Goal: Transaction & Acquisition: Purchase product/service

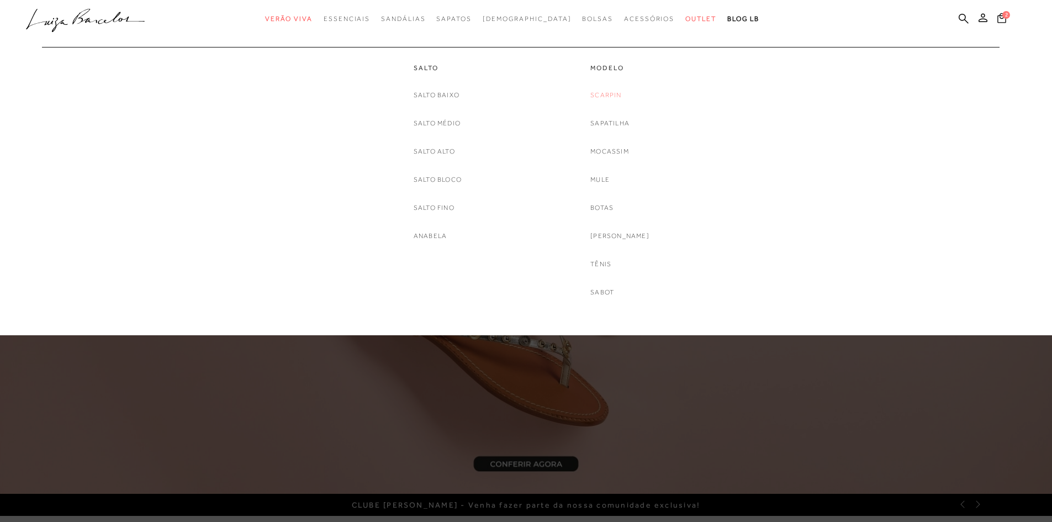
click at [615, 98] on link "Scarpin" at bounding box center [605, 95] width 31 height 12
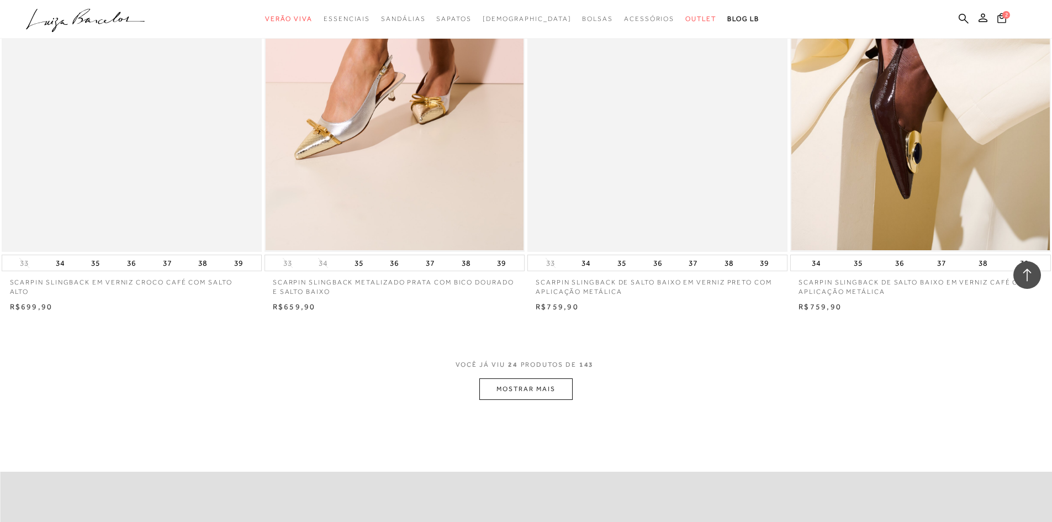
scroll to position [2541, 0]
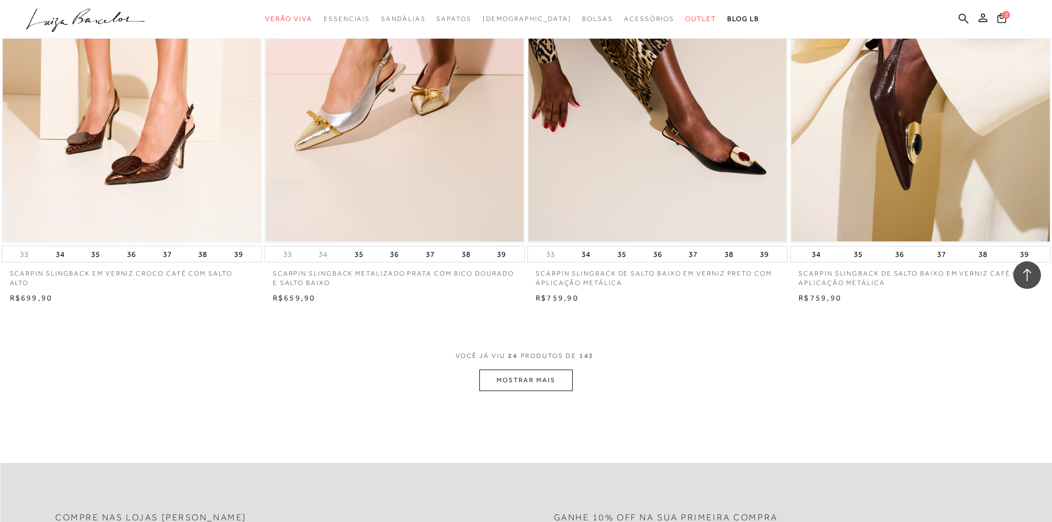
click at [553, 378] on button "MOSTRAR MAIS" at bounding box center [525, 381] width 93 height 22
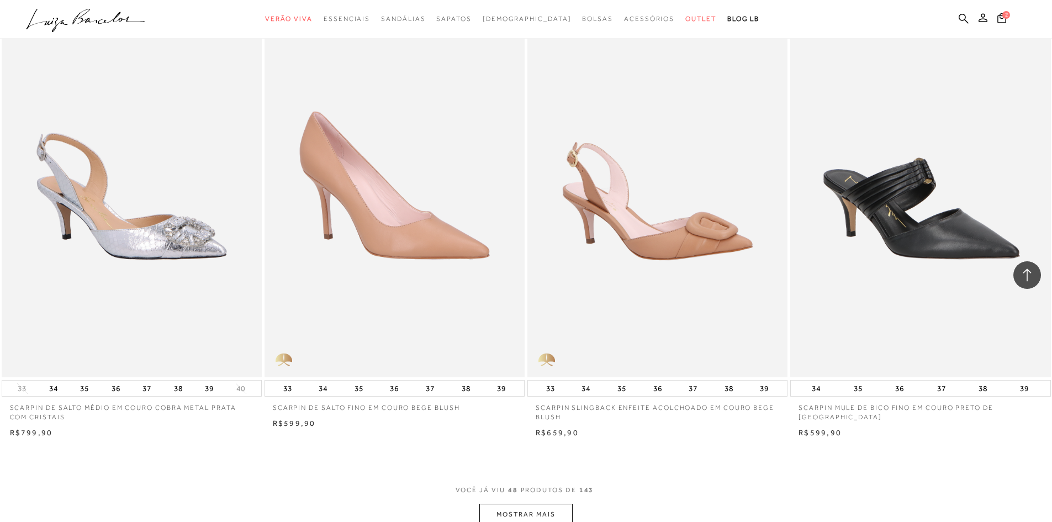
scroll to position [5413, 0]
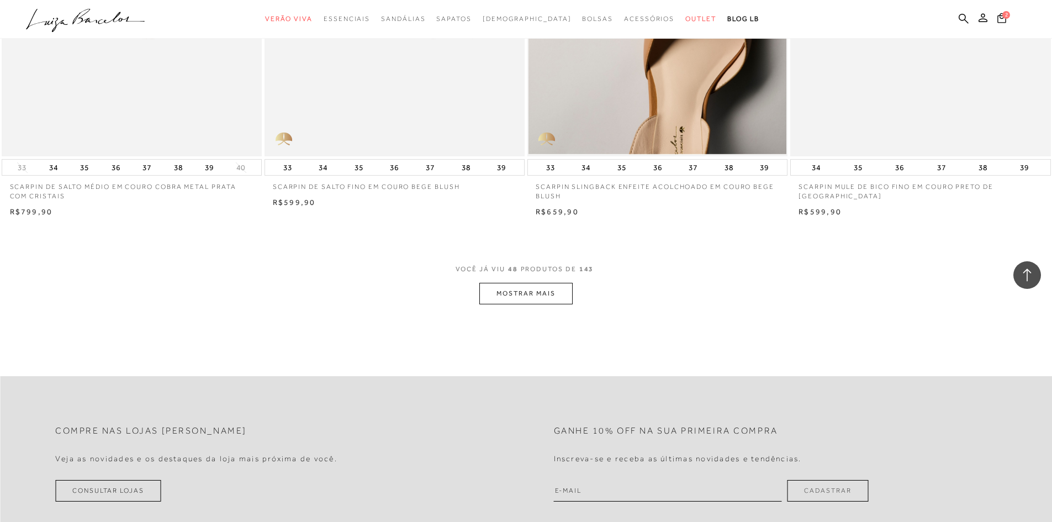
click at [534, 291] on button "MOSTRAR MAIS" at bounding box center [525, 294] width 93 height 22
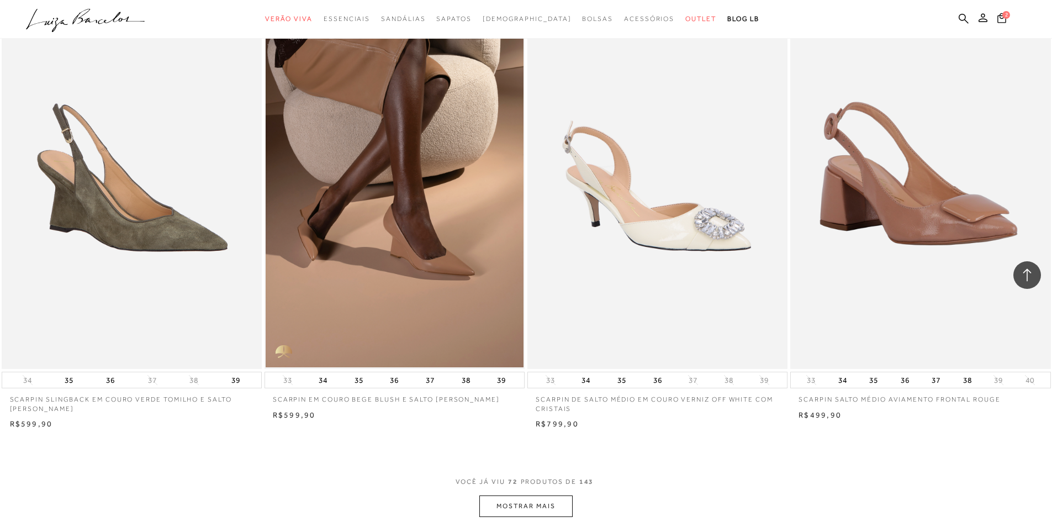
scroll to position [8120, 0]
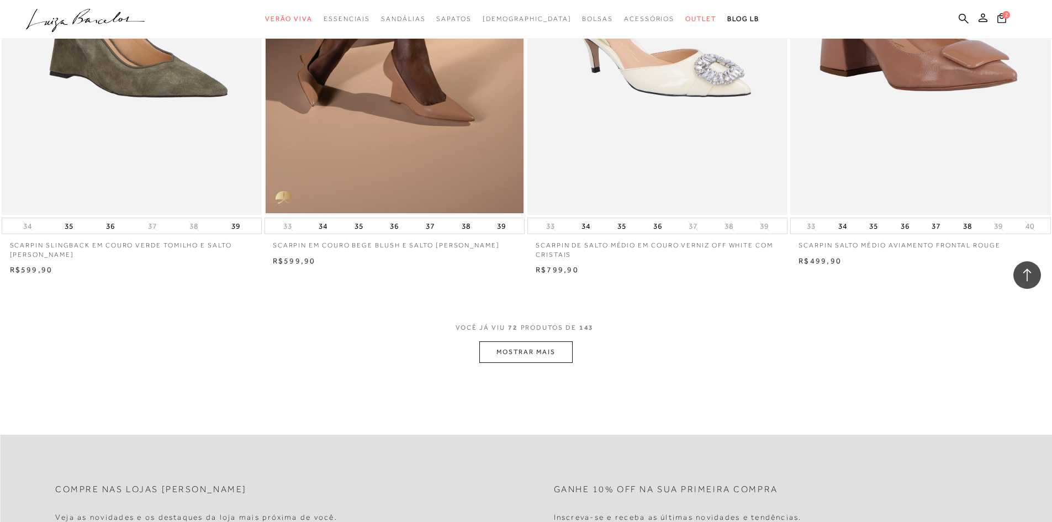
click at [545, 354] on button "MOSTRAR MAIS" at bounding box center [525, 352] width 93 height 22
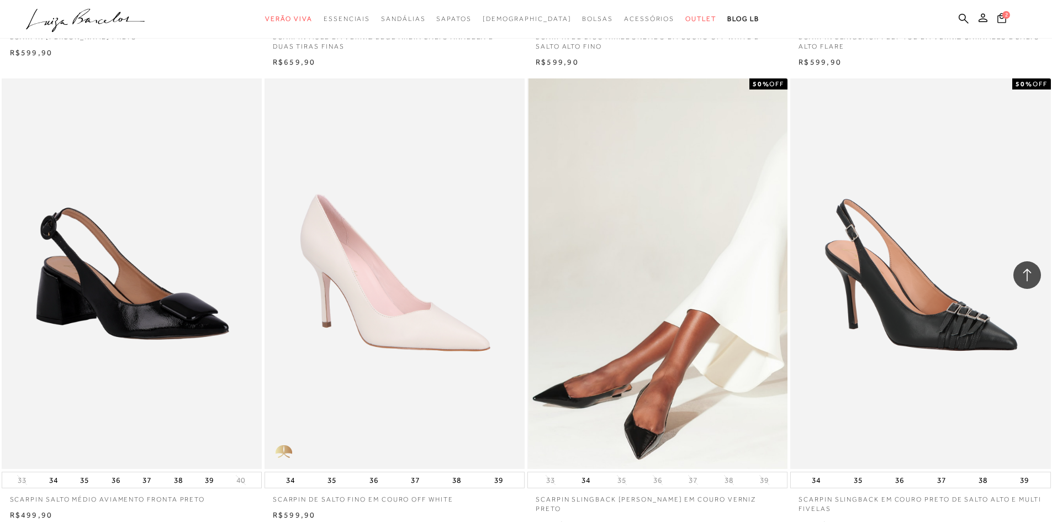
scroll to position [9777, 0]
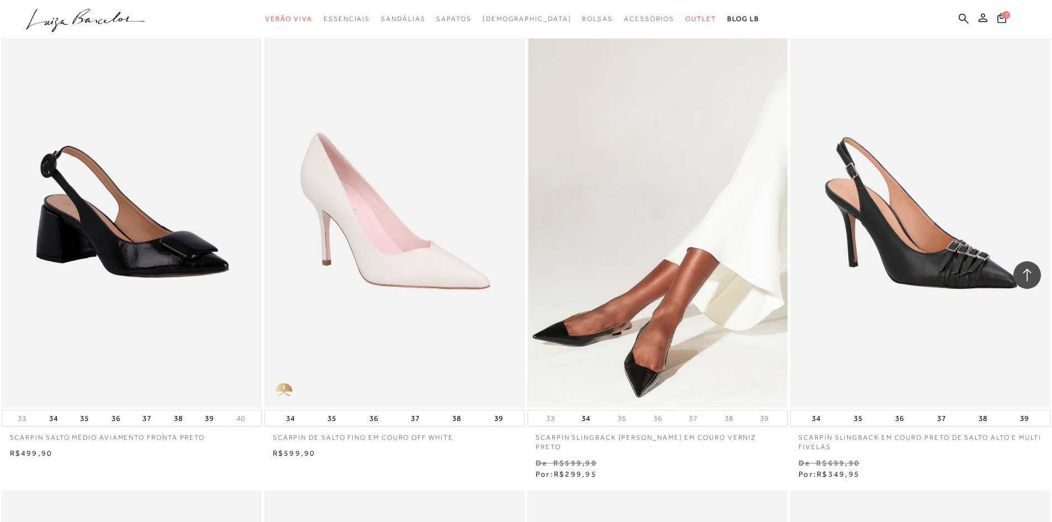
click at [657, 296] on img at bounding box center [658, 212] width 259 height 391
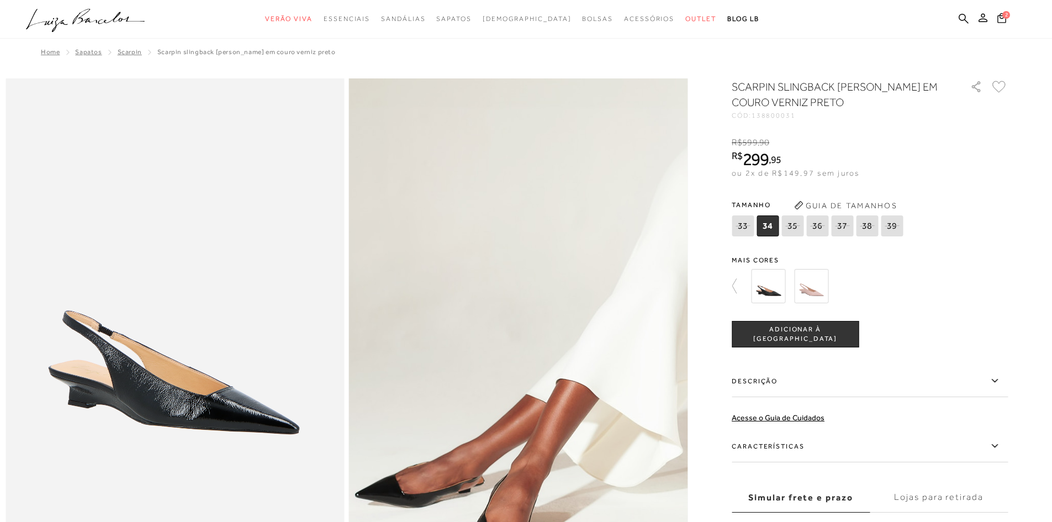
click at [801, 284] on div at bounding box center [876, 286] width 257 height 41
click at [814, 288] on img at bounding box center [811, 286] width 34 height 34
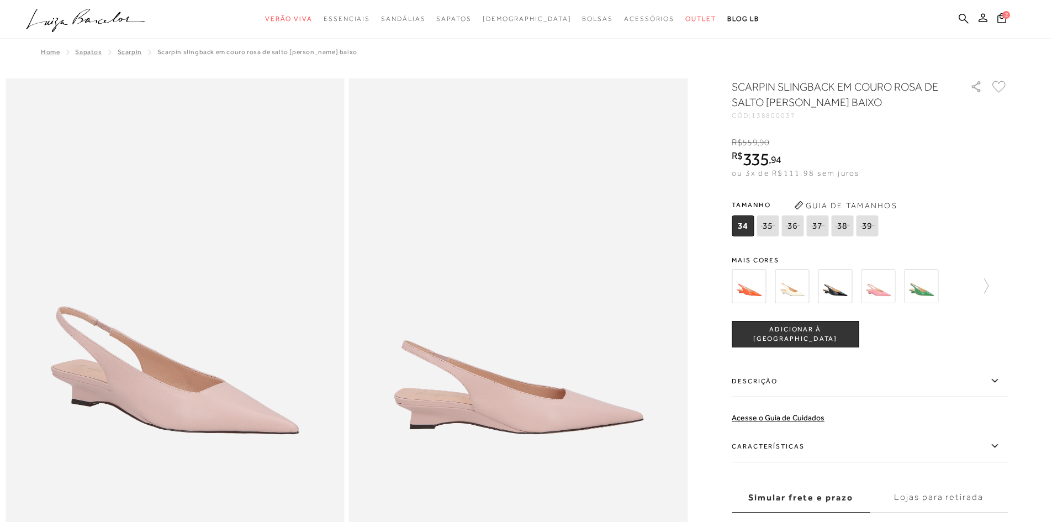
click at [756, 287] on img at bounding box center [749, 286] width 34 height 34
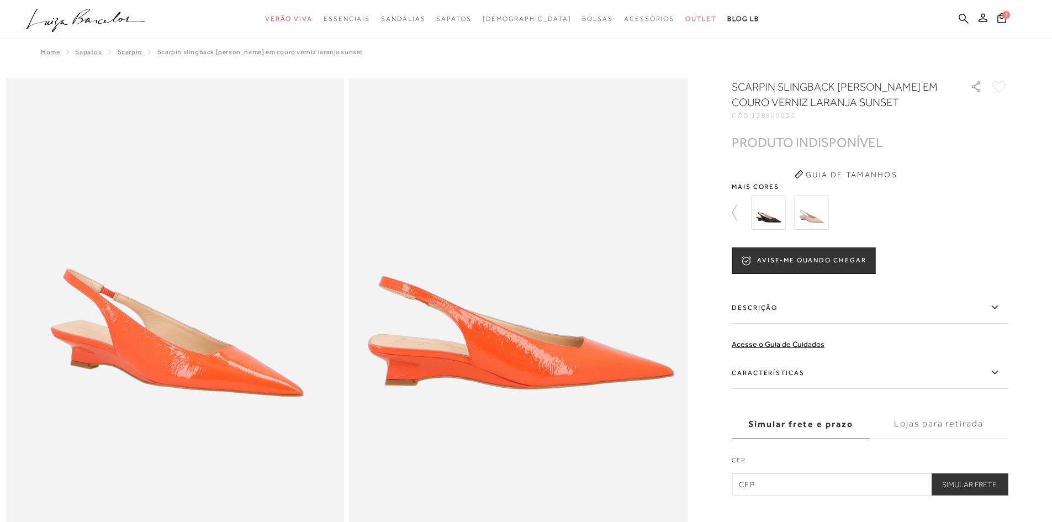
click at [787, 213] on div at bounding box center [876, 212] width 257 height 41
click at [813, 210] on img at bounding box center [811, 213] width 34 height 34
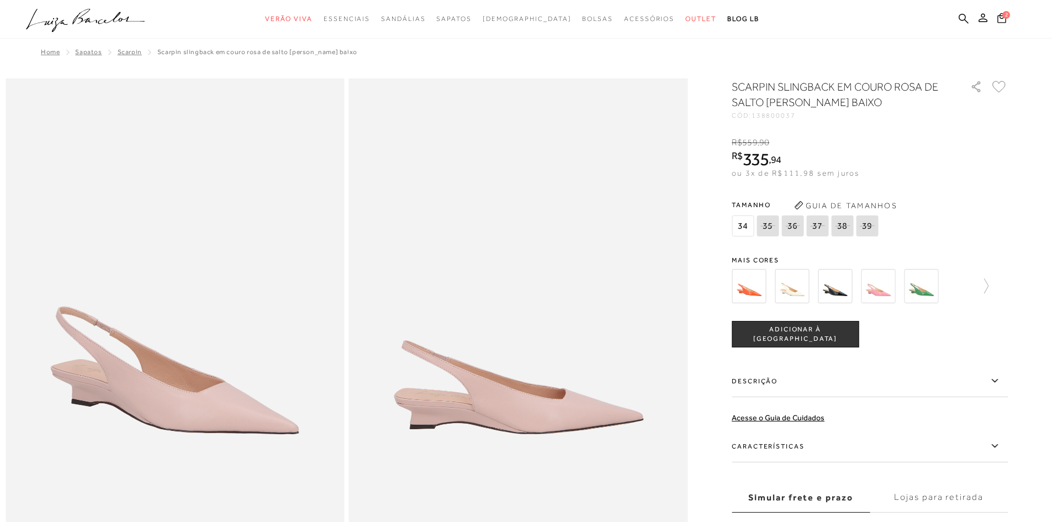
click at [748, 245] on div "SCARPIN SLINGBACK EM COURO ROSA DE SALTO ANABELA BAIXO CÓD: 138800037 × É neces…" at bounding box center [870, 324] width 276 height 490
click at [803, 293] on img at bounding box center [792, 286] width 34 height 34
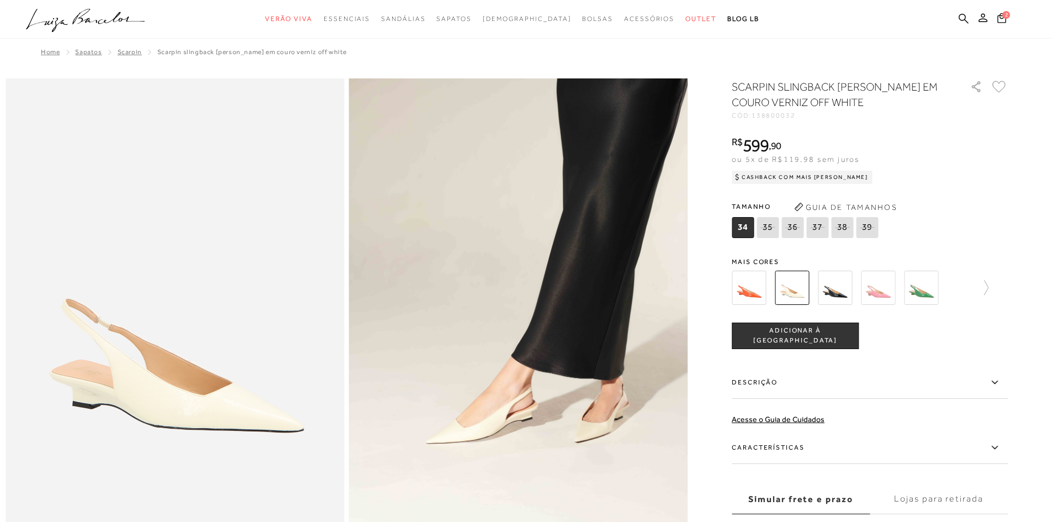
click at [840, 292] on img at bounding box center [835, 288] width 34 height 34
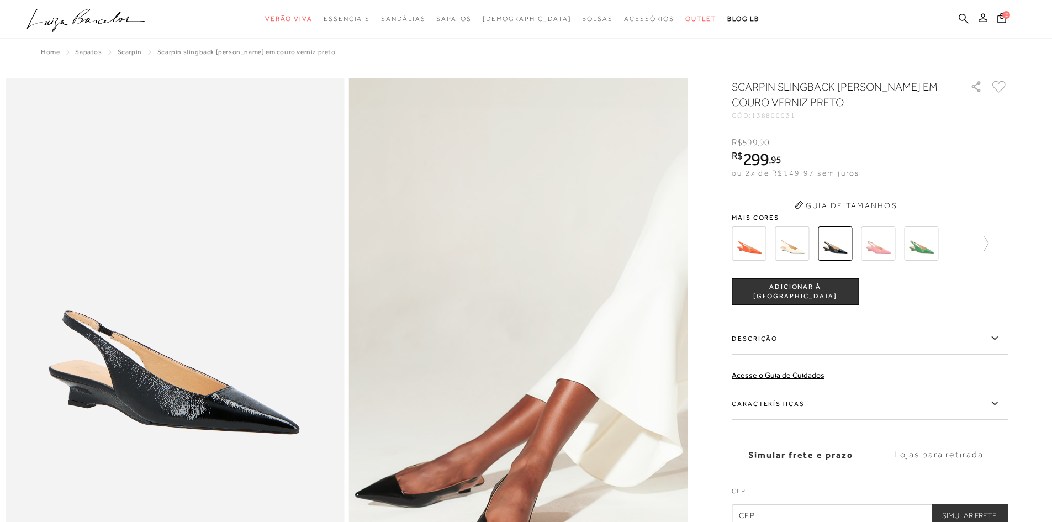
click at [873, 248] on img at bounding box center [878, 243] width 34 height 34
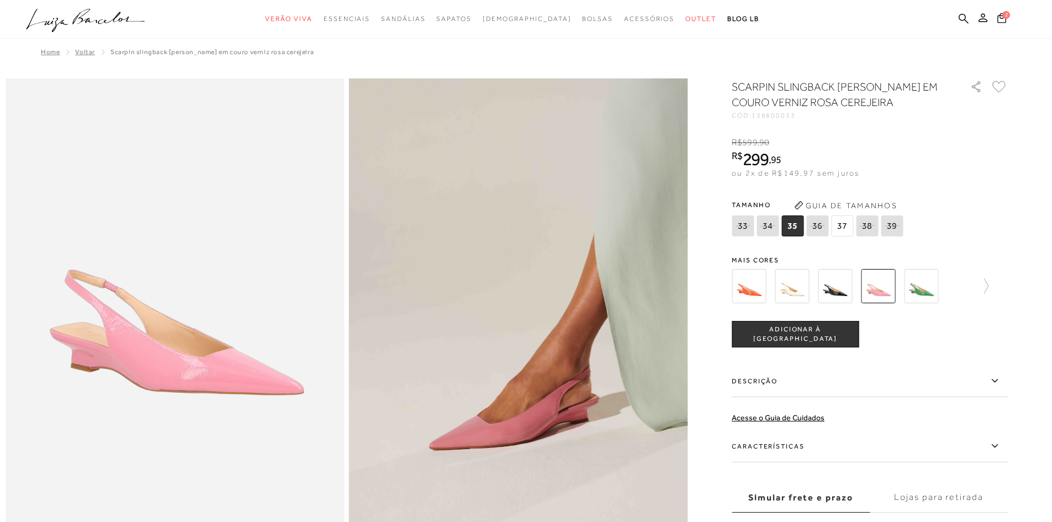
click at [930, 286] on img at bounding box center [921, 286] width 34 height 34
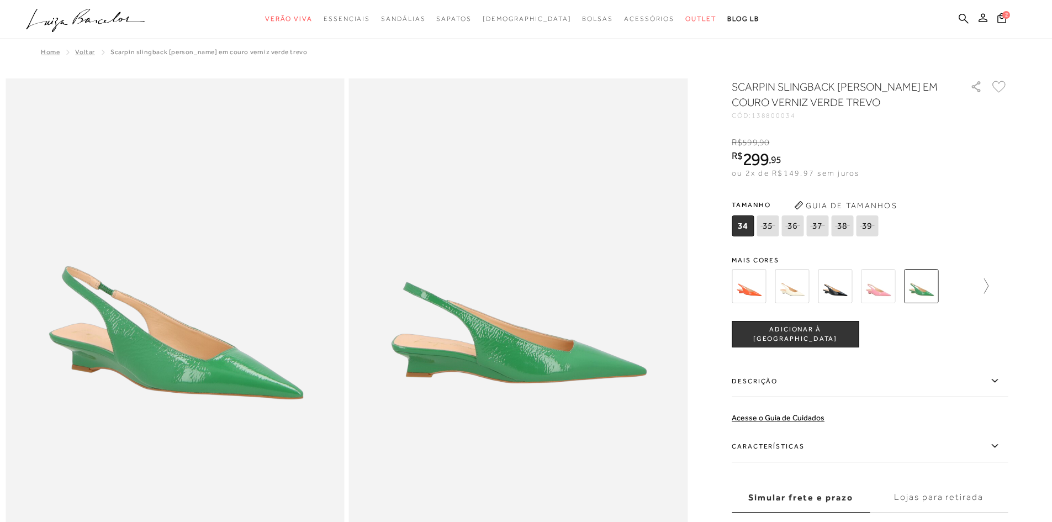
click at [989, 288] on icon at bounding box center [980, 285] width 15 height 15
click at [829, 292] on img at bounding box center [811, 286] width 34 height 34
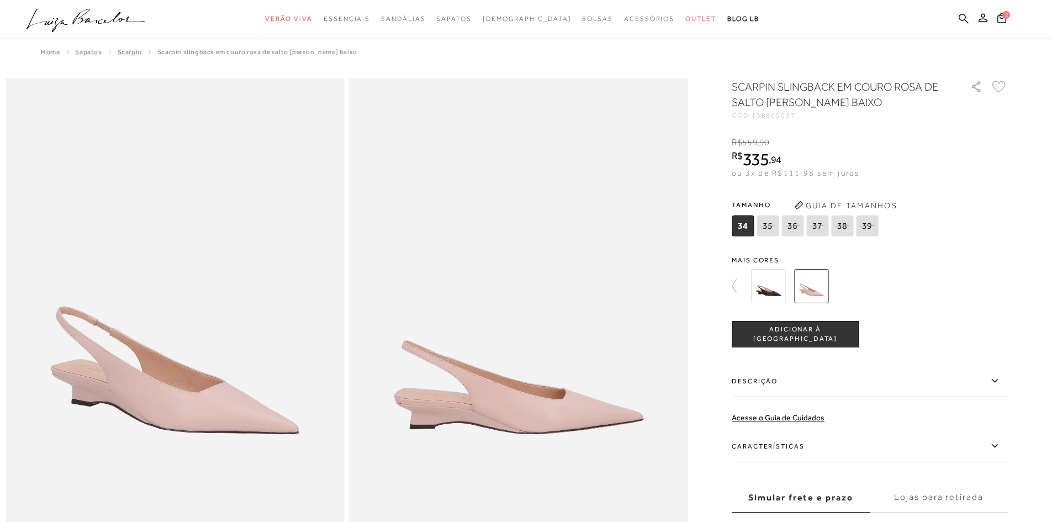
click at [784, 292] on img at bounding box center [768, 286] width 34 height 34
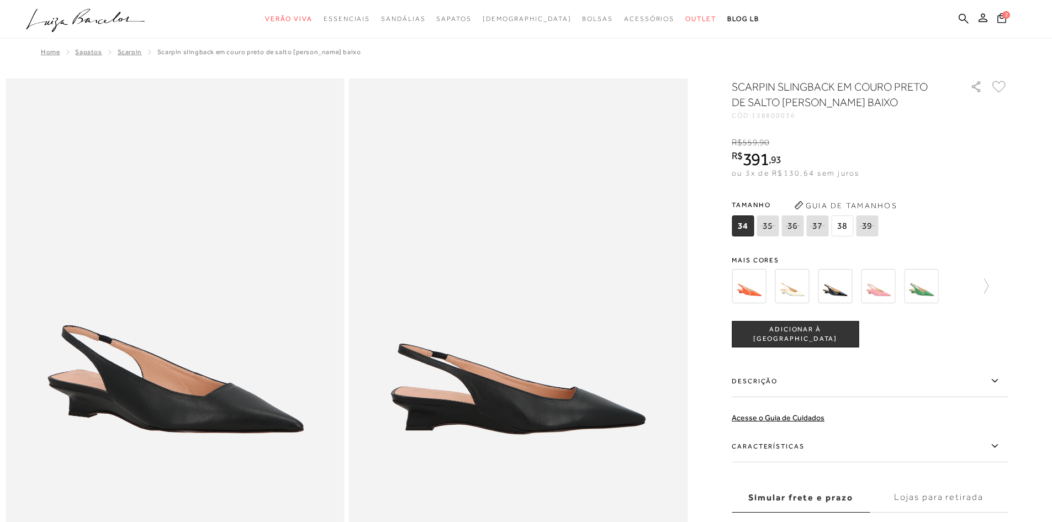
click at [761, 281] on img at bounding box center [749, 286] width 34 height 34
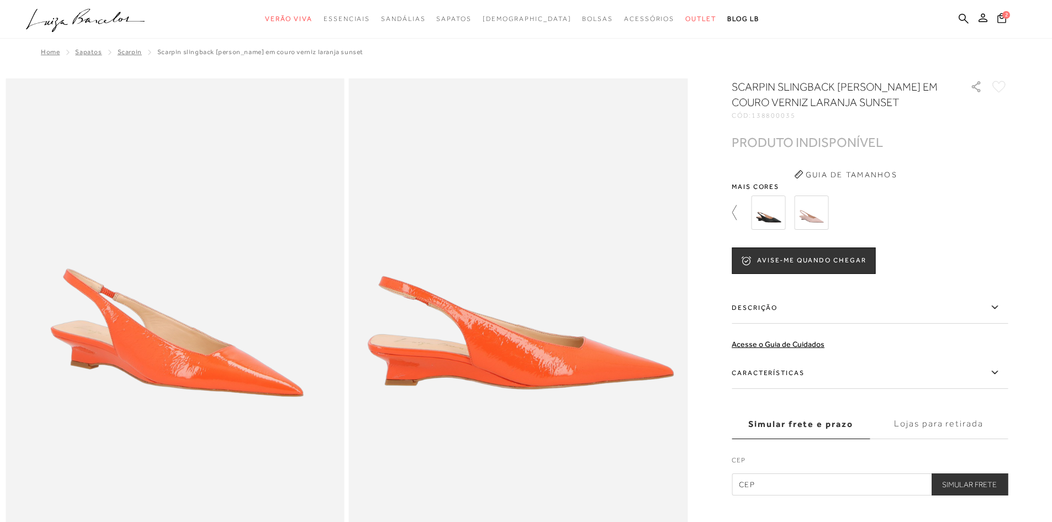
click at [737, 213] on icon at bounding box center [734, 212] width 4 height 15
click at [795, 211] on img at bounding box center [792, 213] width 34 height 34
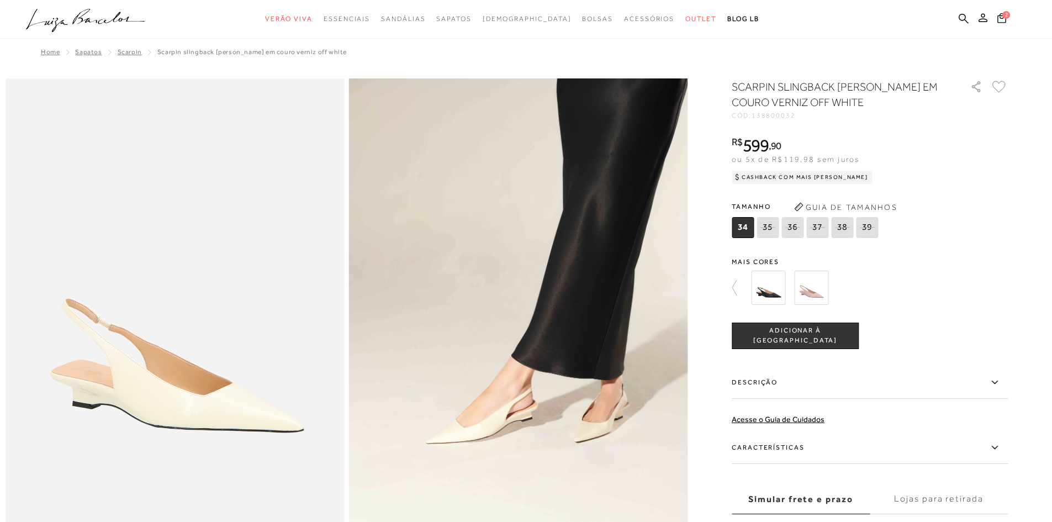
click at [779, 289] on img at bounding box center [768, 288] width 34 height 34
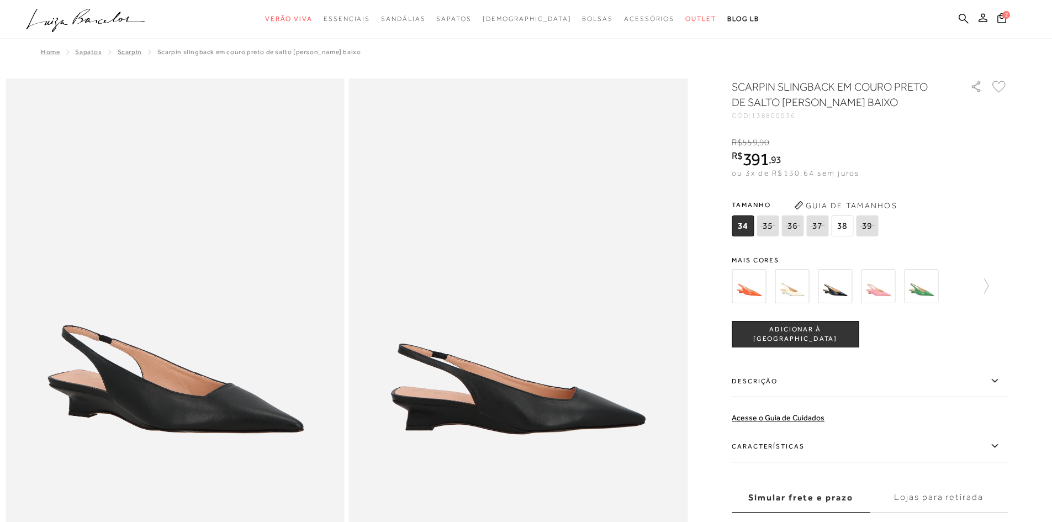
click at [917, 286] on img at bounding box center [921, 286] width 34 height 34
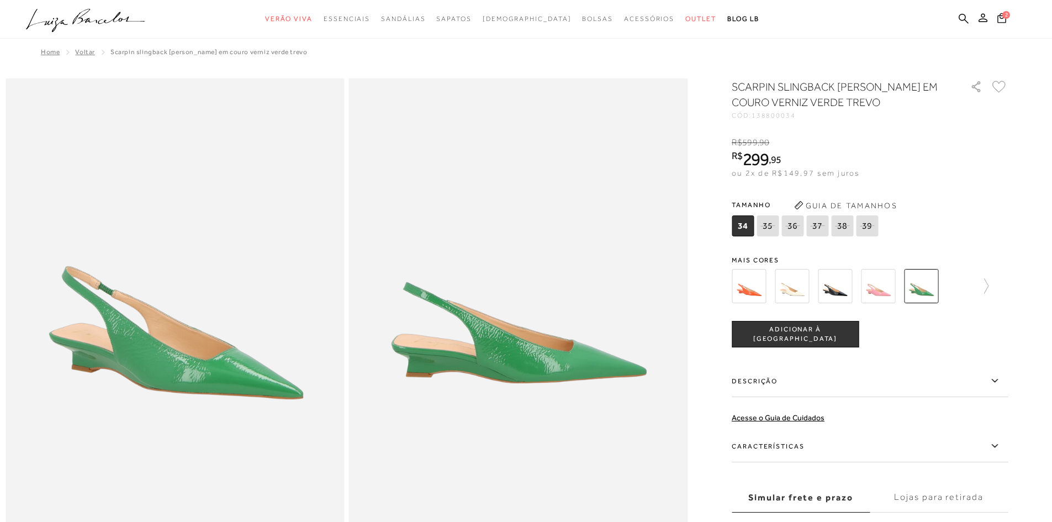
click at [882, 286] on img at bounding box center [878, 286] width 34 height 34
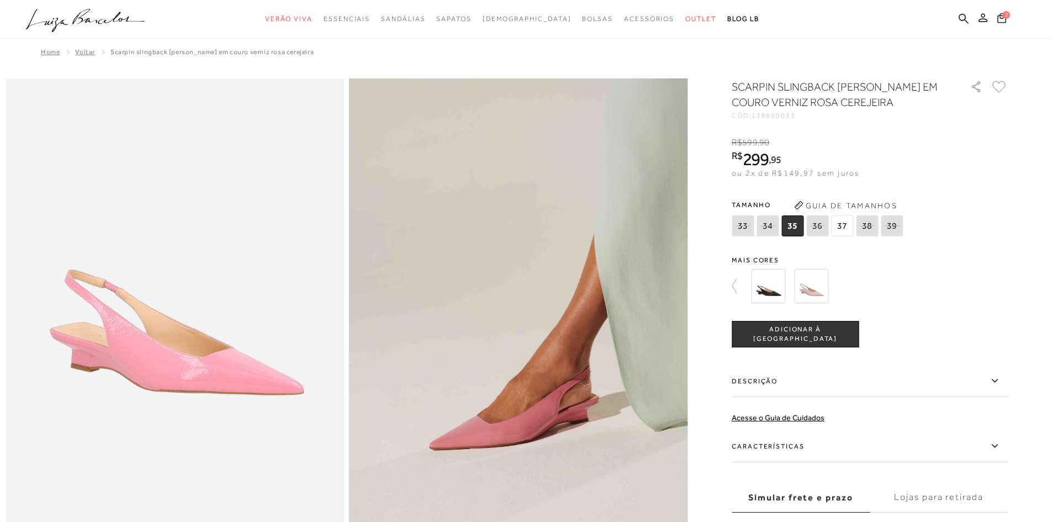
click at [761, 283] on img at bounding box center [768, 286] width 34 height 34
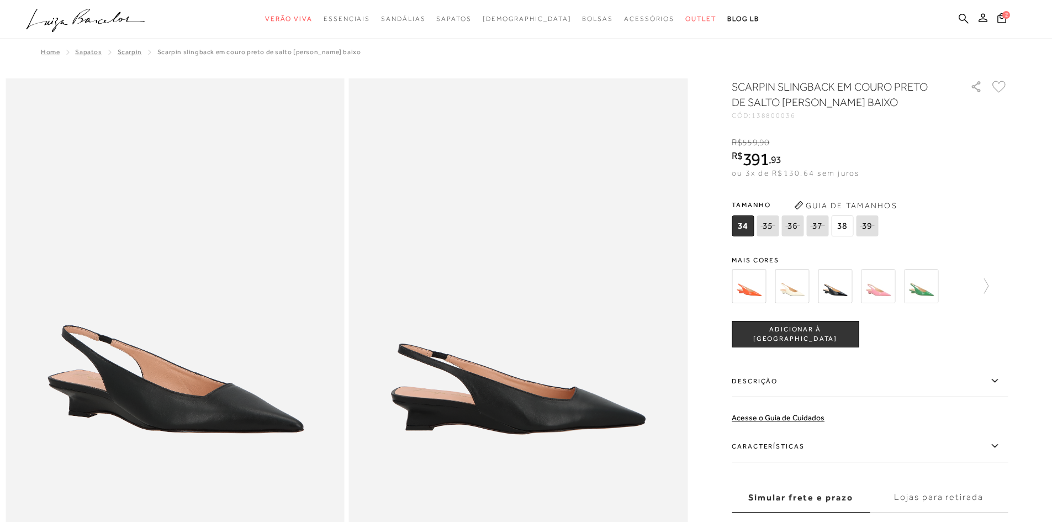
click at [756, 281] on img at bounding box center [749, 286] width 34 height 34
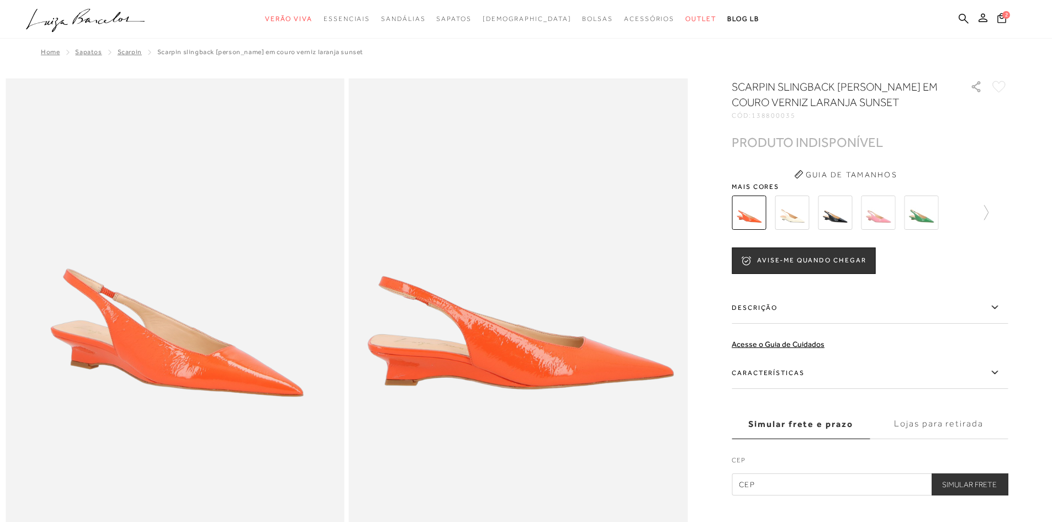
click at [793, 220] on img at bounding box center [792, 213] width 34 height 34
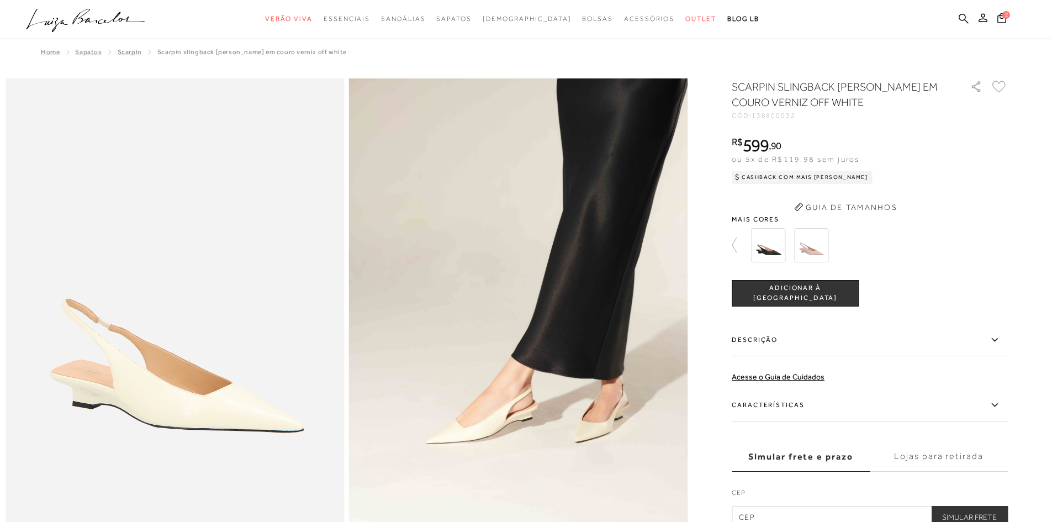
click at [864, 102] on h1 "SCARPIN SLINGBACK ANABELA EM COURO VERNIZ OFF WHITE" at bounding box center [835, 94] width 207 height 31
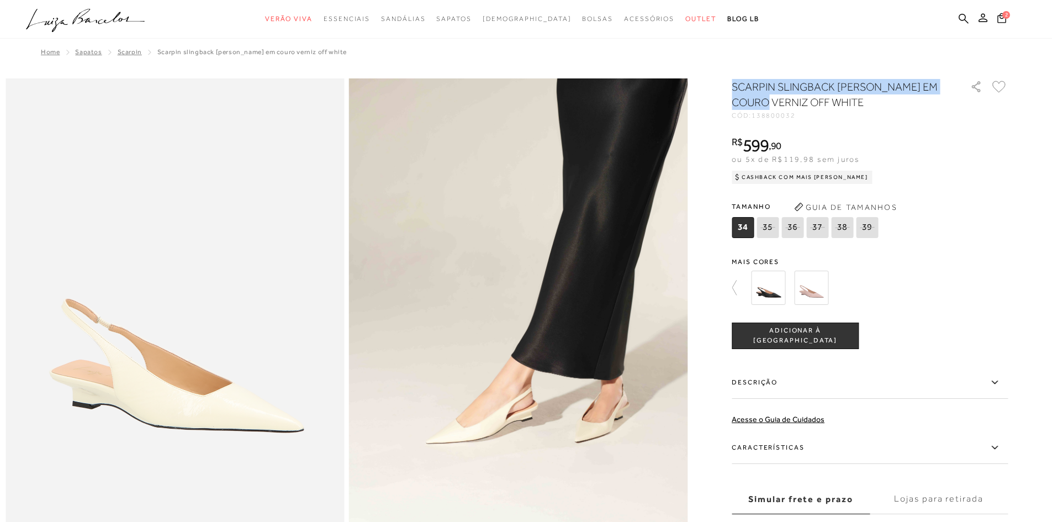
drag, startPoint x: 809, startPoint y: 102, endPoint x: 735, endPoint y: 81, distance: 77.6
copy h1 "SCARPIN SLINGBACK ANABELA EM COURO VERNI"
click at [773, 293] on img at bounding box center [768, 288] width 34 height 34
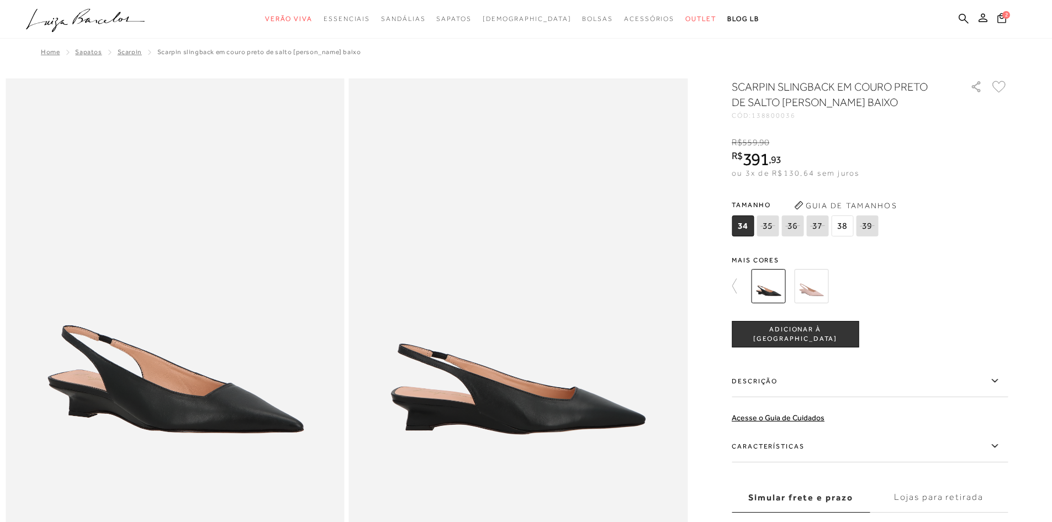
click at [778, 286] on img at bounding box center [768, 286] width 34 height 34
click at [736, 286] on icon at bounding box center [739, 285] width 15 height 15
click at [843, 291] on img at bounding box center [835, 286] width 34 height 34
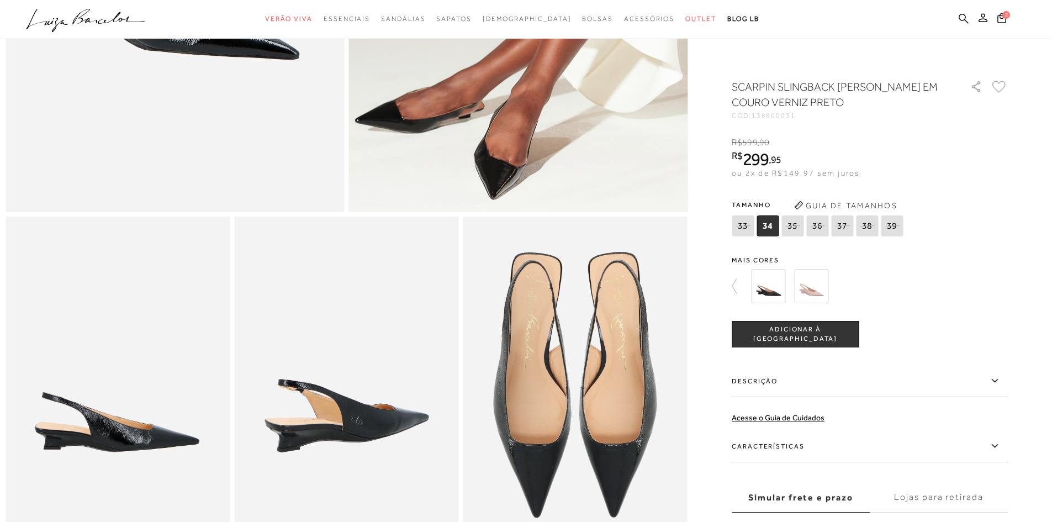
scroll to position [276, 0]
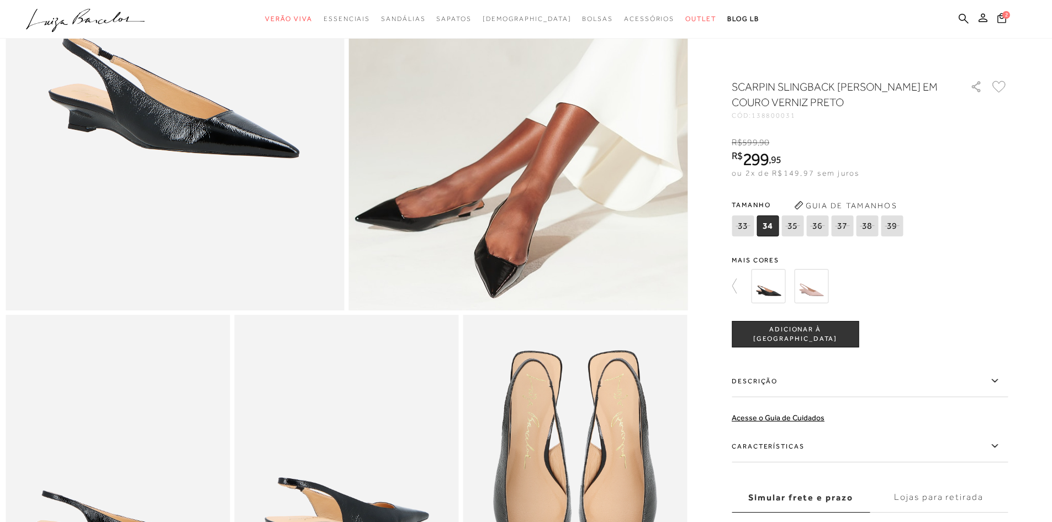
click at [806, 290] on img at bounding box center [811, 286] width 34 height 34
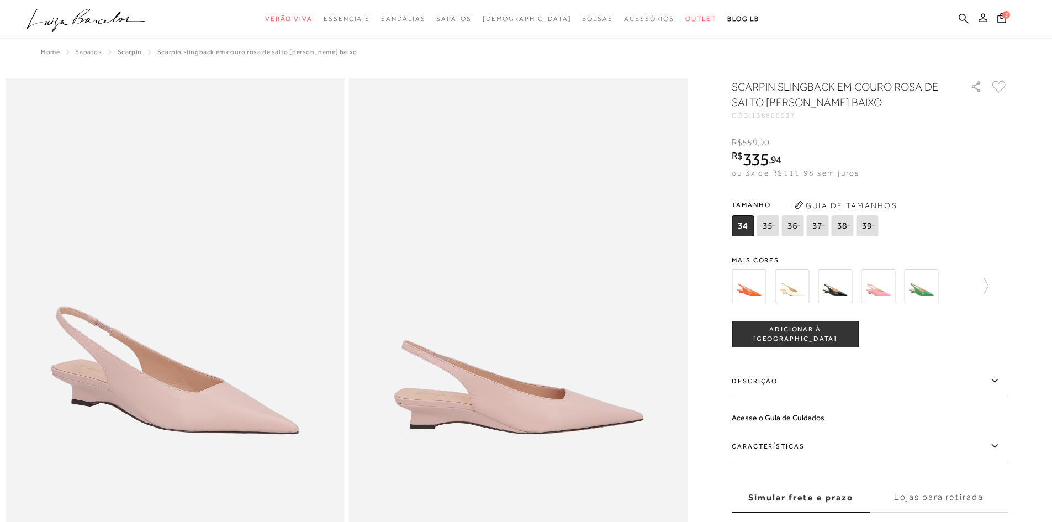
click at [800, 293] on img at bounding box center [792, 286] width 34 height 34
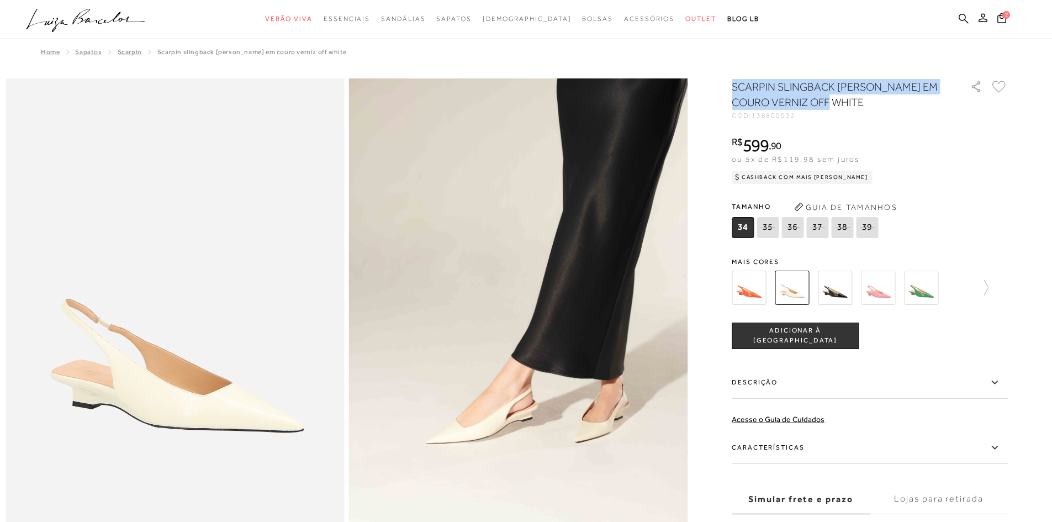
drag, startPoint x: 874, startPoint y: 103, endPoint x: 736, endPoint y: 86, distance: 139.1
click at [736, 86] on h1 "SCARPIN SLINGBACK ANABELA EM COURO VERNIZ OFF WHITE" at bounding box center [835, 94] width 207 height 31
copy h1 "SCARPIN SLINGBACK ANABELA EM COURO VERNIZ OFF WHITE"
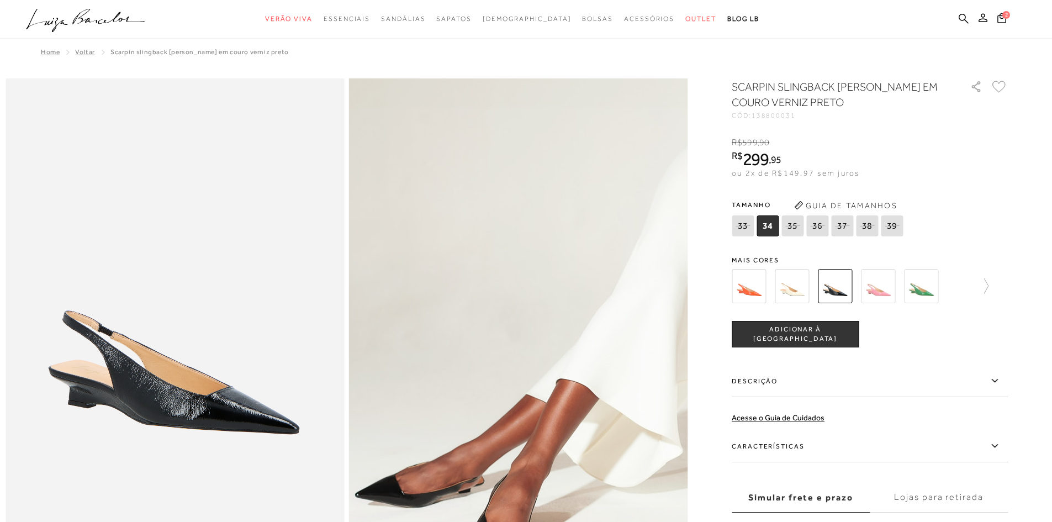
click at [786, 289] on img at bounding box center [792, 286] width 34 height 34
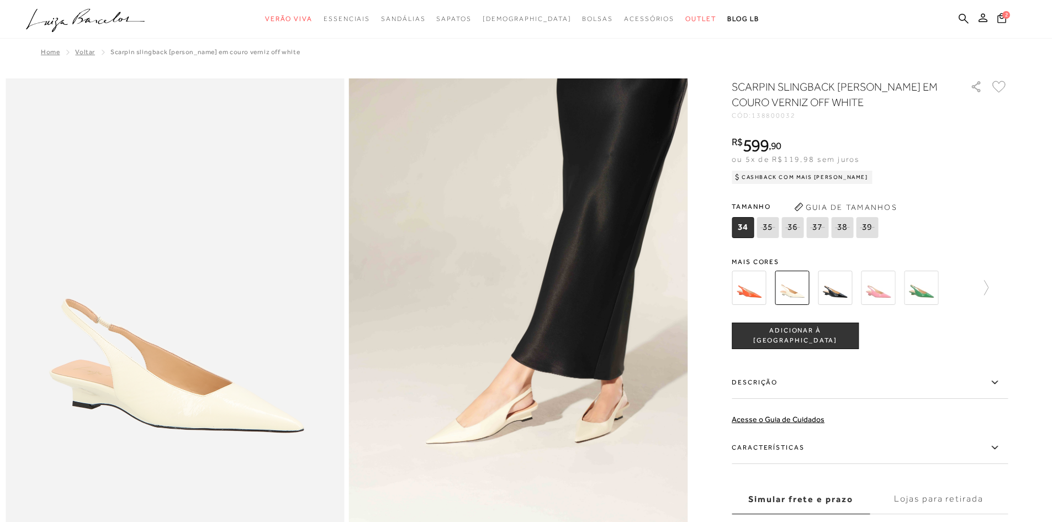
click at [882, 290] on img at bounding box center [878, 288] width 34 height 34
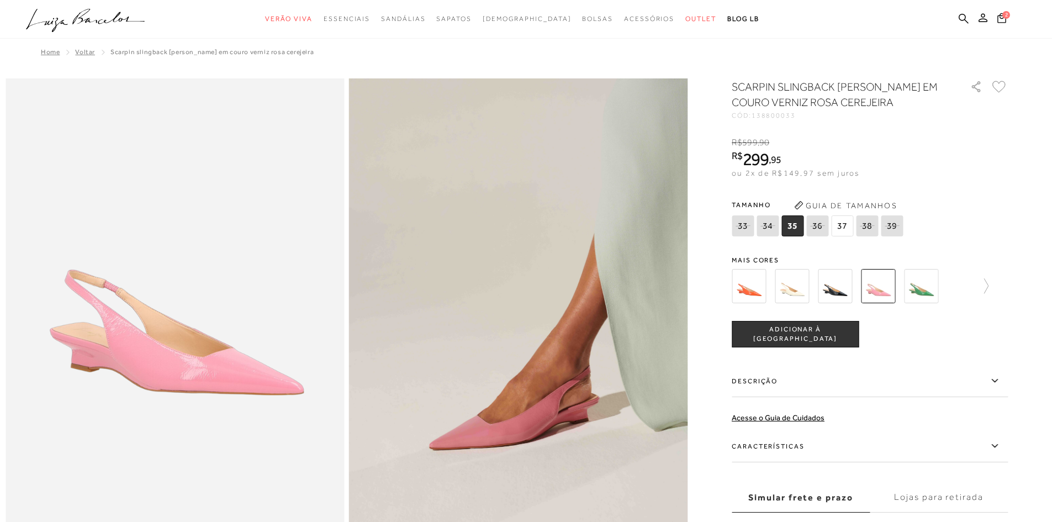
click at [925, 290] on img at bounding box center [921, 286] width 34 height 34
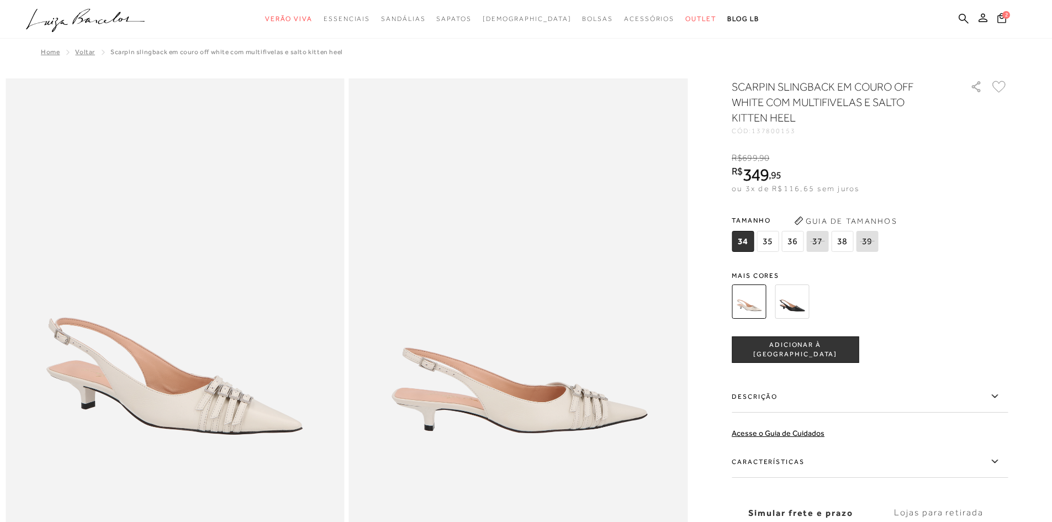
click at [804, 307] on img at bounding box center [792, 301] width 34 height 34
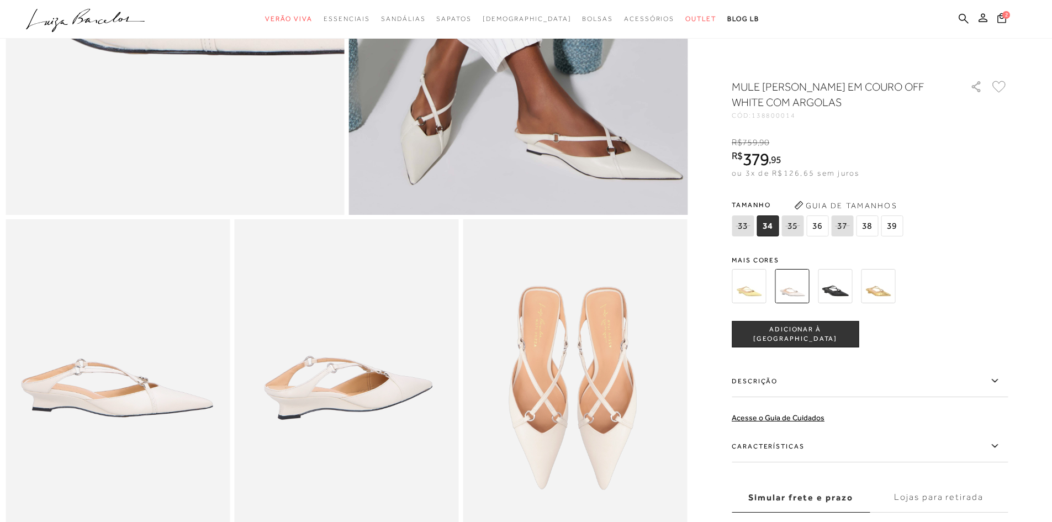
scroll to position [387, 0]
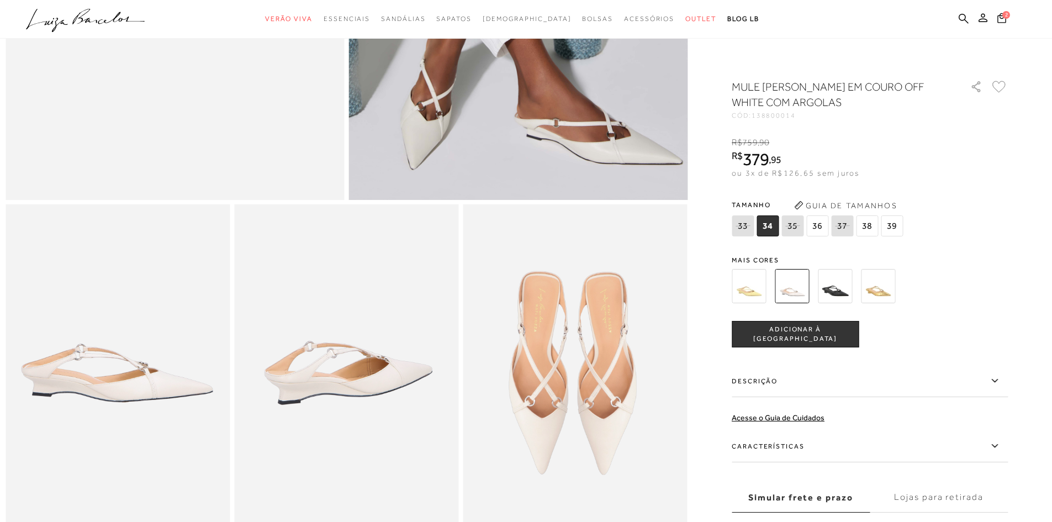
click at [890, 226] on span "39" at bounding box center [892, 225] width 22 height 21
click at [876, 285] on img at bounding box center [878, 286] width 34 height 34
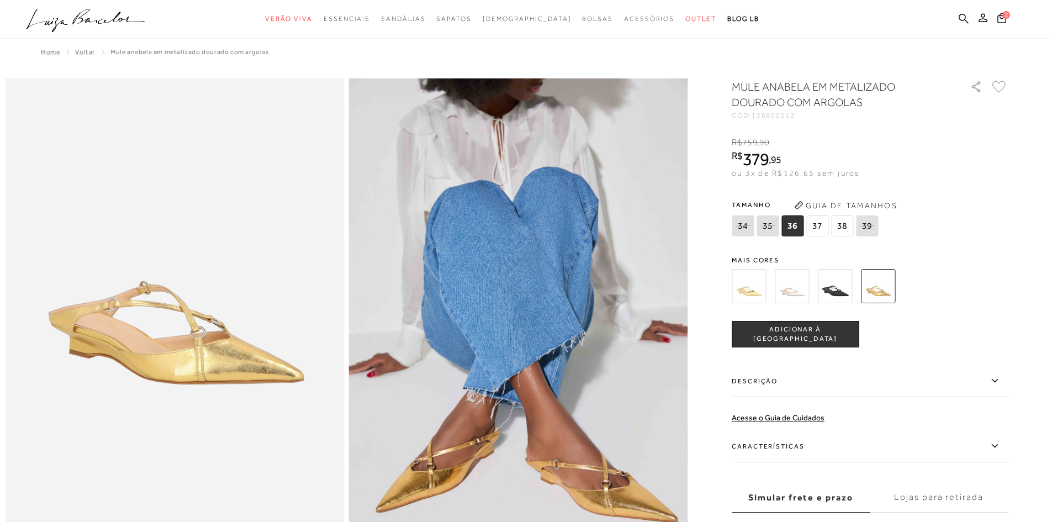
click at [758, 292] on img at bounding box center [749, 286] width 34 height 34
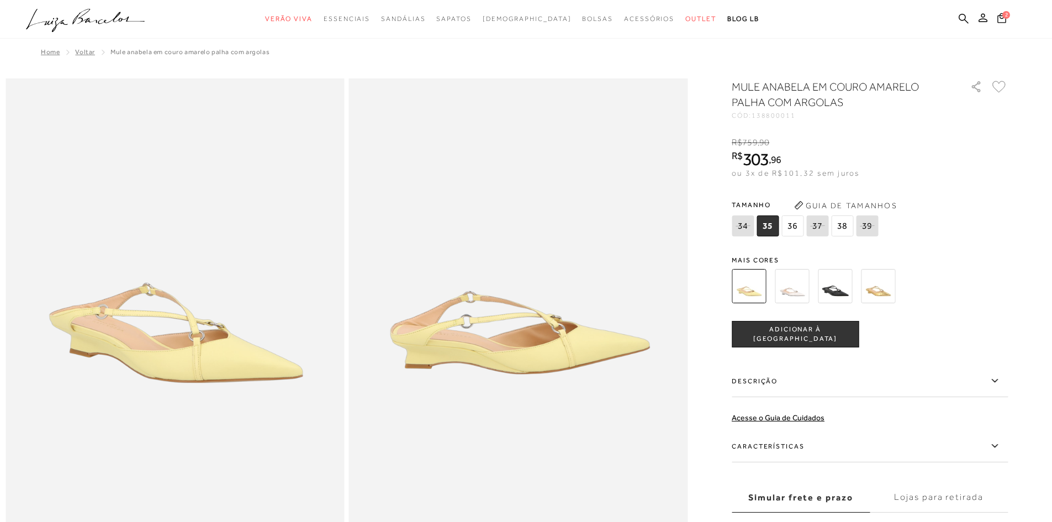
click at [795, 291] on img at bounding box center [792, 286] width 34 height 34
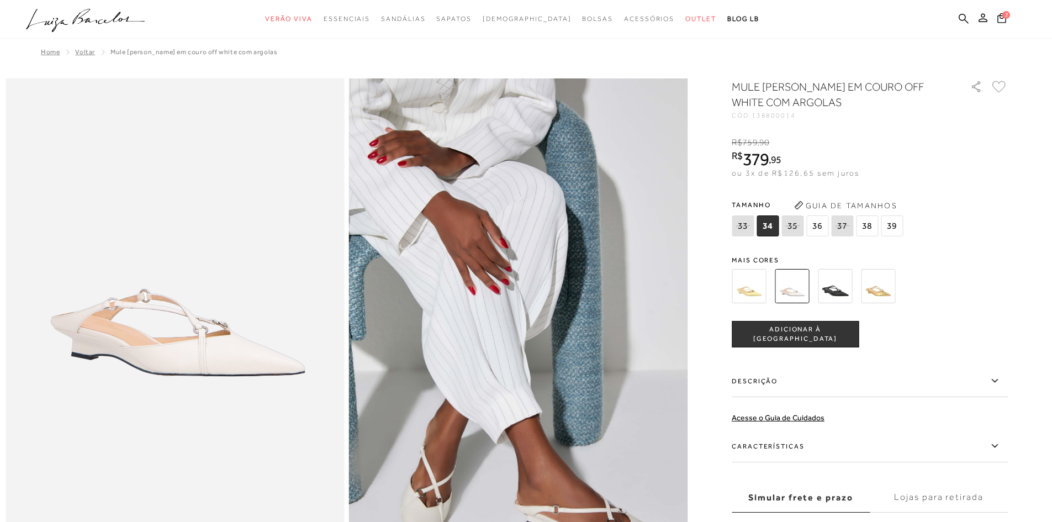
click at [836, 294] on img at bounding box center [835, 286] width 34 height 34
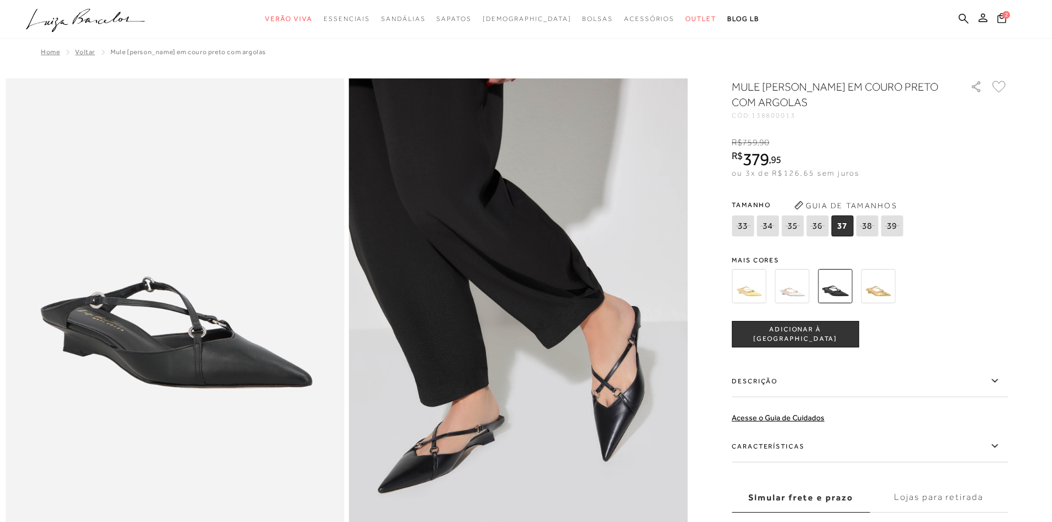
click at [887, 291] on img at bounding box center [878, 286] width 34 height 34
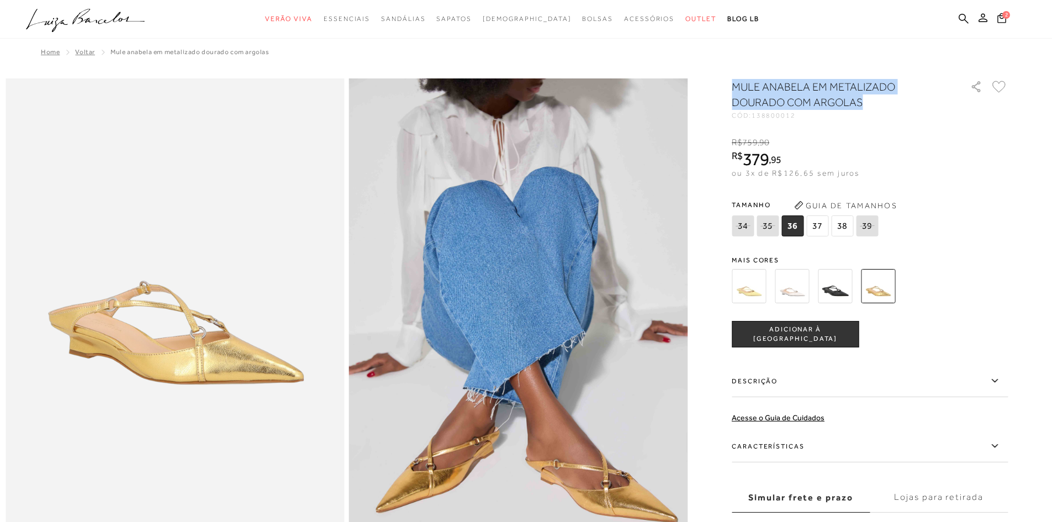
drag, startPoint x: 865, startPoint y: 100, endPoint x: 735, endPoint y: 89, distance: 130.2
copy h1 "MULE ANABELA EM METALIZADO DOURADO COM ARGOLAS"
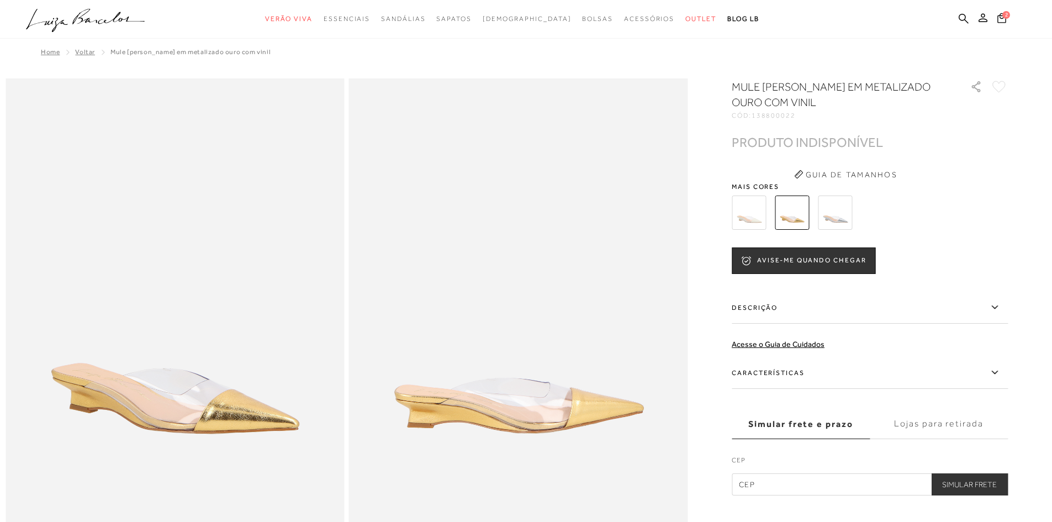
click at [840, 220] on img at bounding box center [835, 213] width 34 height 34
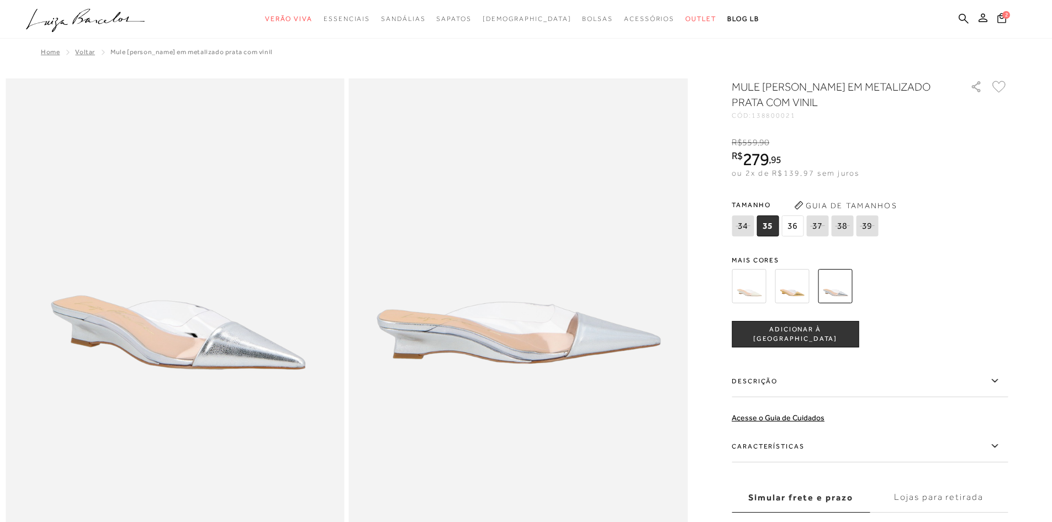
click at [759, 286] on img at bounding box center [749, 286] width 34 height 34
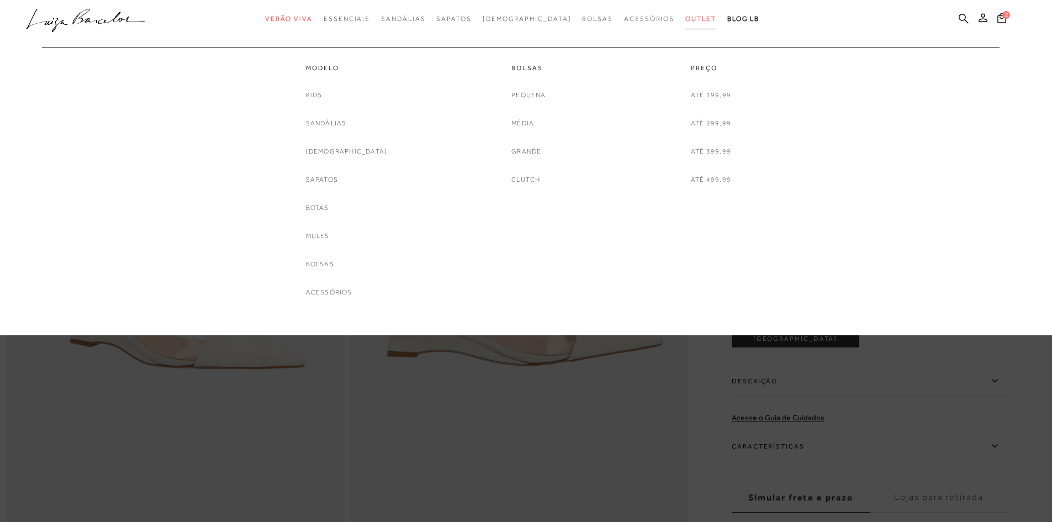
click at [685, 17] on span "Outlet" at bounding box center [700, 19] width 31 height 8
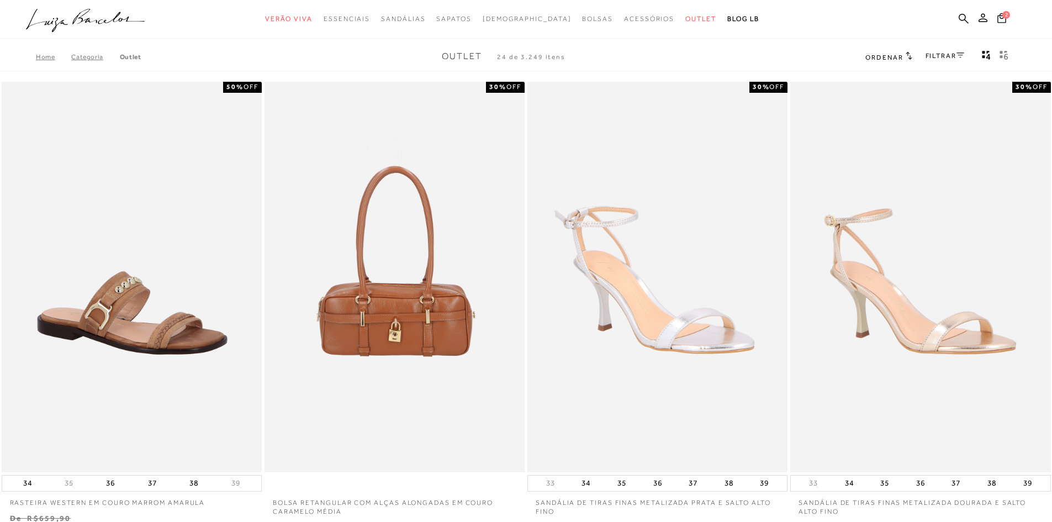
click at [942, 57] on link "FILTRAR" at bounding box center [945, 56] width 39 height 8
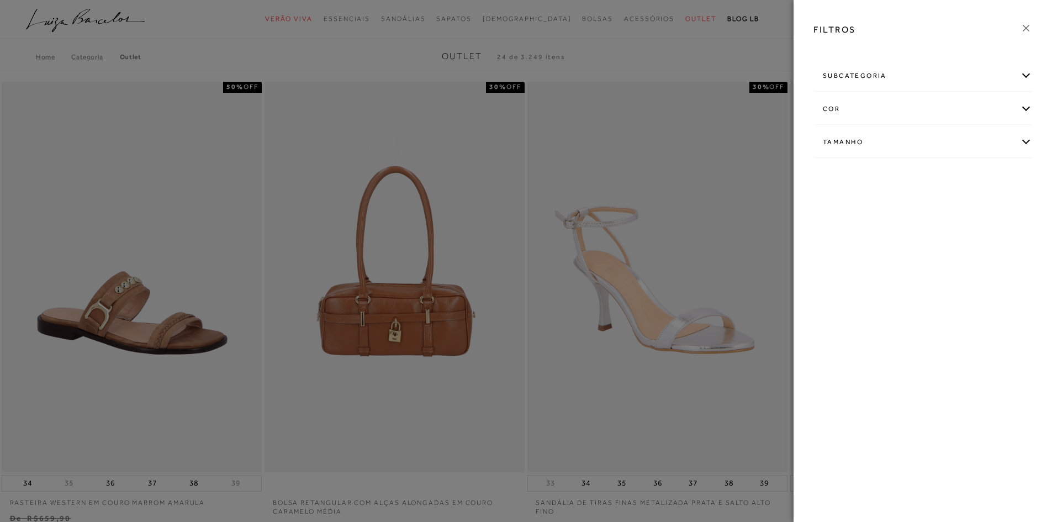
click at [1027, 143] on div "Tamanho" at bounding box center [923, 142] width 218 height 29
click at [833, 226] on link "Ver mais..." at bounding box center [844, 225] width 30 height 8
click at [837, 265] on span "39" at bounding box center [832, 265] width 16 height 8
click at [832, 265] on input "39" at bounding box center [826, 267] width 11 height 11
checkbox input "true"
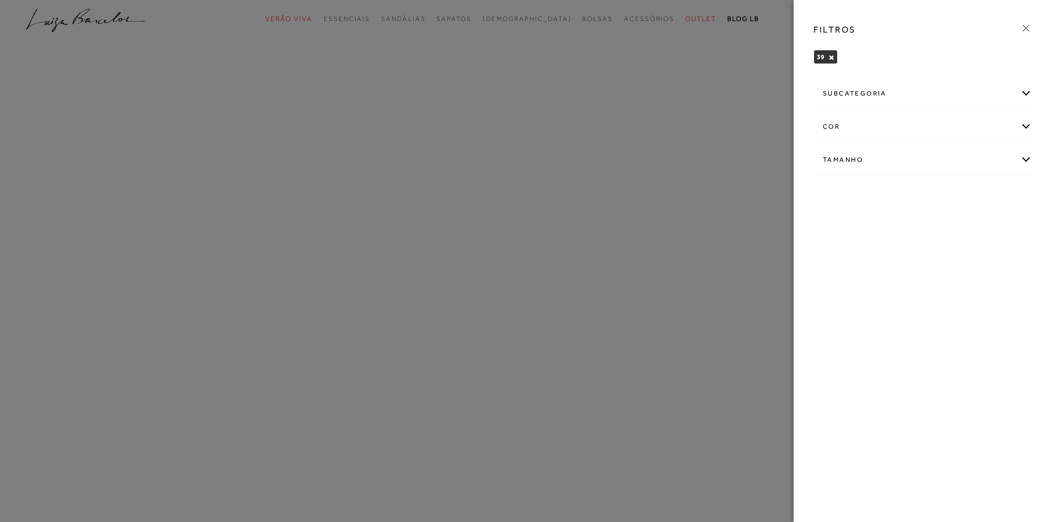
click at [1028, 29] on icon at bounding box center [1026, 28] width 12 height 12
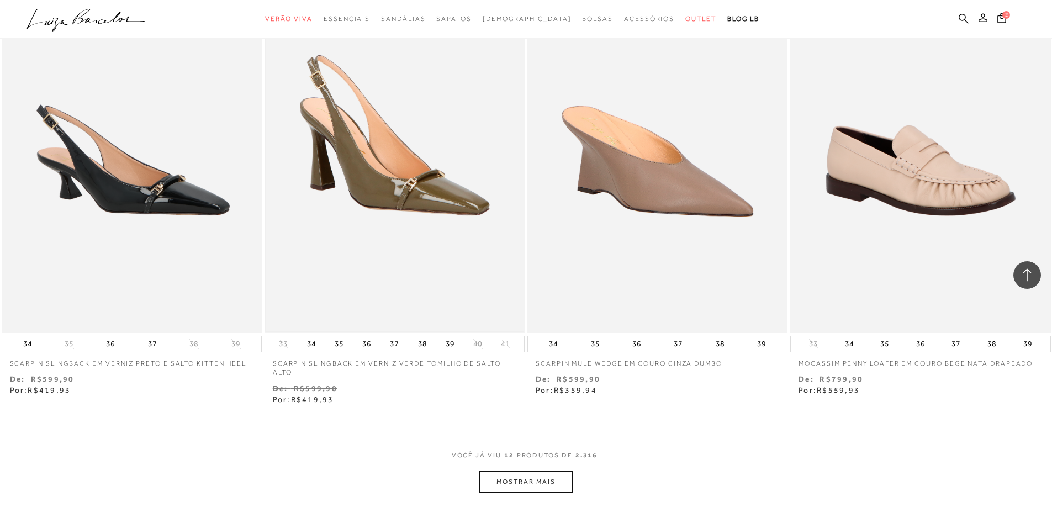
scroll to position [1160, 0]
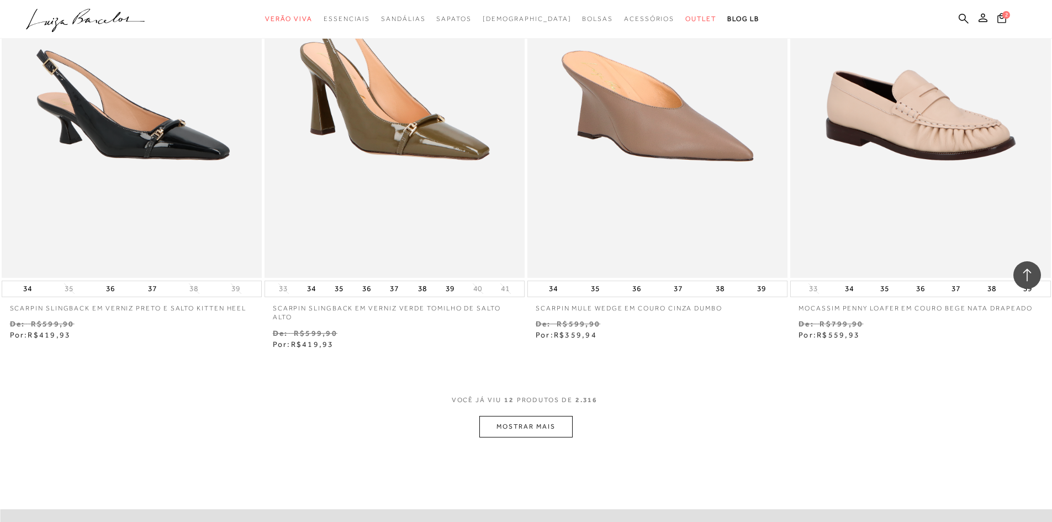
click at [519, 423] on button "MOSTRAR MAIS" at bounding box center [525, 427] width 93 height 22
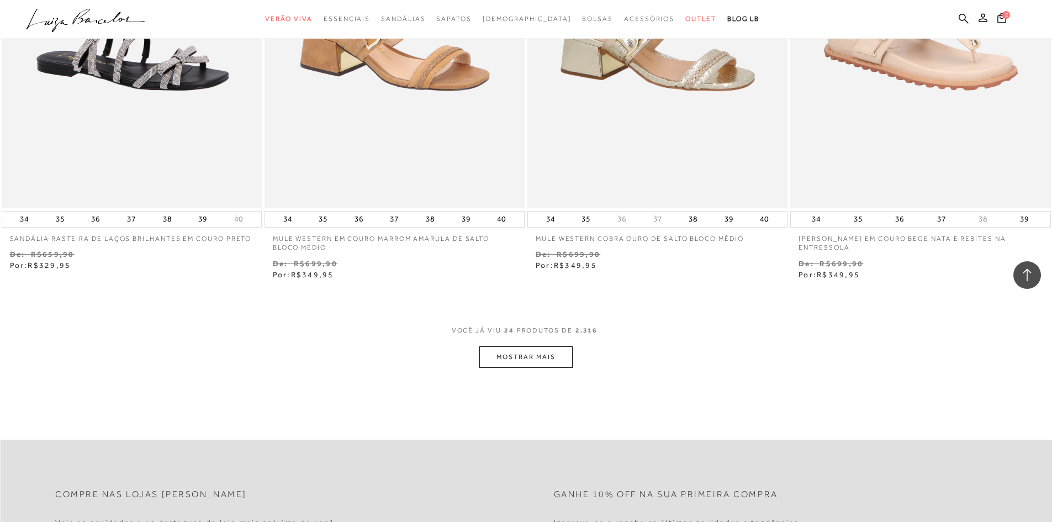
scroll to position [2817, 0]
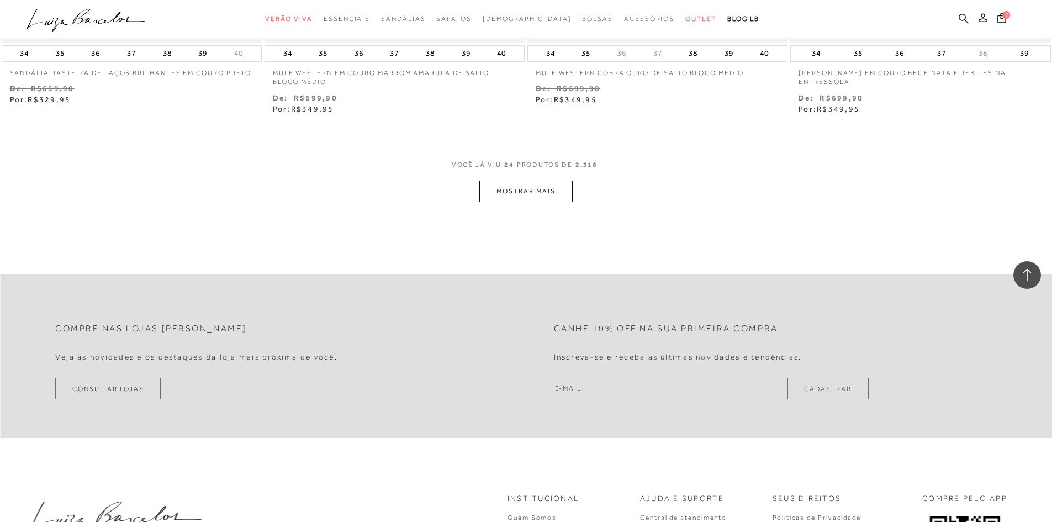
click at [552, 194] on button "MOSTRAR MAIS" at bounding box center [525, 192] width 93 height 22
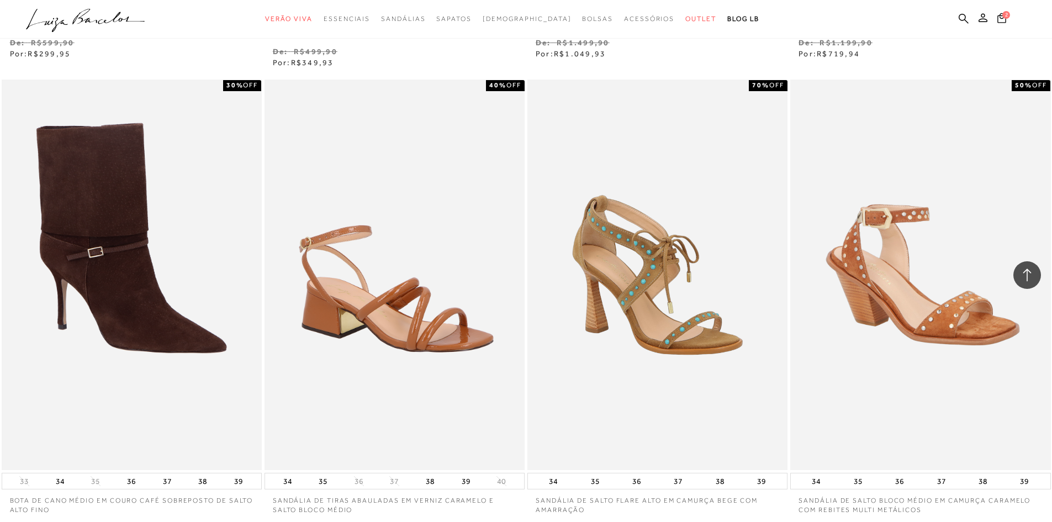
scroll to position [4032, 0]
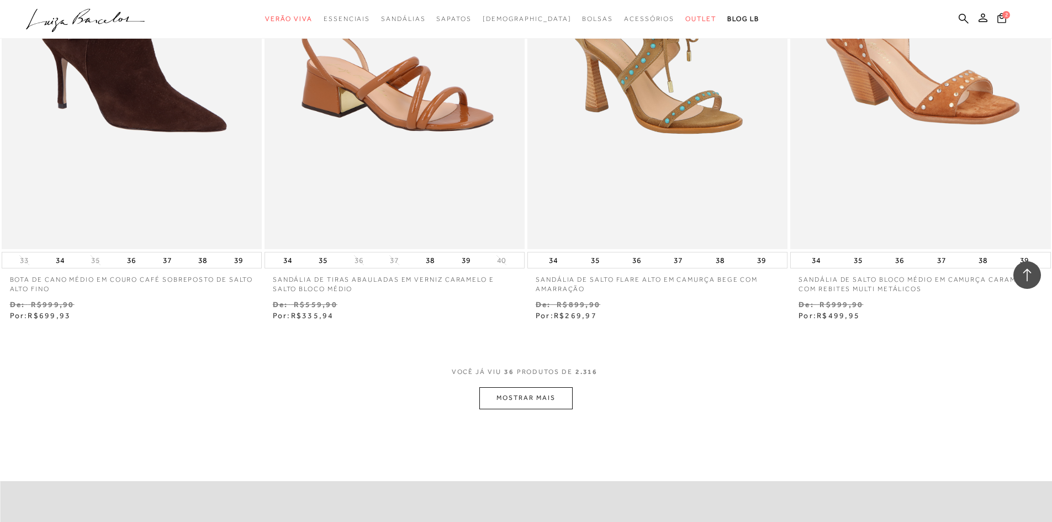
click at [555, 407] on button "MOSTRAR MAIS" at bounding box center [525, 398] width 93 height 22
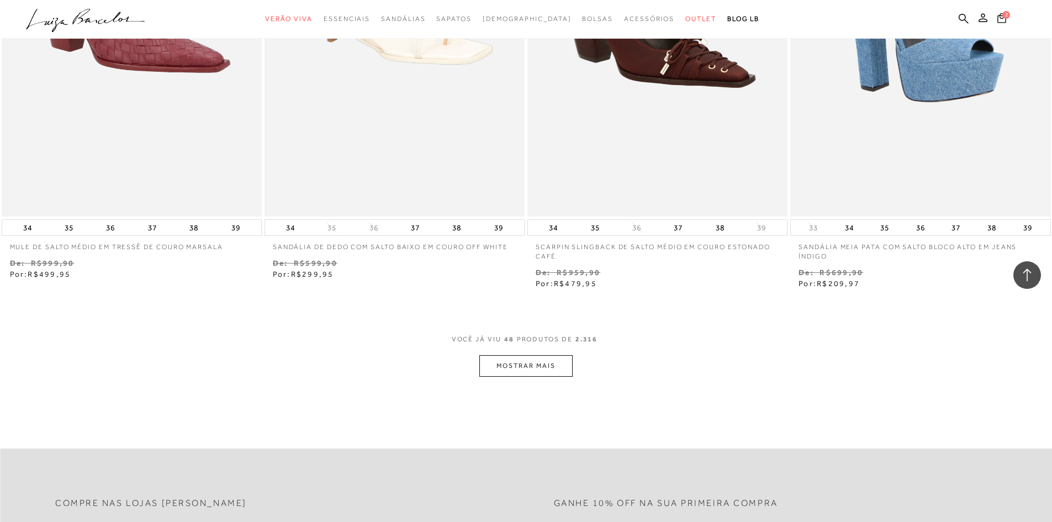
scroll to position [5523, 0]
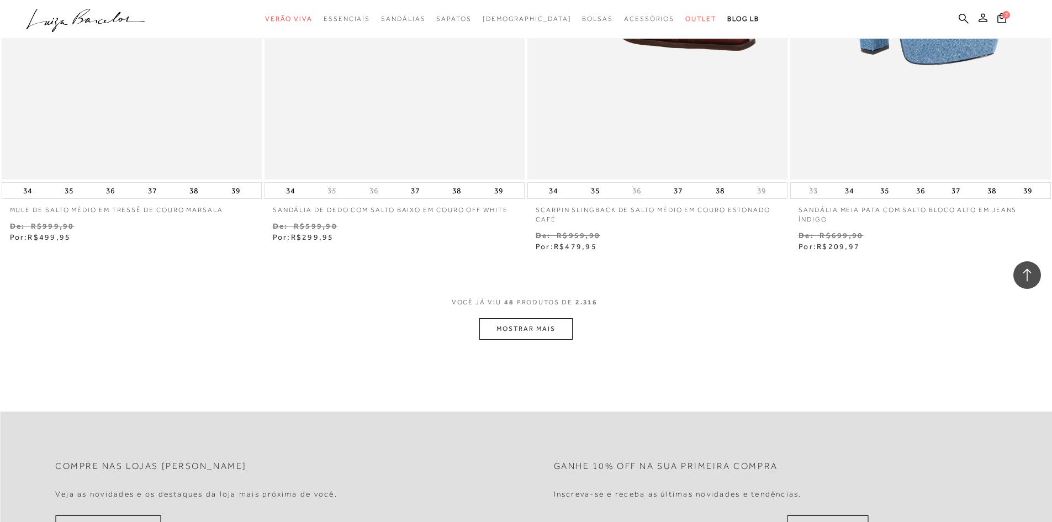
click at [551, 331] on button "MOSTRAR MAIS" at bounding box center [525, 329] width 93 height 22
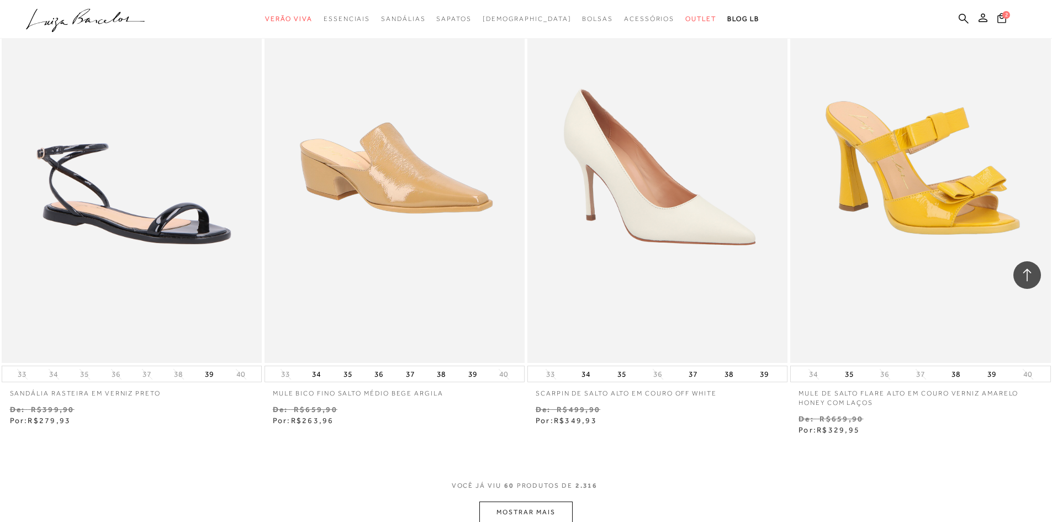
scroll to position [6849, 0]
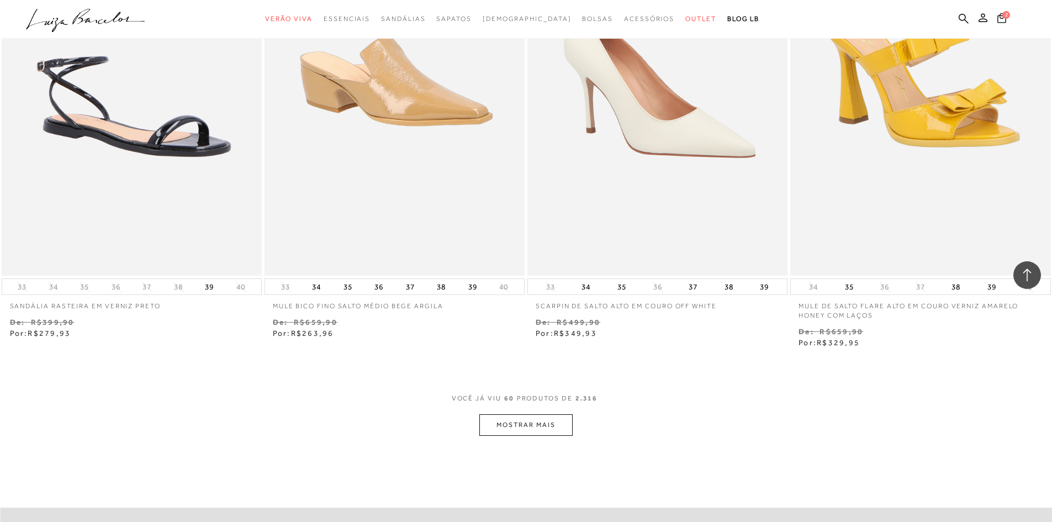
click at [536, 410] on div "VOCê JÁ VIU 60 PRODUTOS DE 2.316" at bounding box center [526, 404] width 149 height 20
click at [542, 423] on button "MOSTRAR MAIS" at bounding box center [525, 425] width 93 height 22
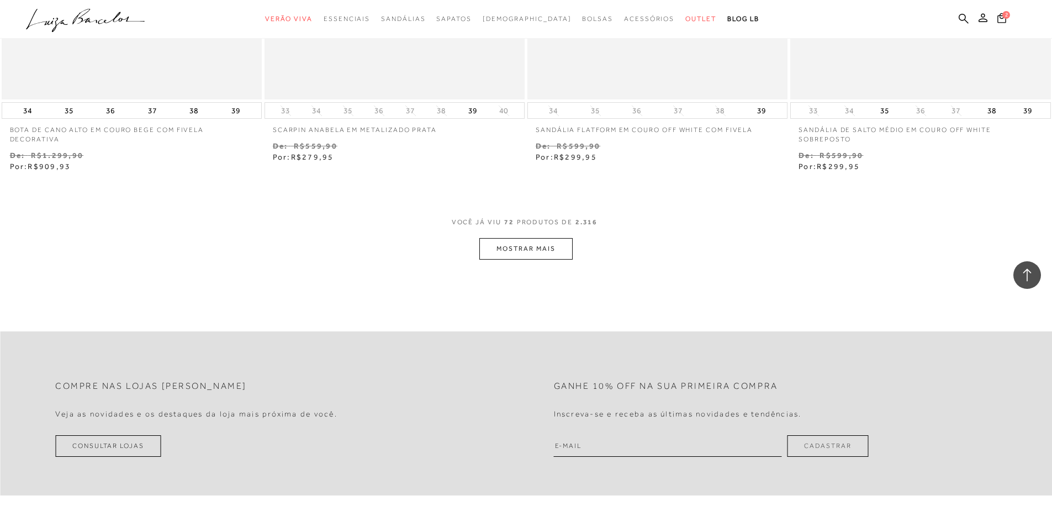
scroll to position [8561, 0]
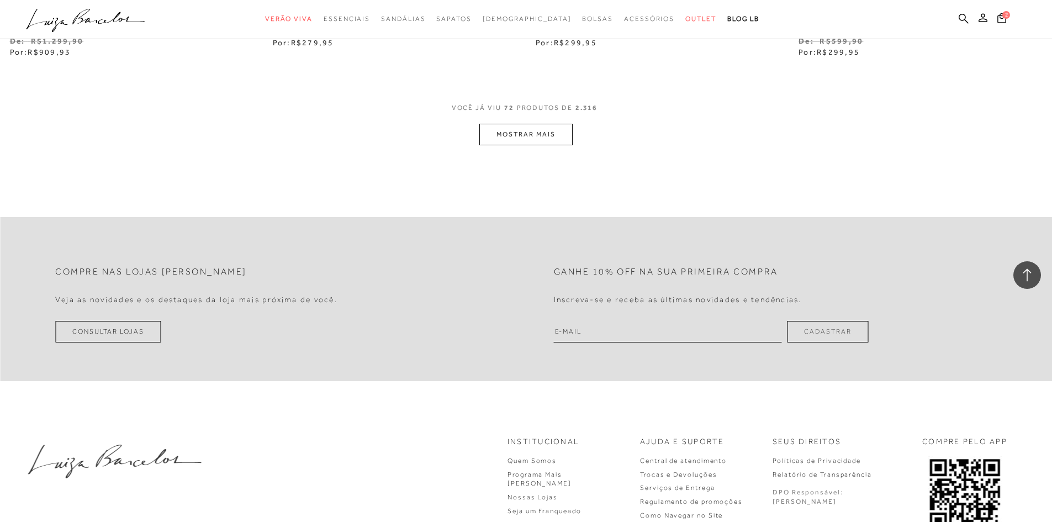
click at [544, 141] on button "MOSTRAR MAIS" at bounding box center [525, 135] width 93 height 22
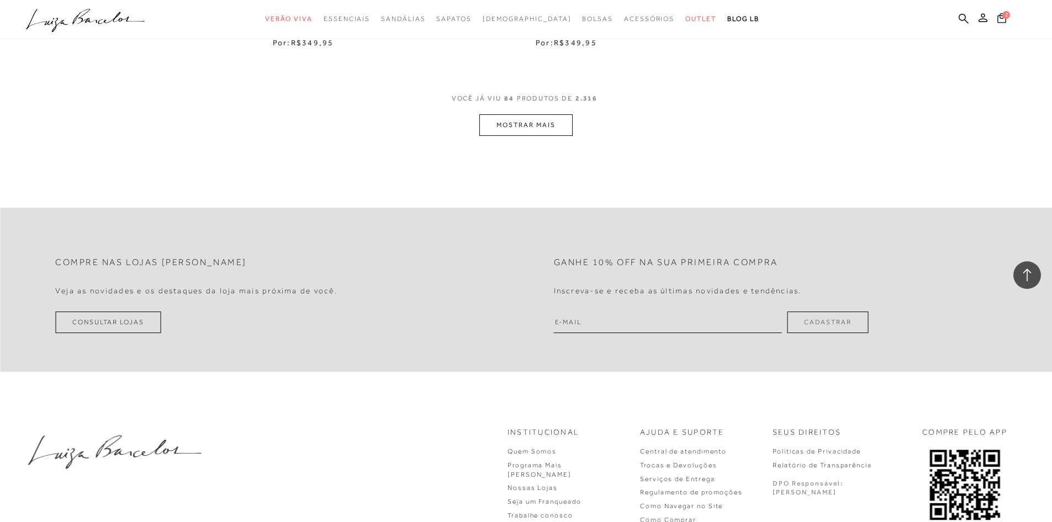
scroll to position [9998, 0]
click at [536, 119] on button "MOSTRAR MAIS" at bounding box center [525, 120] width 93 height 22
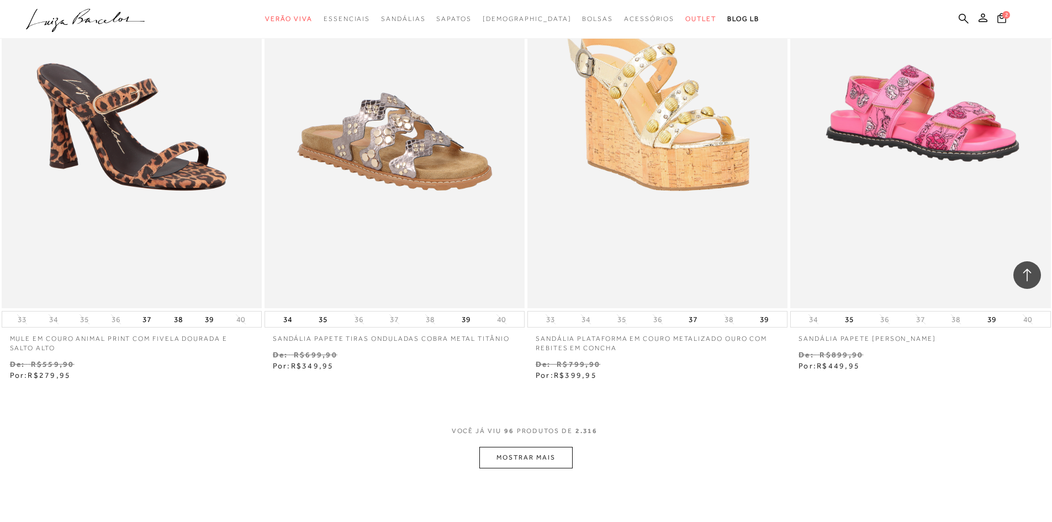
scroll to position [11157, 0]
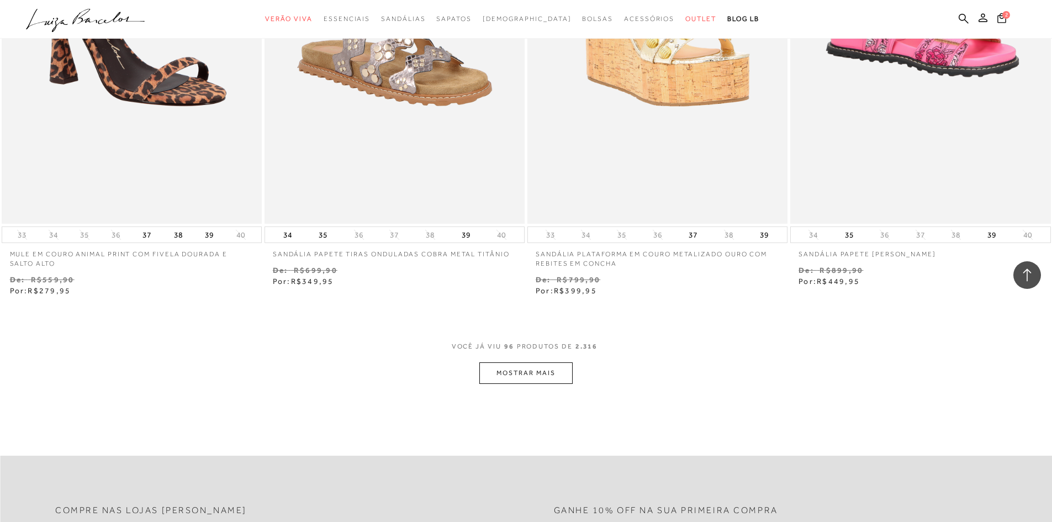
click at [569, 369] on button "MOSTRAR MAIS" at bounding box center [525, 373] width 93 height 22
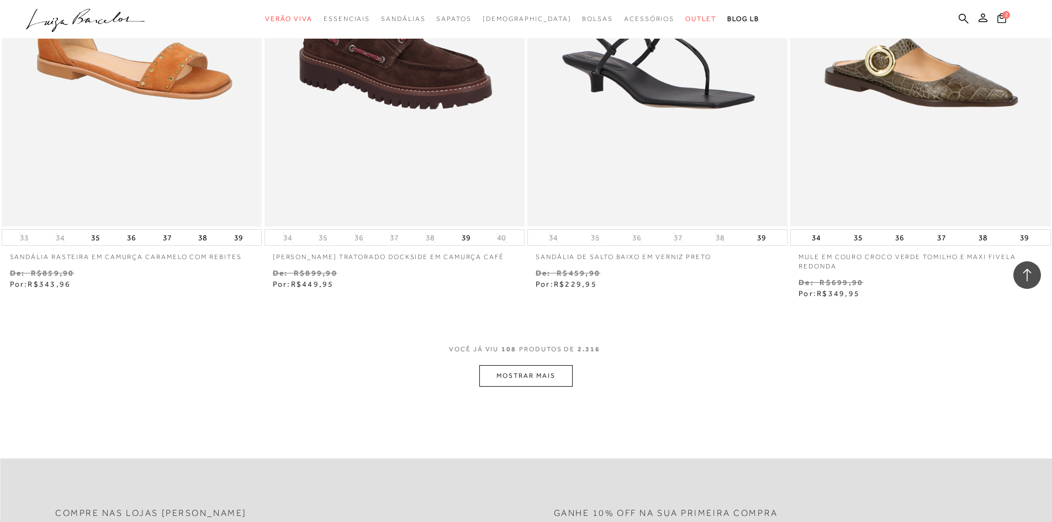
scroll to position [12594, 0]
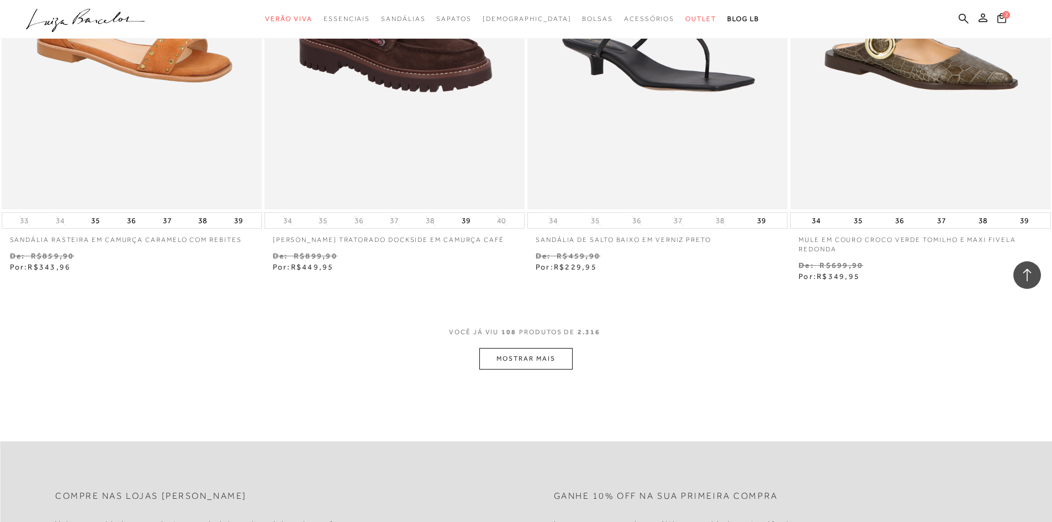
click at [570, 360] on button "MOSTRAR MAIS" at bounding box center [525, 359] width 93 height 22
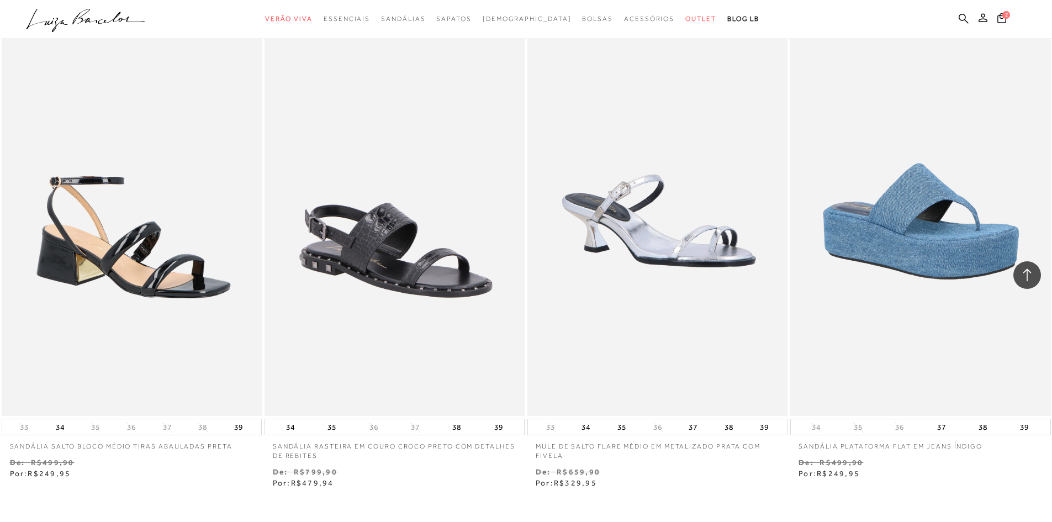
scroll to position [14030, 0]
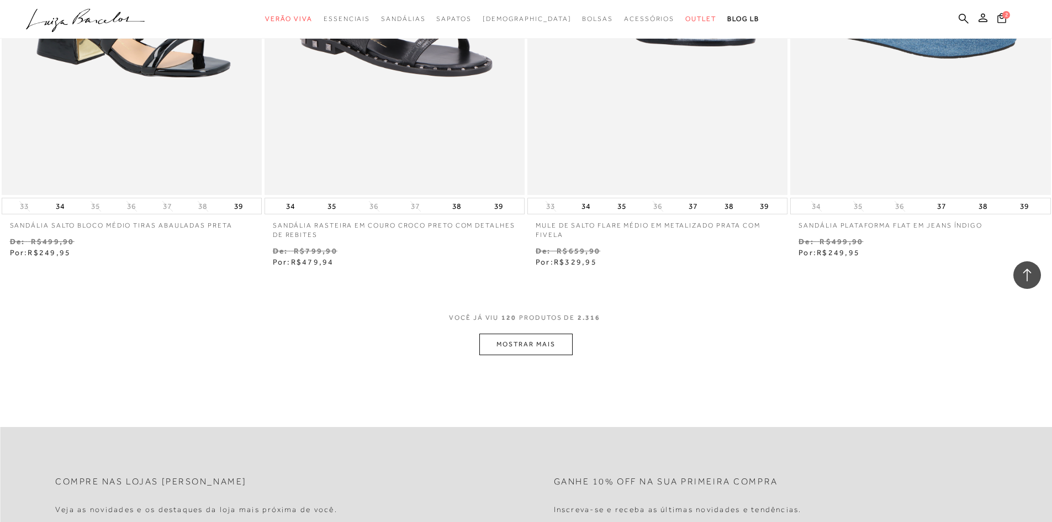
click at [510, 345] on button "MOSTRAR MAIS" at bounding box center [525, 345] width 93 height 22
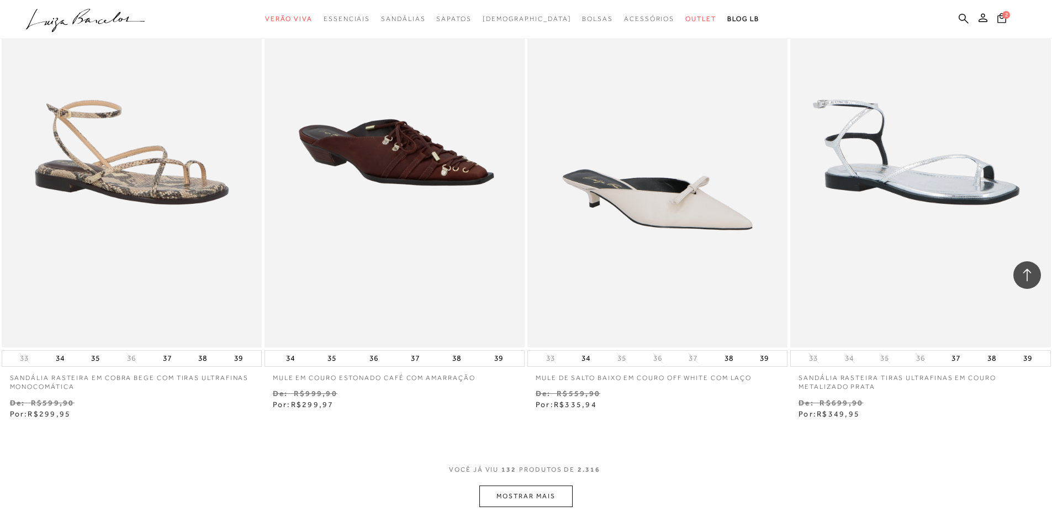
scroll to position [15300, 0]
click at [534, 494] on button "MOSTRAR MAIS" at bounding box center [525, 496] width 93 height 22
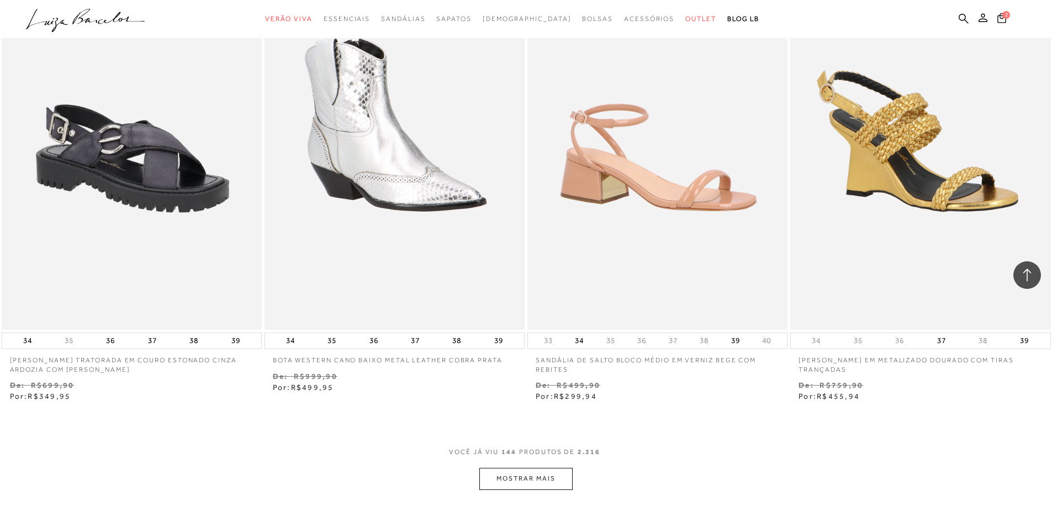
scroll to position [16847, 0]
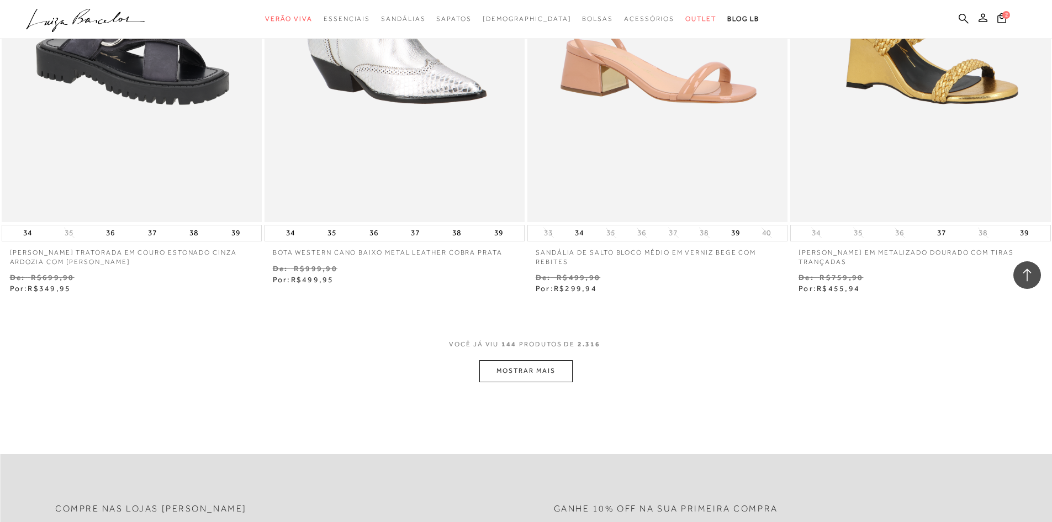
click at [543, 366] on button "MOSTRAR MAIS" at bounding box center [525, 371] width 93 height 22
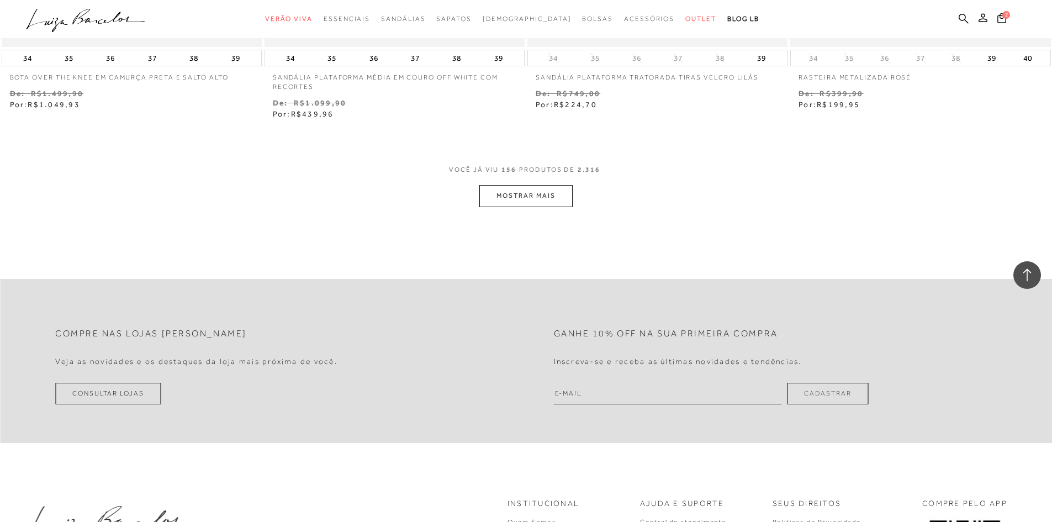
scroll to position [18448, 0]
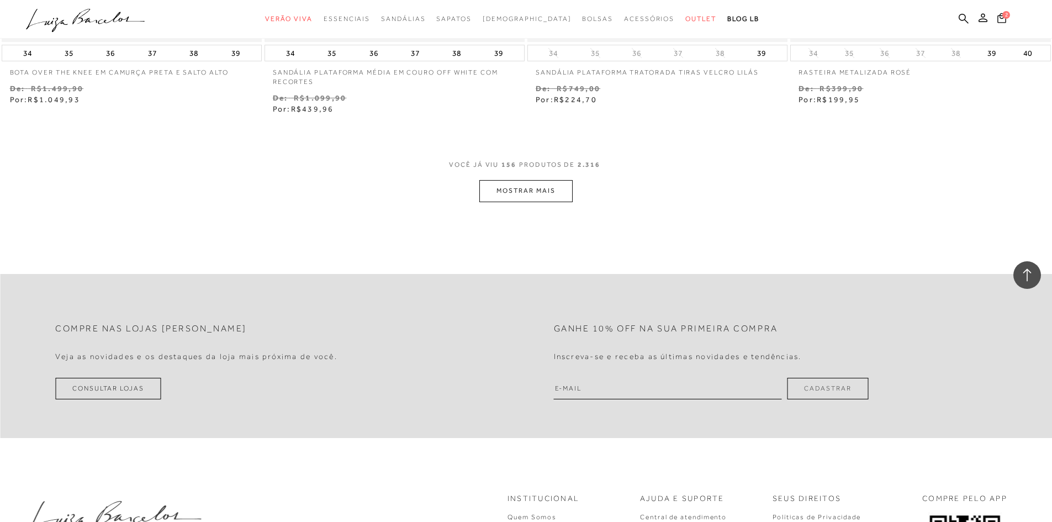
click at [519, 197] on button "MOSTRAR MAIS" at bounding box center [525, 191] width 93 height 22
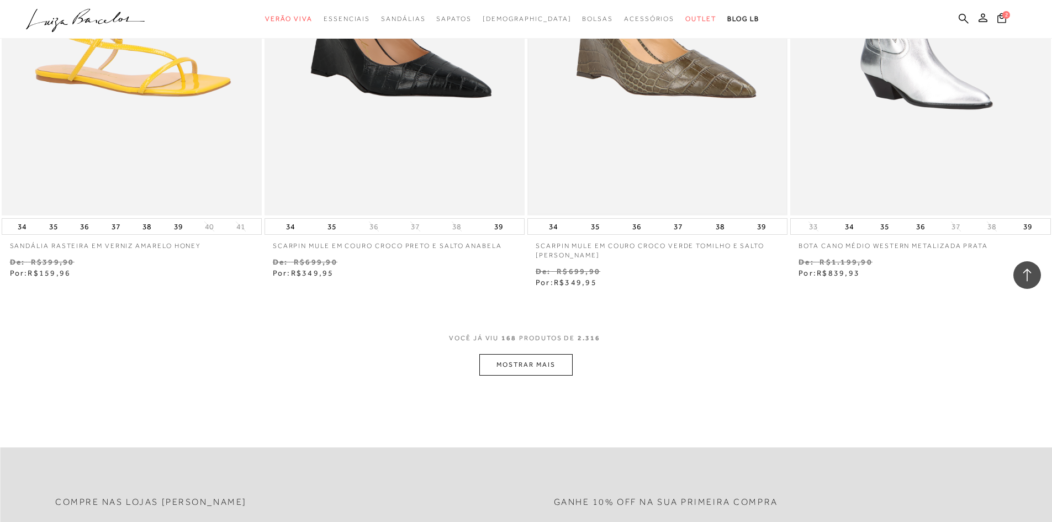
scroll to position [19719, 0]
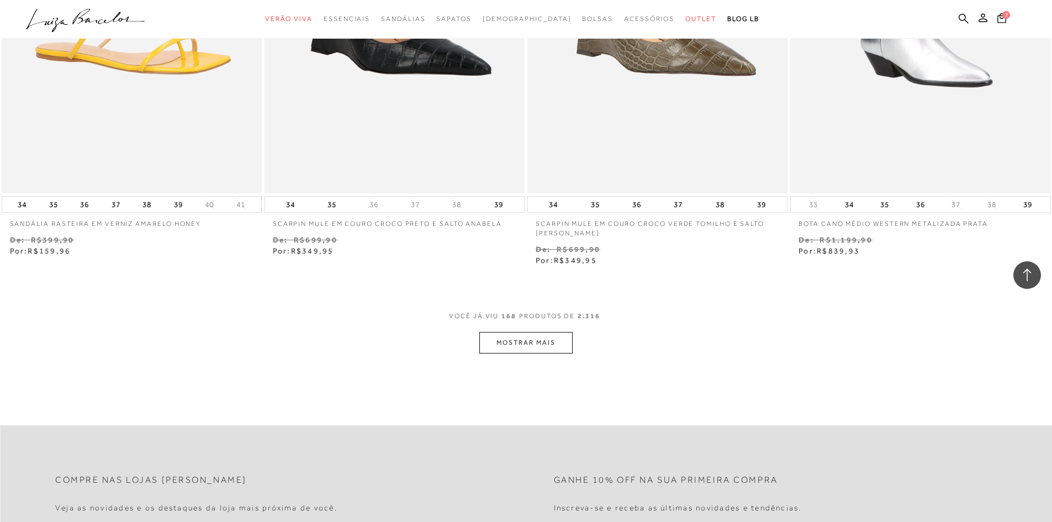
click at [557, 342] on button "MOSTRAR MAIS" at bounding box center [525, 343] width 93 height 22
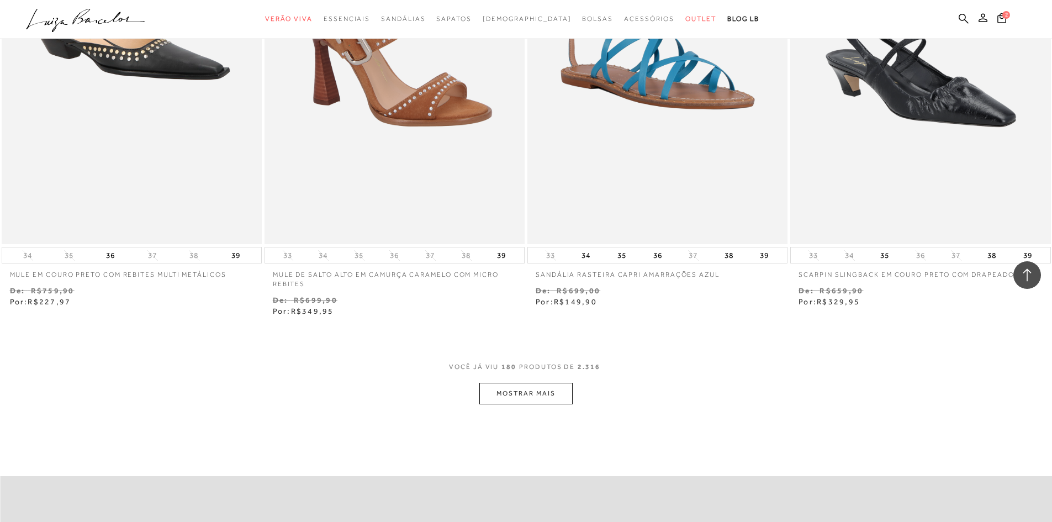
scroll to position [21100, 0]
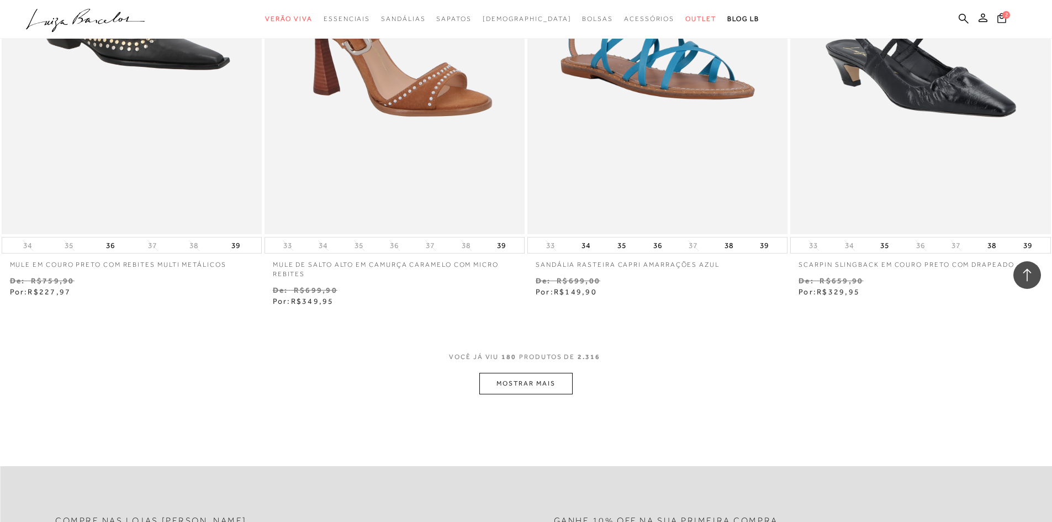
click at [494, 382] on button "MOSTRAR MAIS" at bounding box center [525, 384] width 93 height 22
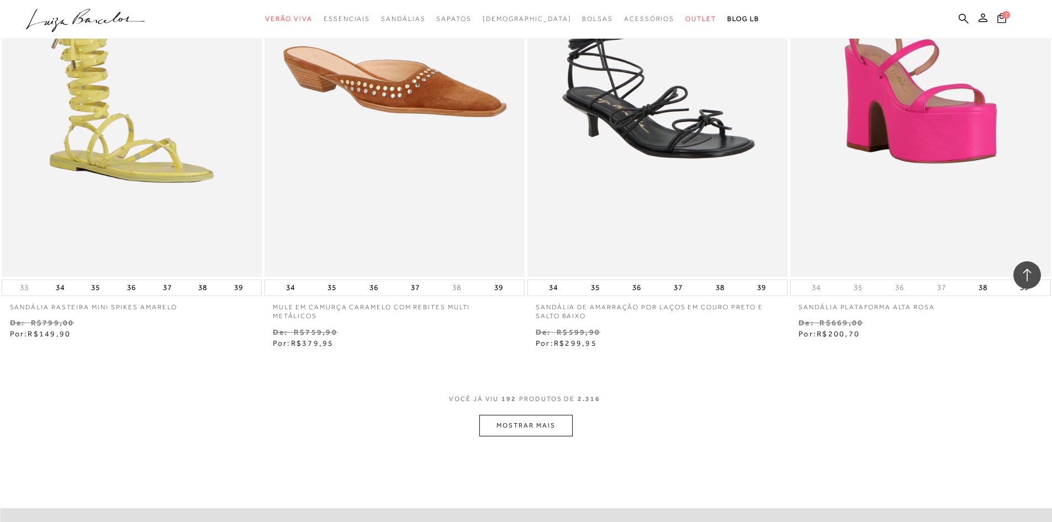
scroll to position [22481, 0]
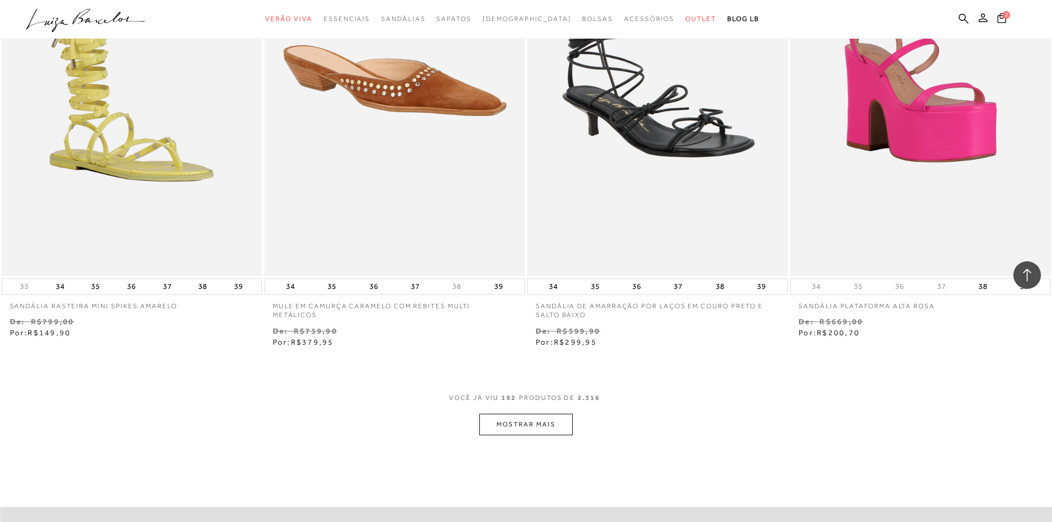
click at [518, 427] on button "MOSTRAR MAIS" at bounding box center [525, 425] width 93 height 22
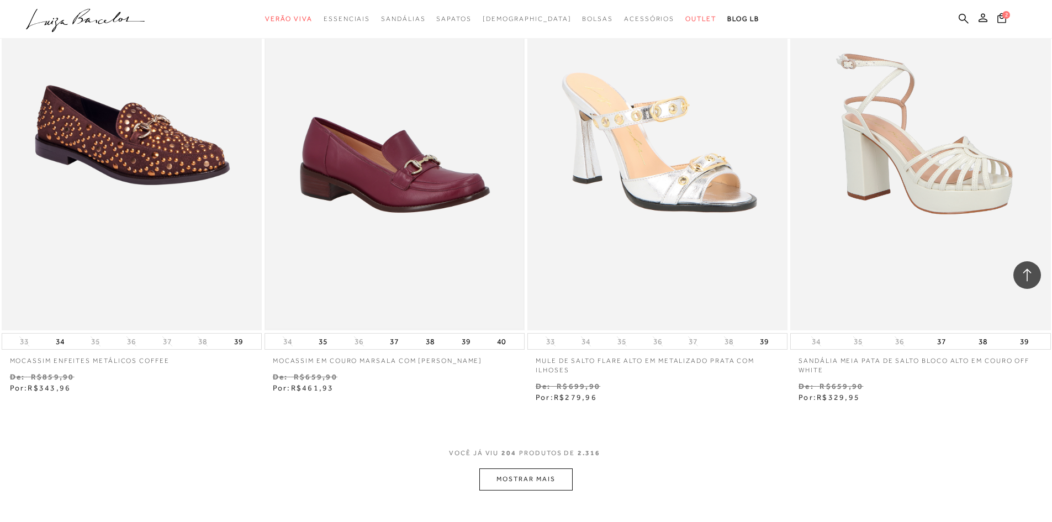
scroll to position [23861, 0]
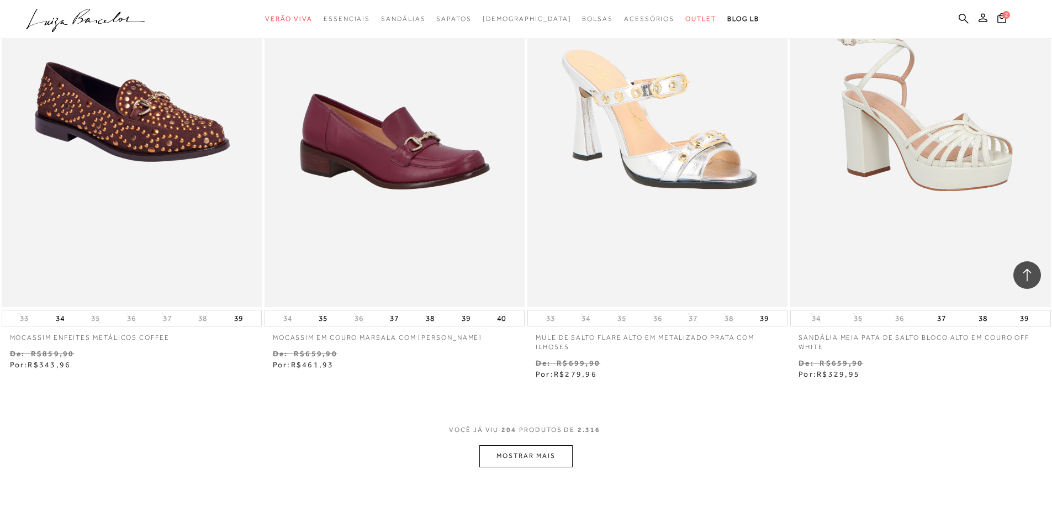
click at [539, 456] on button "MOSTRAR MAIS" at bounding box center [525, 456] width 93 height 22
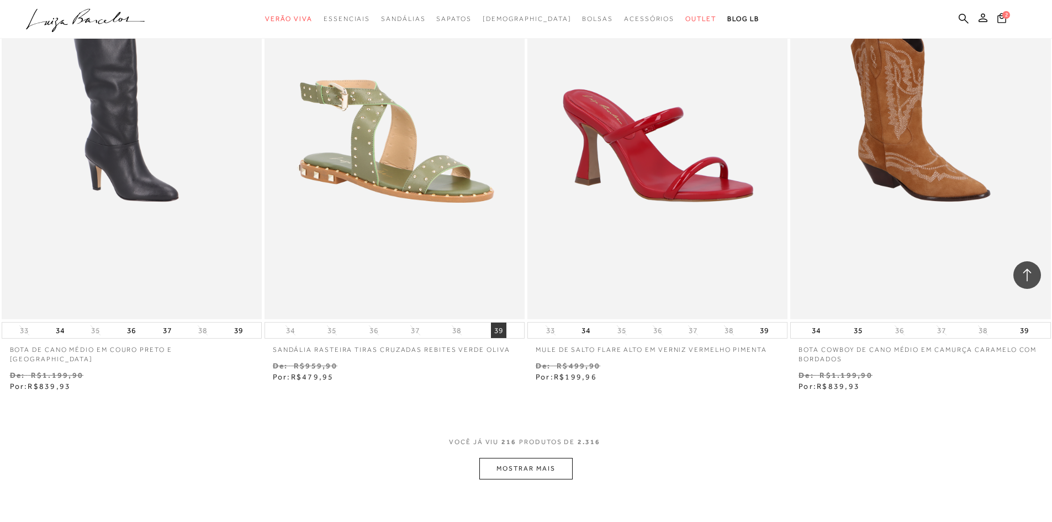
scroll to position [25408, 0]
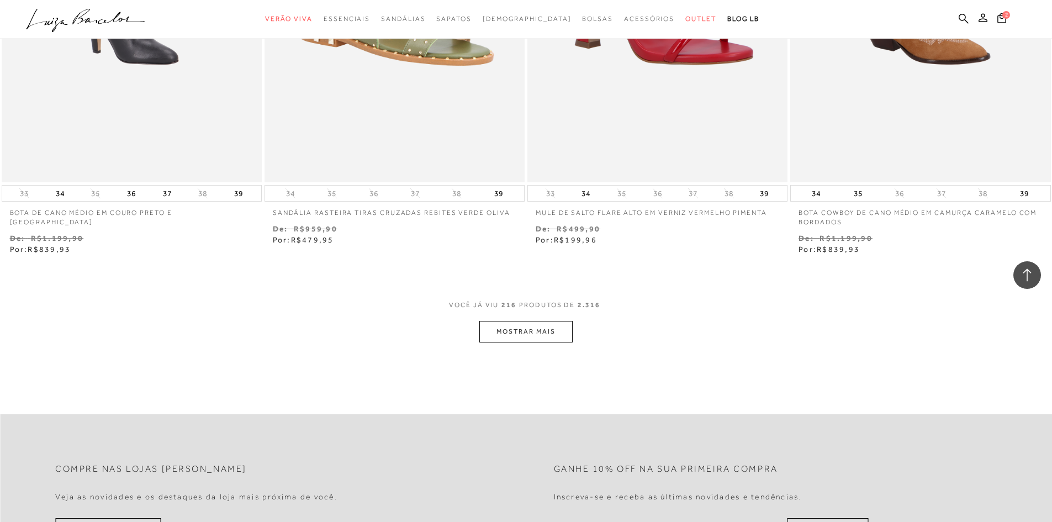
click at [519, 325] on button "MOSTRAR MAIS" at bounding box center [525, 332] width 93 height 22
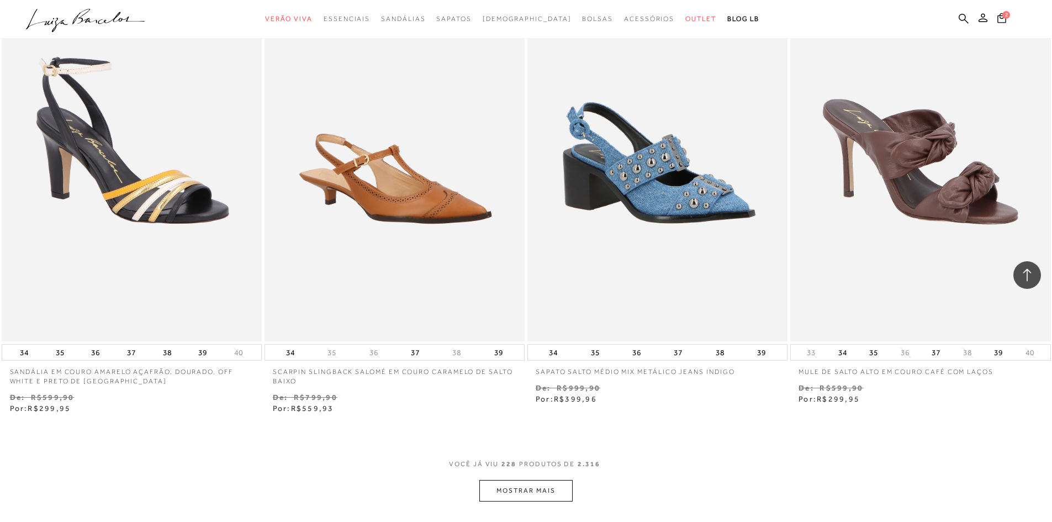
scroll to position [26789, 0]
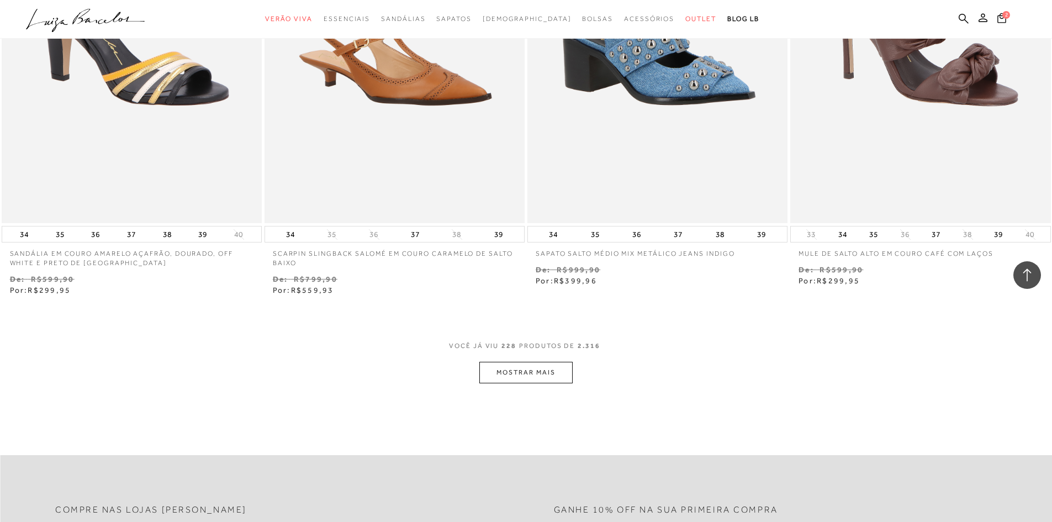
click at [526, 373] on button "MOSTRAR MAIS" at bounding box center [525, 373] width 93 height 22
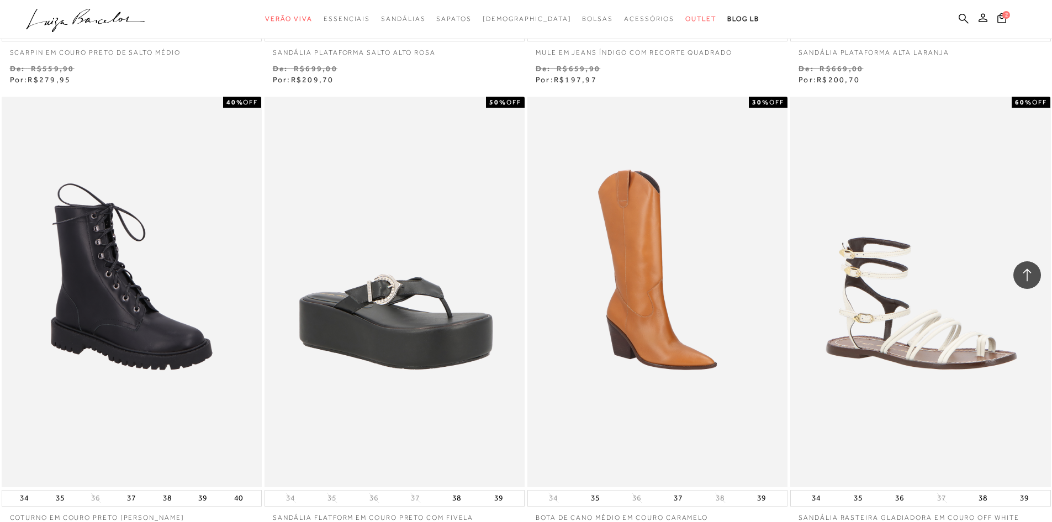
scroll to position [28059, 0]
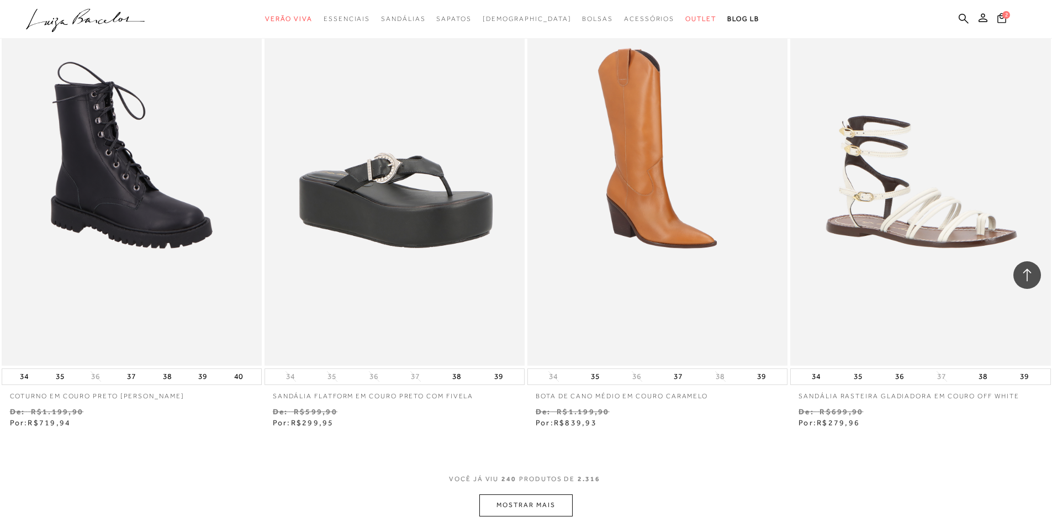
click at [549, 511] on button "MOSTRAR MAIS" at bounding box center [525, 505] width 93 height 22
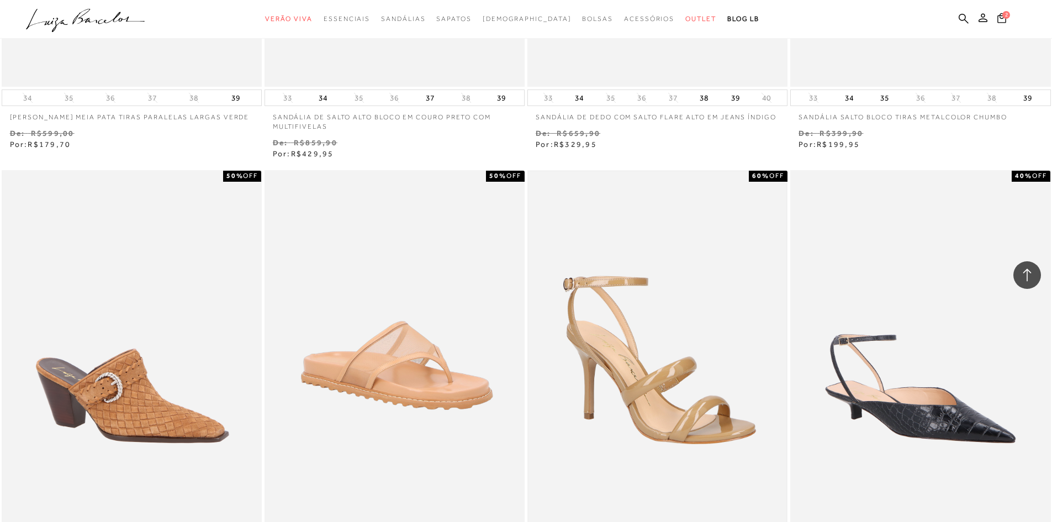
scroll to position [29385, 0]
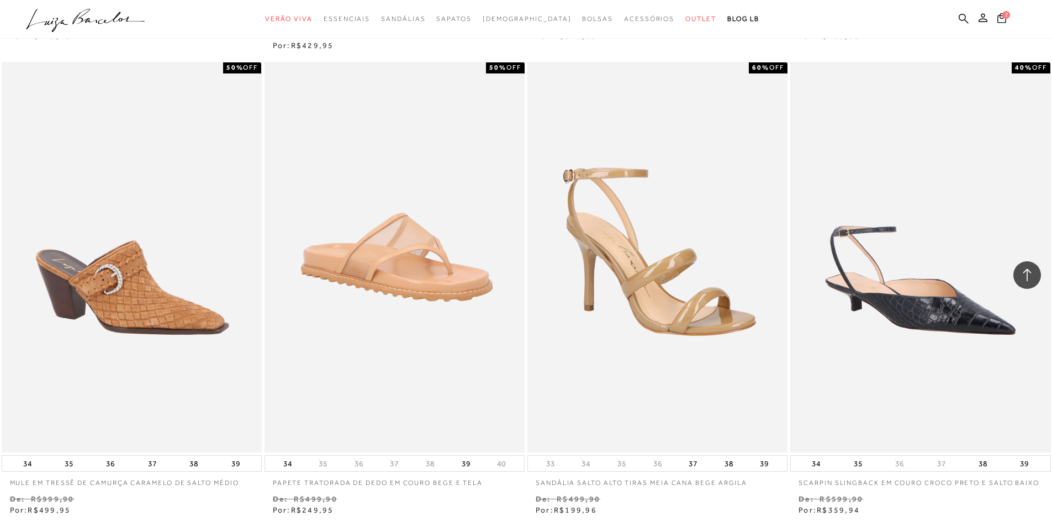
click at [929, 305] on img at bounding box center [921, 257] width 258 height 387
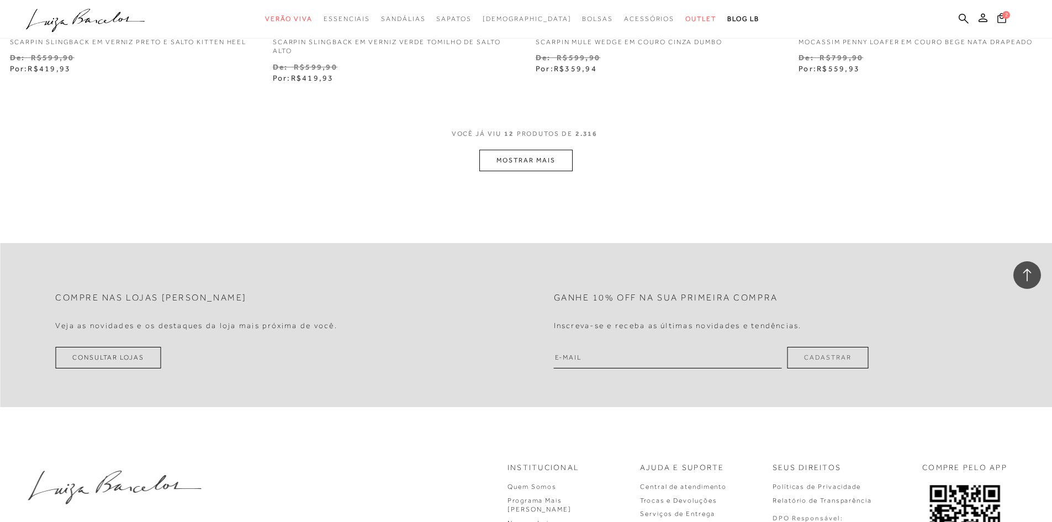
scroll to position [1270, 0]
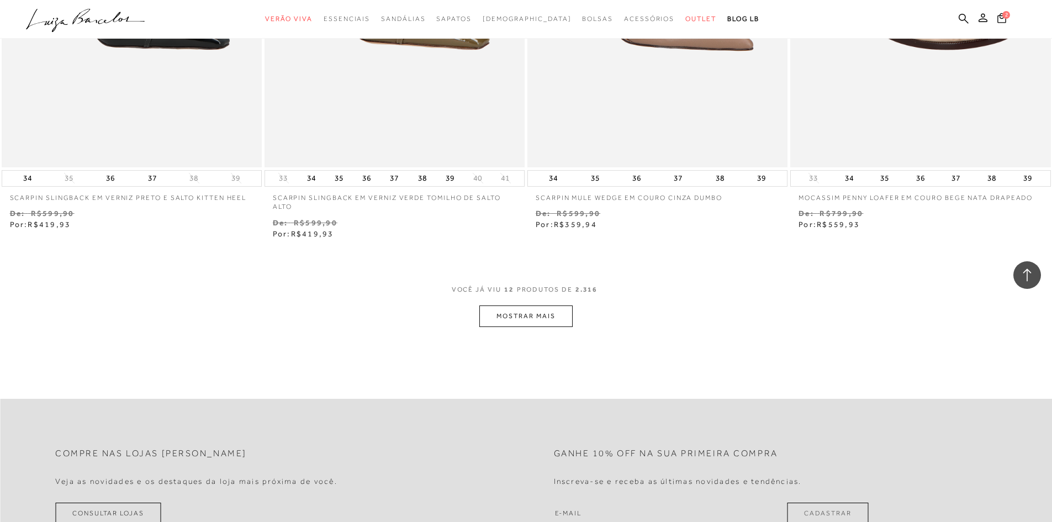
click at [512, 314] on button "MOSTRAR MAIS" at bounding box center [525, 316] width 93 height 22
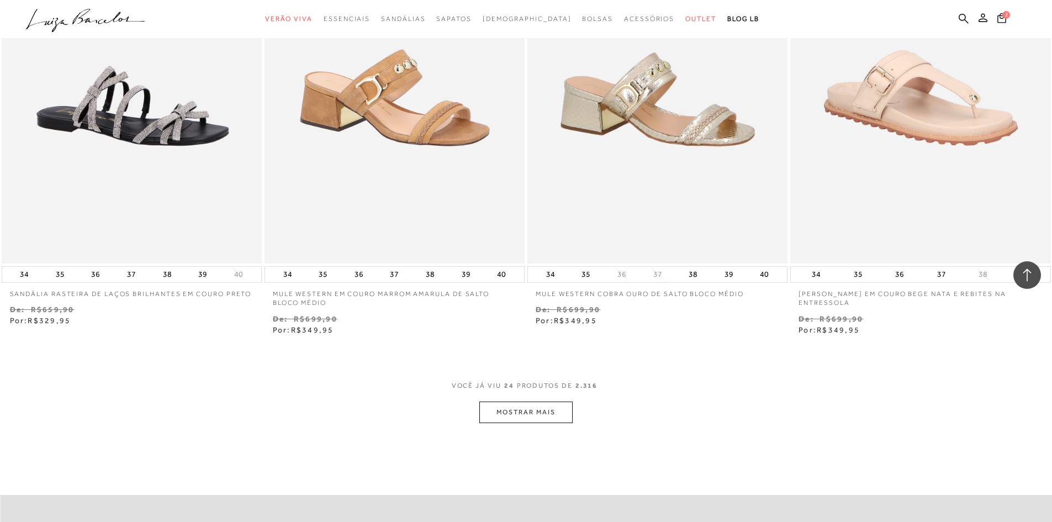
scroll to position [2707, 0]
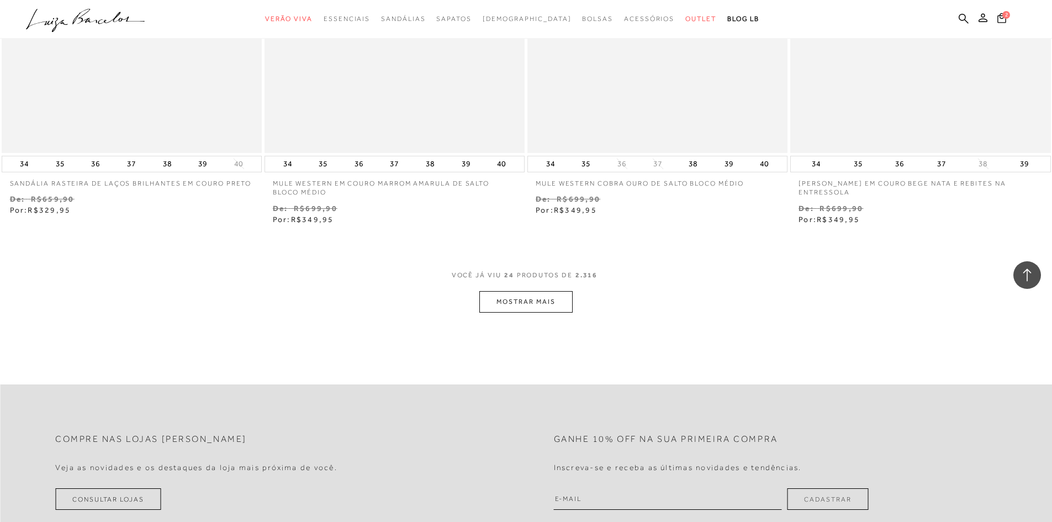
click at [505, 304] on button "MOSTRAR MAIS" at bounding box center [525, 302] width 93 height 22
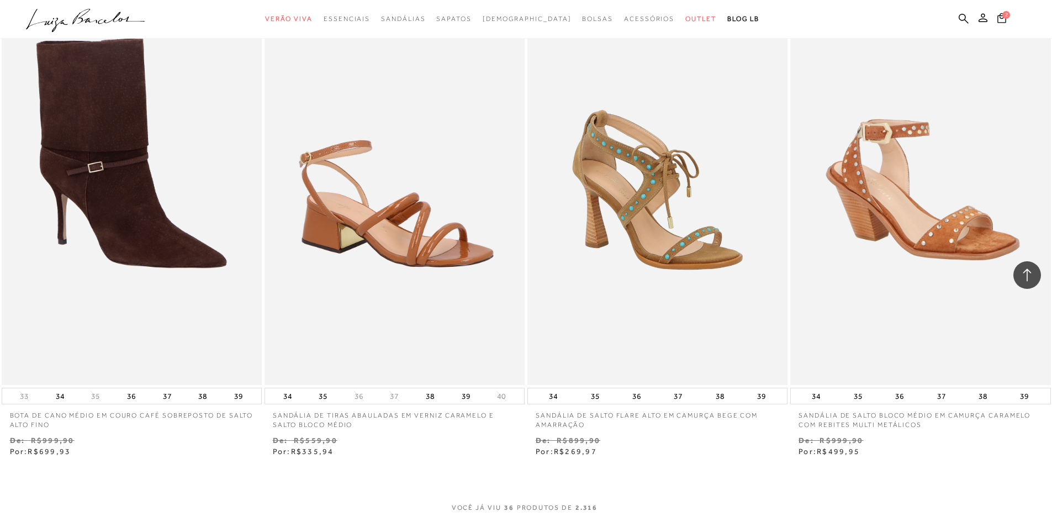
scroll to position [4032, 0]
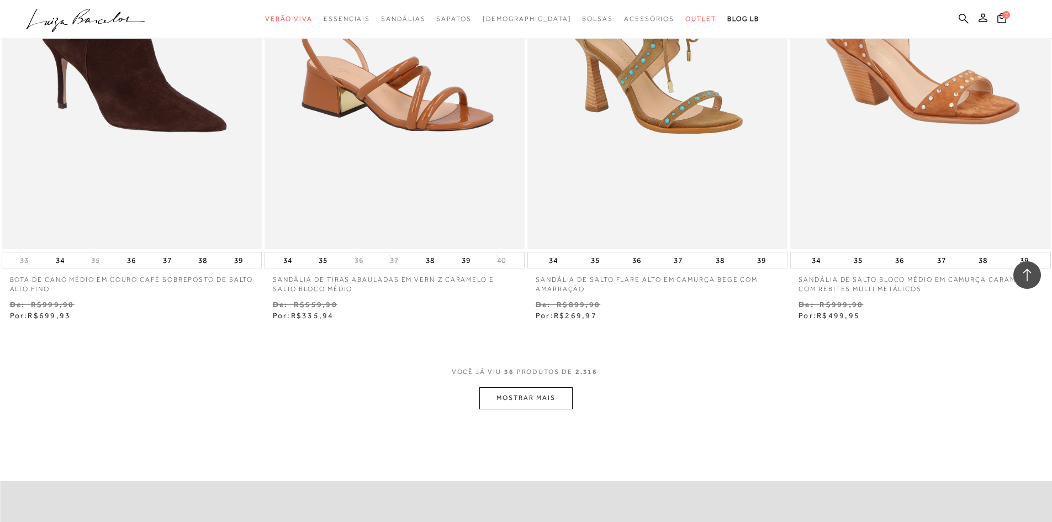
click at [532, 399] on button "MOSTRAR MAIS" at bounding box center [525, 398] width 93 height 22
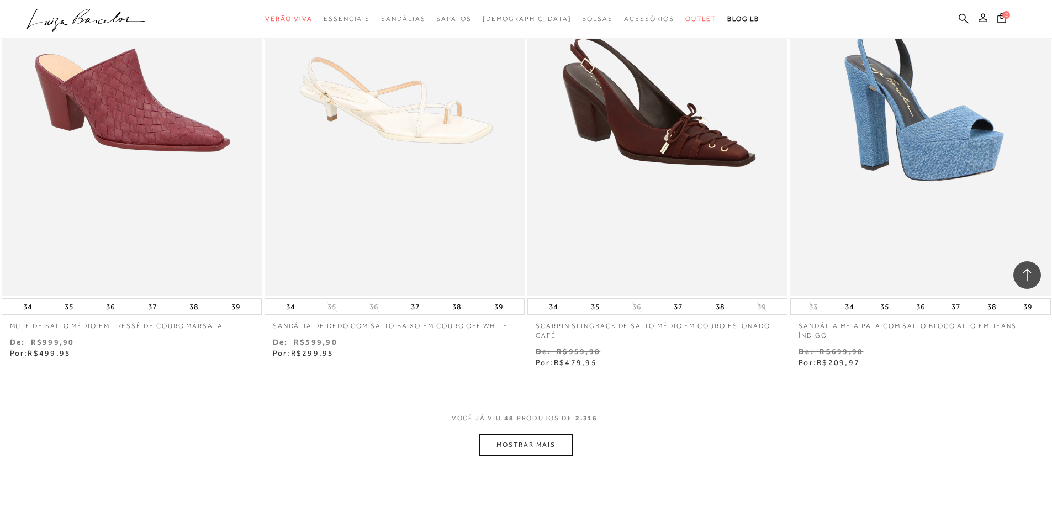
scroll to position [5468, 0]
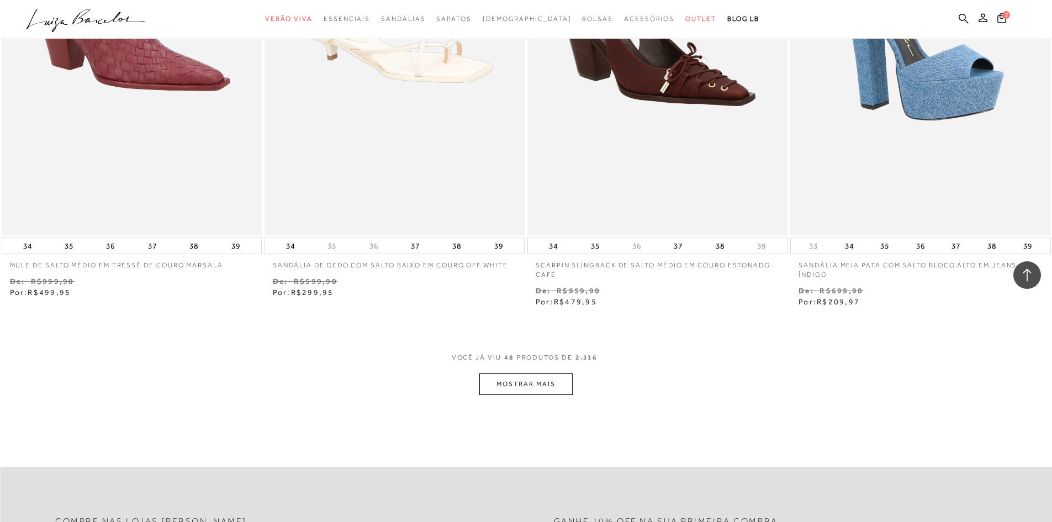
click at [537, 382] on button "MOSTRAR MAIS" at bounding box center [525, 384] width 93 height 22
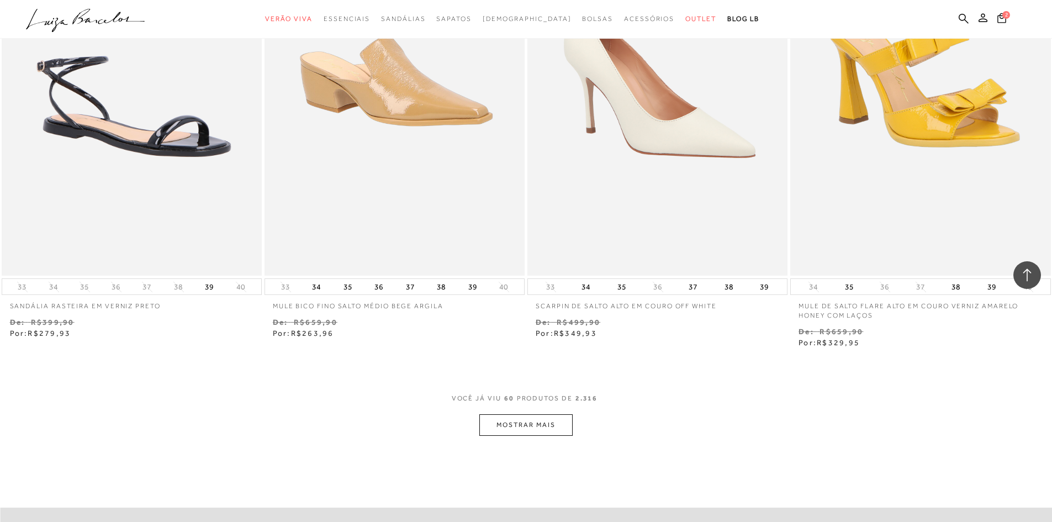
scroll to position [6960, 0]
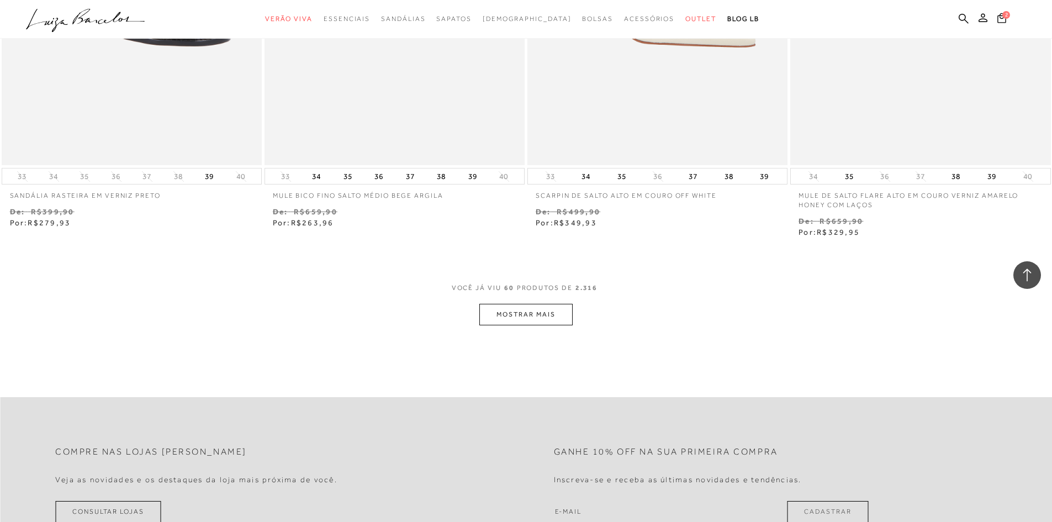
click at [514, 317] on button "MOSTRAR MAIS" at bounding box center [525, 315] width 93 height 22
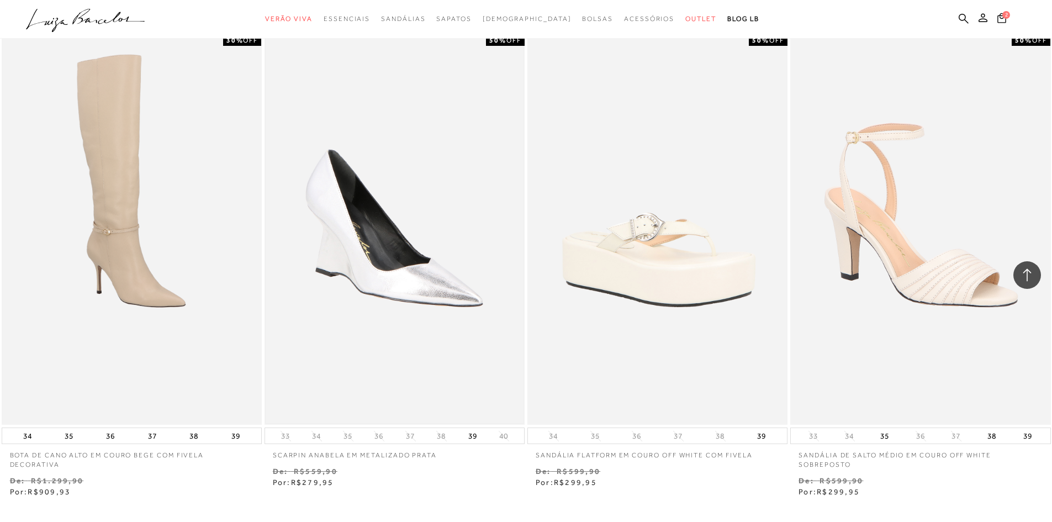
scroll to position [8230, 0]
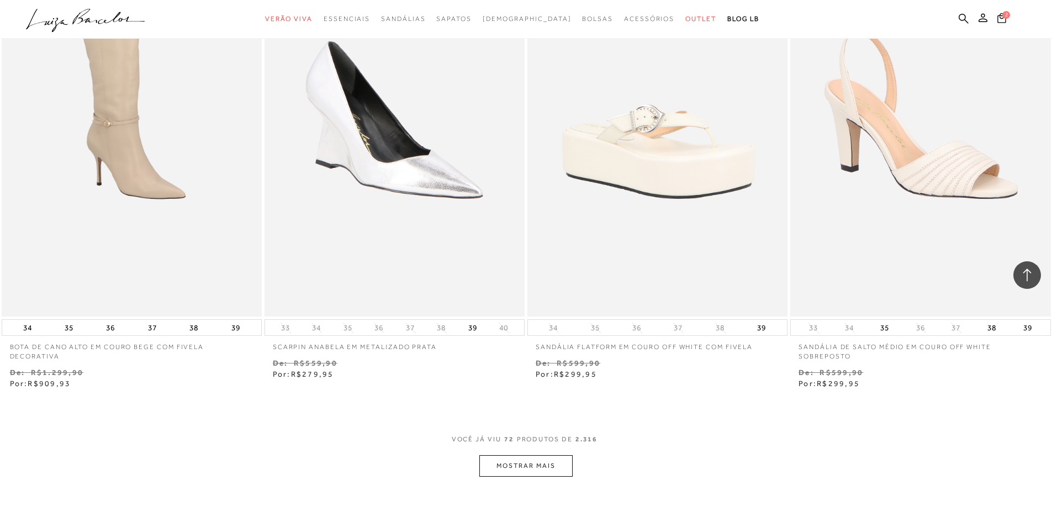
click at [565, 463] on button "MOSTRAR MAIS" at bounding box center [525, 466] width 93 height 22
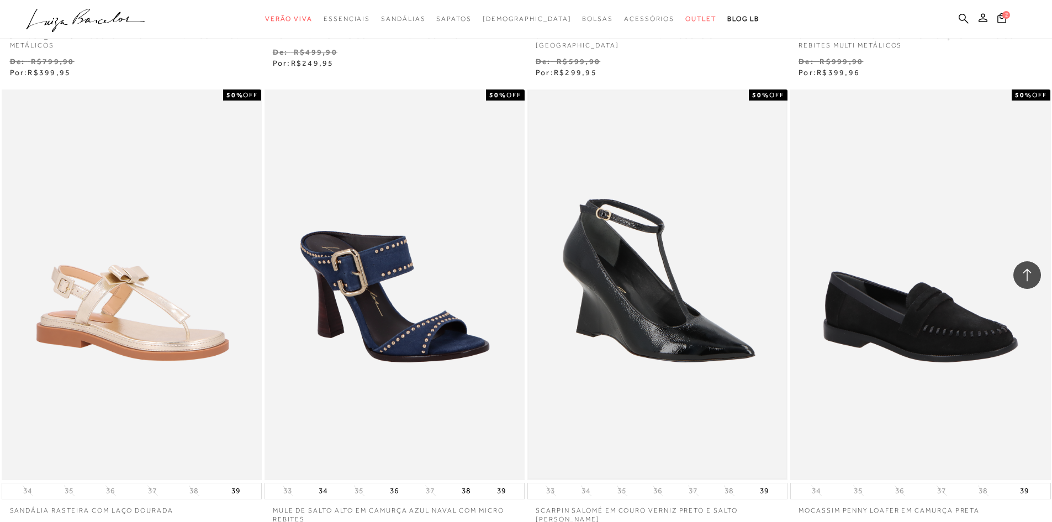
scroll to position [9666, 0]
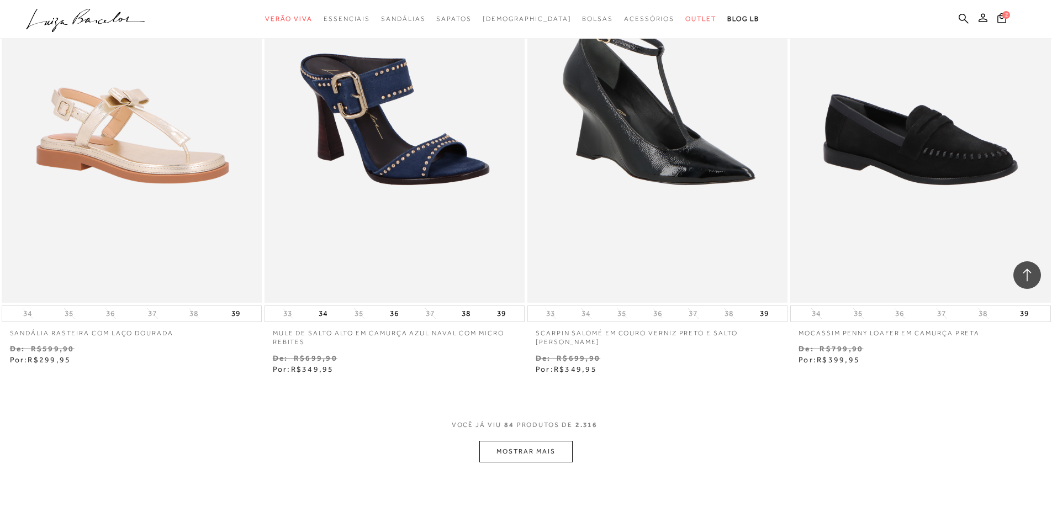
click at [554, 451] on button "MOSTRAR MAIS" at bounding box center [525, 452] width 93 height 22
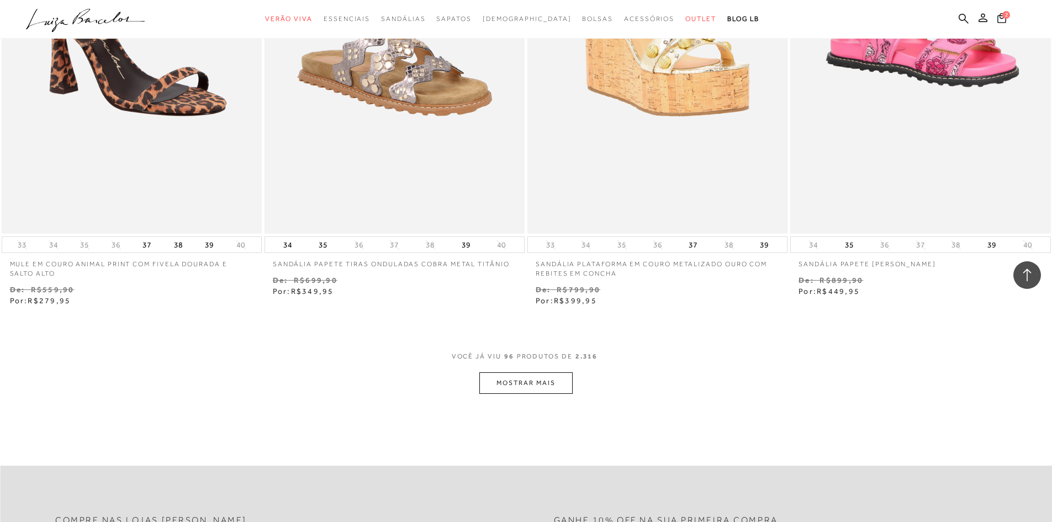
scroll to position [11157, 0]
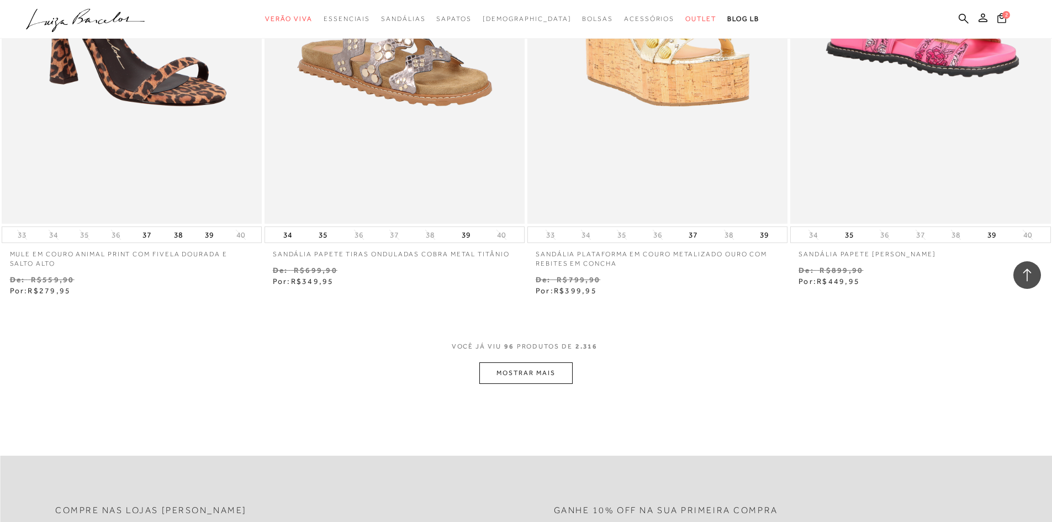
click at [543, 378] on button "MOSTRAR MAIS" at bounding box center [525, 373] width 93 height 22
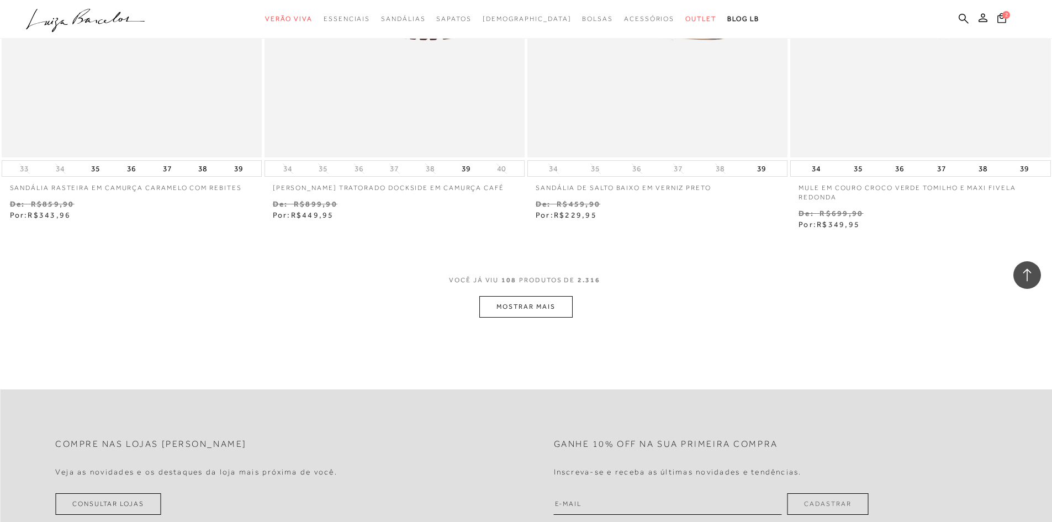
scroll to position [12704, 0]
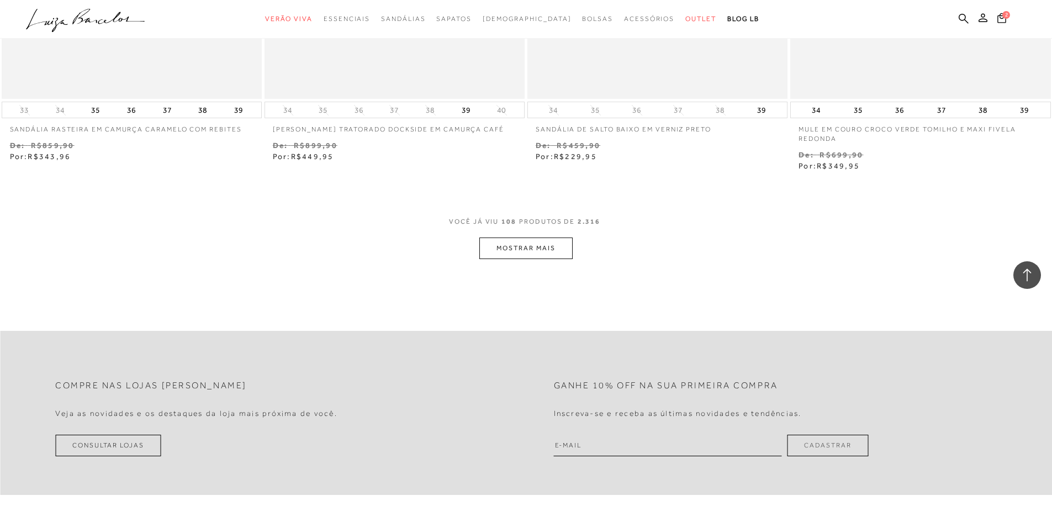
click at [560, 247] on button "MOSTRAR MAIS" at bounding box center [525, 249] width 93 height 22
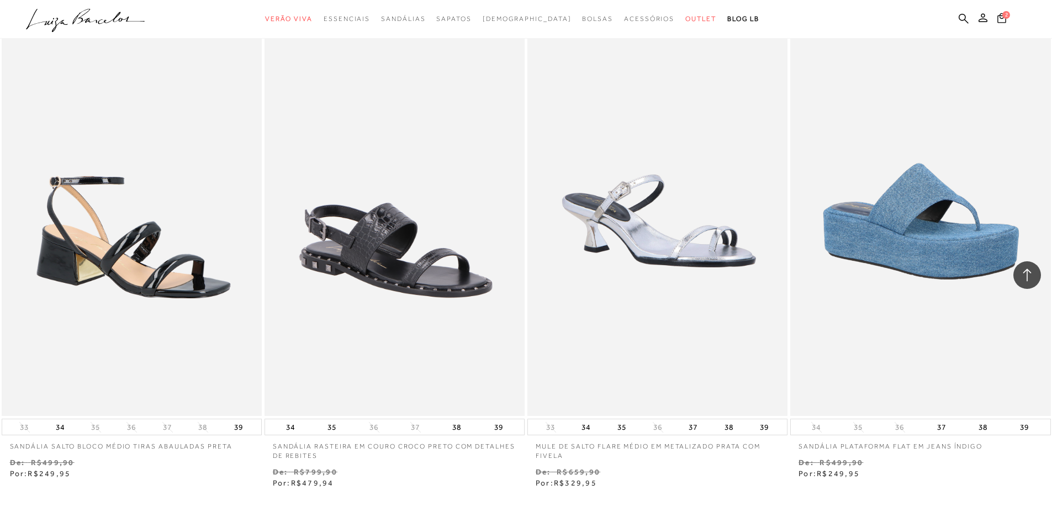
scroll to position [14085, 0]
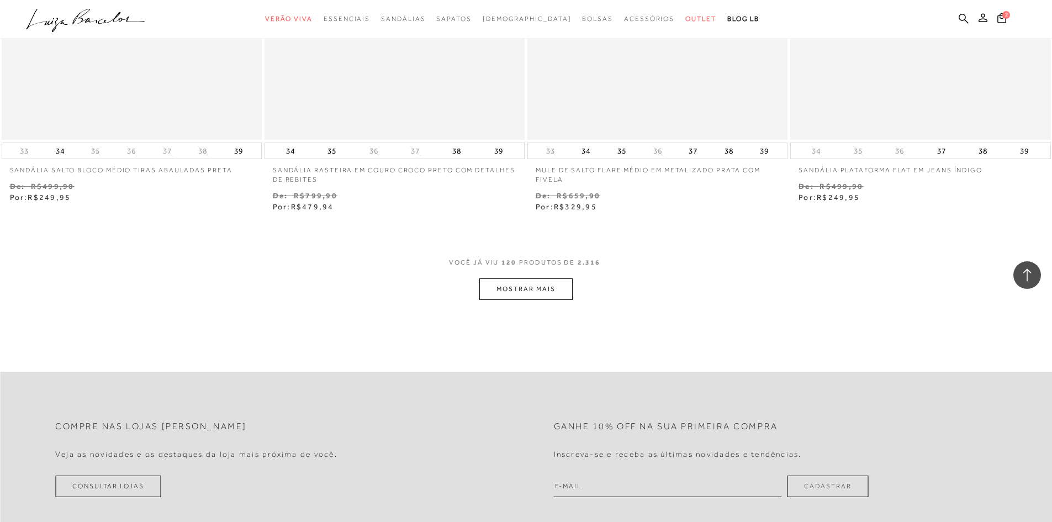
click at [548, 296] on button "MOSTRAR MAIS" at bounding box center [525, 289] width 93 height 22
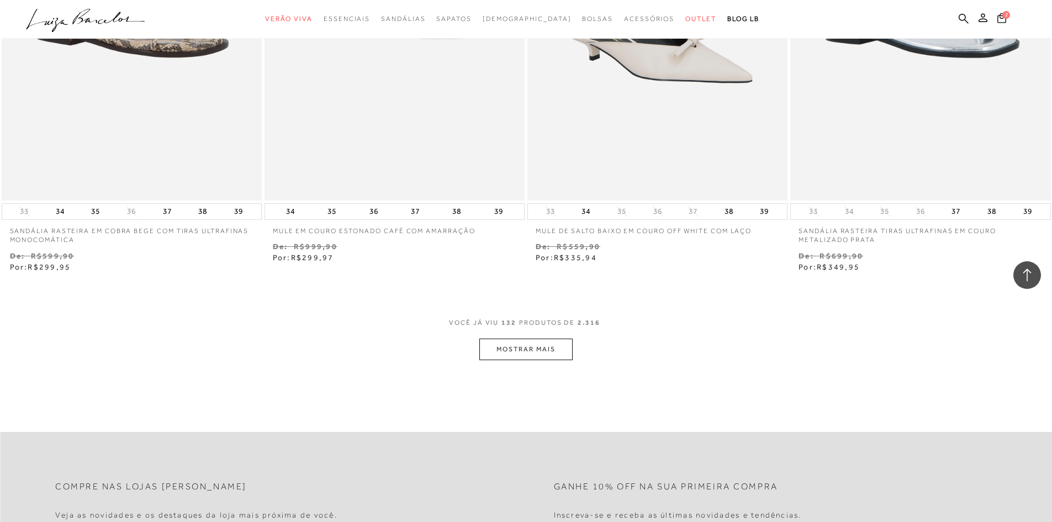
scroll to position [15466, 0]
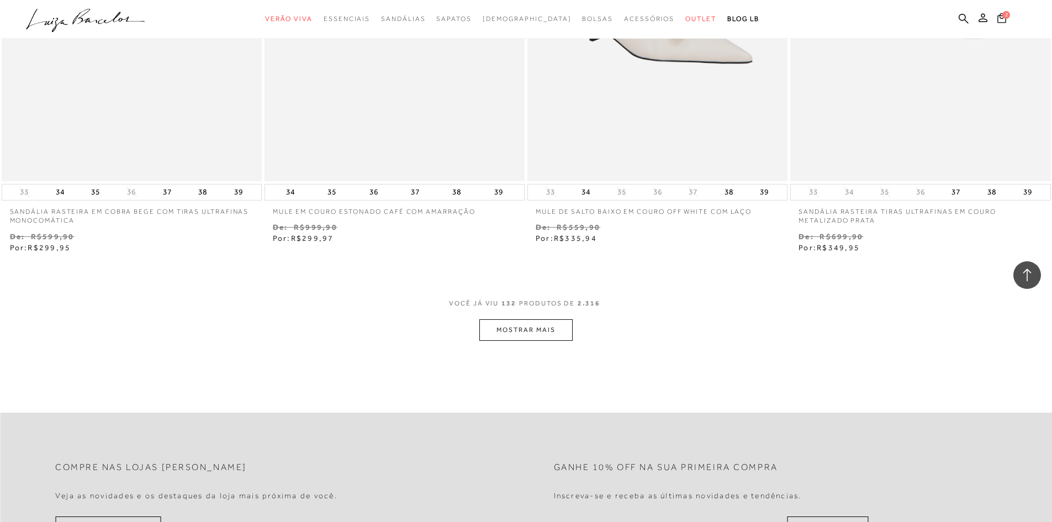
click at [558, 328] on button "MOSTRAR MAIS" at bounding box center [525, 330] width 93 height 22
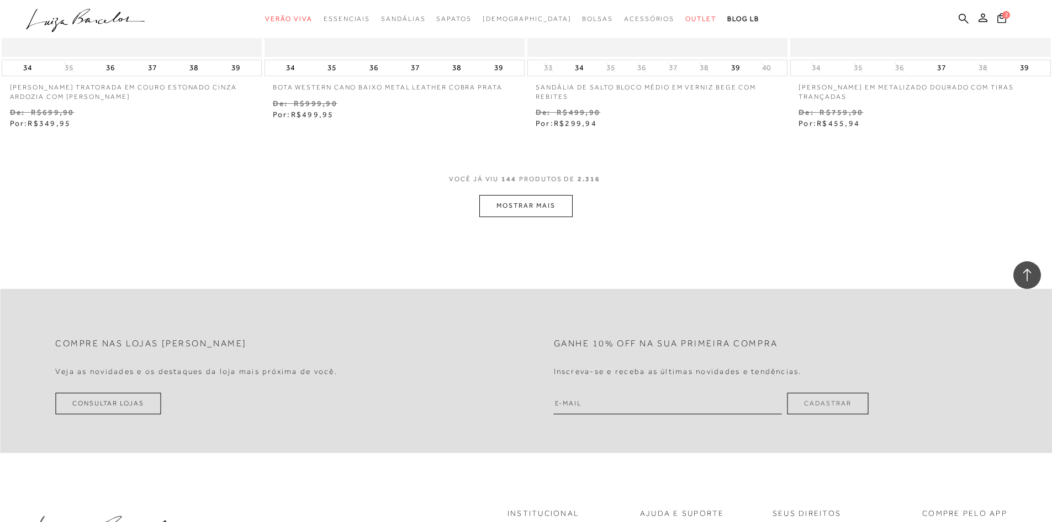
scroll to position [17068, 0]
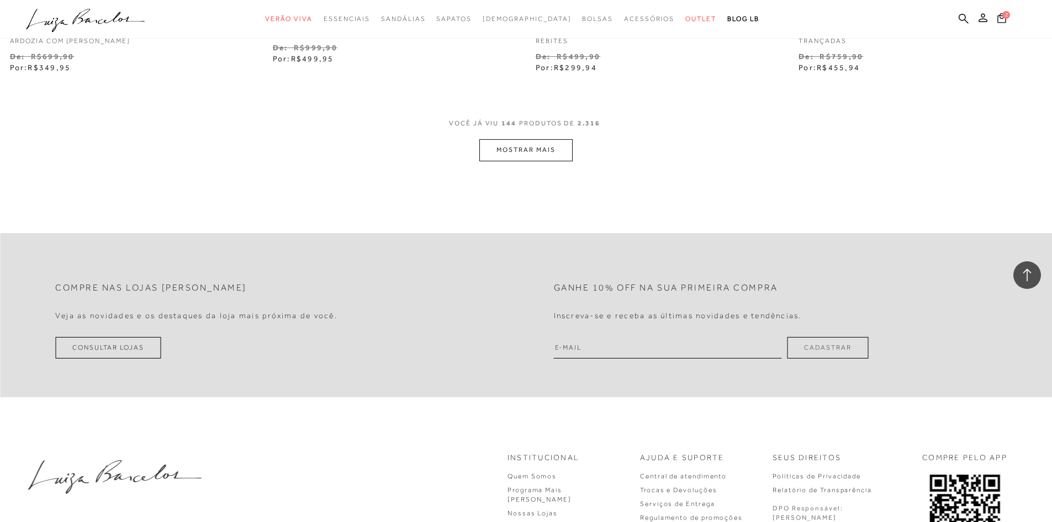
click at [540, 138] on div "VOCê JÁ VIU 144 PRODUTOS DE 2.316" at bounding box center [526, 129] width 154 height 20
click at [552, 145] on button "MOSTRAR MAIS" at bounding box center [525, 150] width 93 height 22
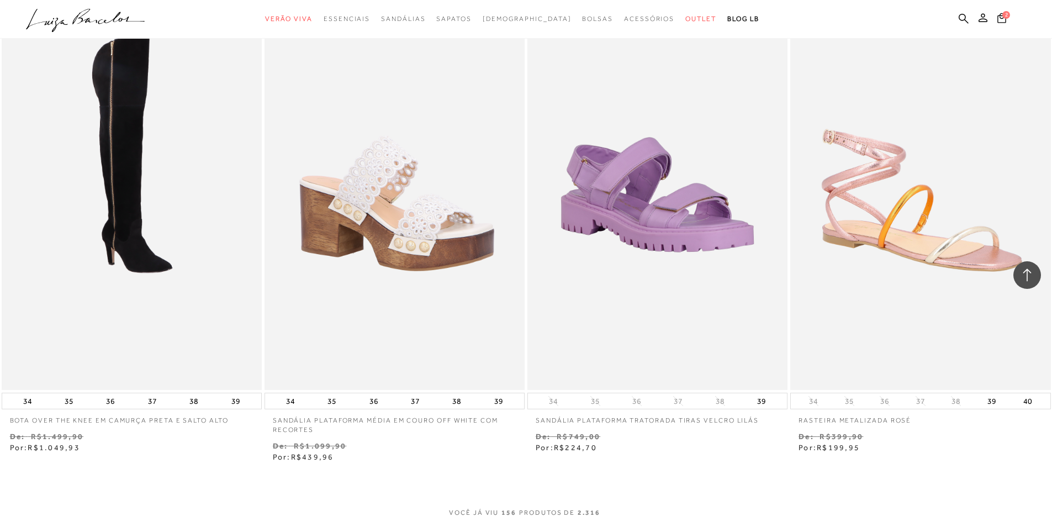
scroll to position [18228, 0]
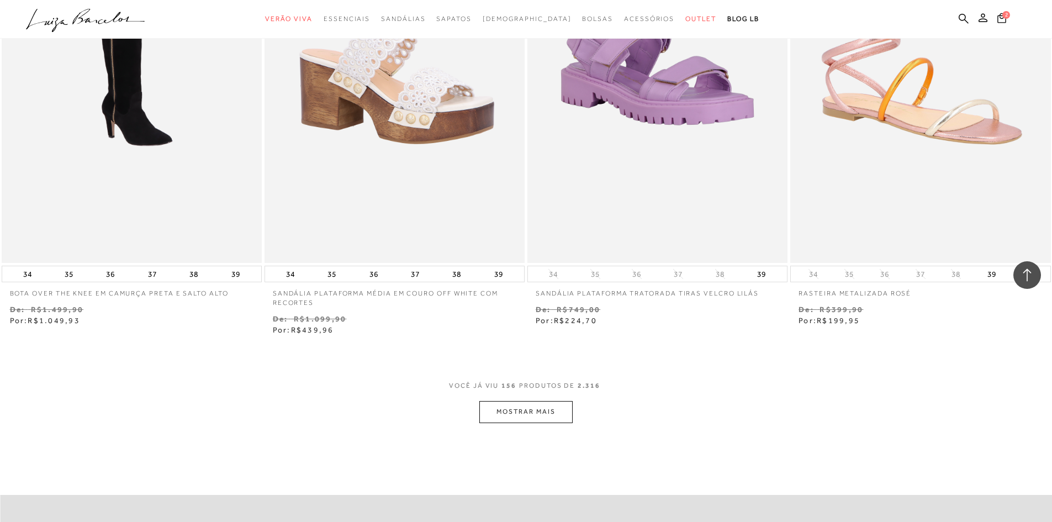
click at [556, 420] on button "MOSTRAR MAIS" at bounding box center [525, 412] width 93 height 22
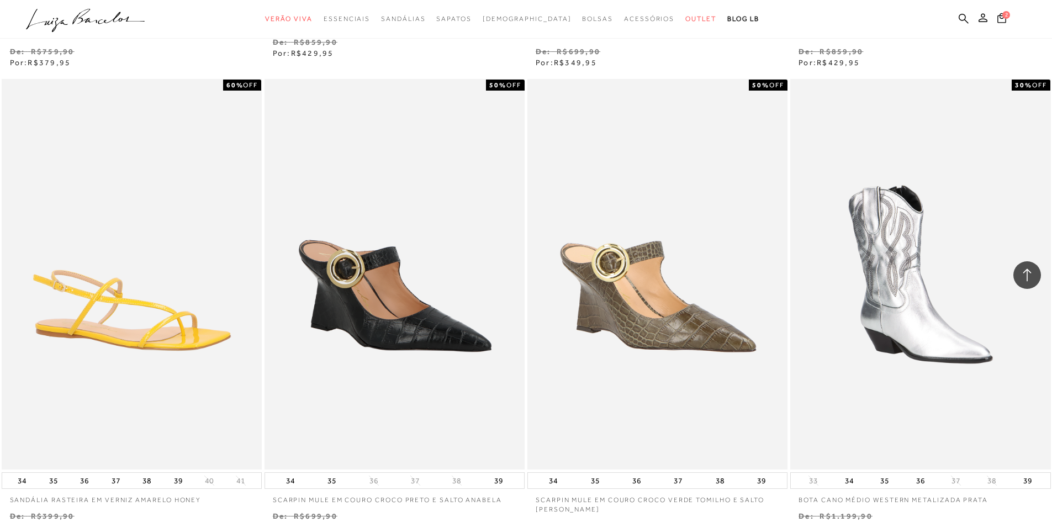
scroll to position [19774, 0]
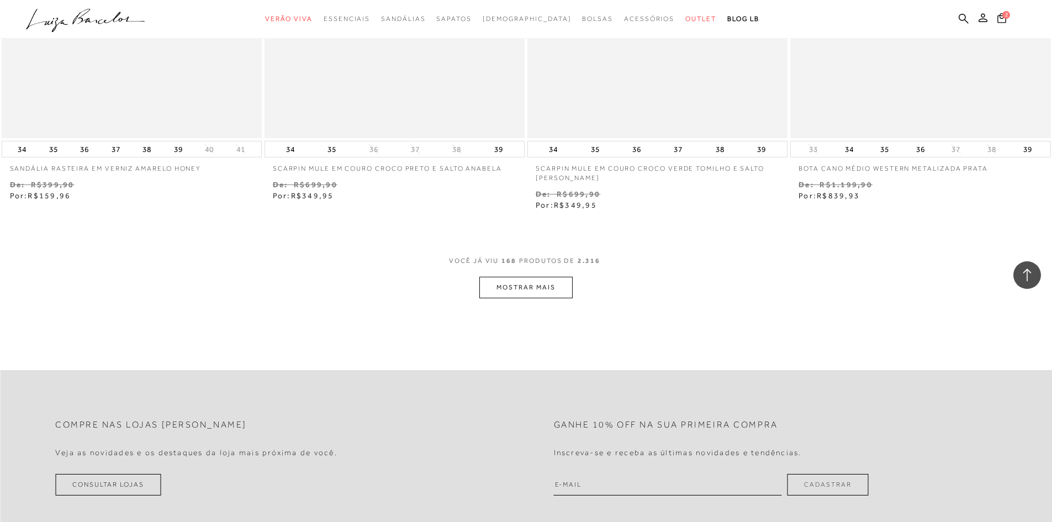
click at [551, 289] on button "MOSTRAR MAIS" at bounding box center [525, 288] width 93 height 22
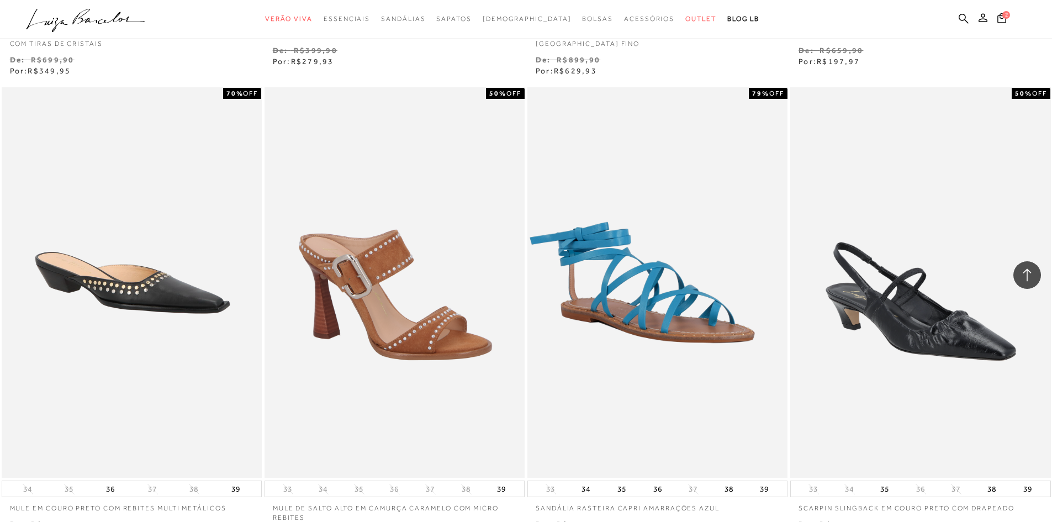
scroll to position [20989, 0]
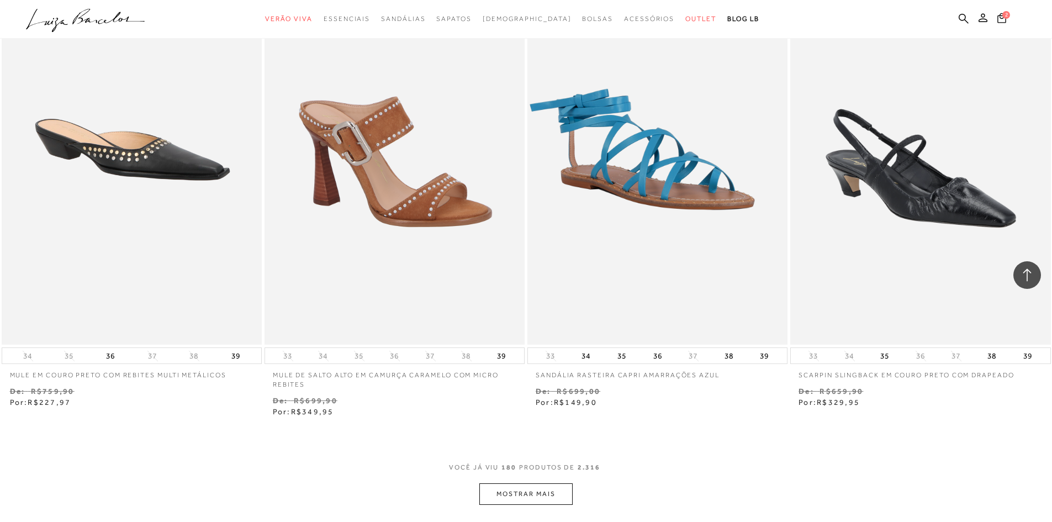
click at [539, 497] on button "MOSTRAR MAIS" at bounding box center [525, 494] width 93 height 22
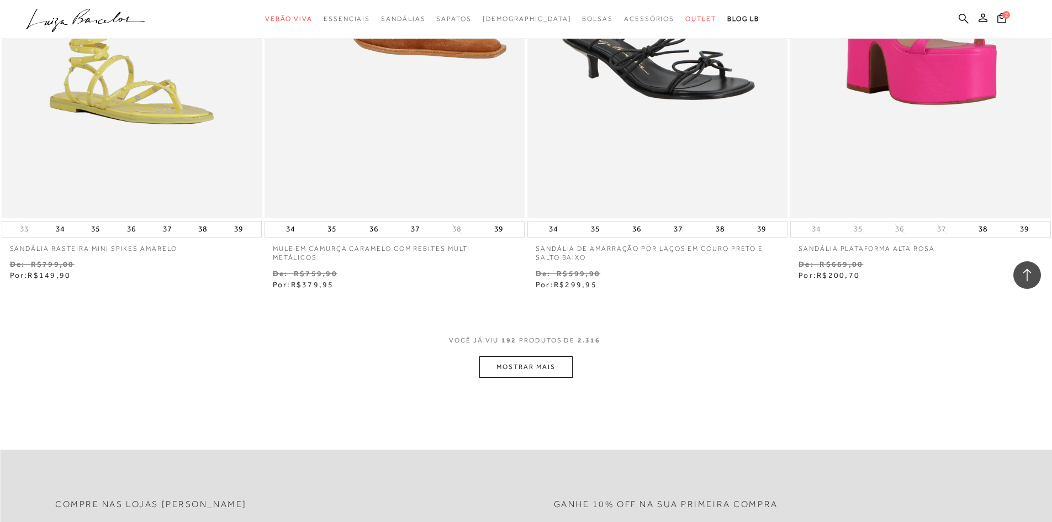
scroll to position [22591, 0]
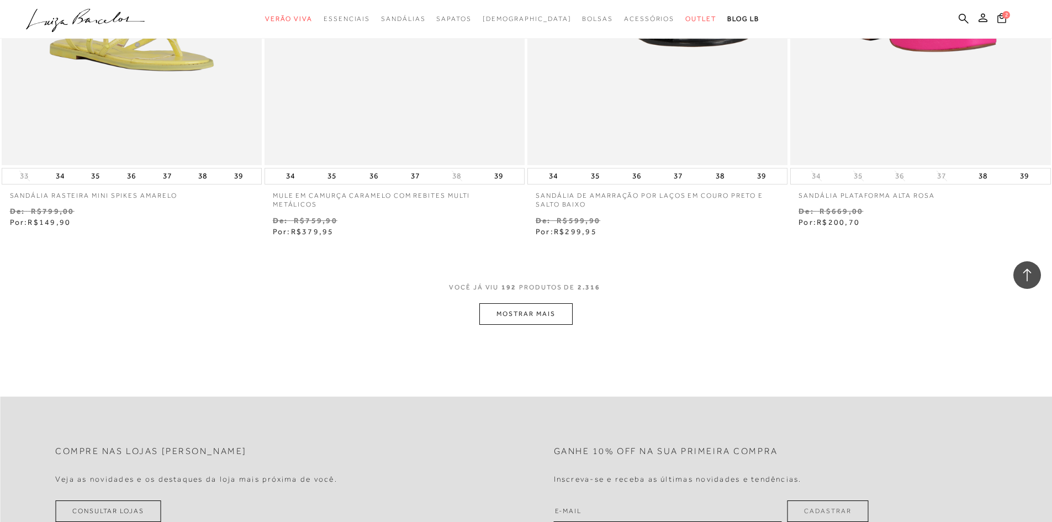
click at [537, 308] on button "MOSTRAR MAIS" at bounding box center [525, 314] width 93 height 22
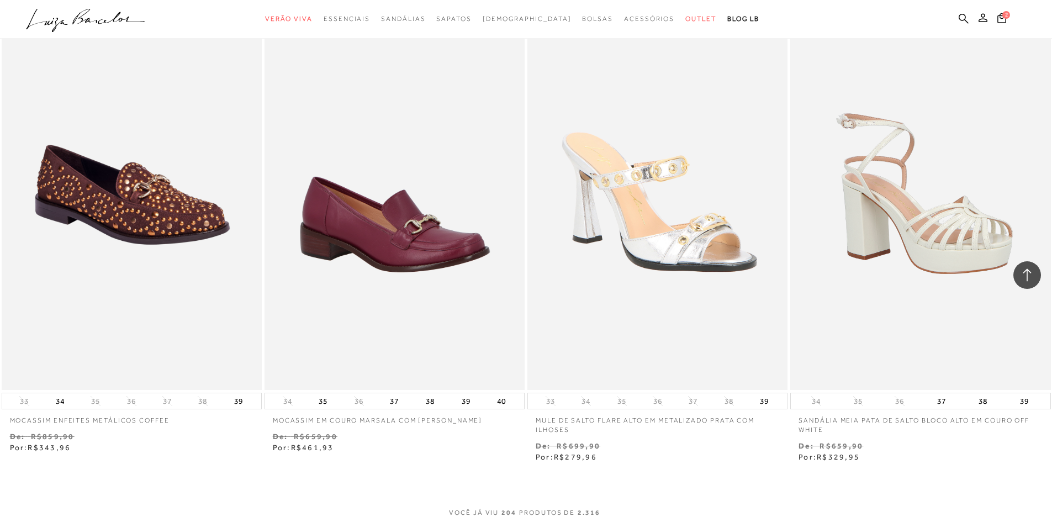
scroll to position [23917, 0]
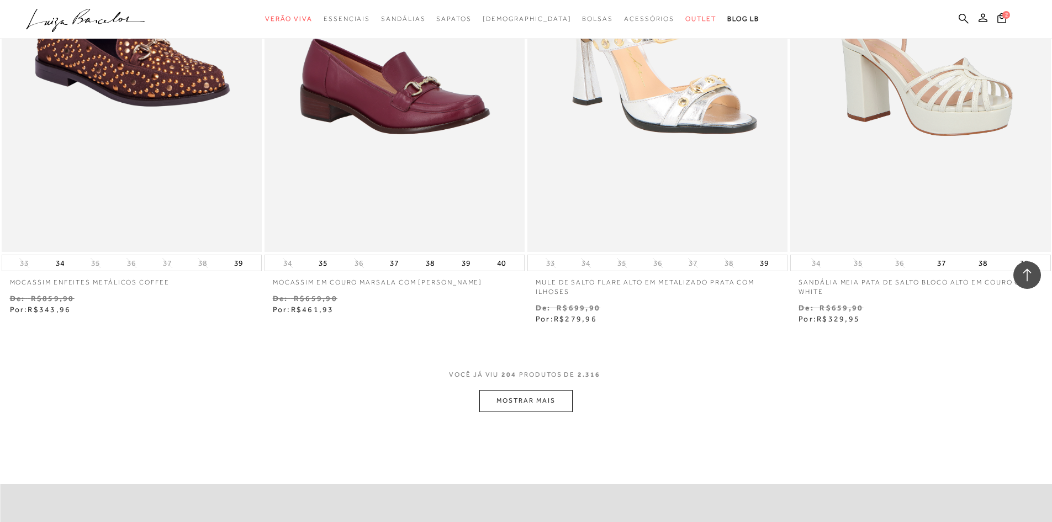
click at [542, 400] on button "MOSTRAR MAIS" at bounding box center [525, 401] width 93 height 22
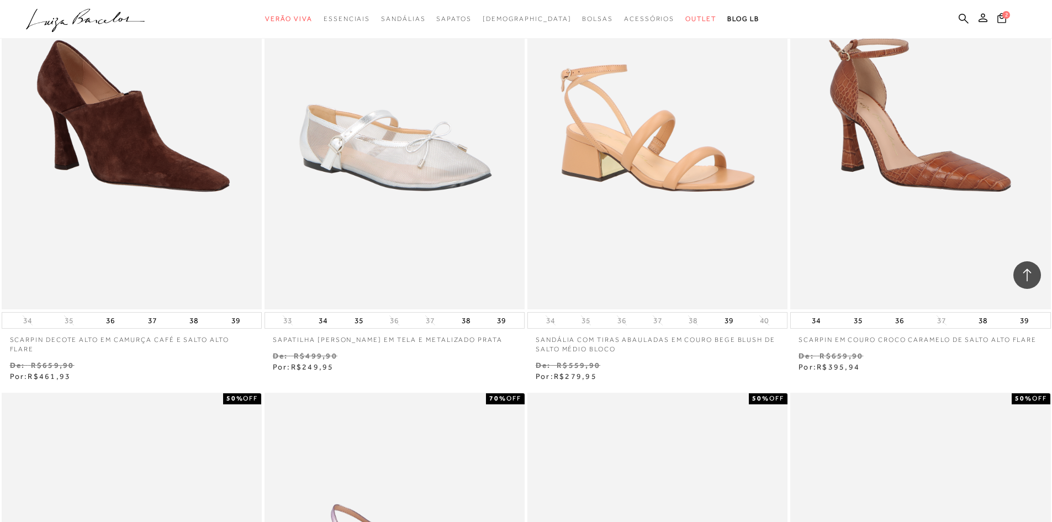
scroll to position [24522, 0]
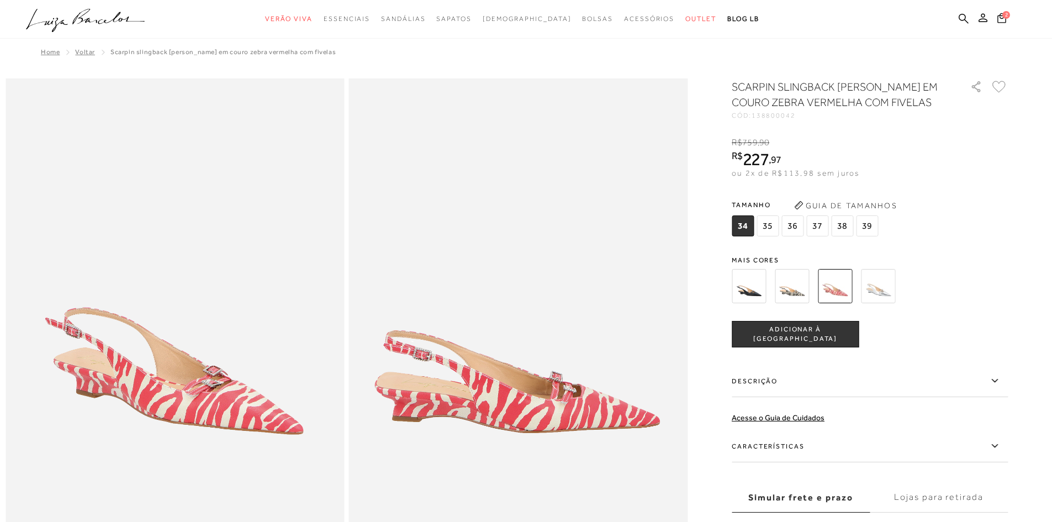
click at [890, 291] on img at bounding box center [878, 286] width 34 height 34
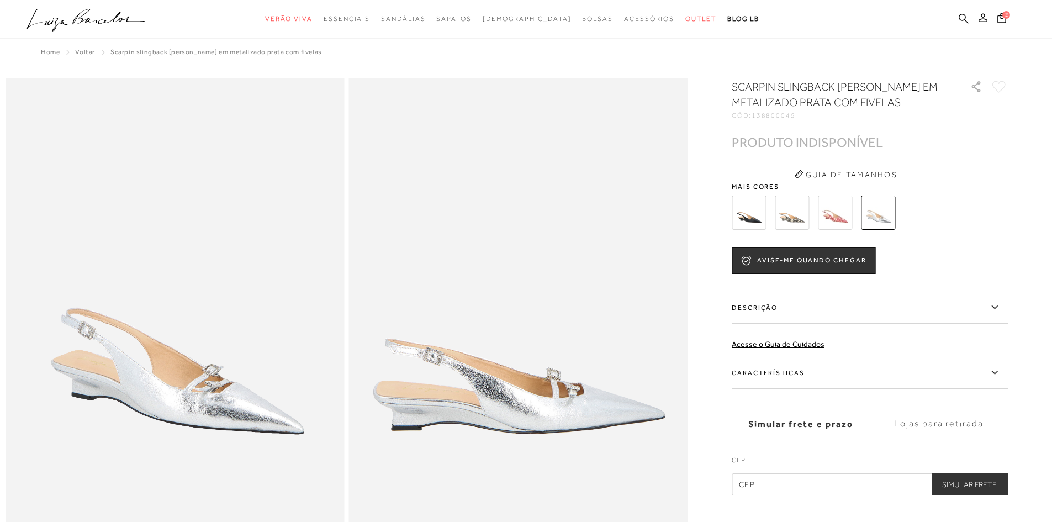
click at [795, 214] on img at bounding box center [792, 213] width 34 height 34
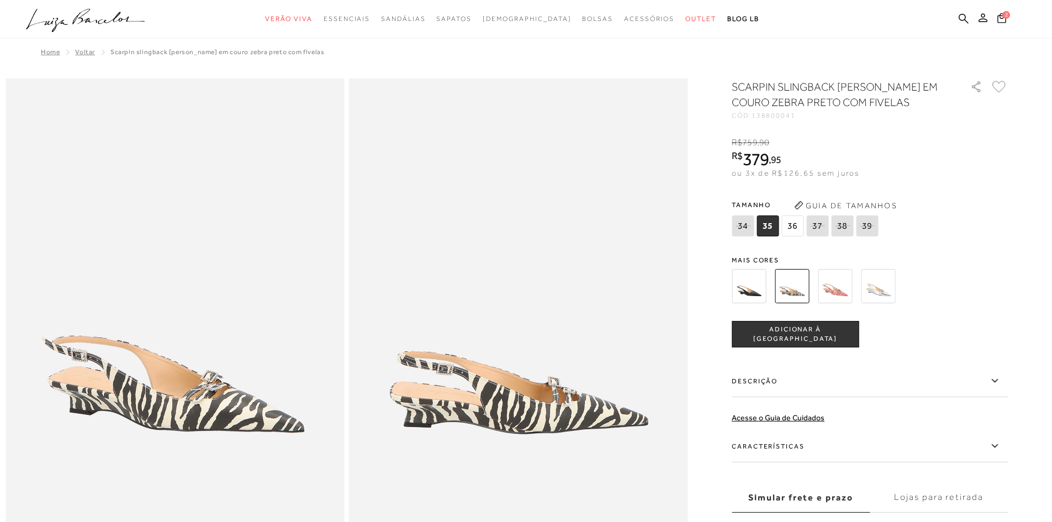
click at [747, 293] on img at bounding box center [749, 286] width 34 height 34
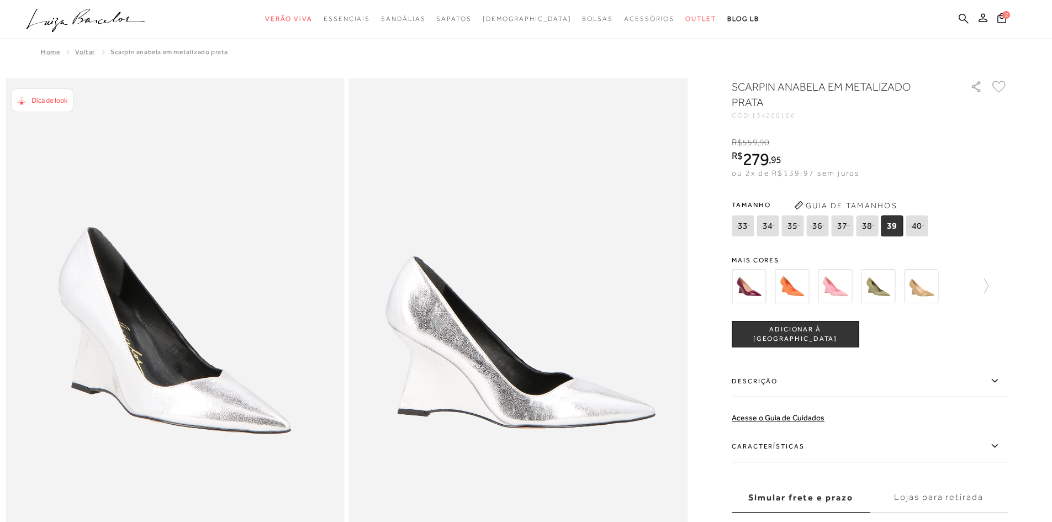
click at [895, 226] on span "39" at bounding box center [892, 225] width 22 height 21
click at [932, 275] on img at bounding box center [921, 286] width 34 height 34
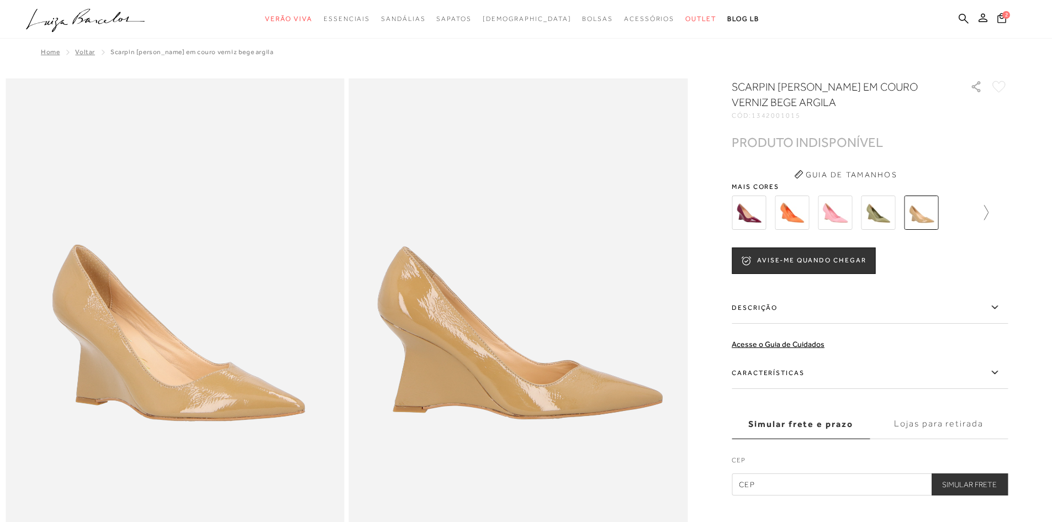
click at [989, 212] on icon at bounding box center [980, 212] width 15 height 15
click at [777, 221] on img at bounding box center [768, 213] width 34 height 34
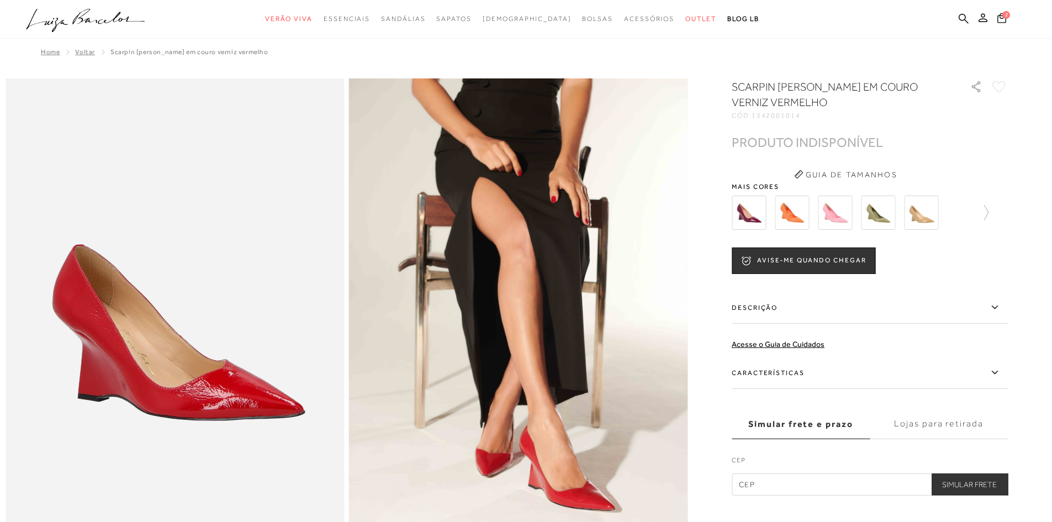
click at [809, 210] on img at bounding box center [792, 213] width 34 height 34
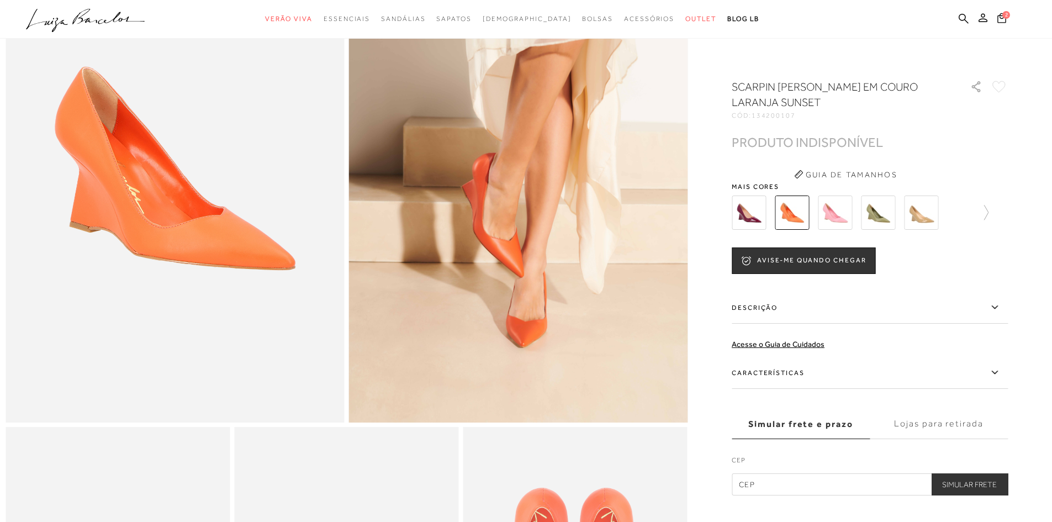
scroll to position [166, 0]
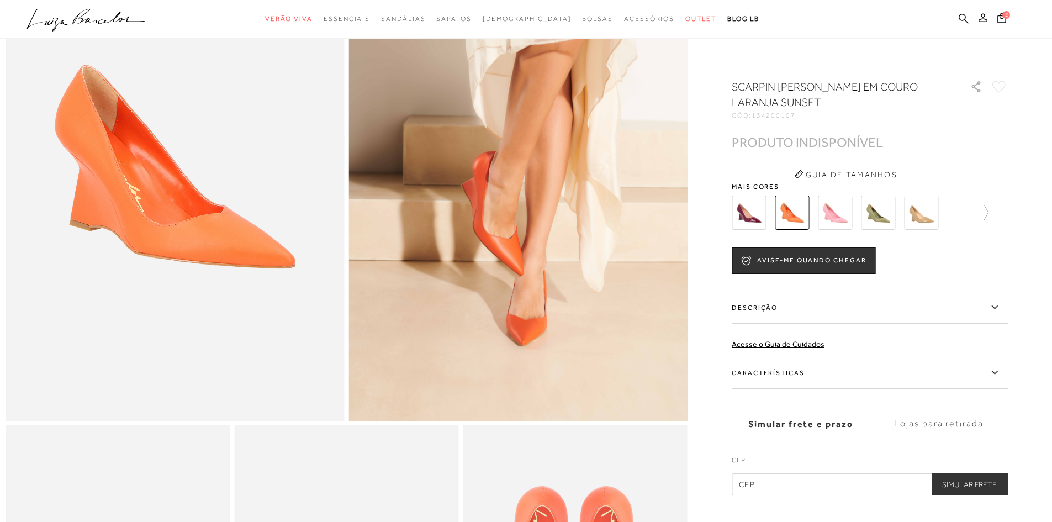
click at [998, 308] on icon at bounding box center [994, 307] width 13 height 14
click at [0, 0] on input "Descrição" at bounding box center [0, 0] width 0 height 0
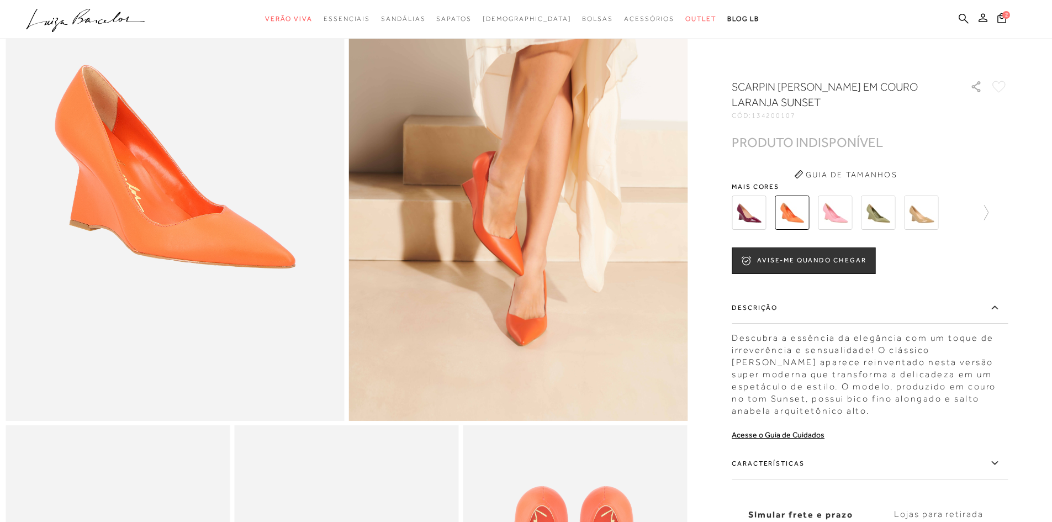
click at [848, 453] on label "Características" at bounding box center [870, 463] width 276 height 32
click at [0, 0] on input "Características" at bounding box center [0, 0] width 0 height 0
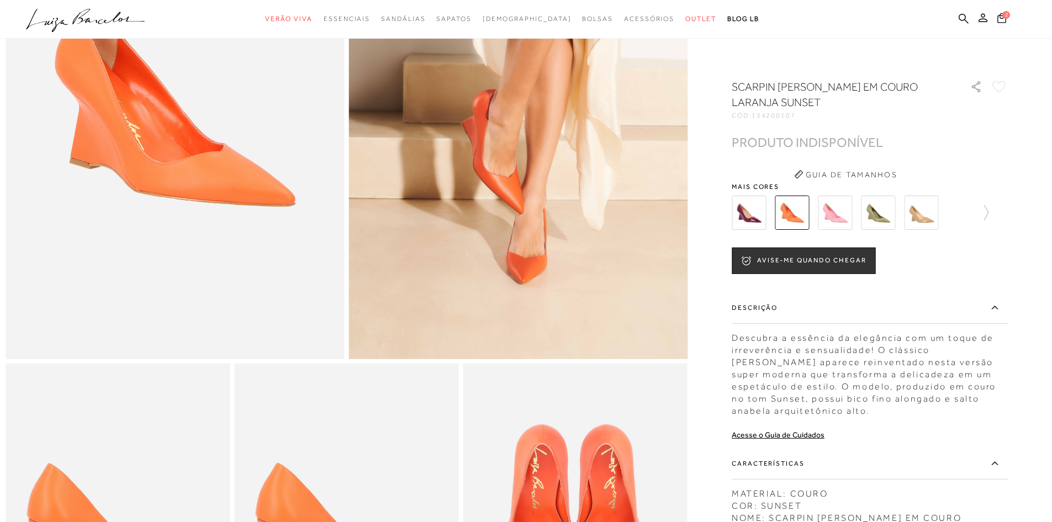
scroll to position [331, 0]
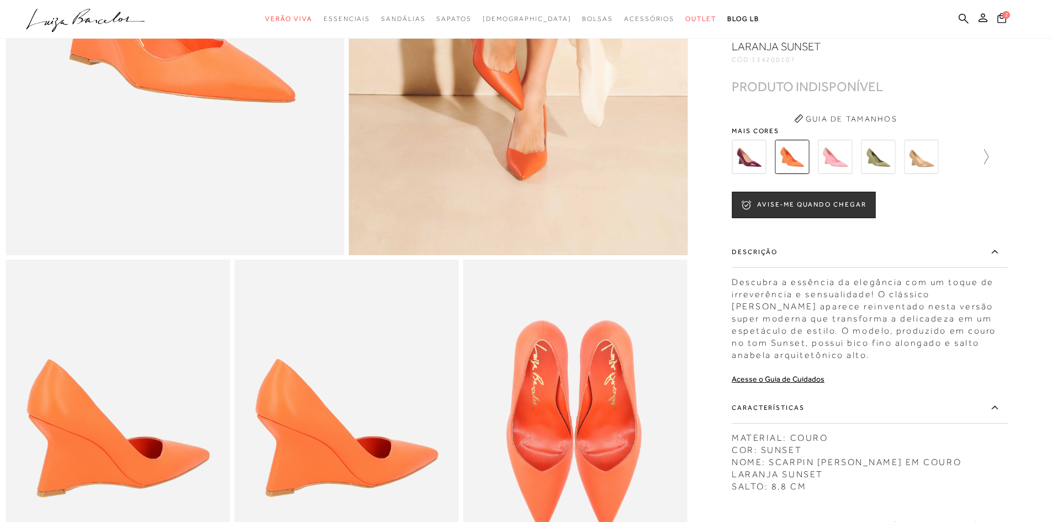
click at [989, 164] on icon at bounding box center [986, 156] width 4 height 15
click at [895, 174] on img at bounding box center [897, 157] width 34 height 34
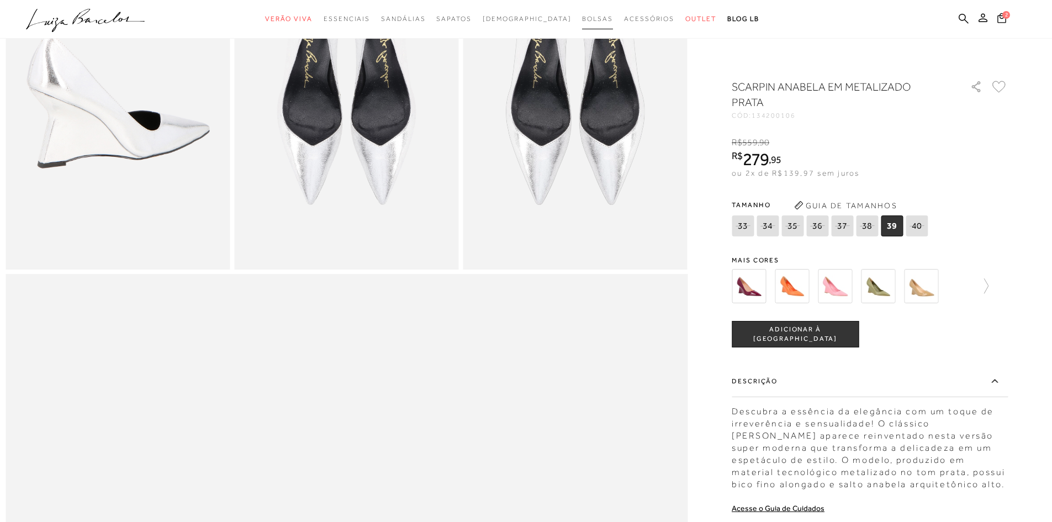
scroll to position [773, 0]
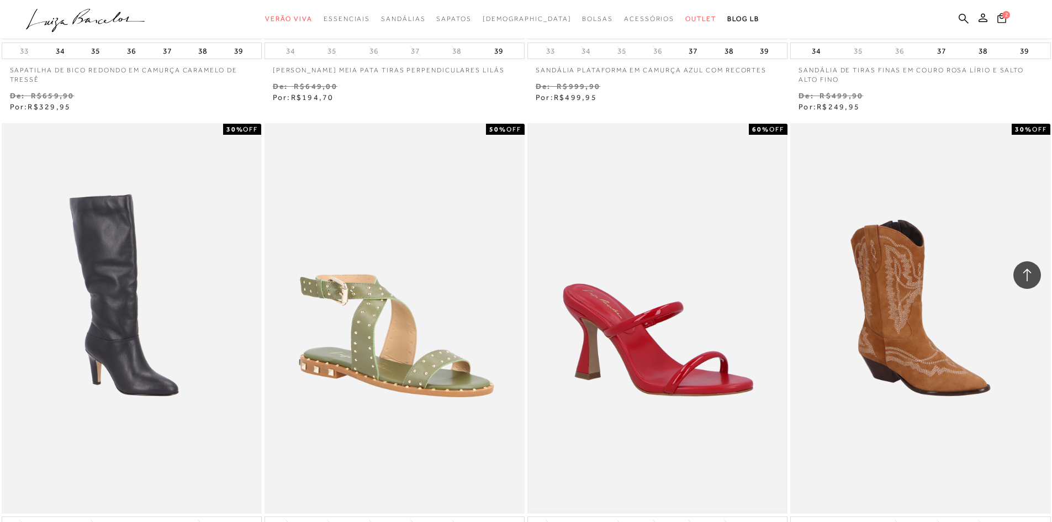
scroll to position [25408, 0]
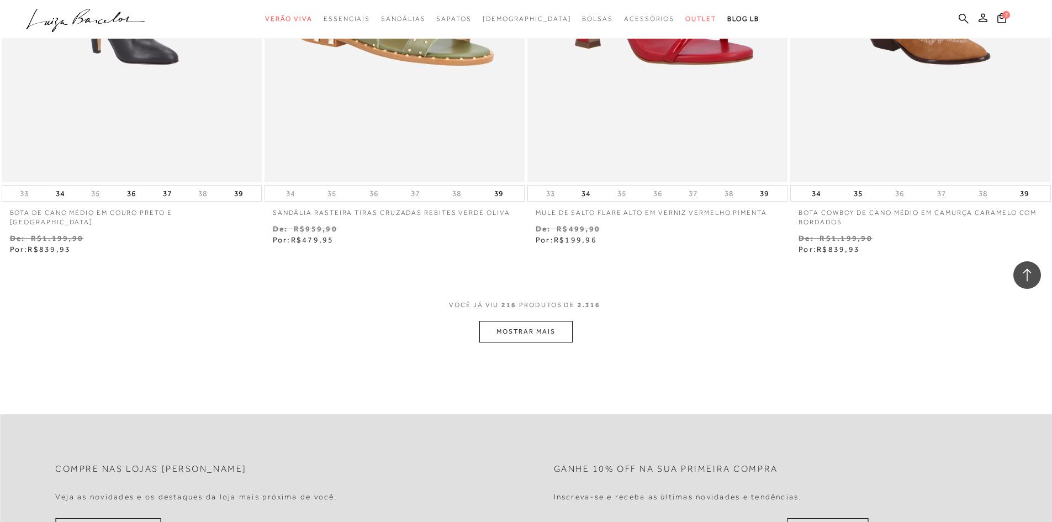
click at [516, 319] on div "VOCê JÁ VIU 216 PRODUTOS DE 2.316" at bounding box center [526, 310] width 154 height 20
click at [521, 330] on button "MOSTRAR MAIS" at bounding box center [525, 332] width 93 height 22
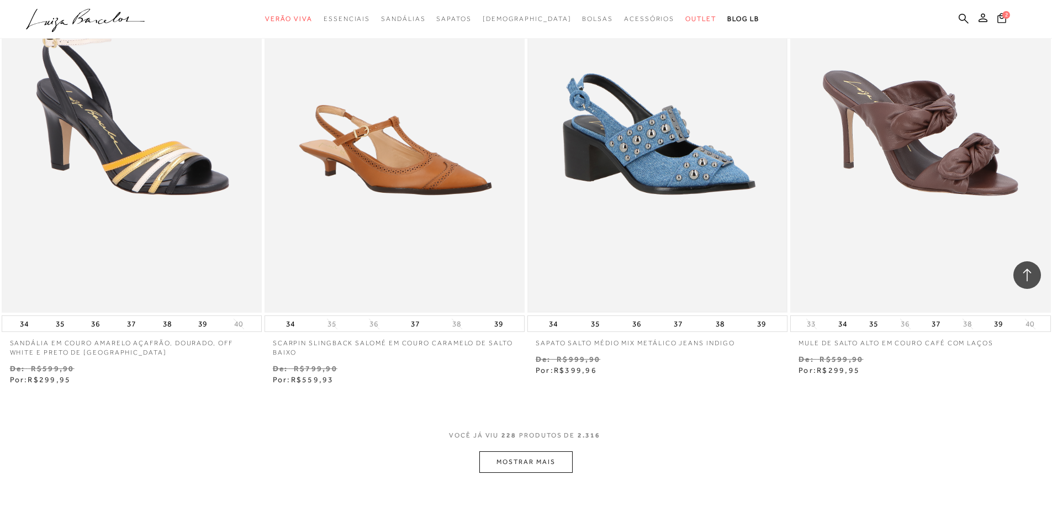
scroll to position [26789, 0]
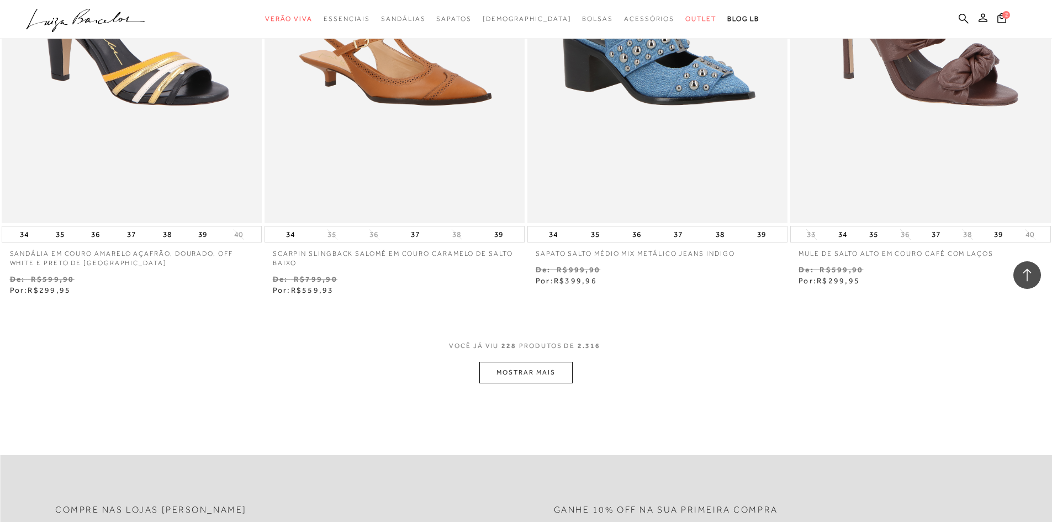
click at [524, 374] on button "MOSTRAR MAIS" at bounding box center [525, 373] width 93 height 22
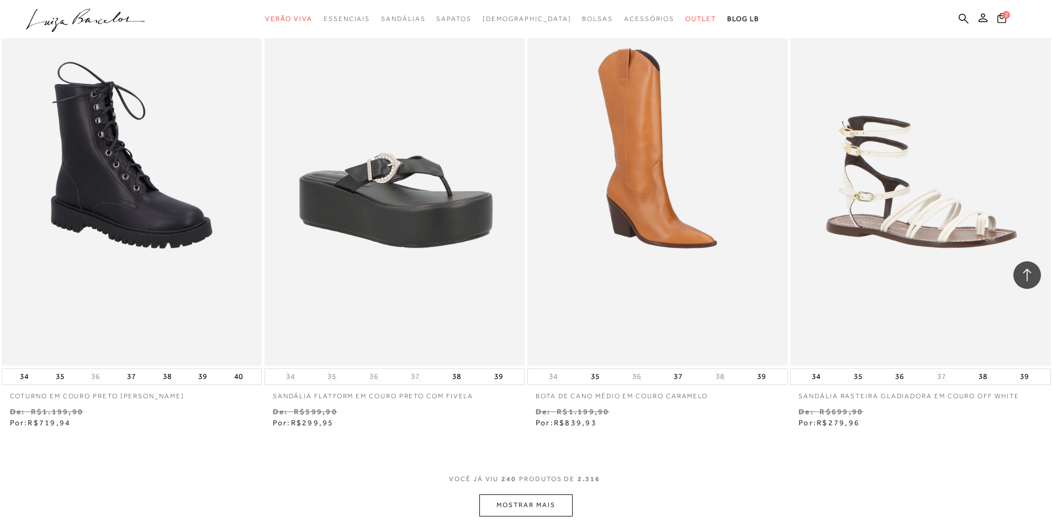
scroll to position [28336, 0]
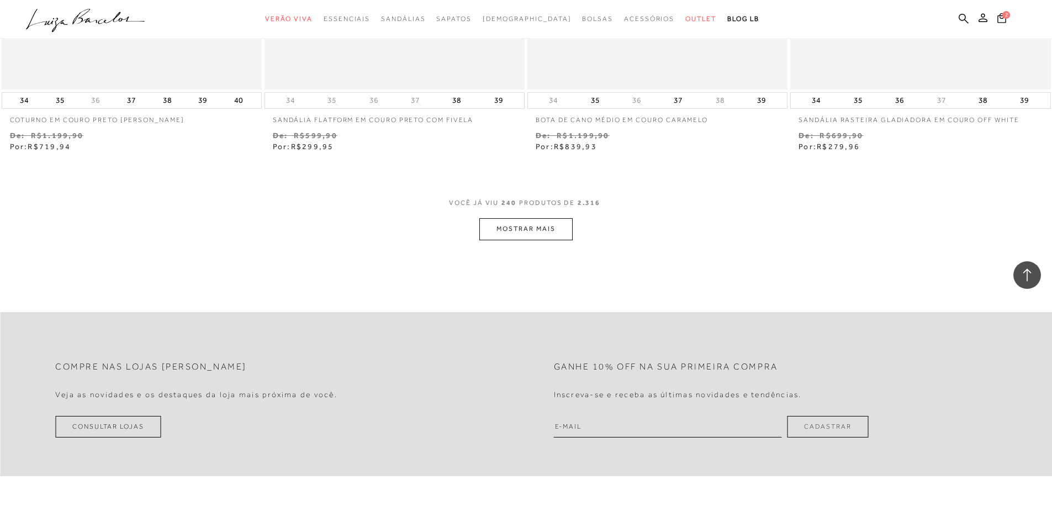
click at [557, 224] on button "MOSTRAR MAIS" at bounding box center [525, 229] width 93 height 22
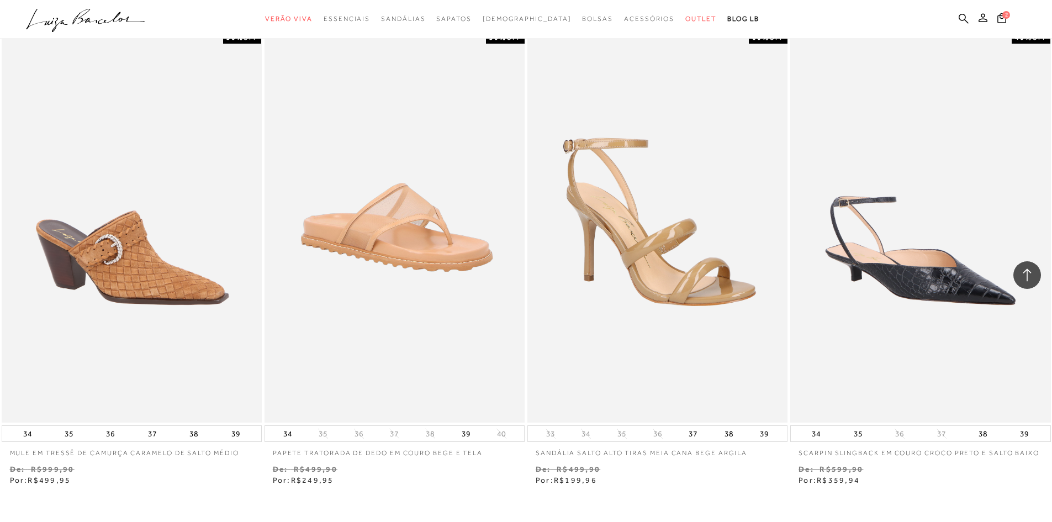
scroll to position [29440, 0]
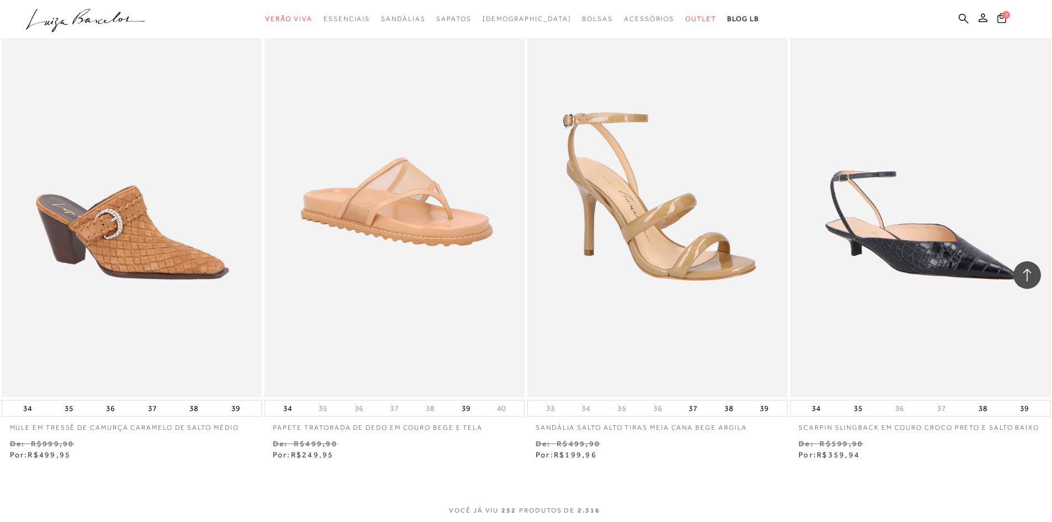
drag, startPoint x: 847, startPoint y: 453, endPoint x: 819, endPoint y: 296, distance: 159.9
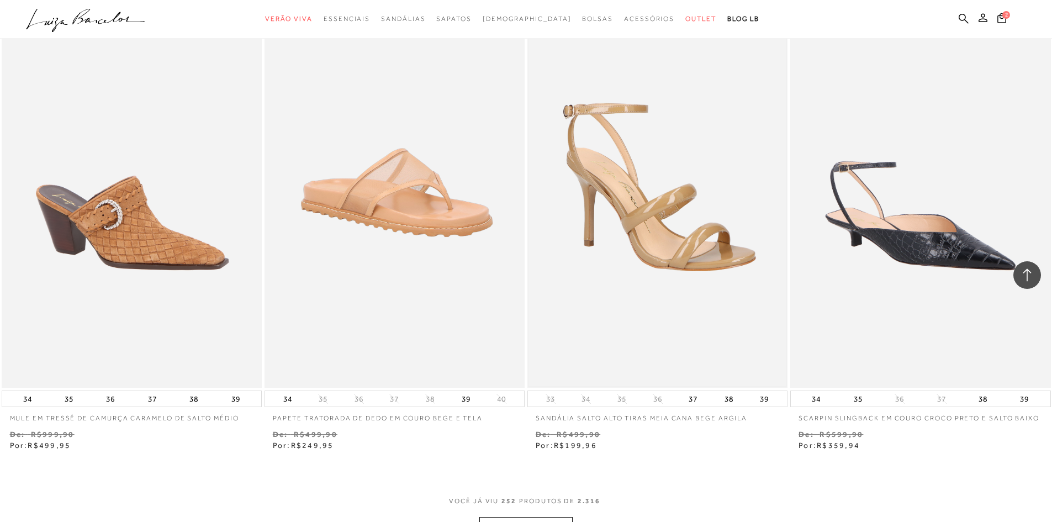
scroll to position [29606, 0]
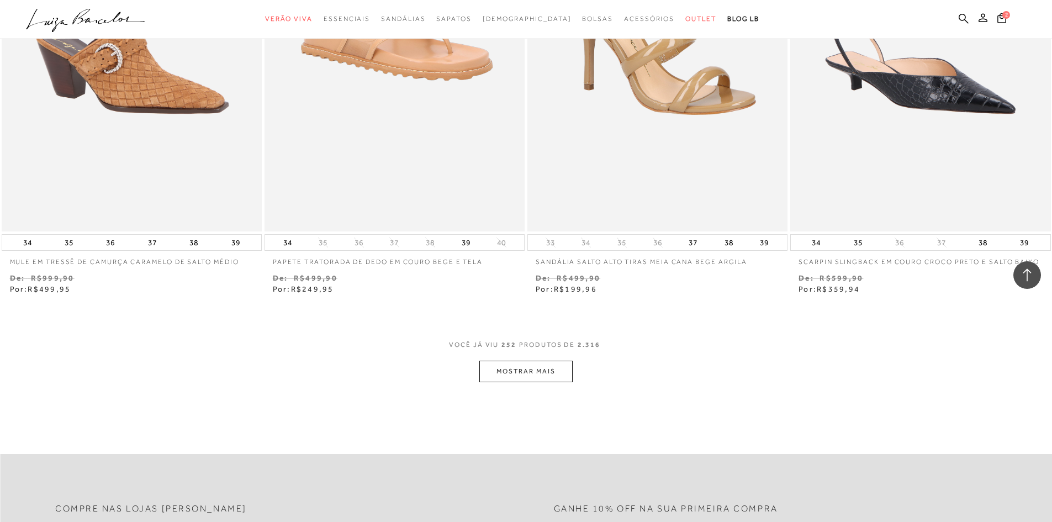
click at [524, 381] on button "MOSTRAR MAIS" at bounding box center [525, 372] width 93 height 22
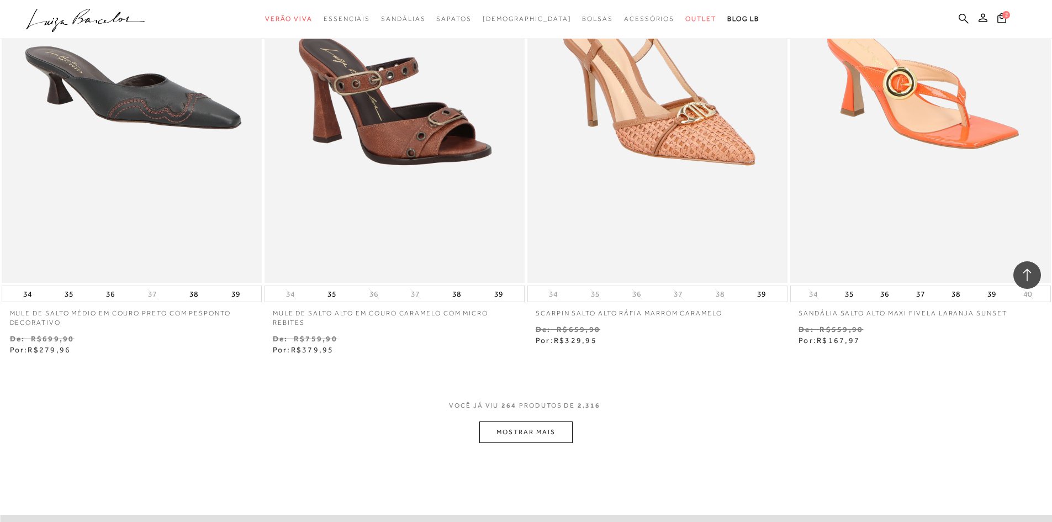
scroll to position [30987, 0]
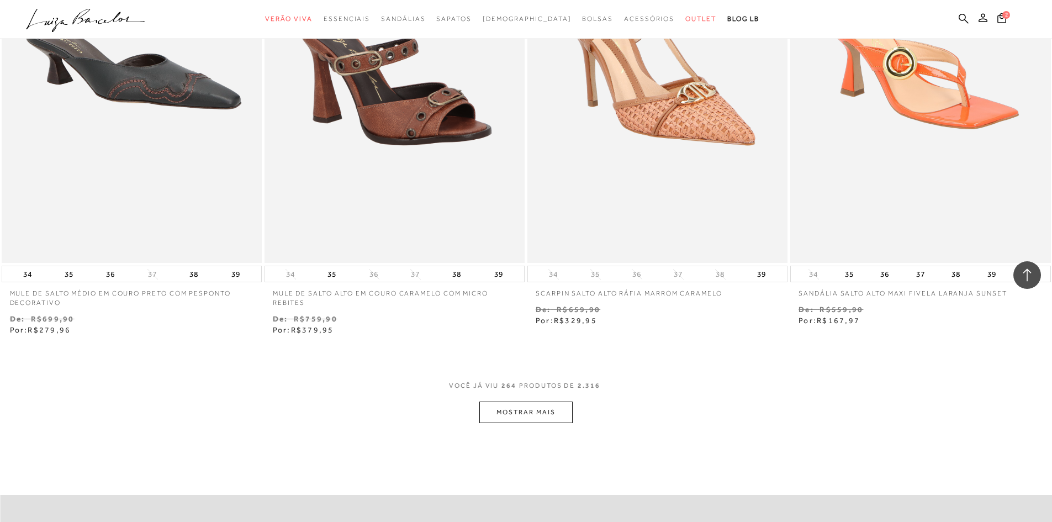
click at [515, 419] on button "MOSTRAR MAIS" at bounding box center [525, 413] width 93 height 22
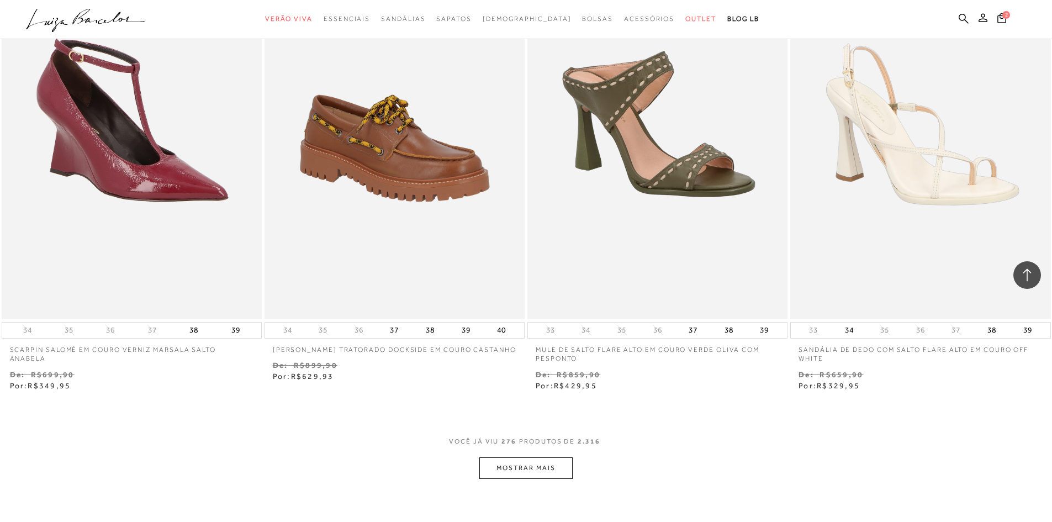
scroll to position [32423, 0]
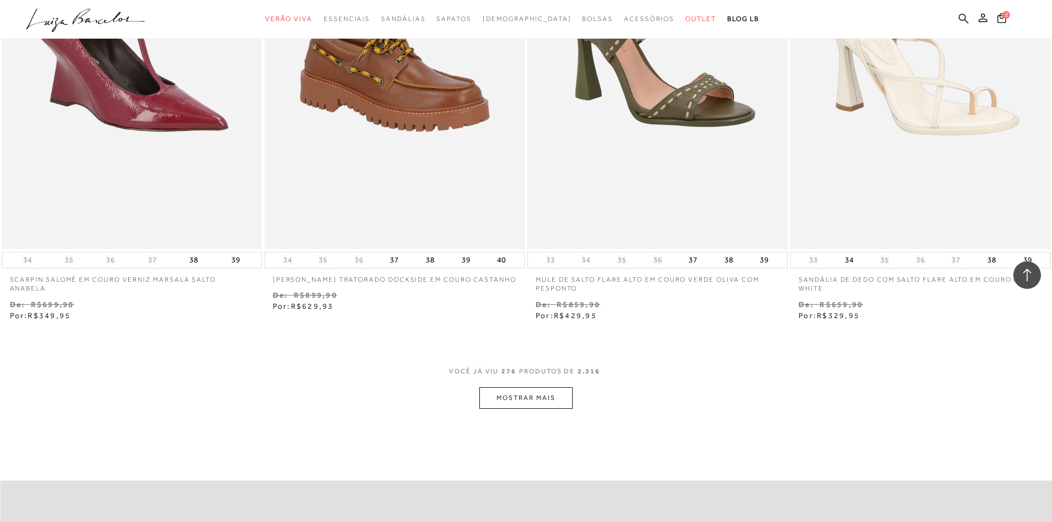
click at [523, 400] on button "MOSTRAR MAIS" at bounding box center [525, 398] width 93 height 22
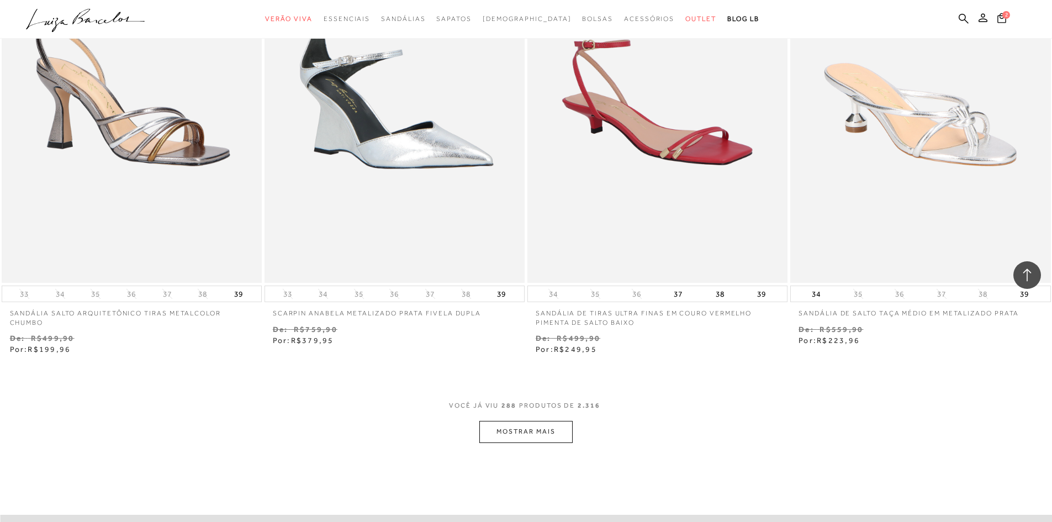
scroll to position [33859, 0]
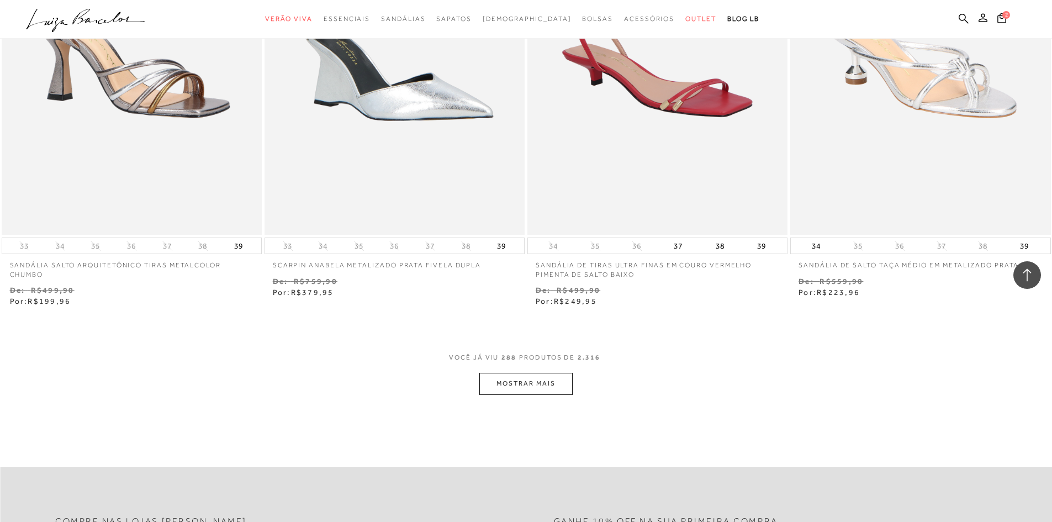
click at [534, 384] on button "MOSTRAR MAIS" at bounding box center [525, 384] width 93 height 22
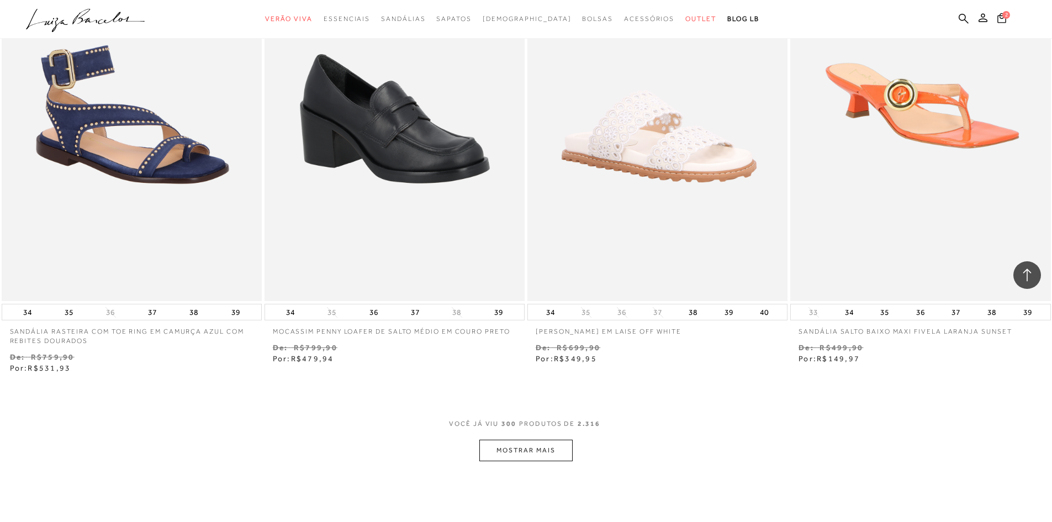
scroll to position [35406, 0]
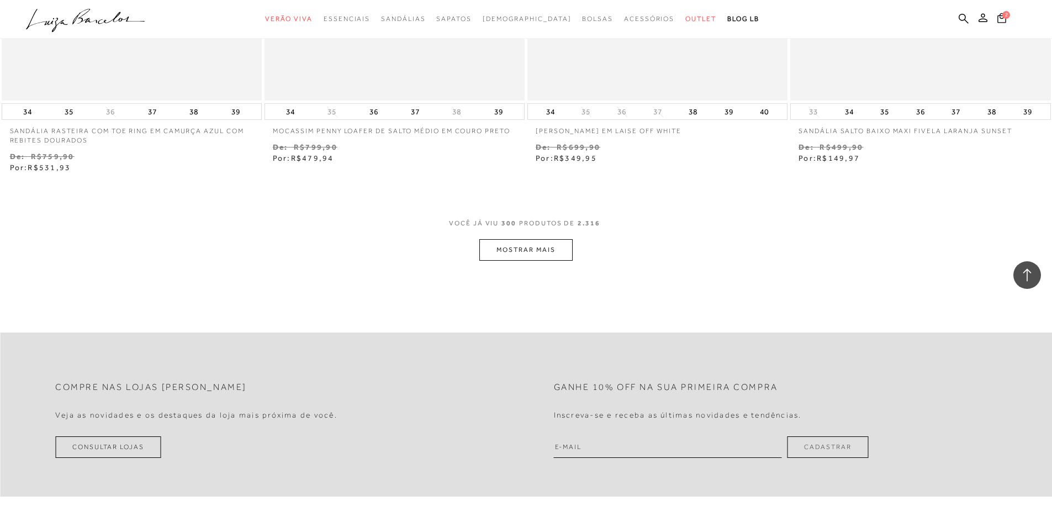
click at [543, 256] on button "MOSTRAR MAIS" at bounding box center [525, 250] width 93 height 22
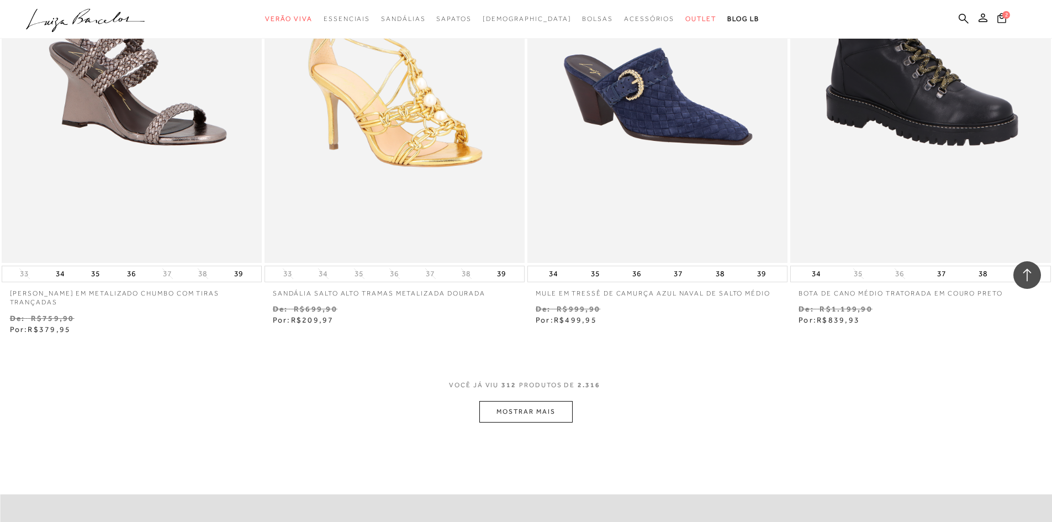
scroll to position [36676, 0]
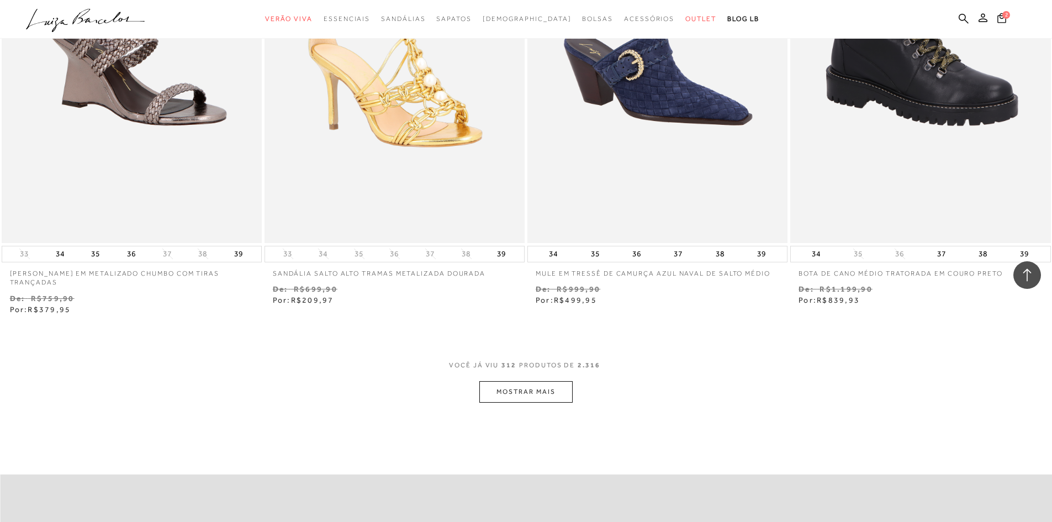
click at [537, 391] on button "MOSTRAR MAIS" at bounding box center [525, 392] width 93 height 22
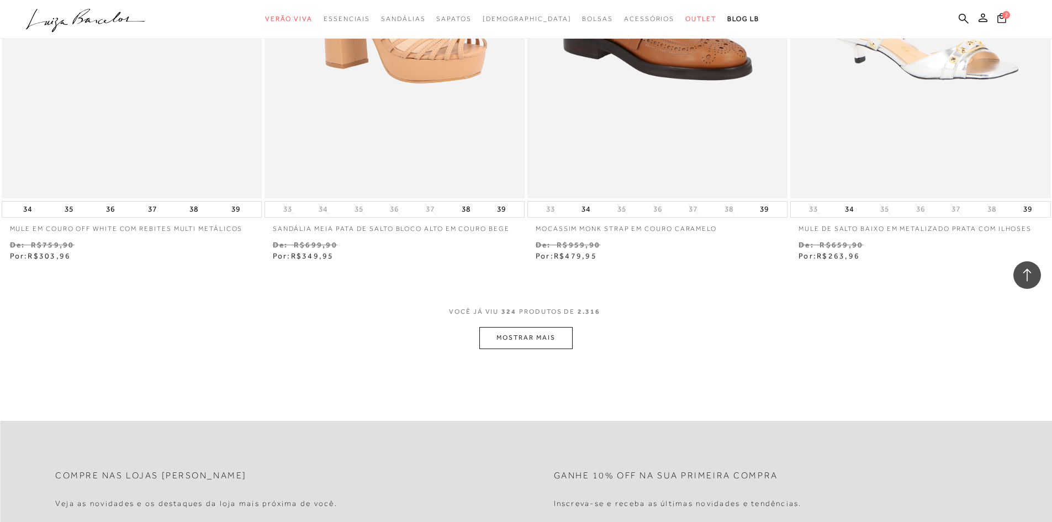
scroll to position [38278, 0]
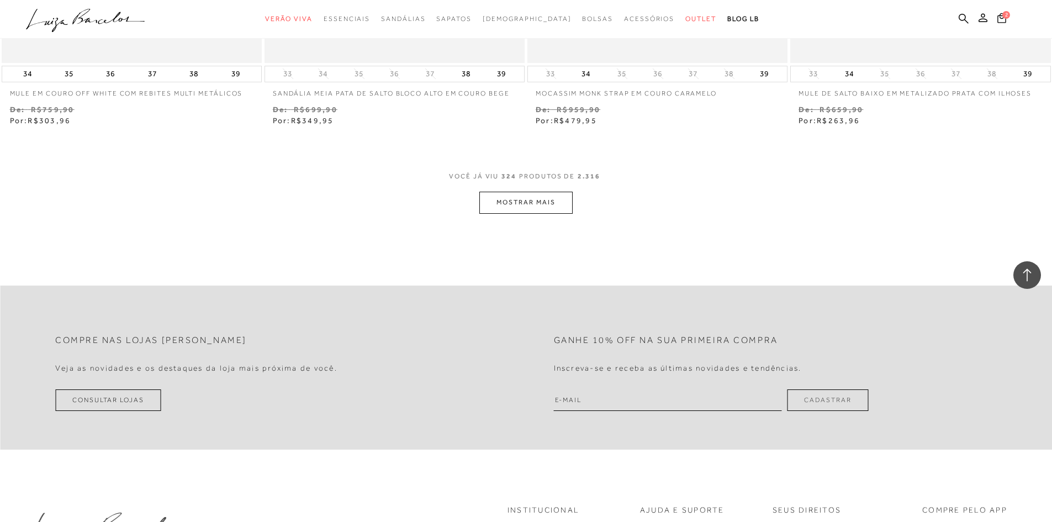
click at [493, 198] on button "MOSTRAR MAIS" at bounding box center [525, 203] width 93 height 22
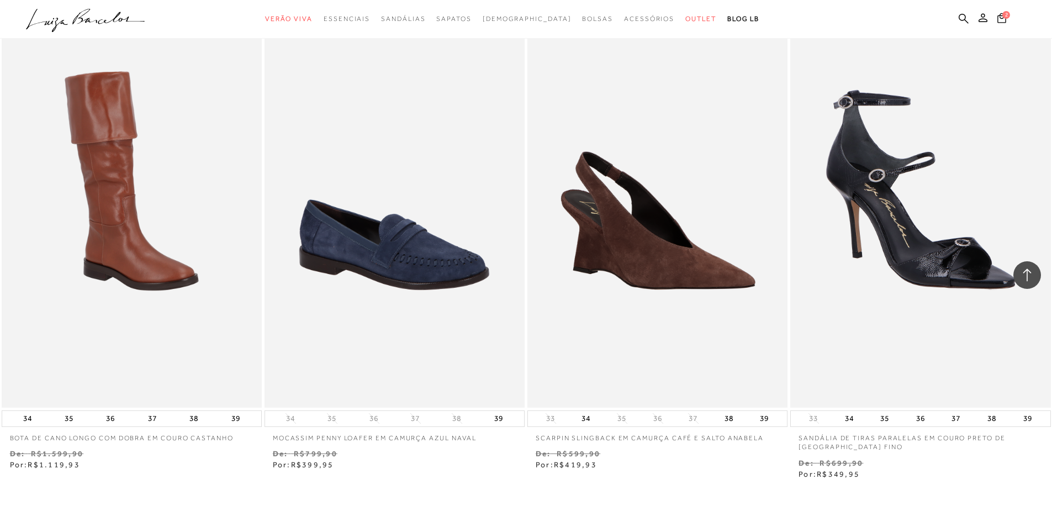
scroll to position [39548, 0]
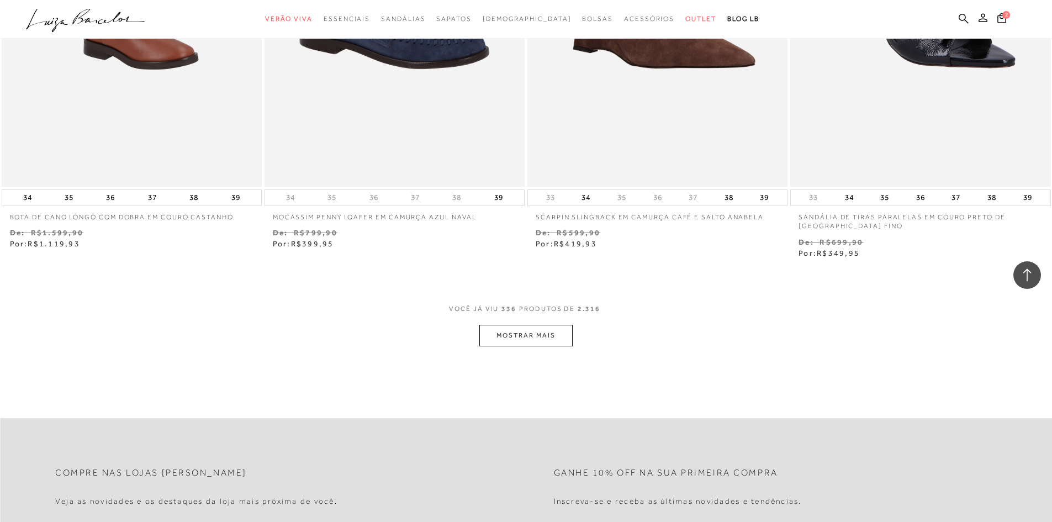
click at [568, 335] on button "MOSTRAR MAIS" at bounding box center [525, 336] width 93 height 22
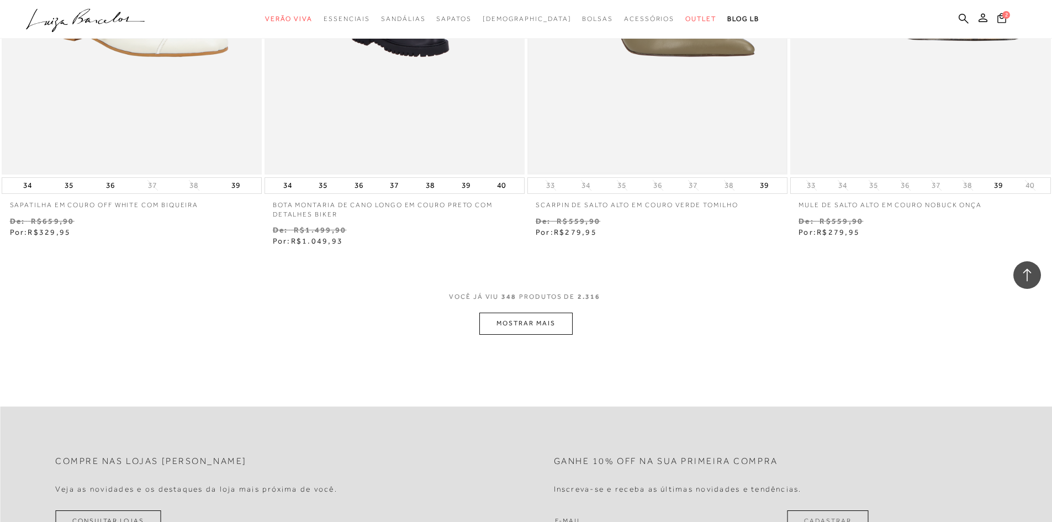
scroll to position [40984, 0]
click at [544, 319] on button "MOSTRAR MAIS" at bounding box center [525, 321] width 93 height 22
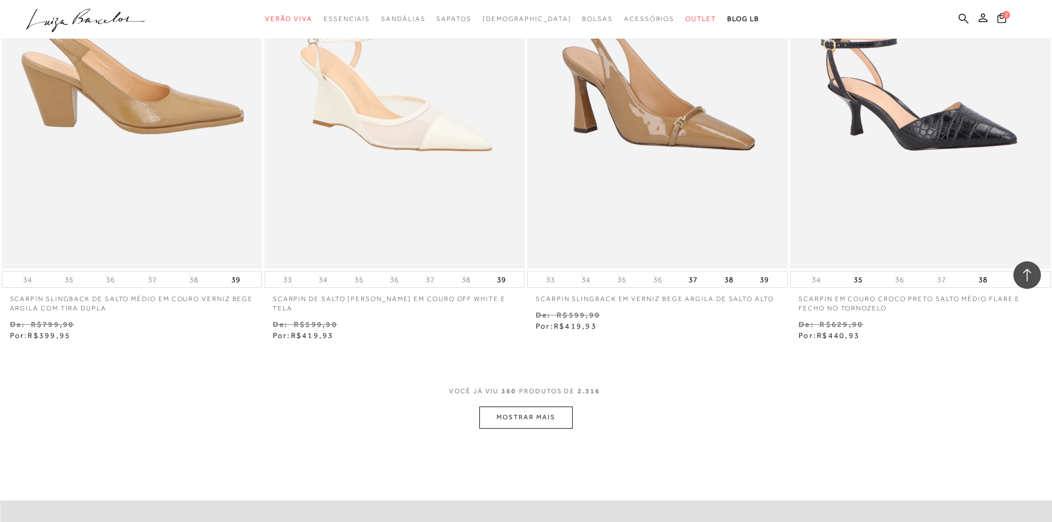
scroll to position [42586, 0]
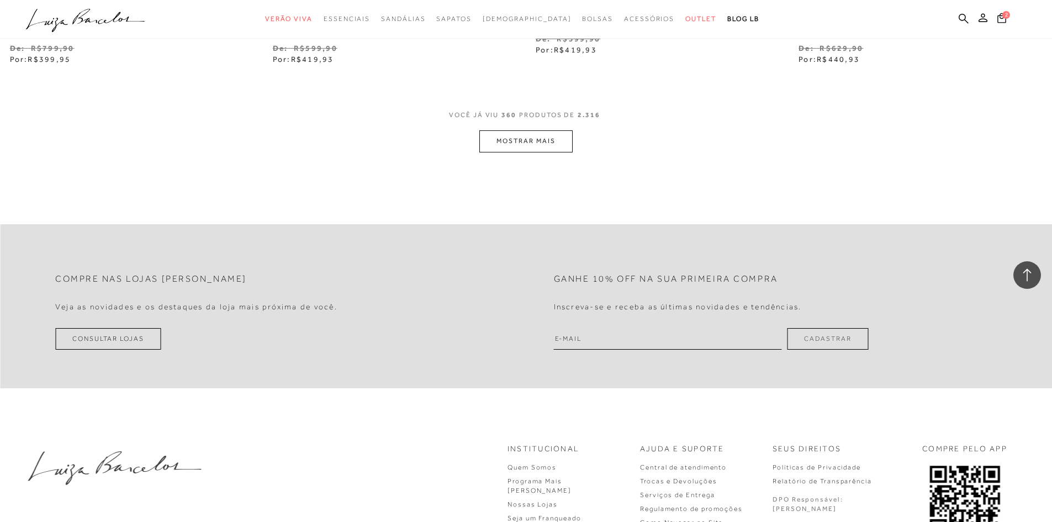
click at [500, 143] on button "MOSTRAR MAIS" at bounding box center [525, 141] width 93 height 22
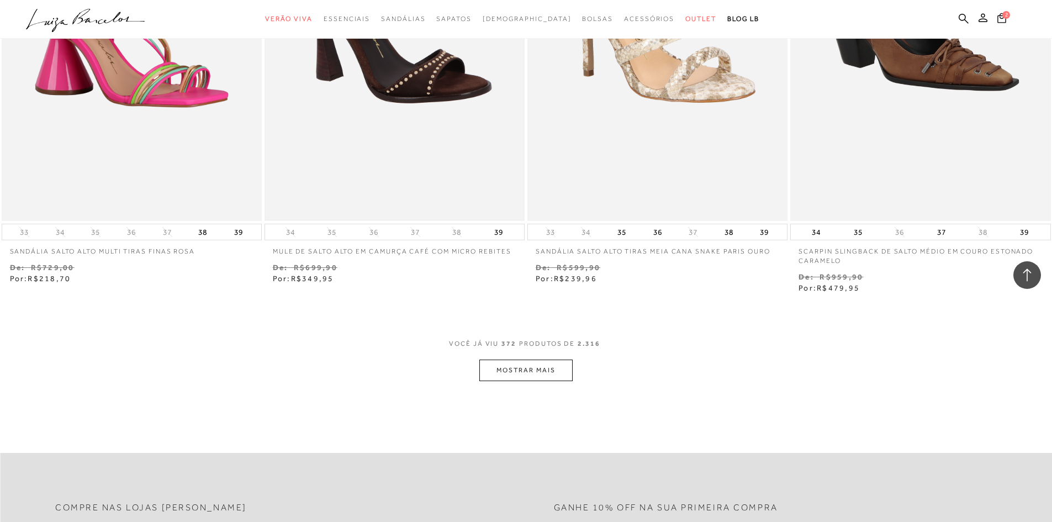
scroll to position [43801, 0]
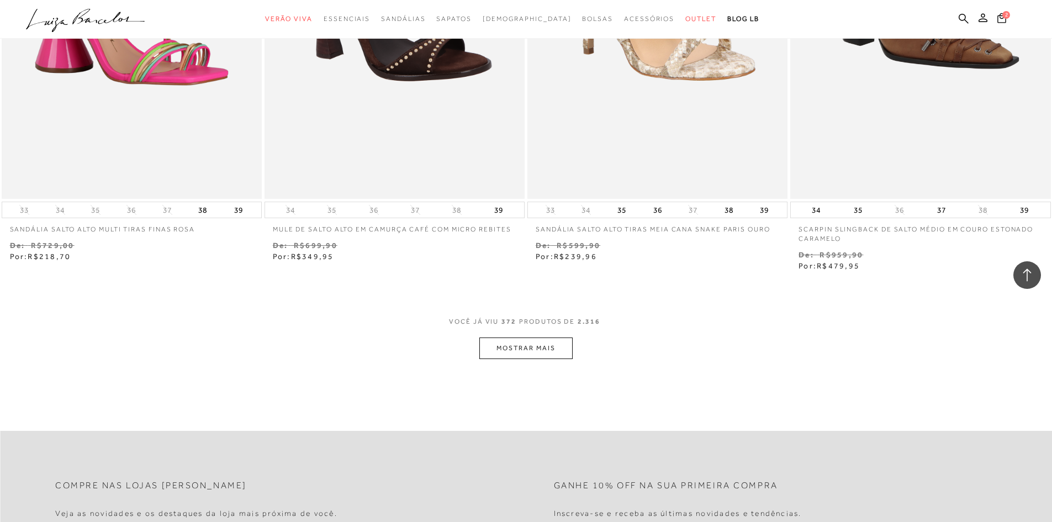
click at [546, 342] on button "MOSTRAR MAIS" at bounding box center [525, 348] width 93 height 22
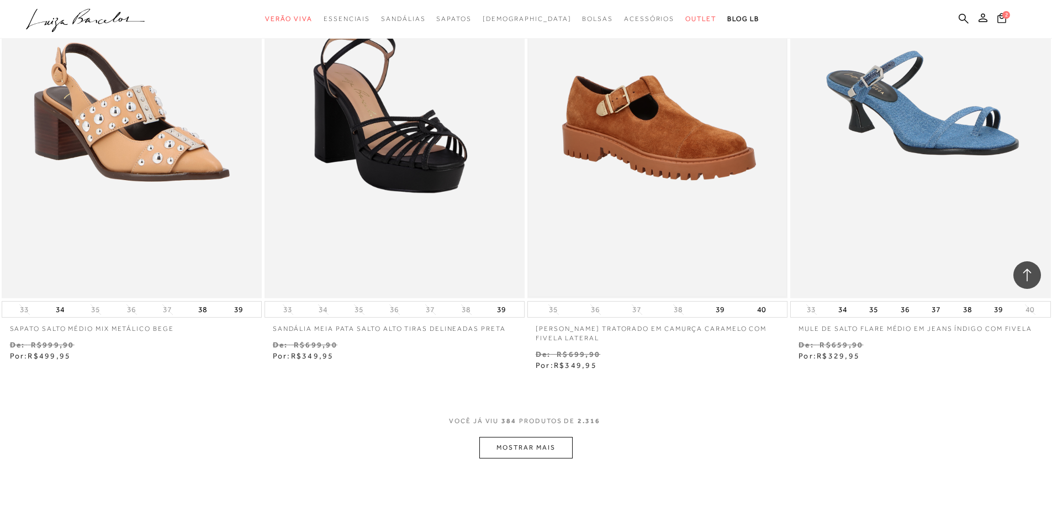
scroll to position [45237, 0]
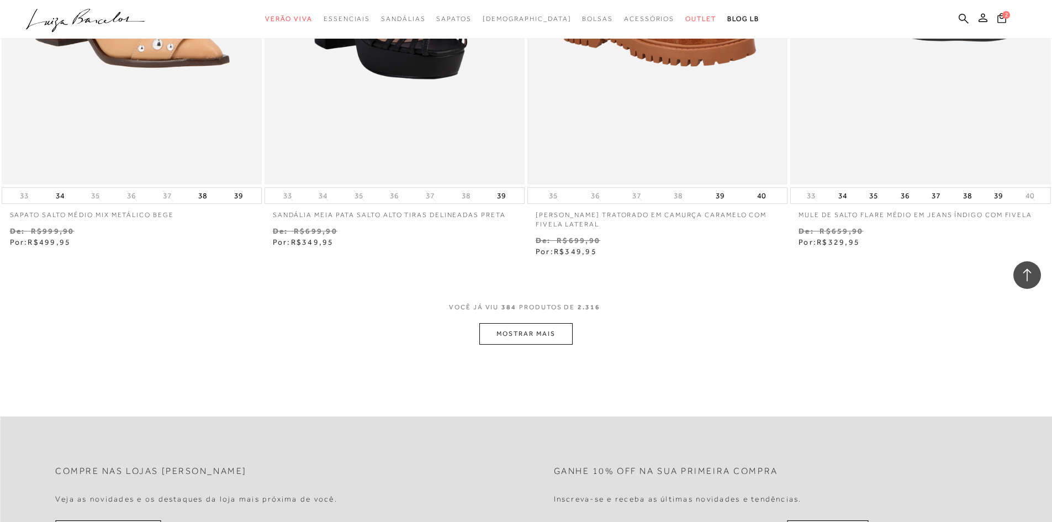
click at [539, 339] on button "MOSTRAR MAIS" at bounding box center [525, 334] width 93 height 22
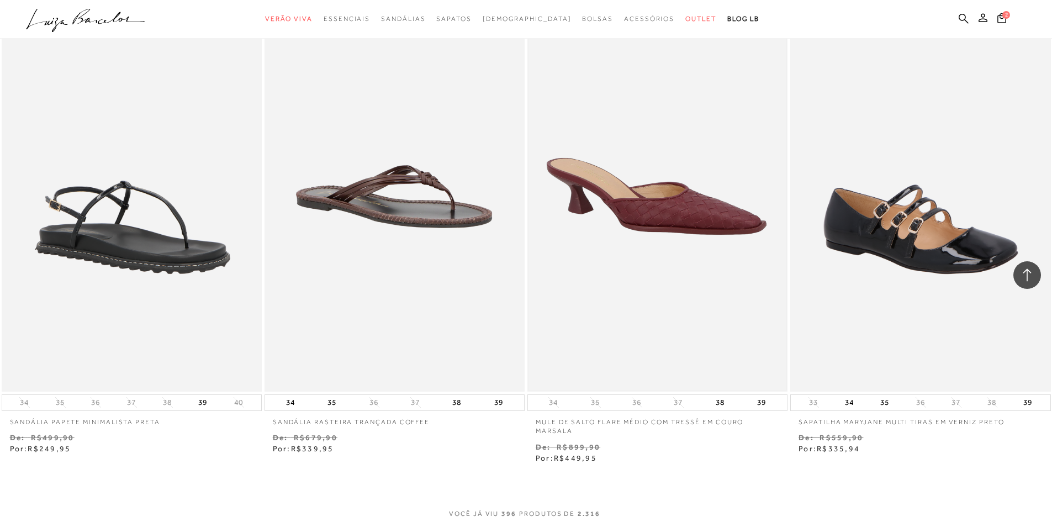
scroll to position [46674, 0]
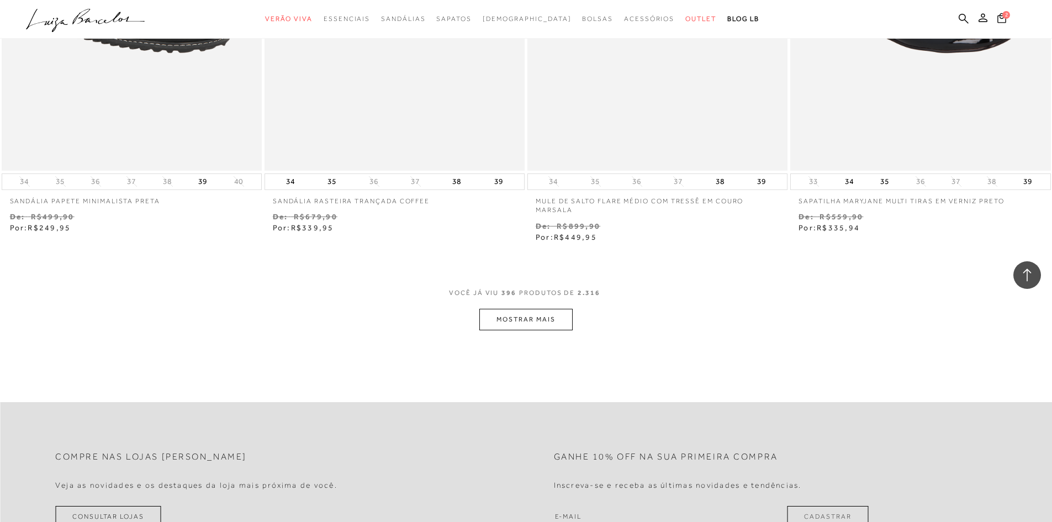
click at [507, 316] on button "MOSTRAR MAIS" at bounding box center [525, 320] width 93 height 22
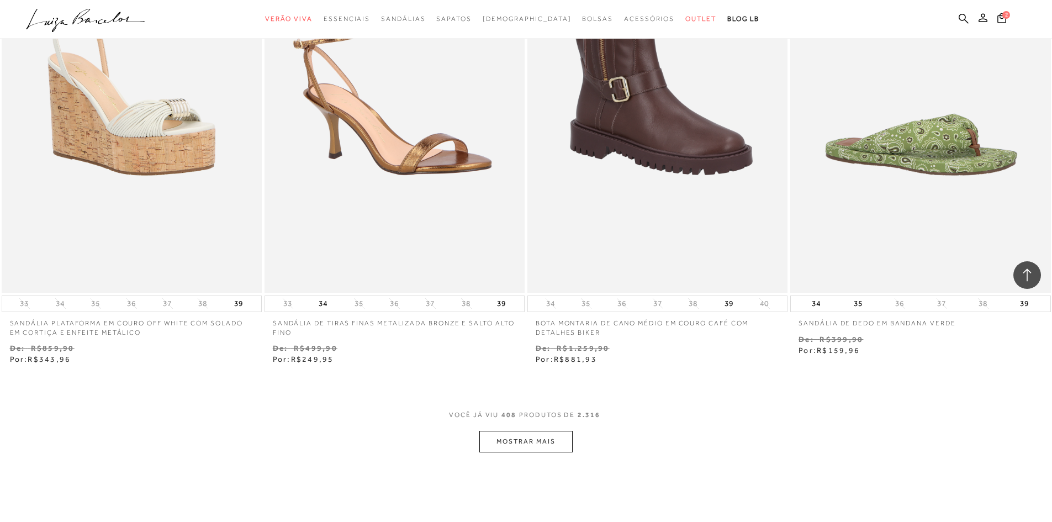
scroll to position [48041, 0]
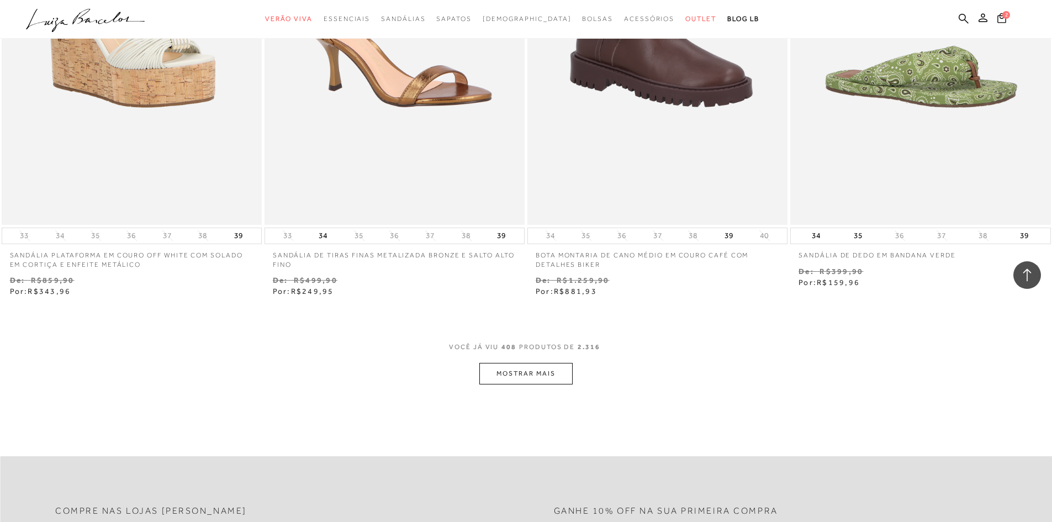
click at [533, 372] on button "MOSTRAR MAIS" at bounding box center [525, 374] width 93 height 22
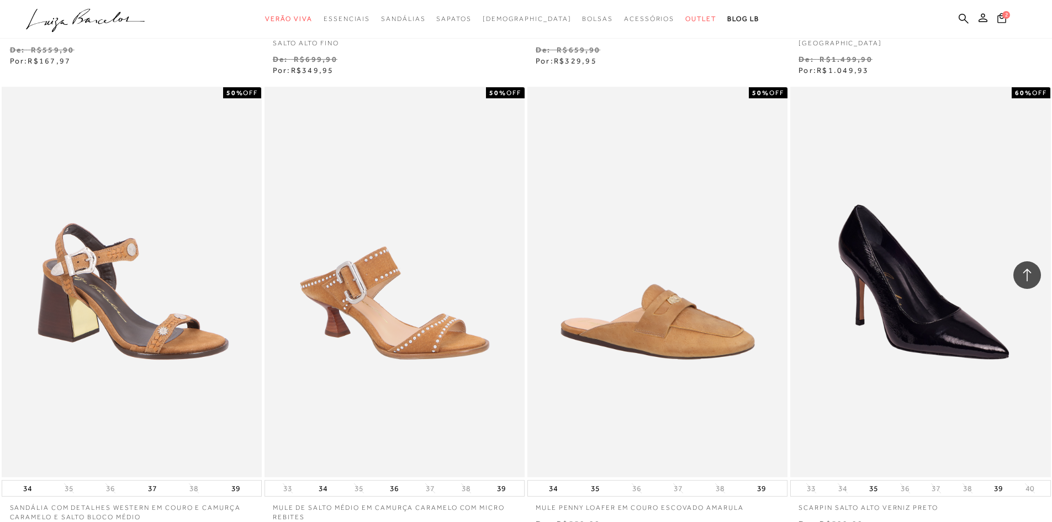
scroll to position [49422, 0]
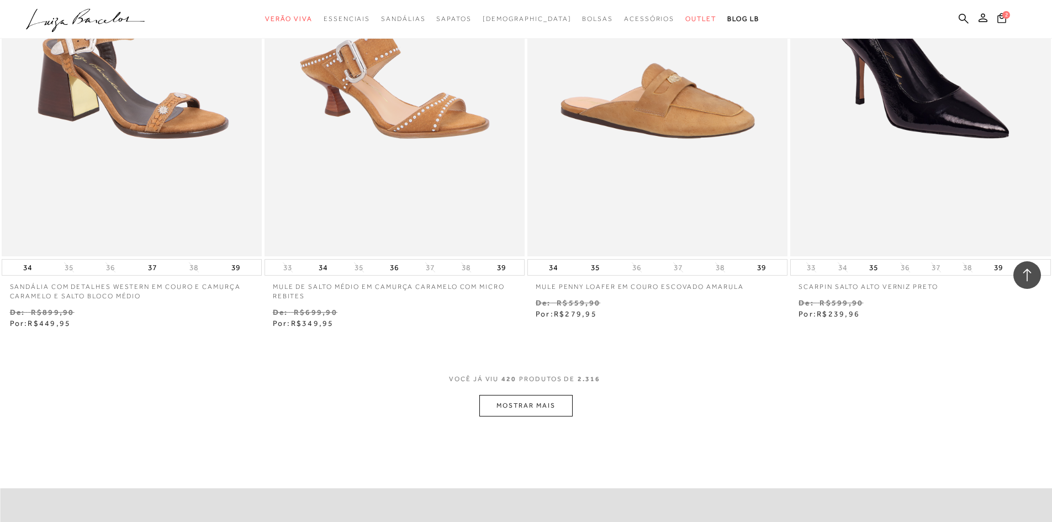
click at [547, 403] on button "MOSTRAR MAIS" at bounding box center [525, 406] width 93 height 22
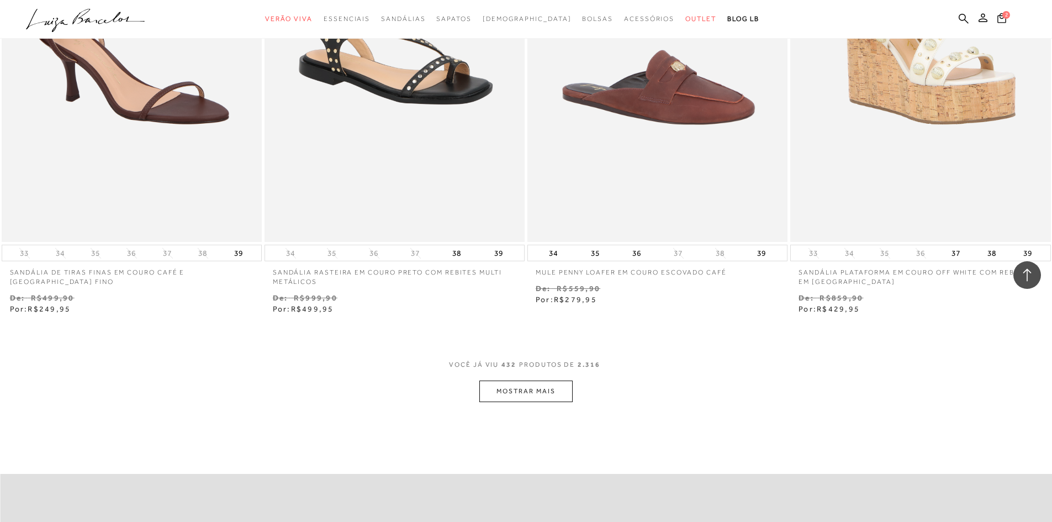
scroll to position [50969, 0]
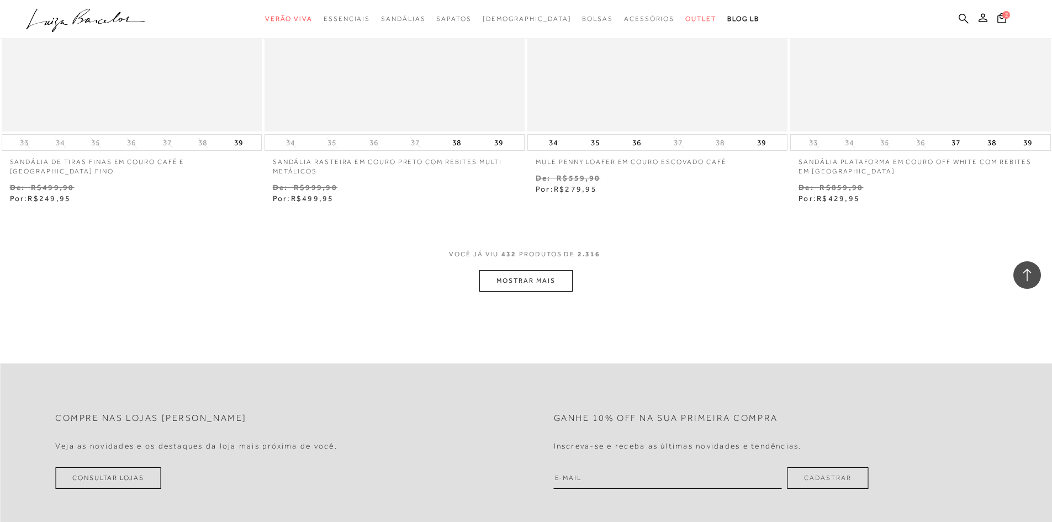
click at [547, 283] on button "MOSTRAR MAIS" at bounding box center [525, 281] width 93 height 22
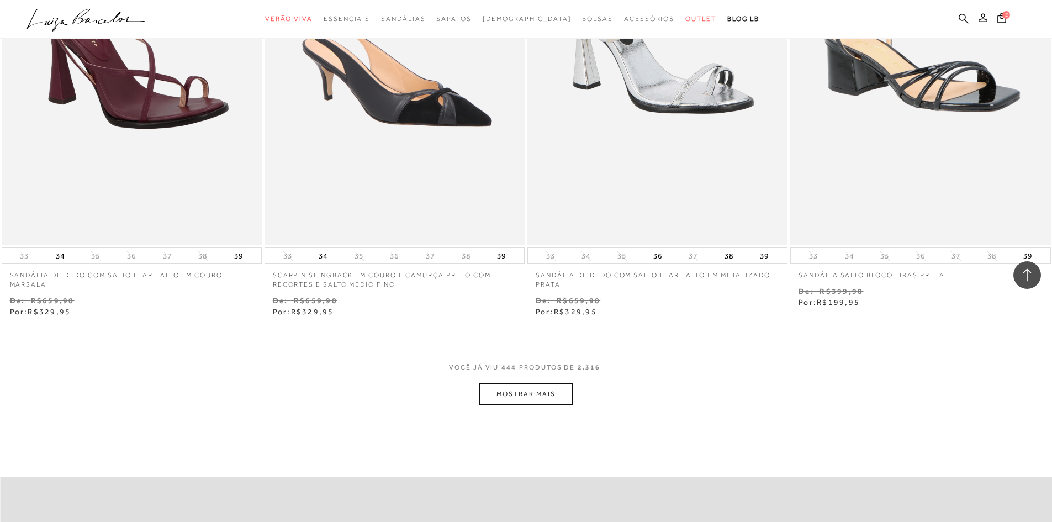
scroll to position [52294, 0]
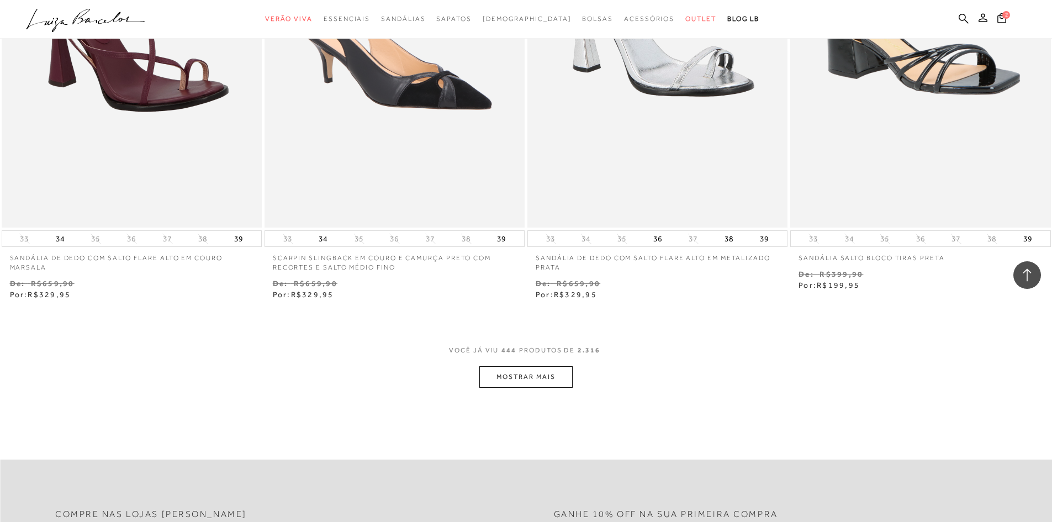
click at [566, 378] on button "MOSTRAR MAIS" at bounding box center [525, 377] width 93 height 22
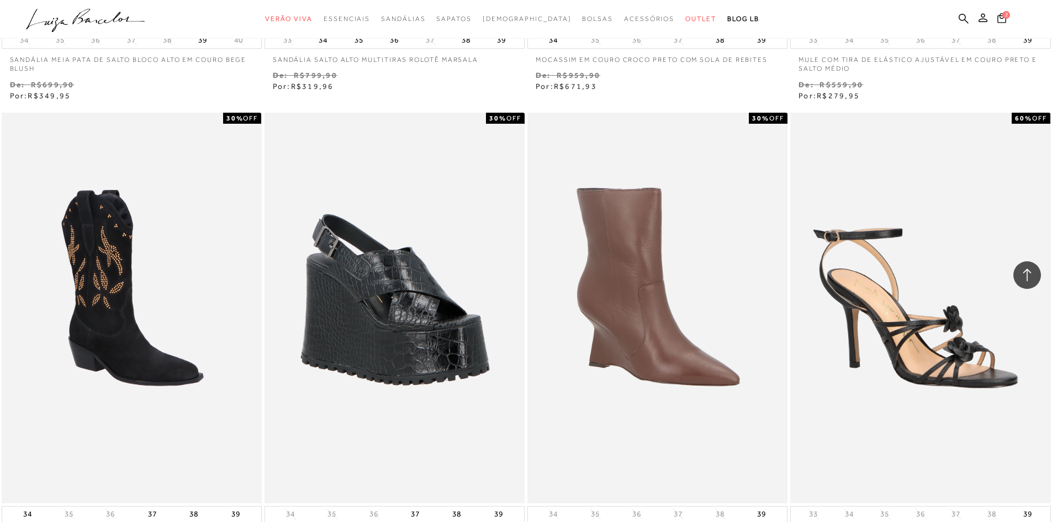
scroll to position [53717, 0]
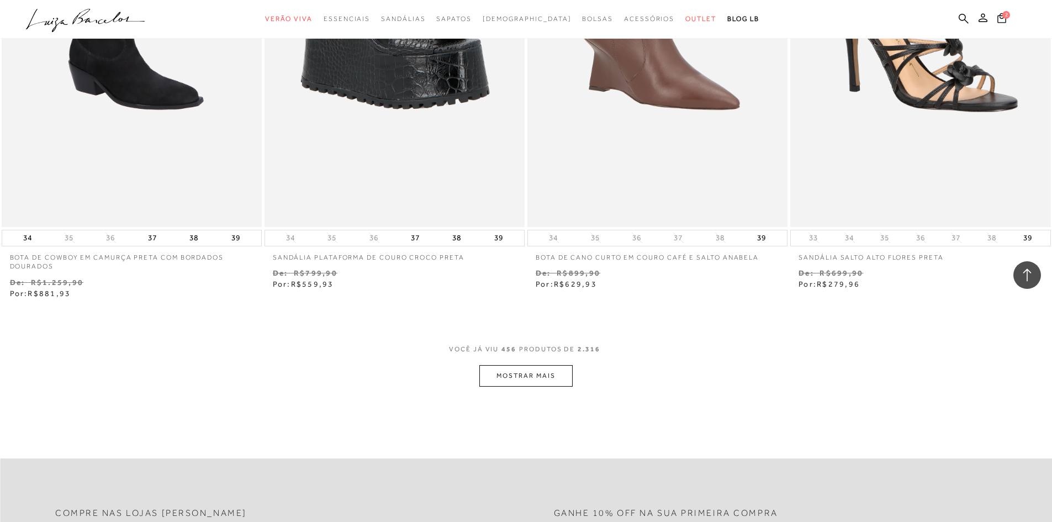
click at [530, 380] on button "MOSTRAR MAIS" at bounding box center [525, 376] width 93 height 22
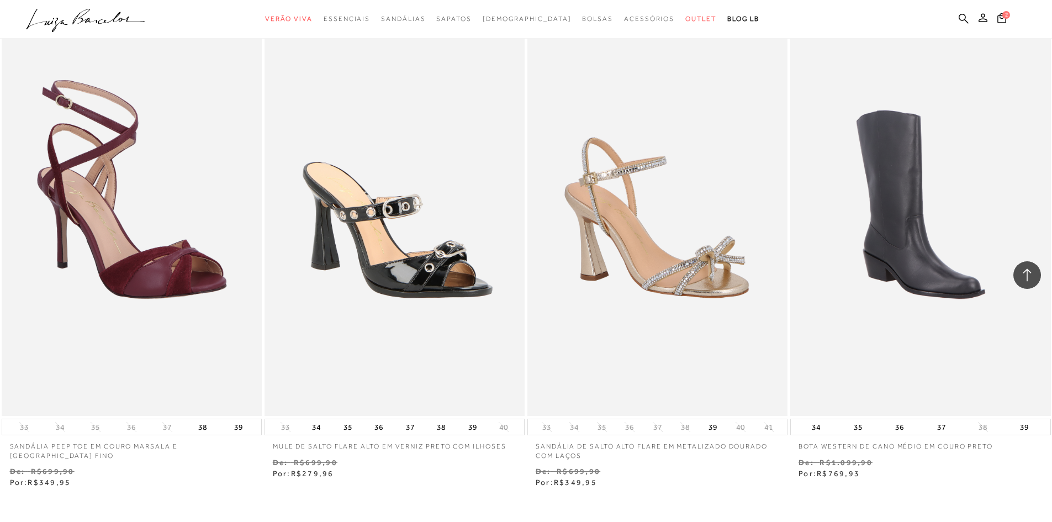
scroll to position [55098, 0]
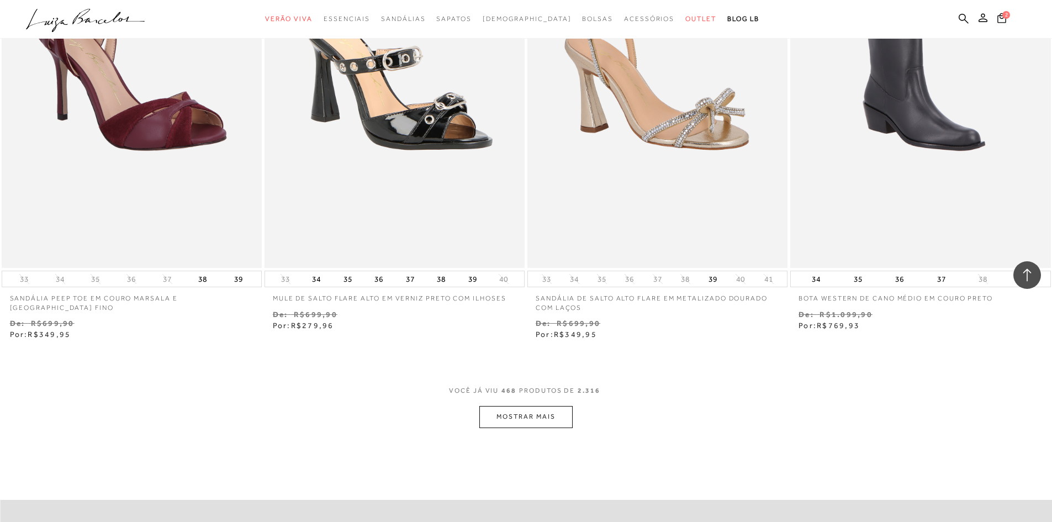
click at [534, 415] on button "MOSTRAR MAIS" at bounding box center [525, 417] width 93 height 22
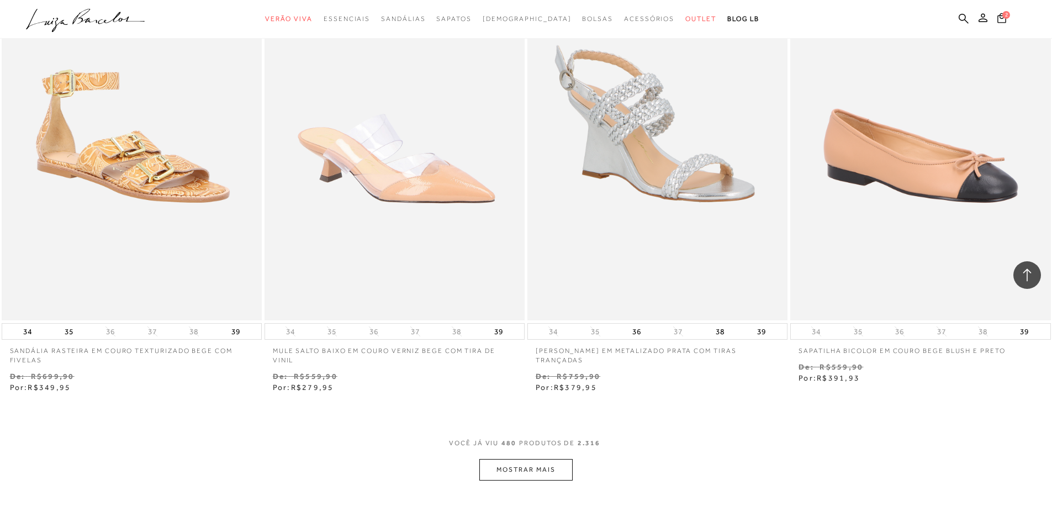
scroll to position [56645, 0]
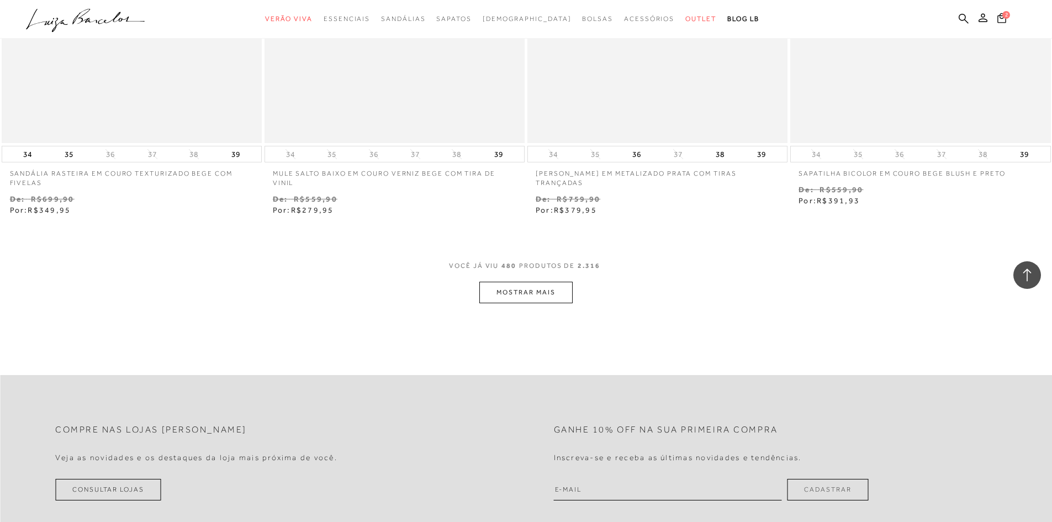
click at [507, 290] on button "MOSTRAR MAIS" at bounding box center [525, 293] width 93 height 22
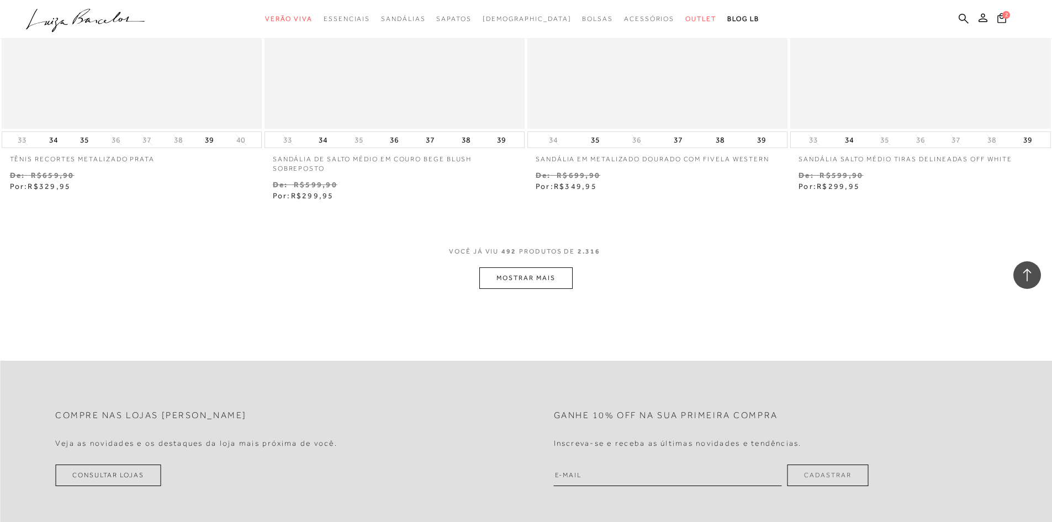
scroll to position [58302, 0]
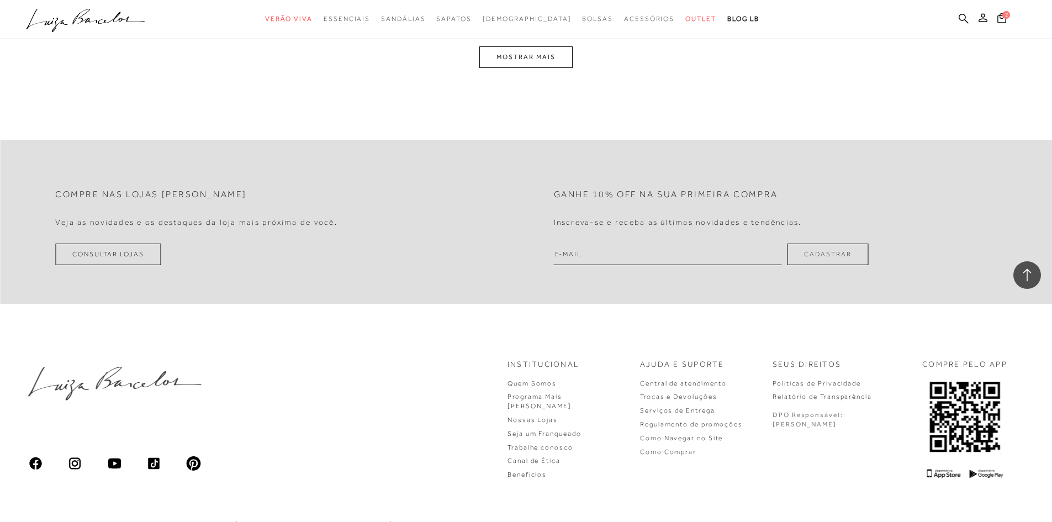
click at [547, 55] on button "MOSTRAR MAIS" at bounding box center [525, 57] width 93 height 22
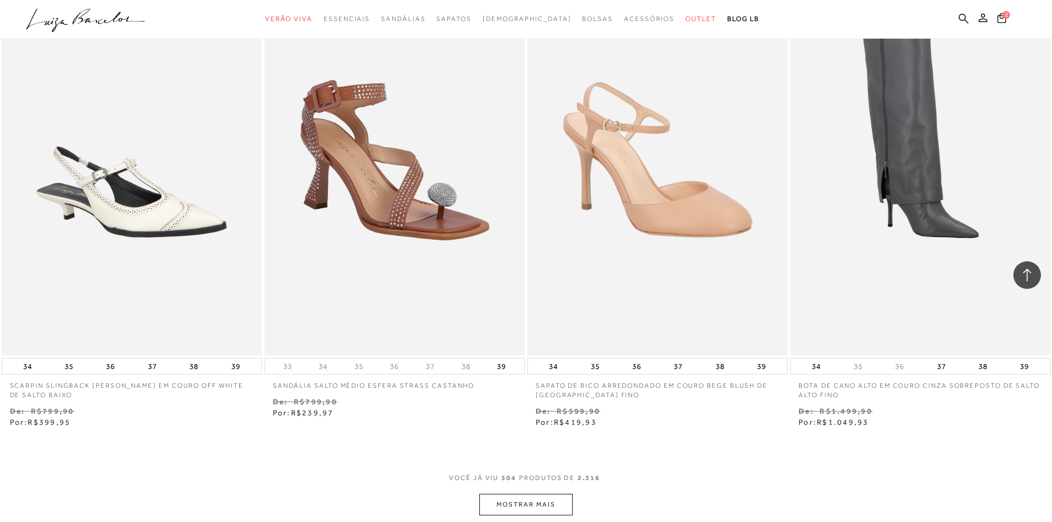
scroll to position [59380, 0]
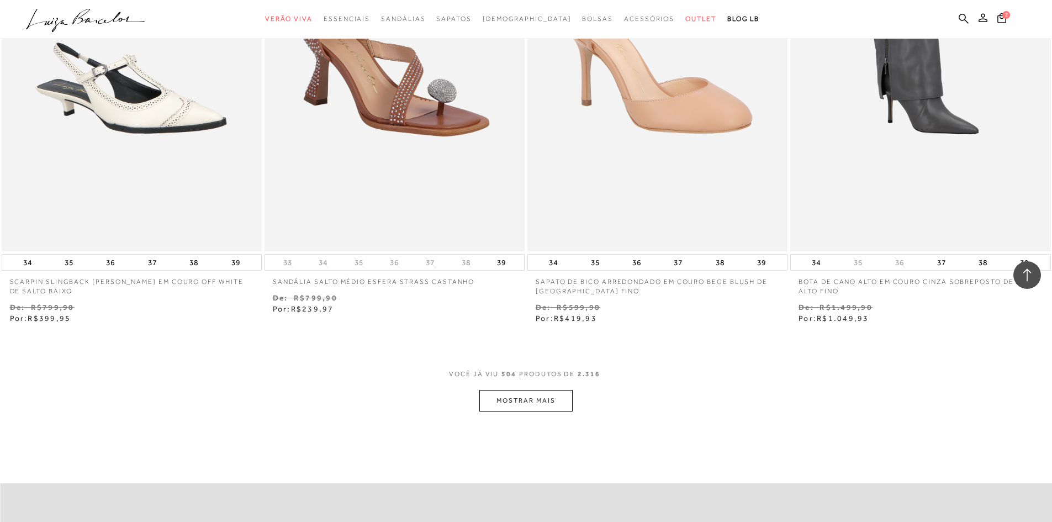
click at [545, 398] on button "MOSTRAR MAIS" at bounding box center [525, 401] width 93 height 22
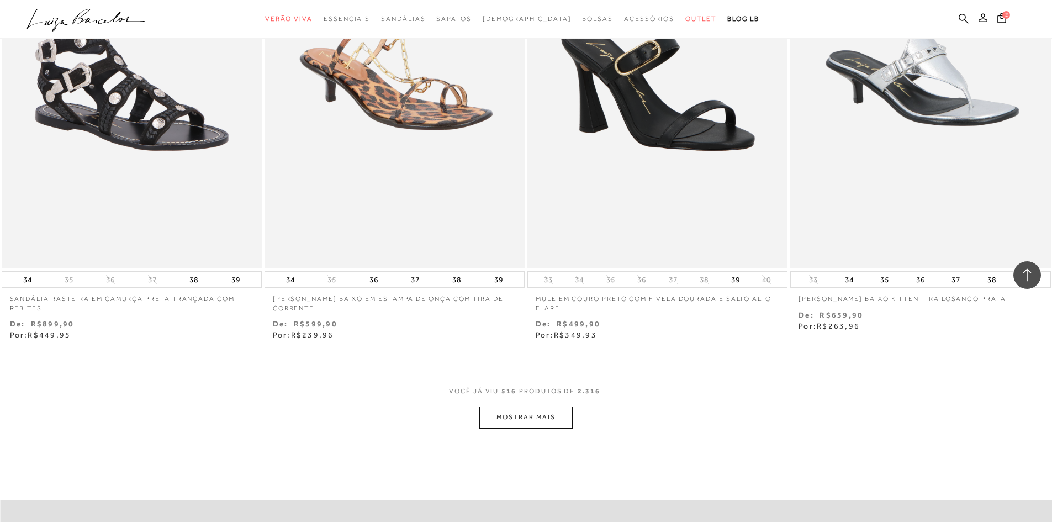
scroll to position [60871, 0]
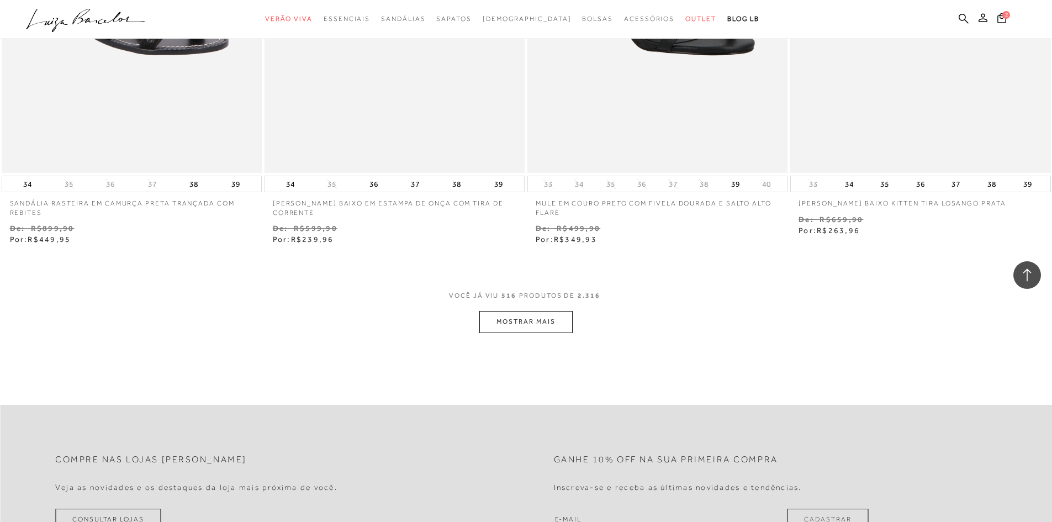
click at [548, 324] on button "MOSTRAR MAIS" at bounding box center [525, 322] width 93 height 22
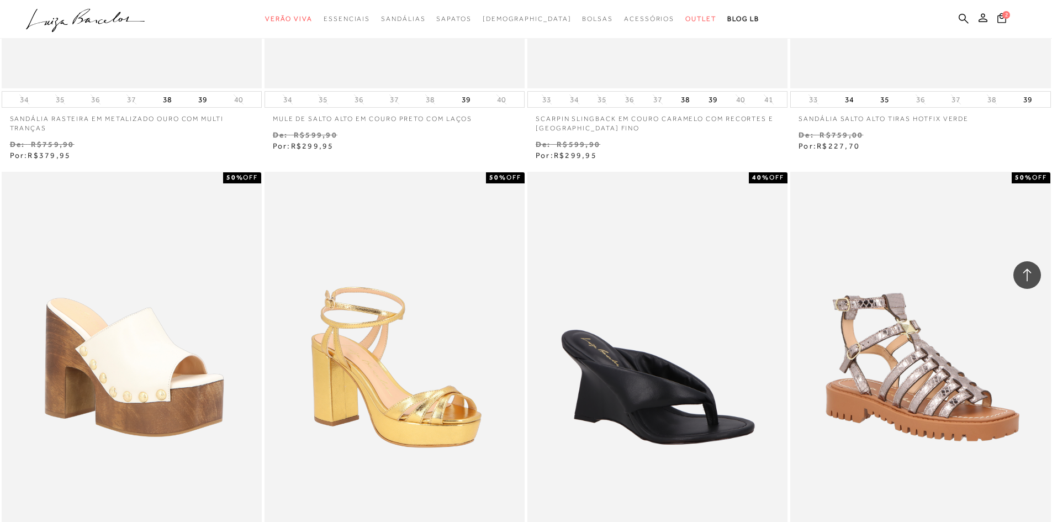
scroll to position [62142, 0]
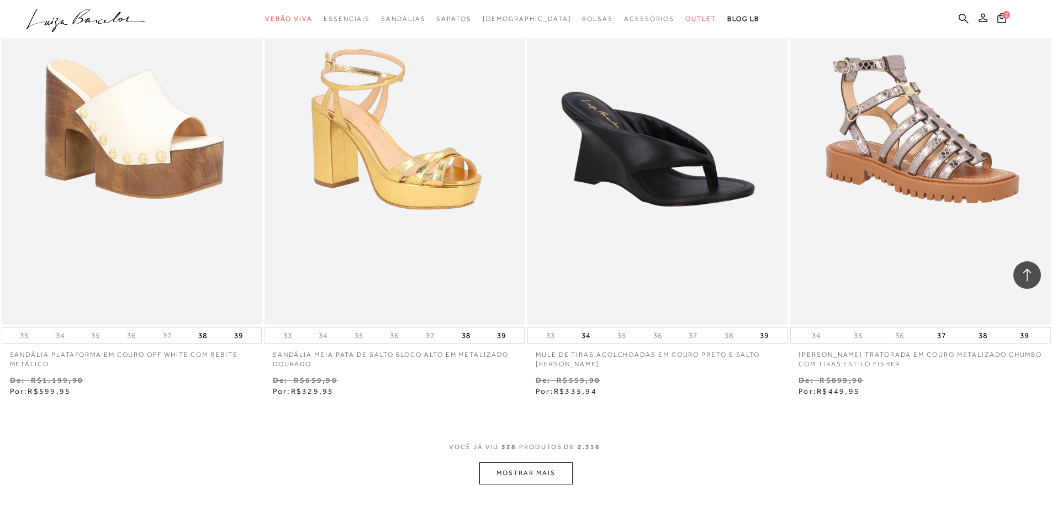
click at [535, 478] on button "MOSTRAR MAIS" at bounding box center [525, 473] width 93 height 22
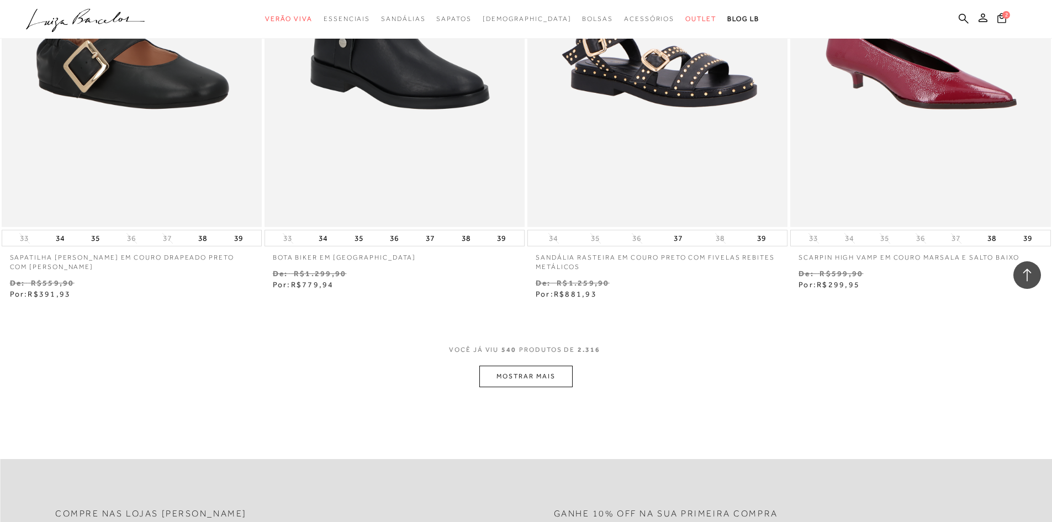
scroll to position [63743, 0]
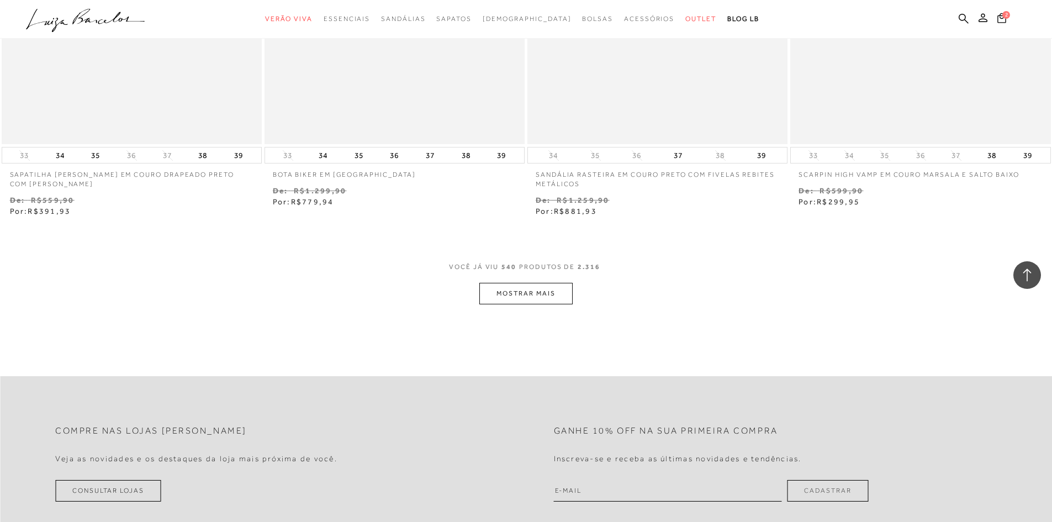
click at [536, 293] on button "MOSTRAR MAIS" at bounding box center [525, 294] width 93 height 22
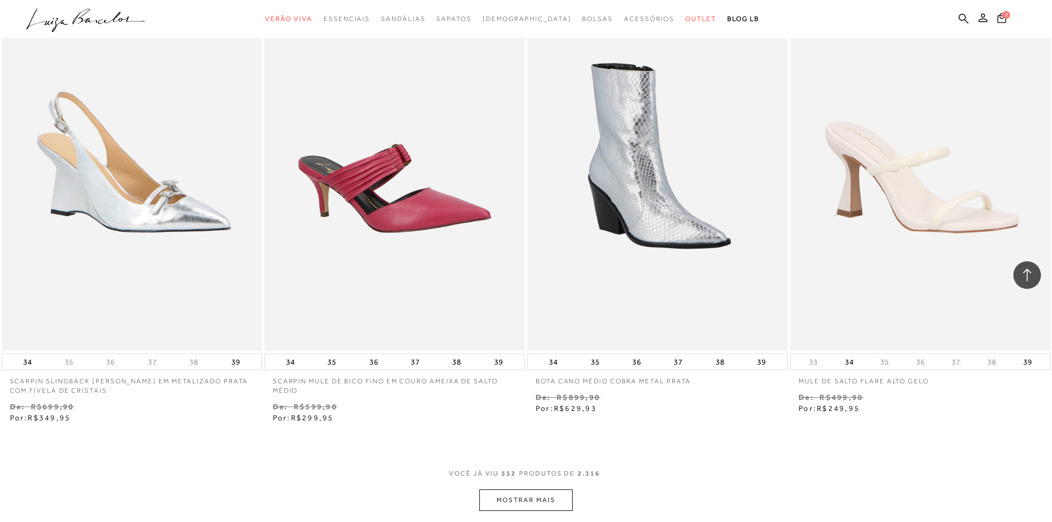
scroll to position [65179, 0]
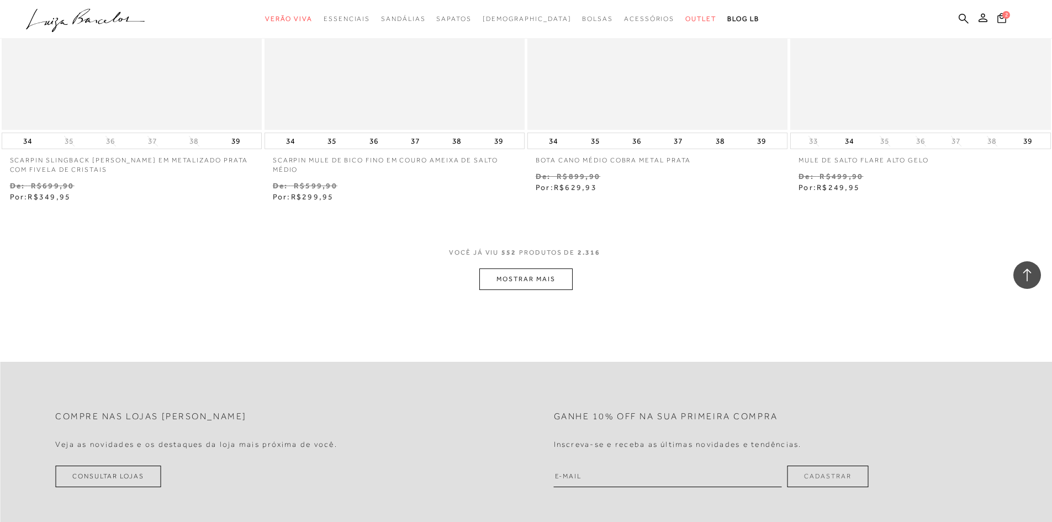
click at [548, 279] on button "MOSTRAR MAIS" at bounding box center [525, 279] width 93 height 22
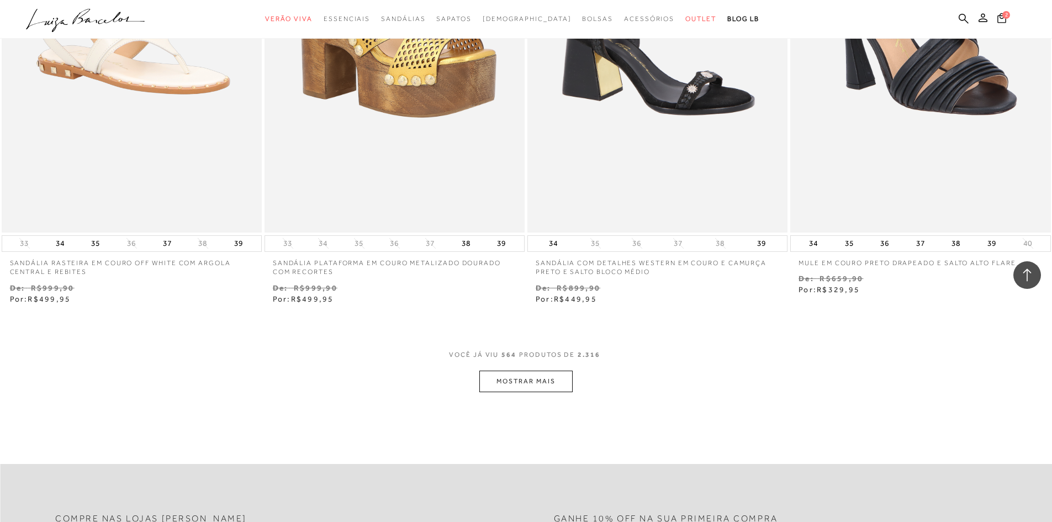
scroll to position [66505, 0]
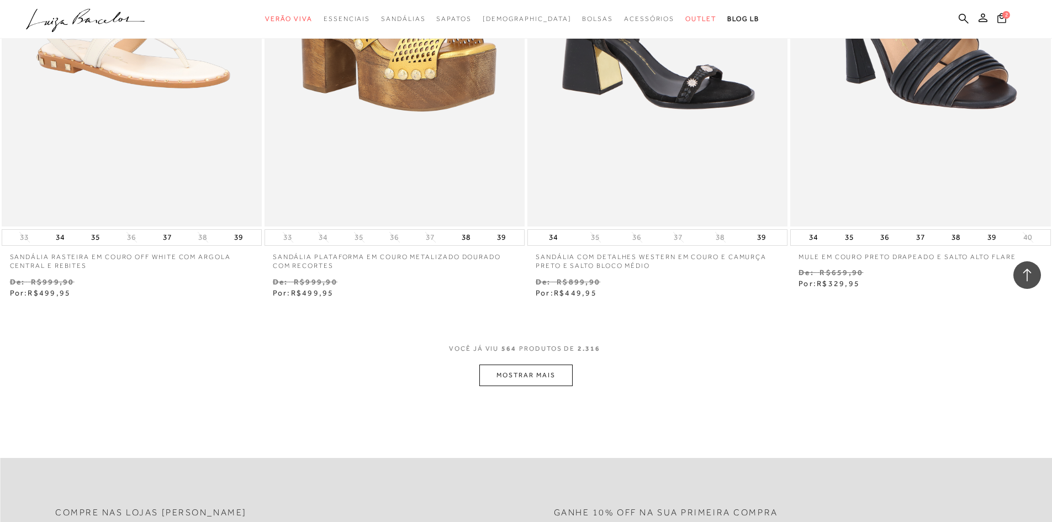
click at [525, 382] on button "MOSTRAR MAIS" at bounding box center [525, 376] width 93 height 22
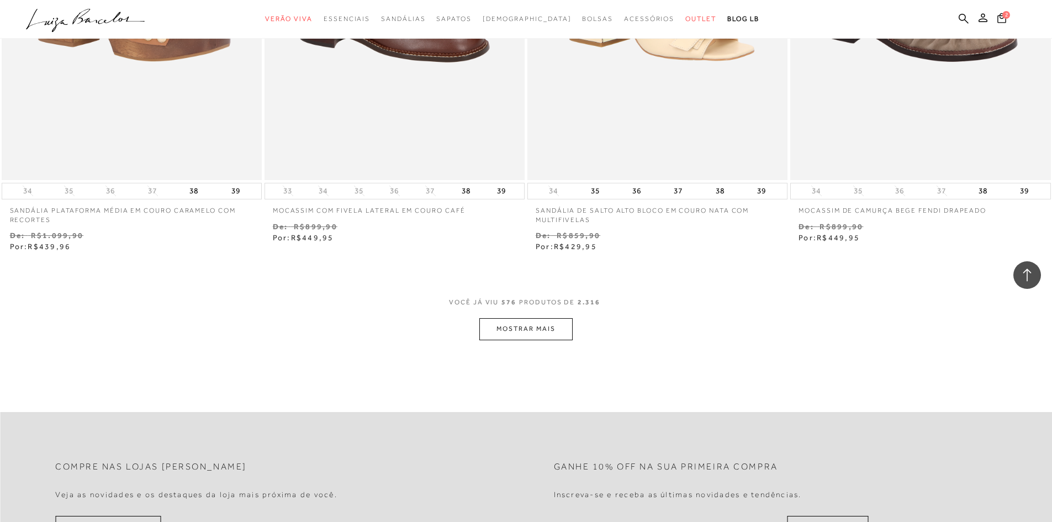
scroll to position [68094, 0]
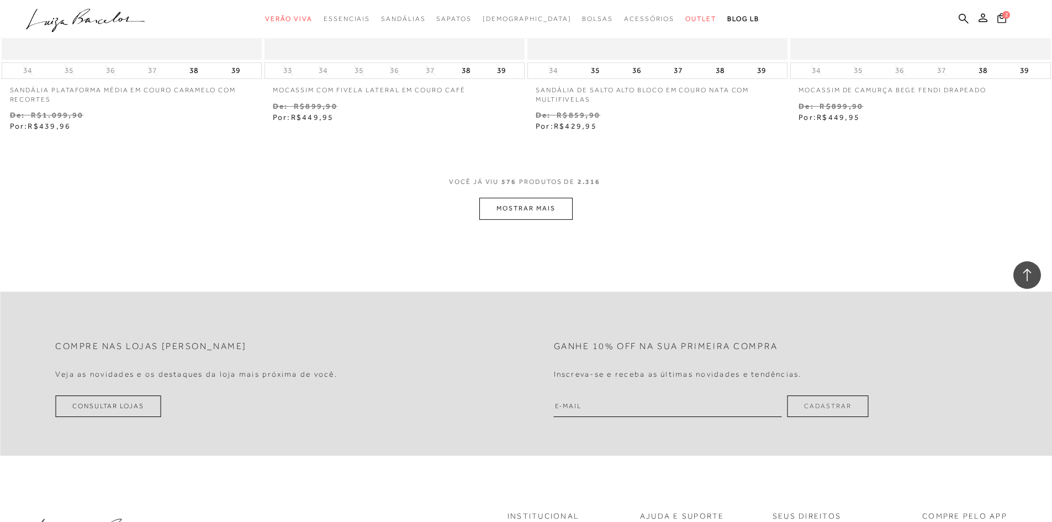
click at [508, 211] on button "MOSTRAR MAIS" at bounding box center [525, 209] width 93 height 22
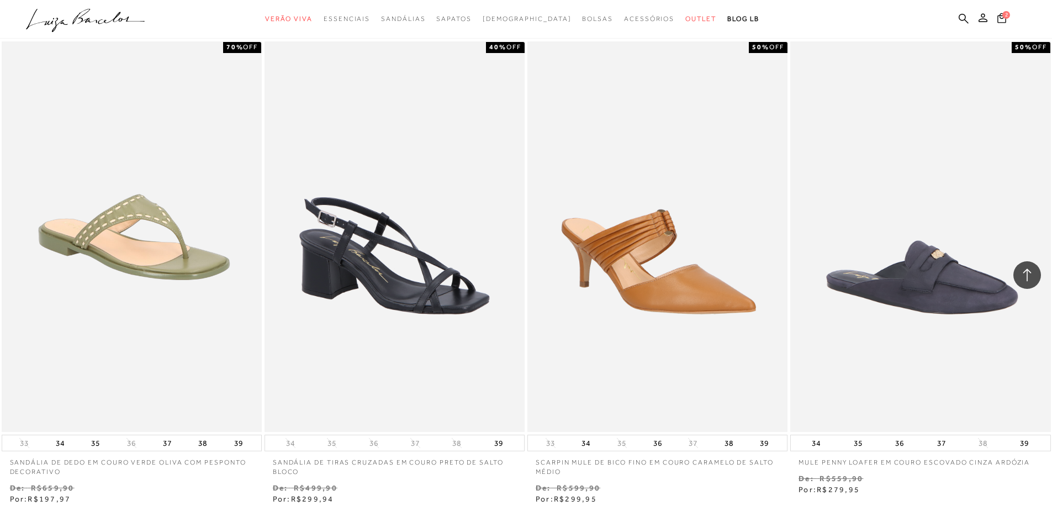
scroll to position [69475, 0]
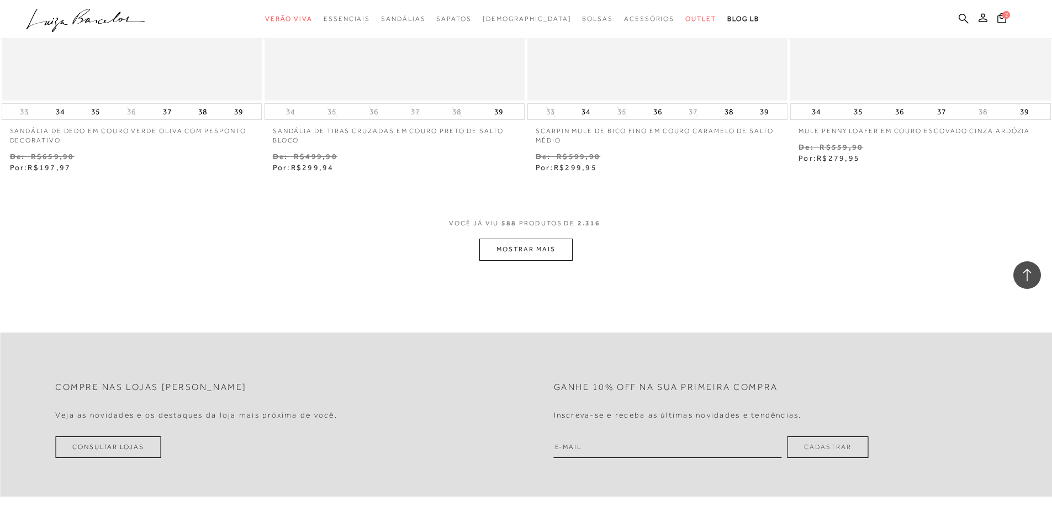
click at [545, 257] on button "MOSTRAR MAIS" at bounding box center [525, 250] width 93 height 22
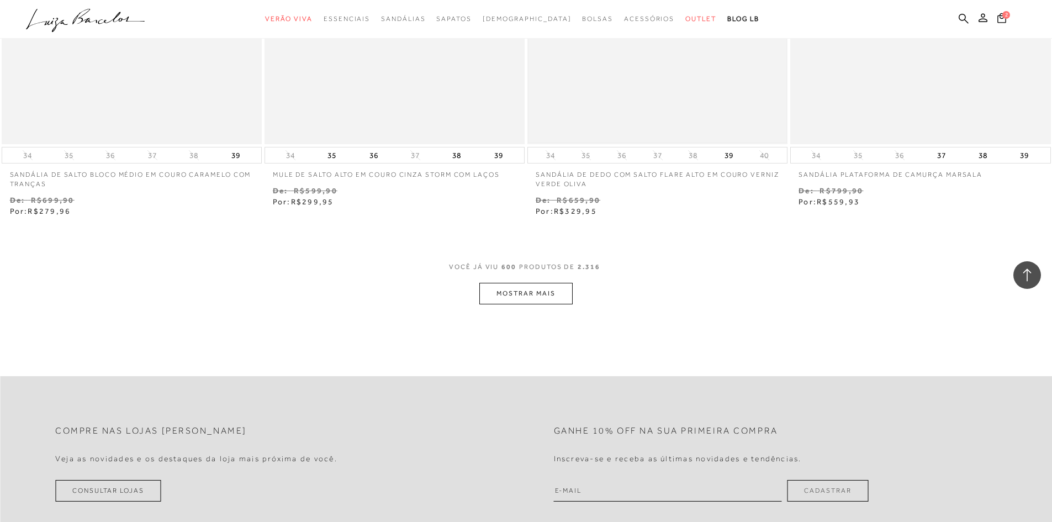
scroll to position [70855, 0]
click at [519, 294] on button "MOSTRAR MAIS" at bounding box center [525, 291] width 93 height 22
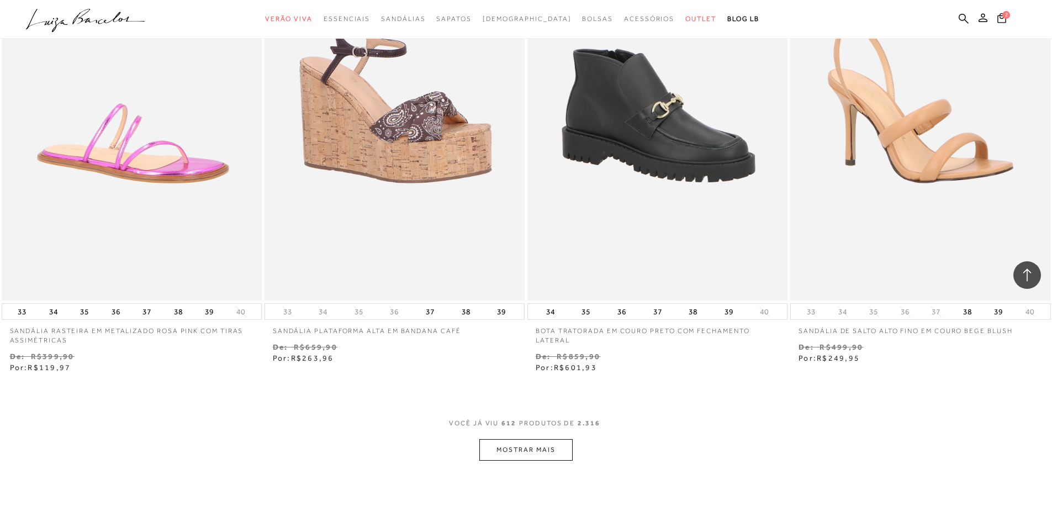
scroll to position [72236, 0]
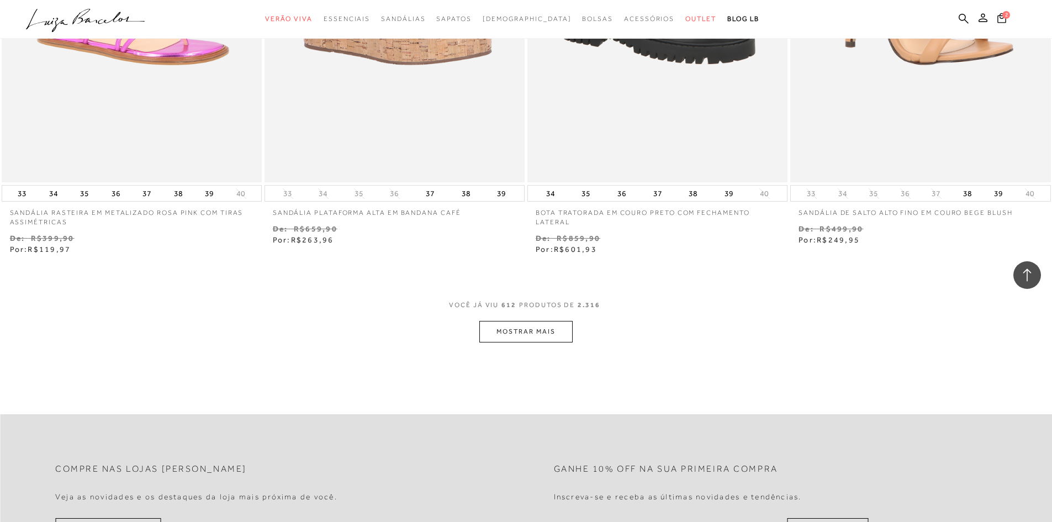
click at [516, 331] on button "MOSTRAR MAIS" at bounding box center [525, 332] width 93 height 22
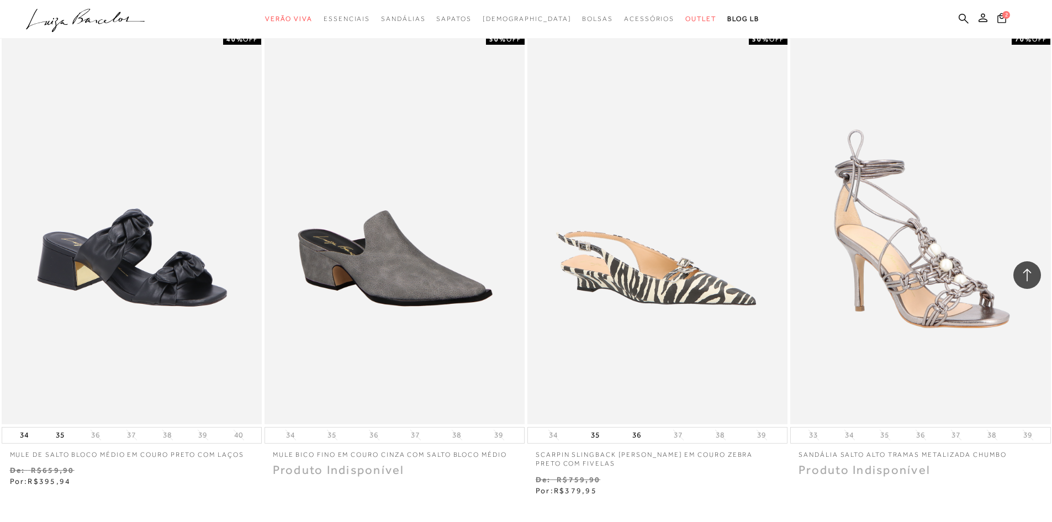
scroll to position [73617, 0]
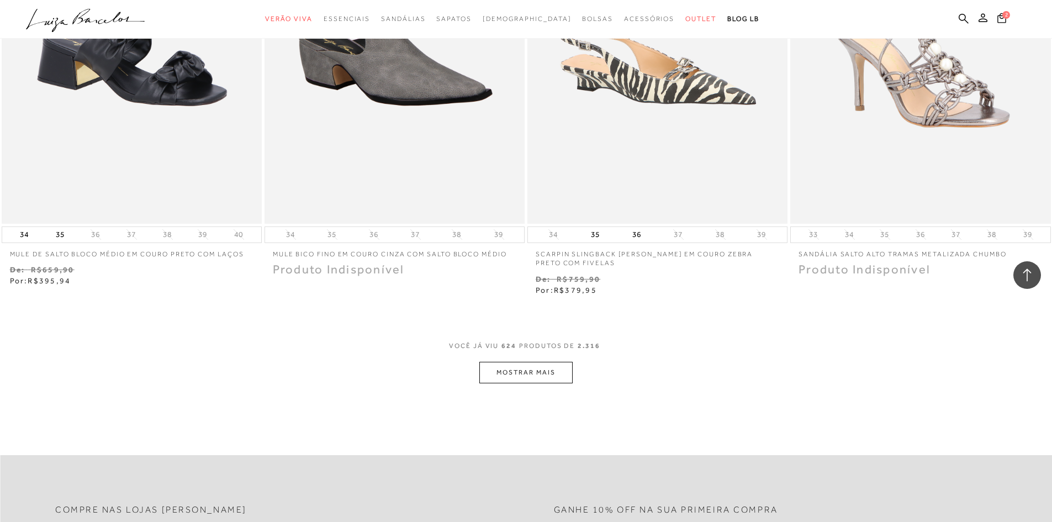
click at [549, 377] on button "MOSTRAR MAIS" at bounding box center [525, 373] width 93 height 22
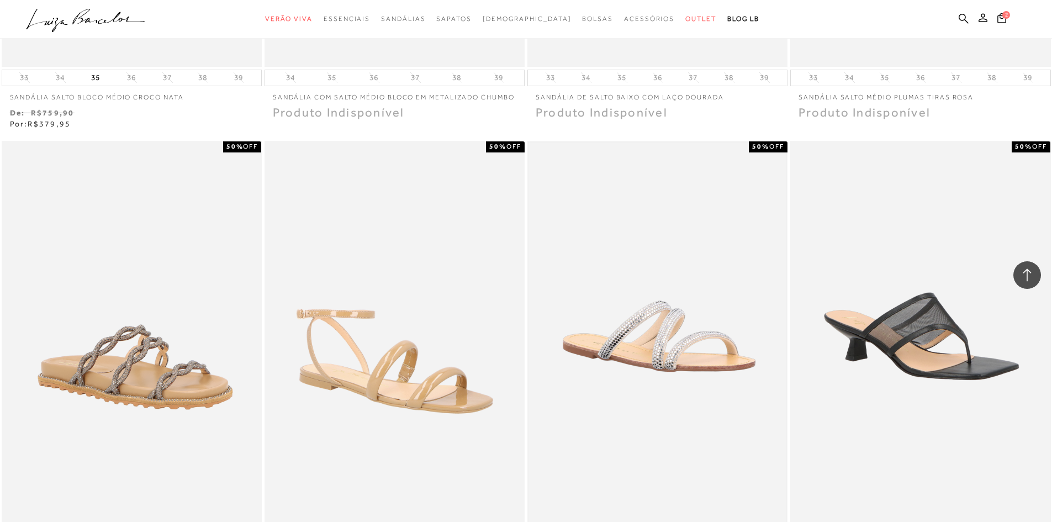
scroll to position [74998, 0]
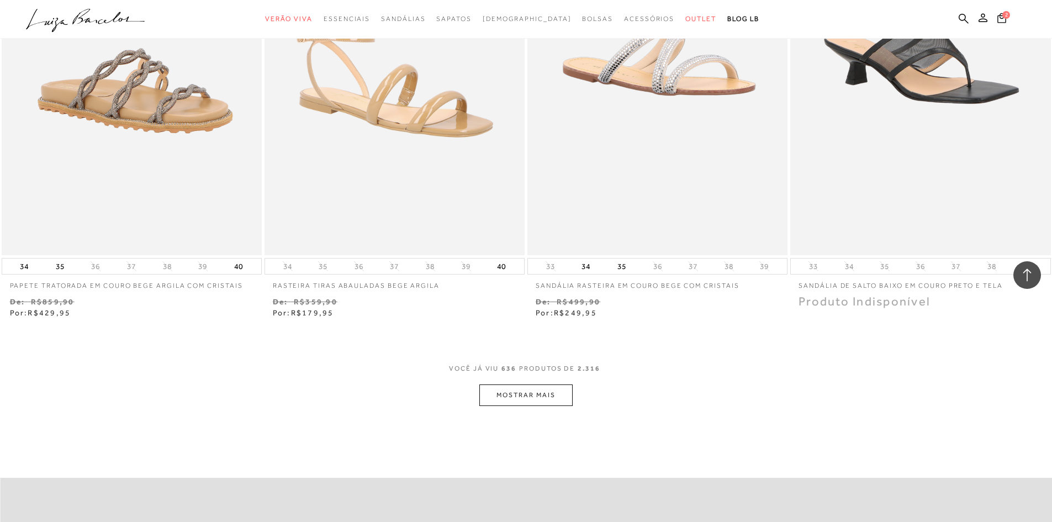
click at [534, 395] on button "MOSTRAR MAIS" at bounding box center [525, 395] width 93 height 22
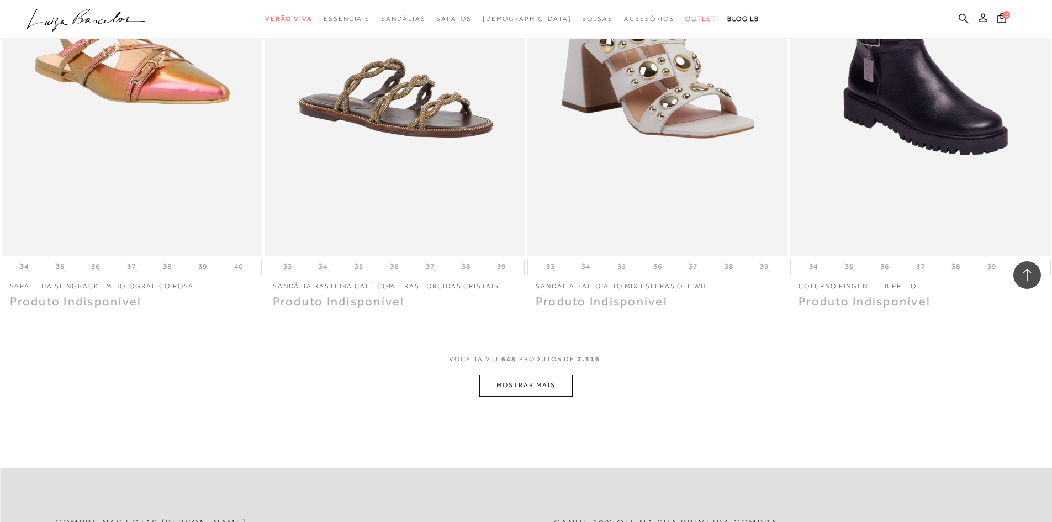
scroll to position [76434, 0]
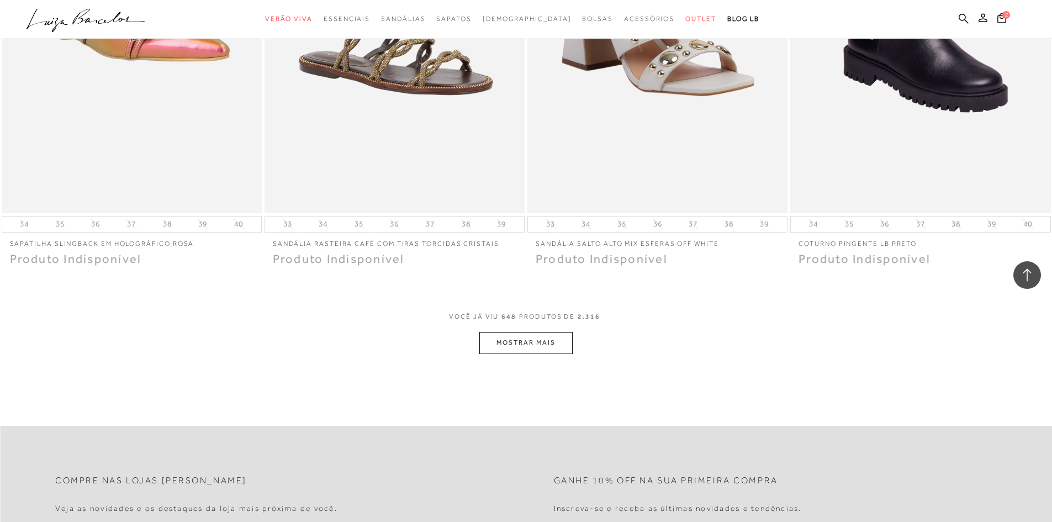
click at [520, 334] on button "MOSTRAR MAIS" at bounding box center [525, 343] width 93 height 22
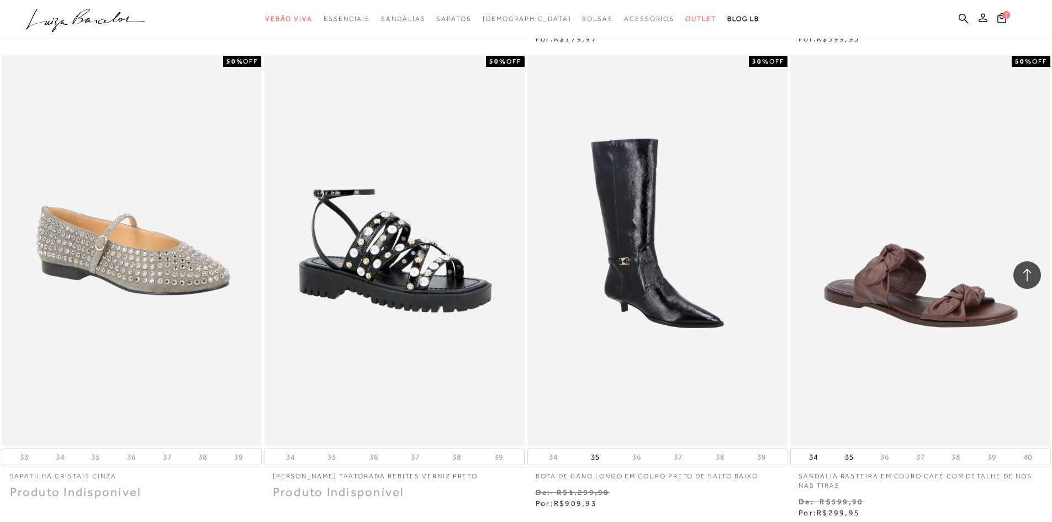
scroll to position [77870, 0]
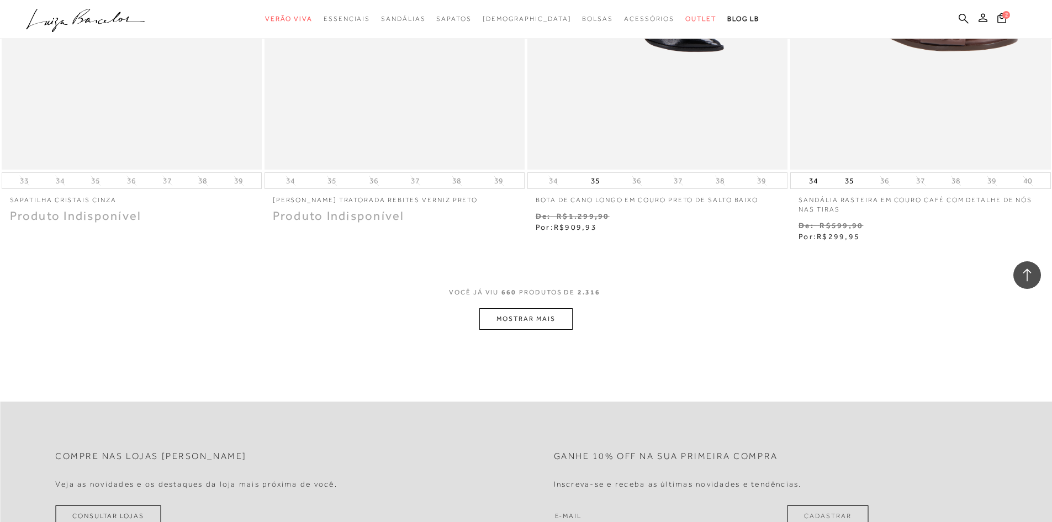
click at [549, 318] on button "MOSTRAR MAIS" at bounding box center [525, 319] width 93 height 22
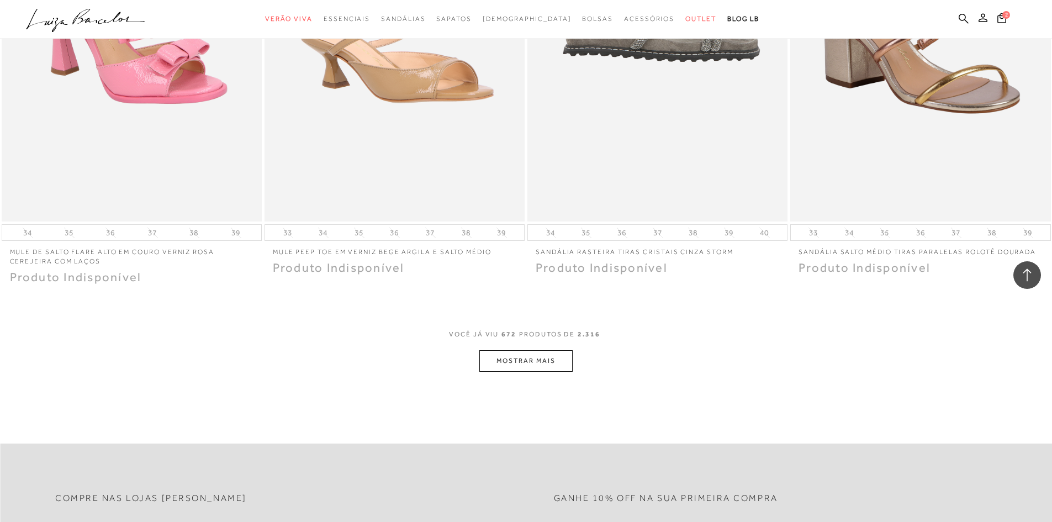
scroll to position [79251, 0]
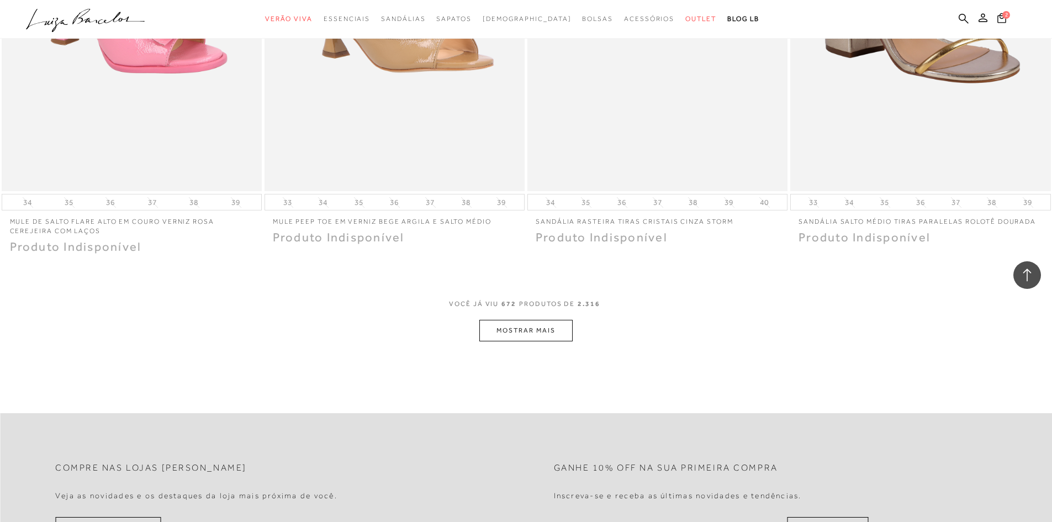
click at [536, 334] on button "MOSTRAR MAIS" at bounding box center [525, 331] width 93 height 22
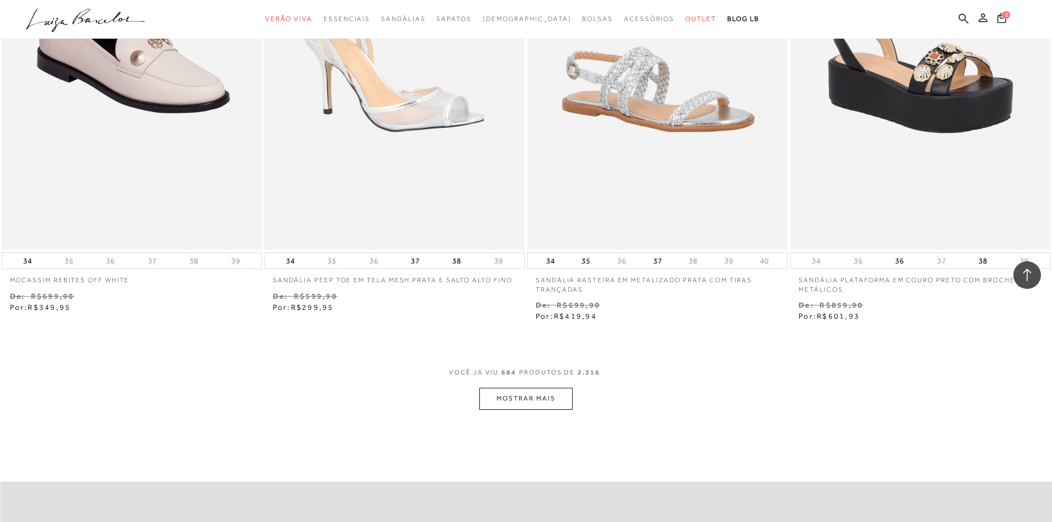
scroll to position [80872, 0]
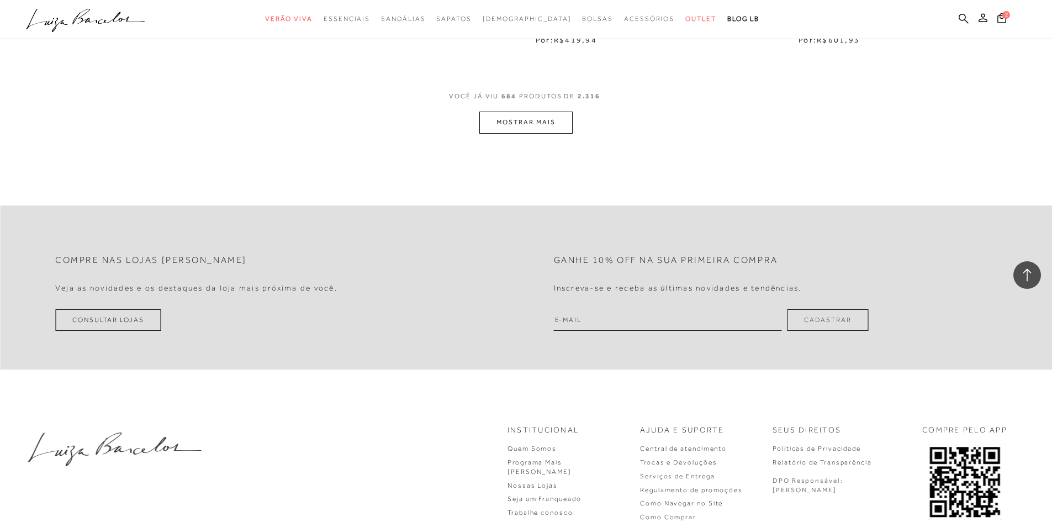
click at [513, 125] on button "MOSTRAR MAIS" at bounding box center [525, 123] width 93 height 22
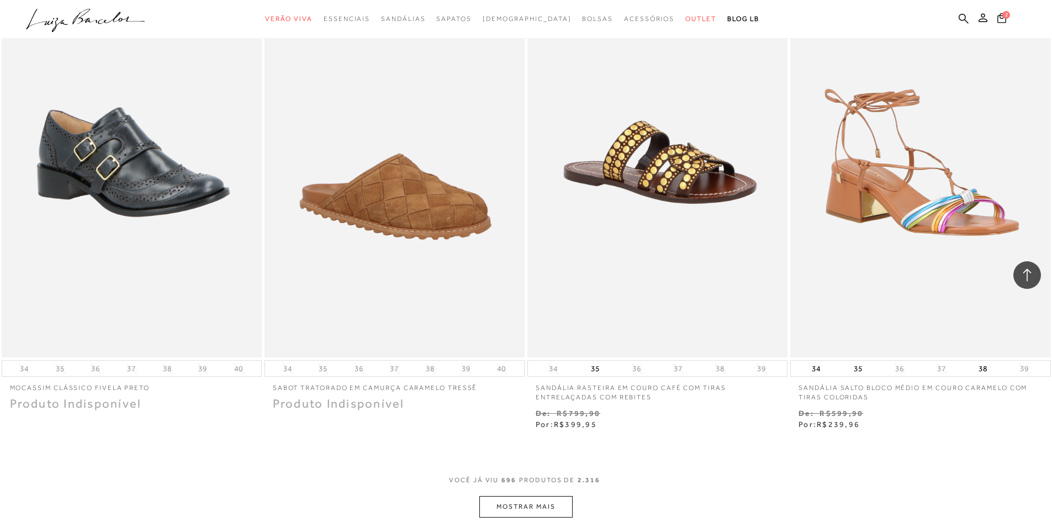
scroll to position [82087, 0]
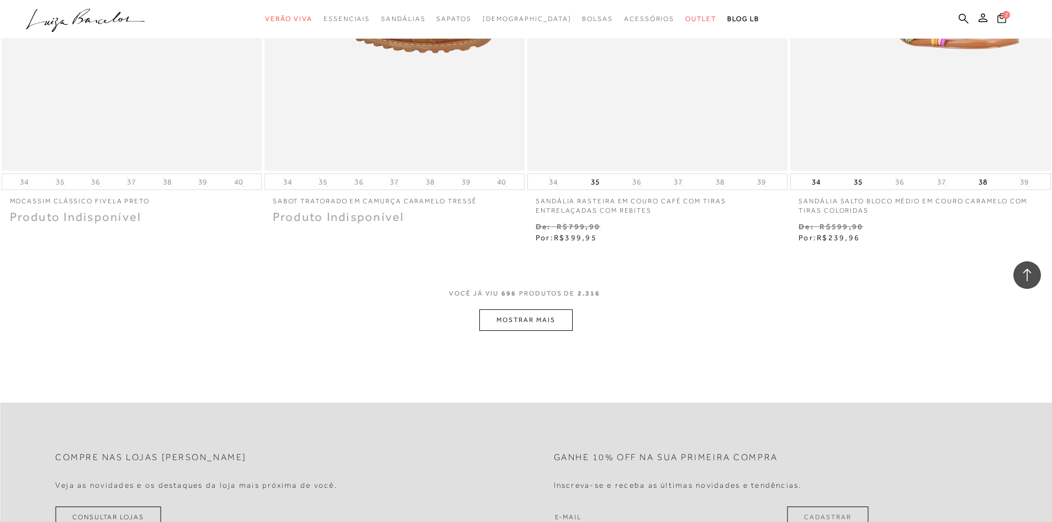
click at [494, 317] on button "MOSTRAR MAIS" at bounding box center [525, 320] width 93 height 22
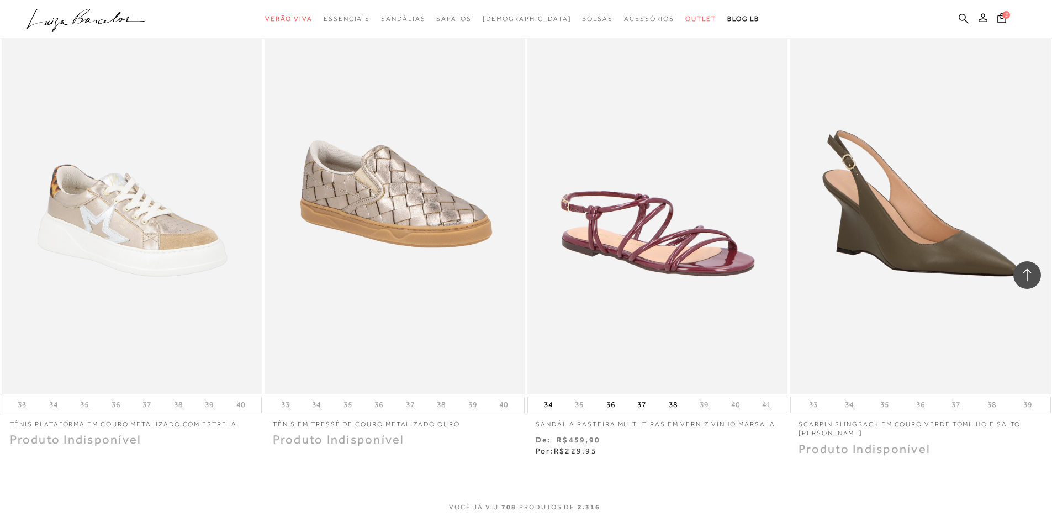
scroll to position [83376, 0]
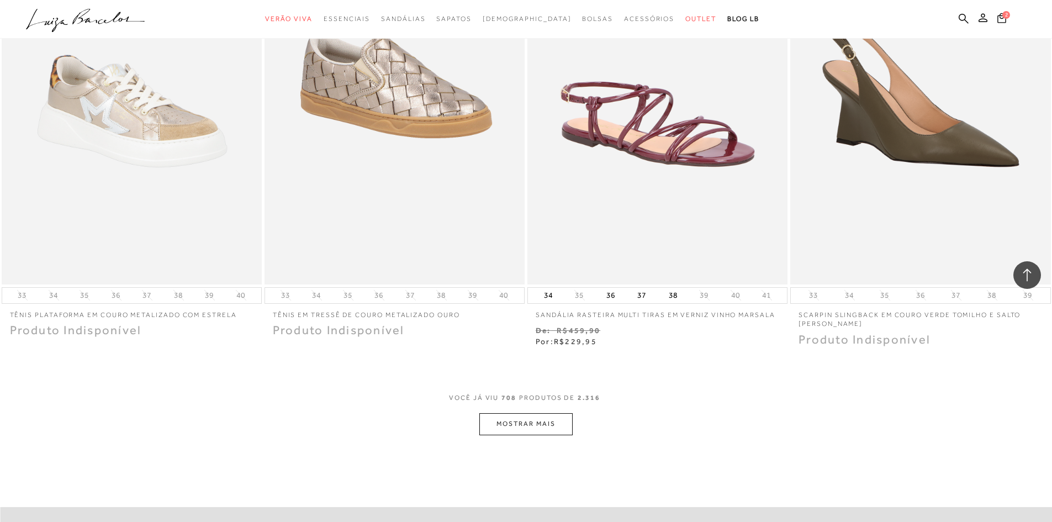
click at [537, 423] on button "MOSTRAR MAIS" at bounding box center [525, 424] width 93 height 22
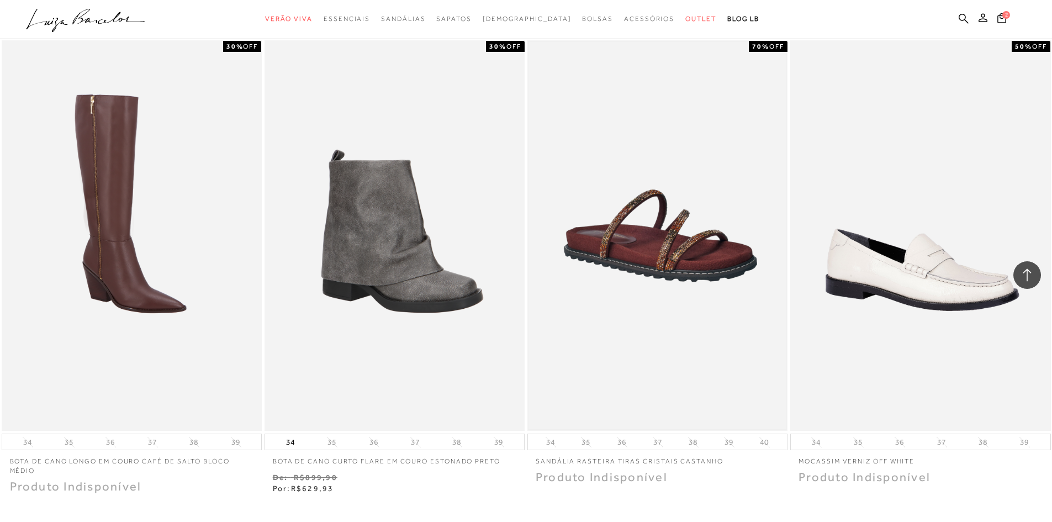
scroll to position [84964, 0]
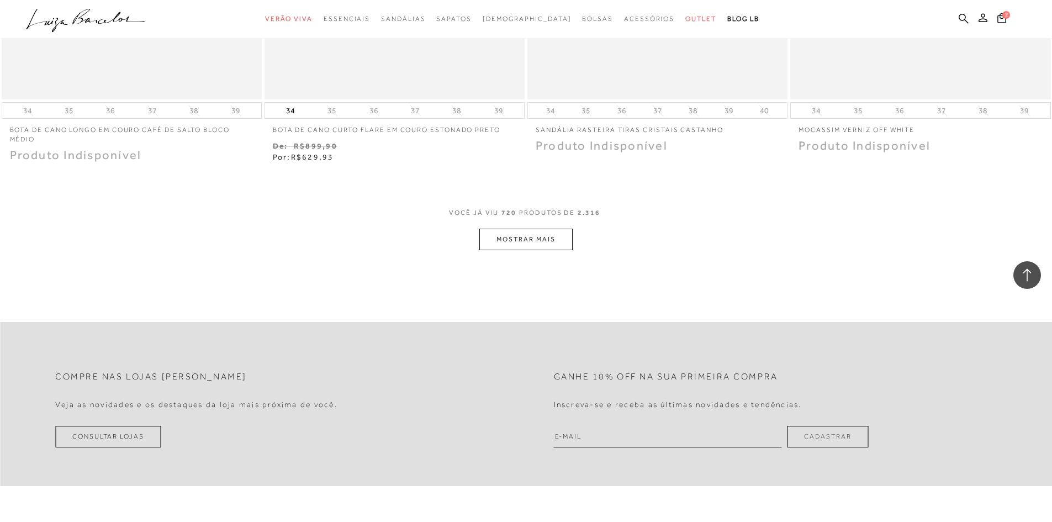
click at [535, 236] on button "MOSTRAR MAIS" at bounding box center [525, 240] width 93 height 22
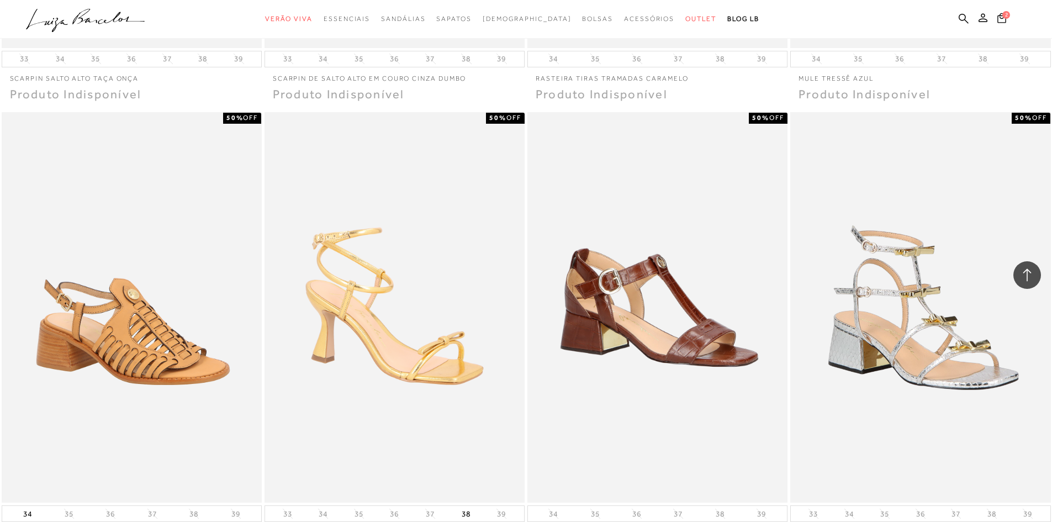
scroll to position [86266, 0]
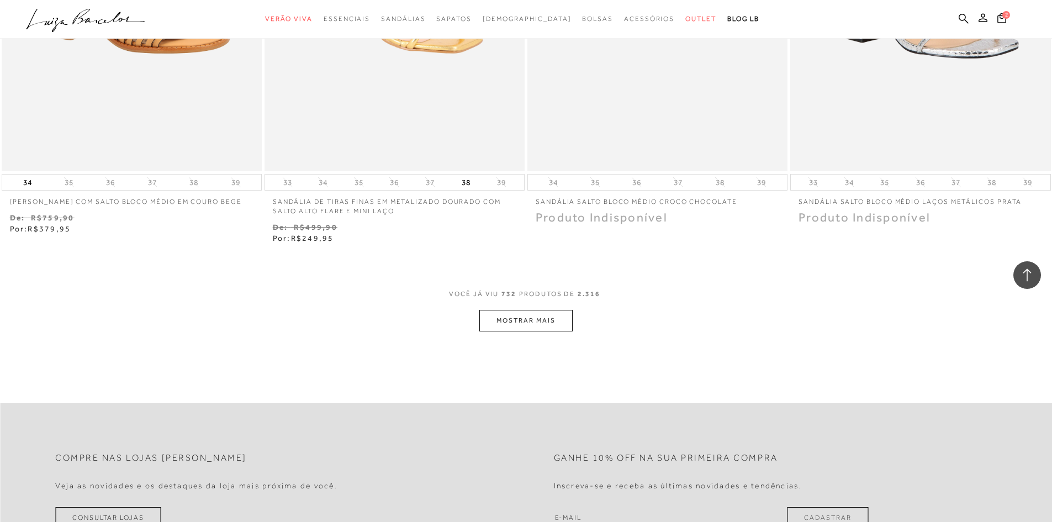
click at [527, 316] on button "MOSTRAR MAIS" at bounding box center [525, 321] width 93 height 22
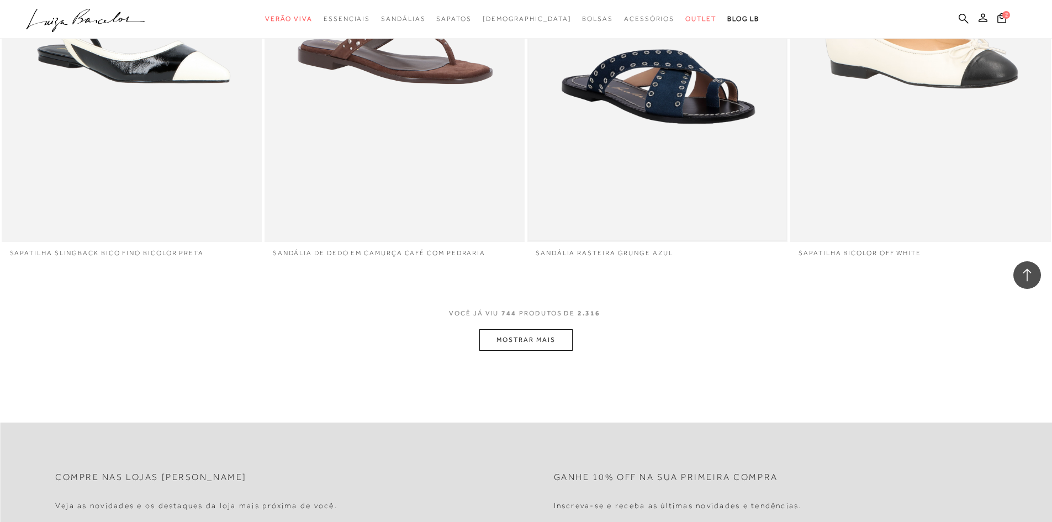
scroll to position [87537, 0]
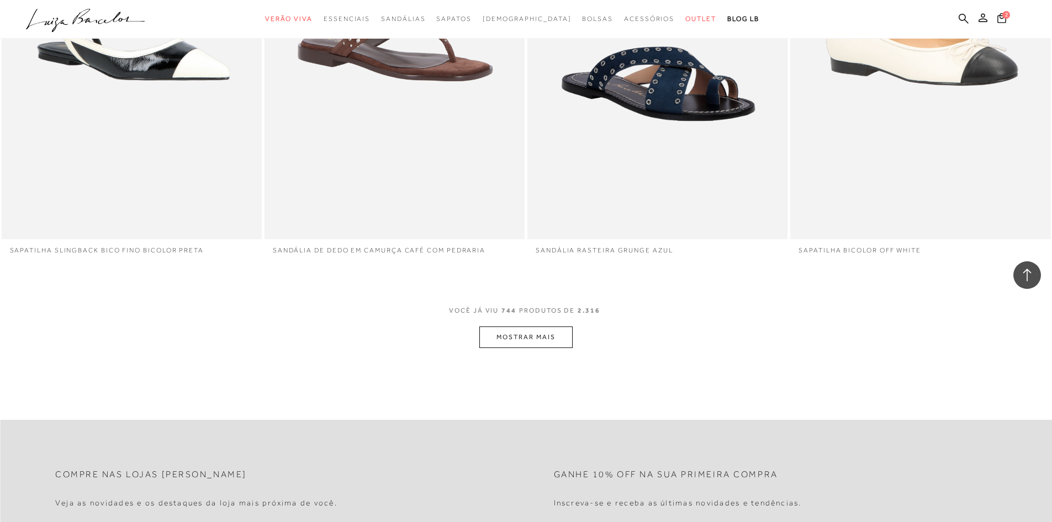
click at [521, 333] on button "MOSTRAR MAIS" at bounding box center [525, 337] width 93 height 22
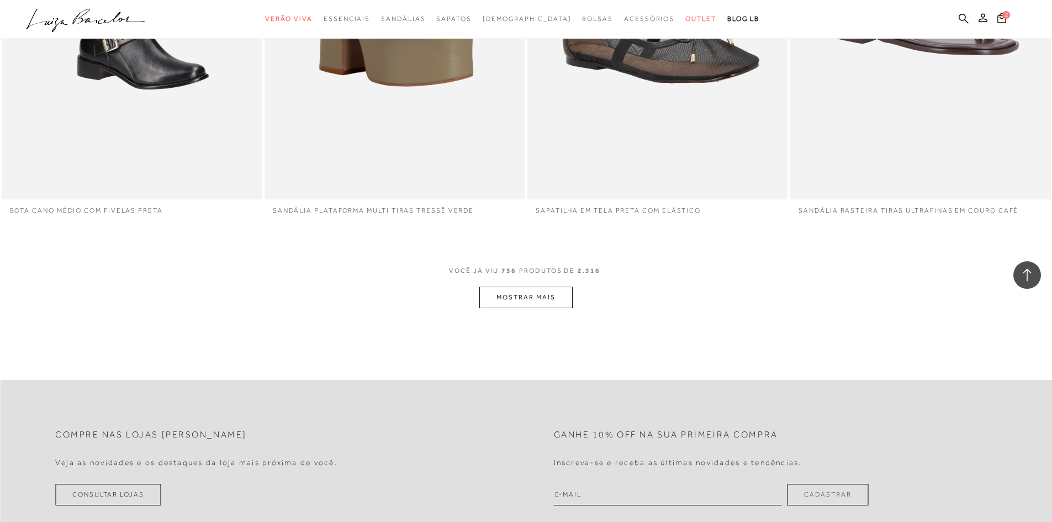
scroll to position [88863, 0]
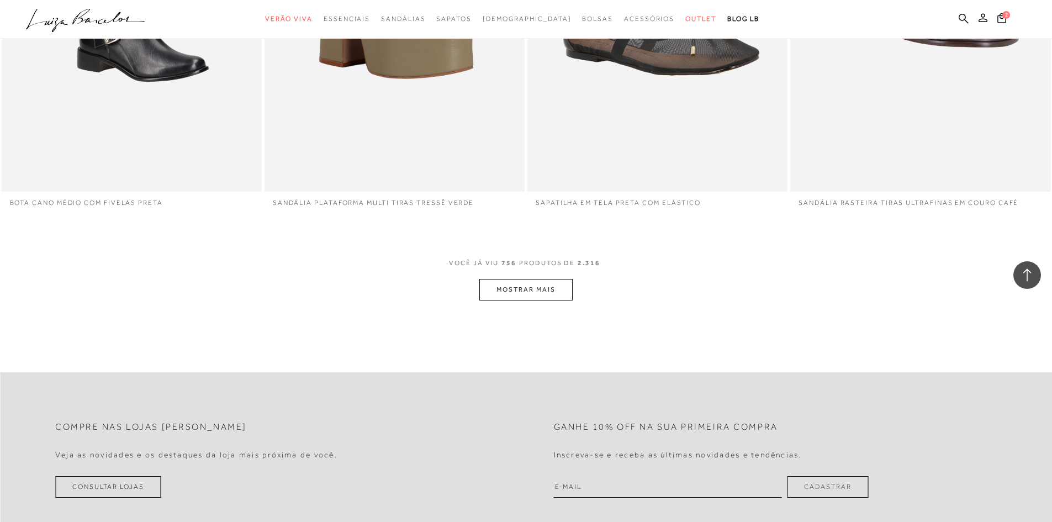
click at [537, 288] on button "MOSTRAR MAIS" at bounding box center [525, 290] width 93 height 22
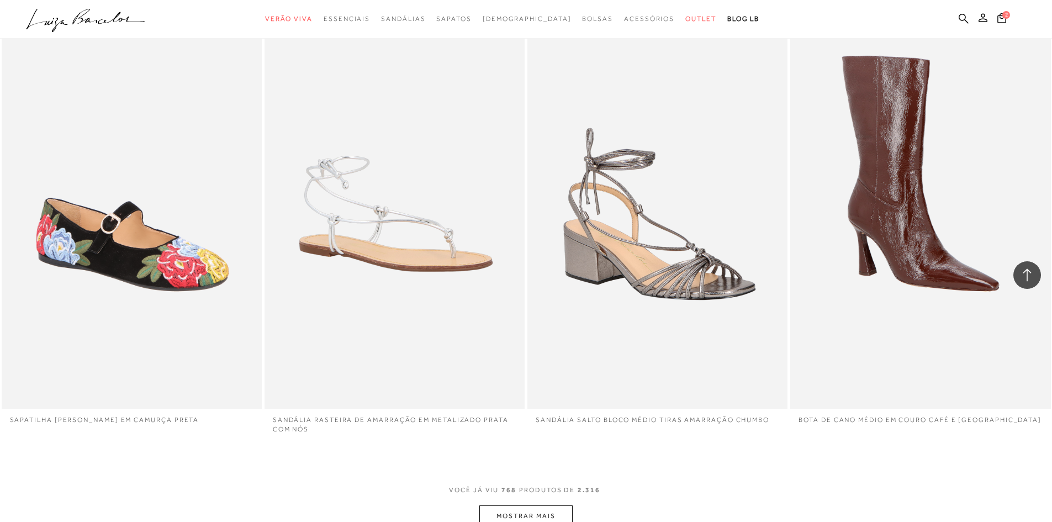
scroll to position [90188, 0]
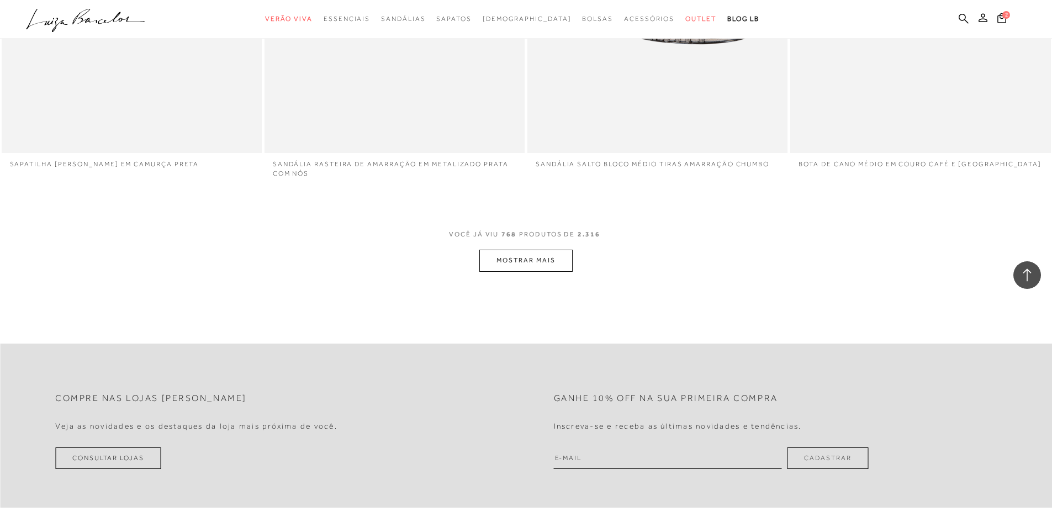
click at [518, 252] on button "MOSTRAR MAIS" at bounding box center [525, 261] width 93 height 22
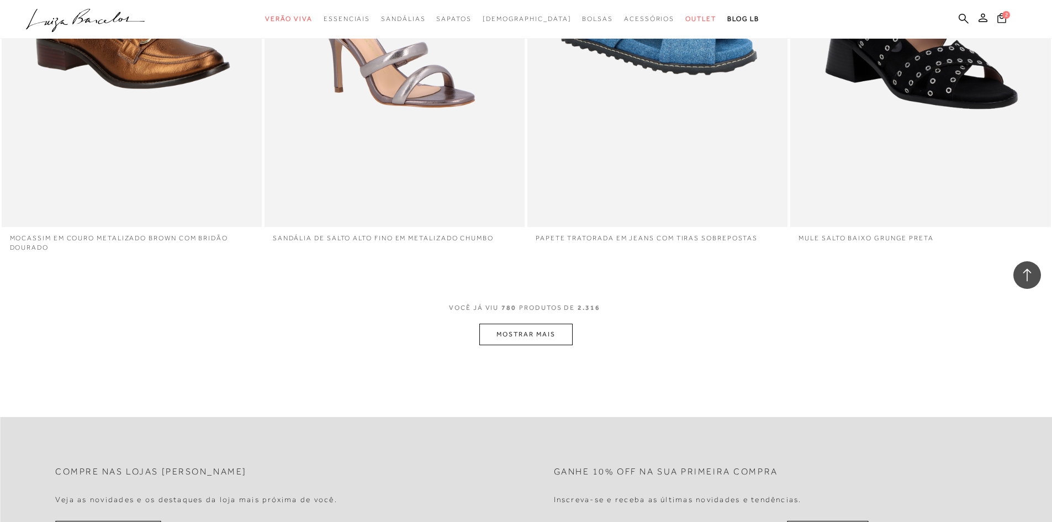
scroll to position [91459, 0]
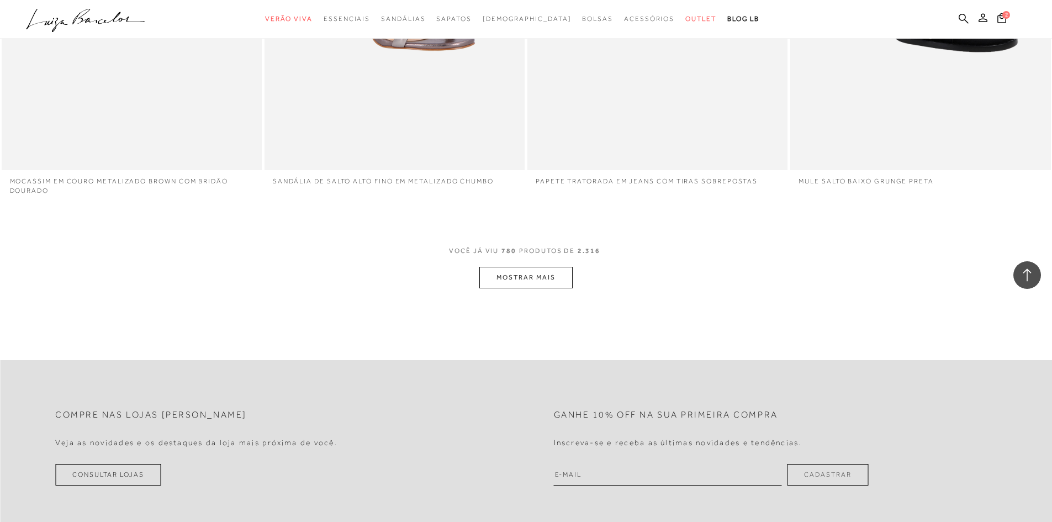
click at [536, 278] on button "MOSTRAR MAIS" at bounding box center [525, 278] width 93 height 22
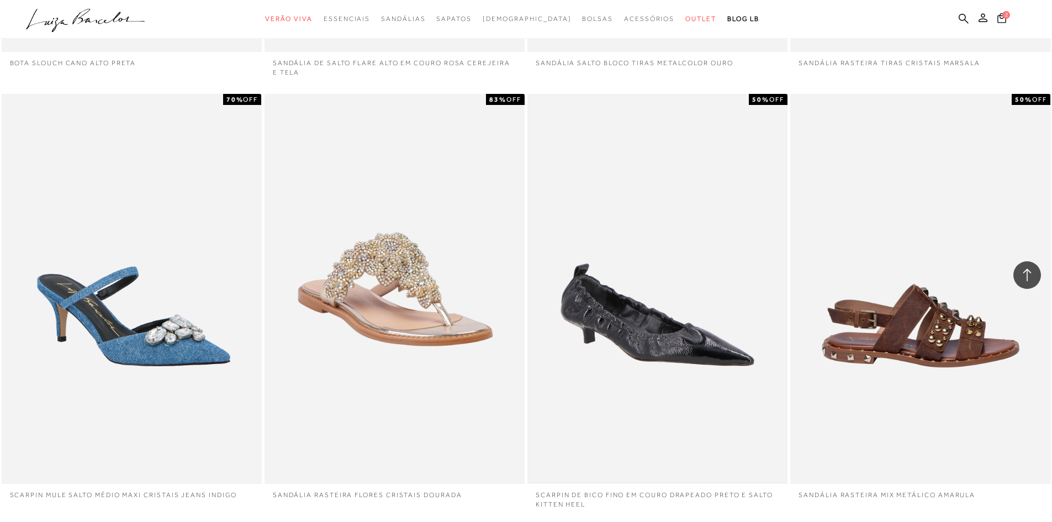
scroll to position [92563, 0]
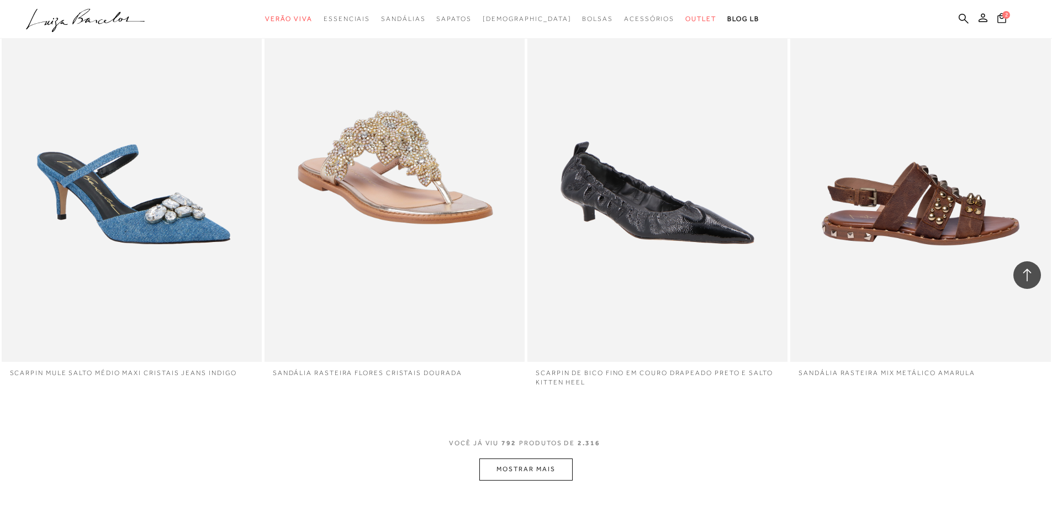
click at [530, 468] on button "MOSTRAR MAIS" at bounding box center [525, 469] width 93 height 22
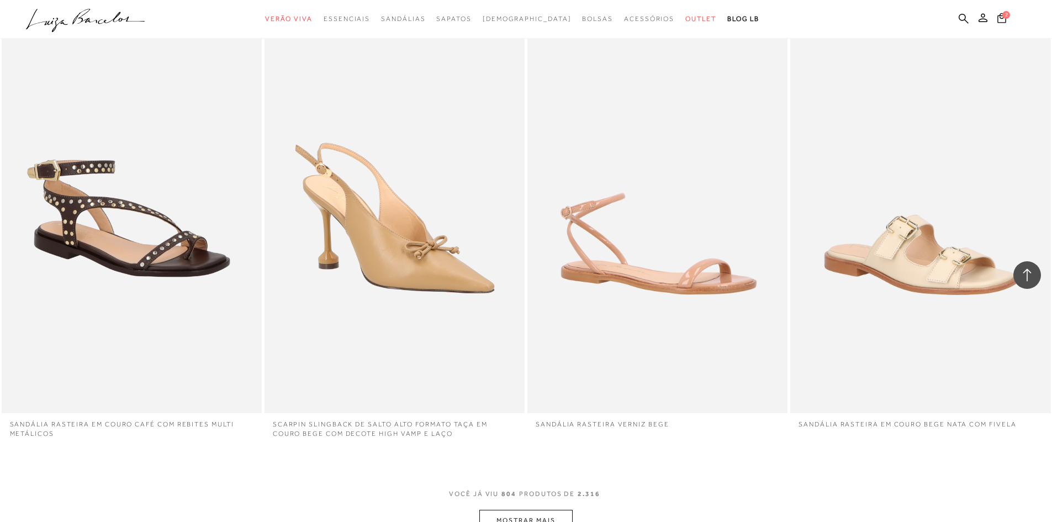
scroll to position [93944, 0]
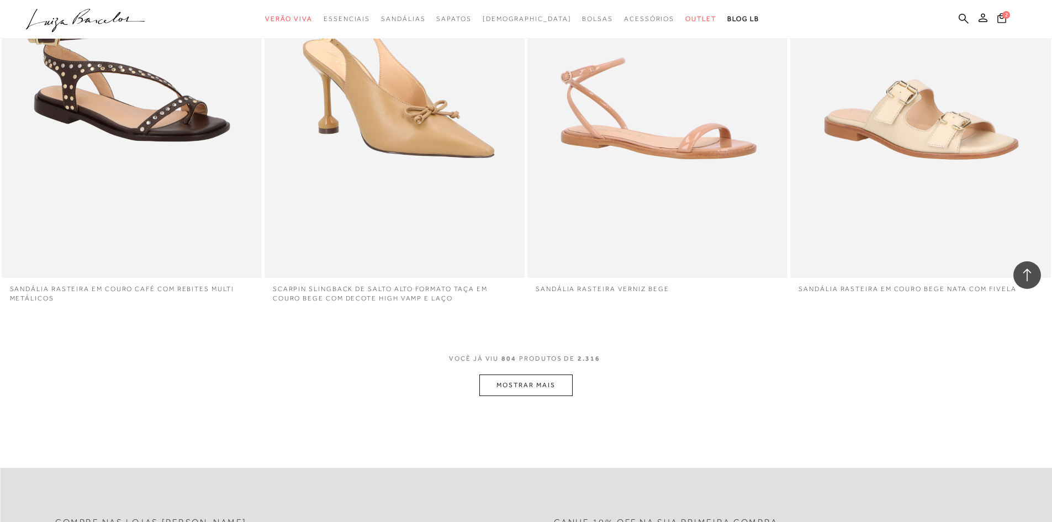
click at [523, 381] on button "MOSTRAR MAIS" at bounding box center [525, 385] width 93 height 22
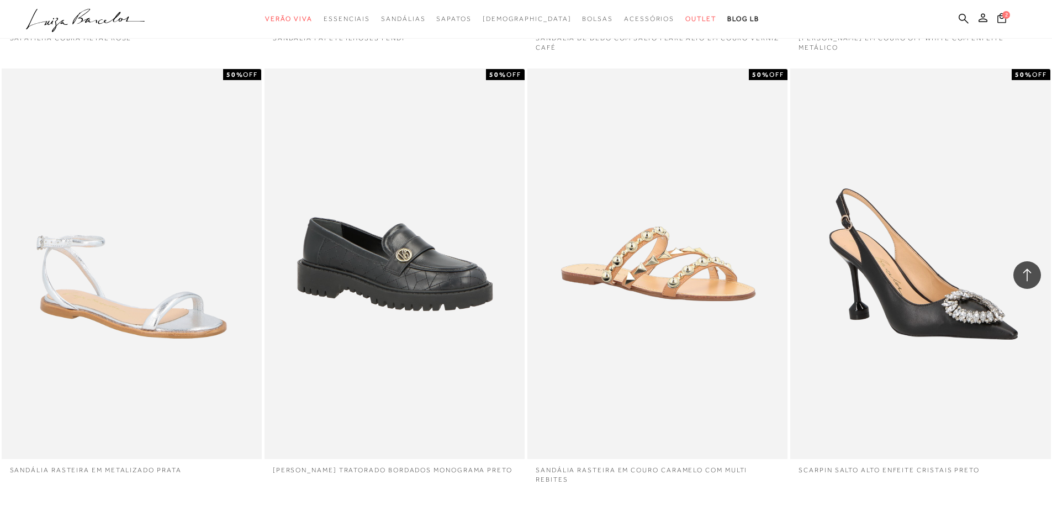
scroll to position [95215, 0]
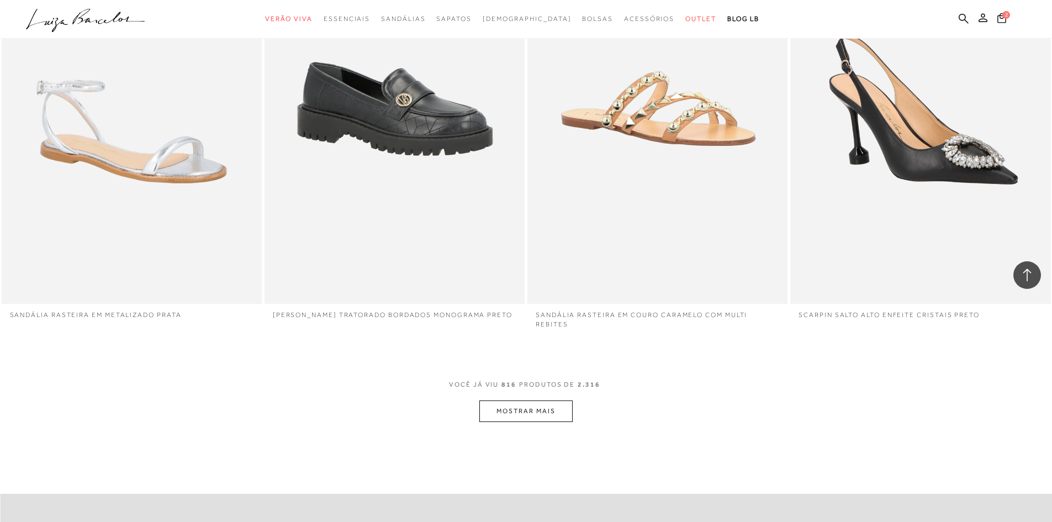
click at [511, 411] on button "MOSTRAR MAIS" at bounding box center [525, 411] width 93 height 22
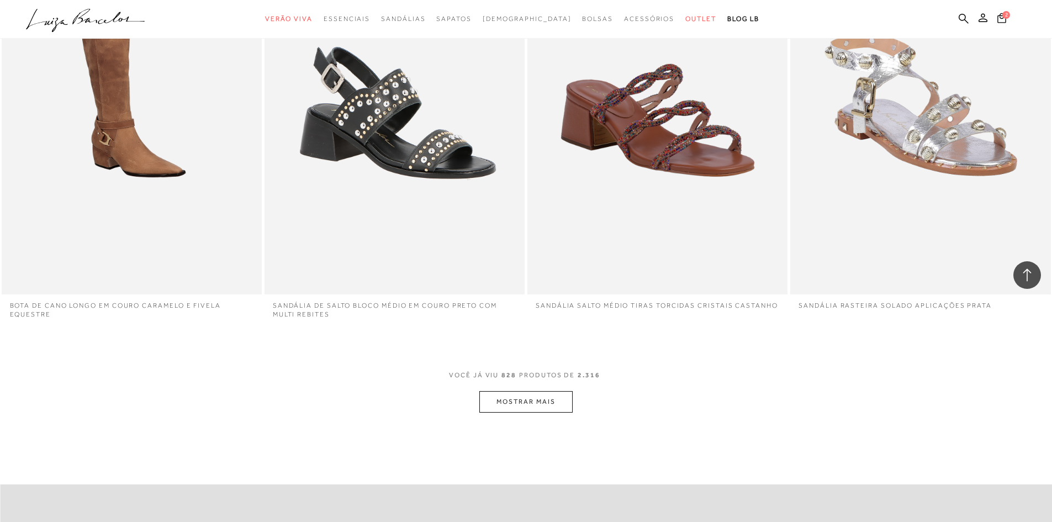
scroll to position [96651, 0]
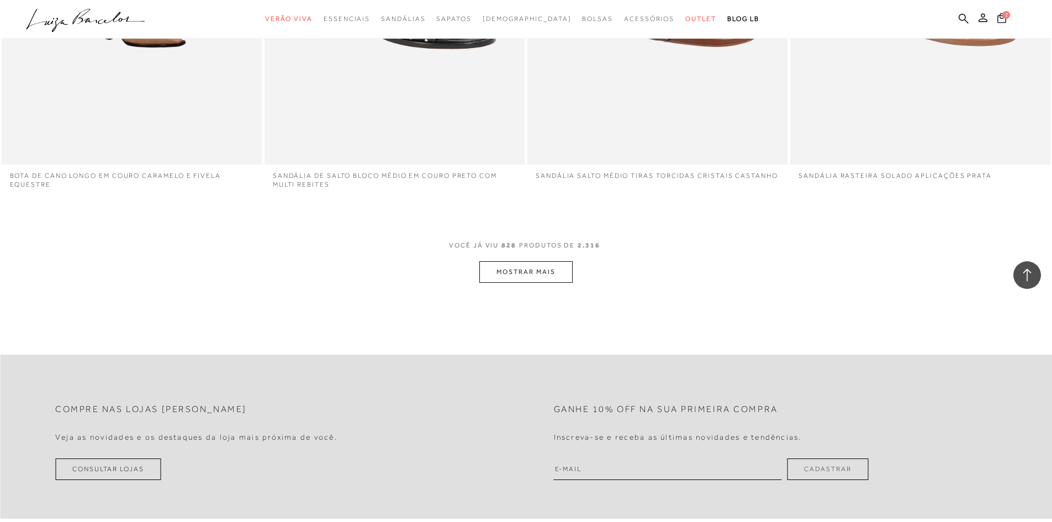
click at [520, 267] on button "MOSTRAR MAIS" at bounding box center [525, 272] width 93 height 22
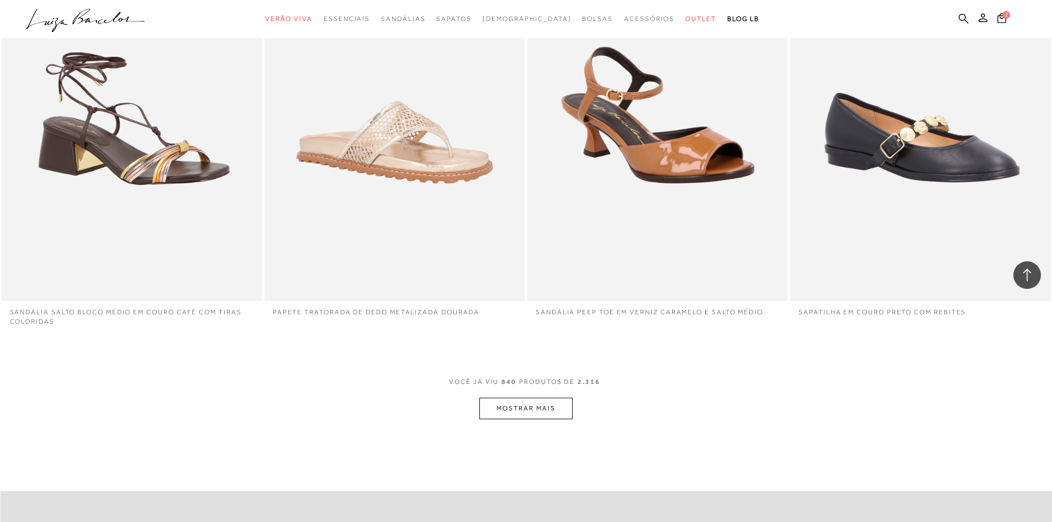
scroll to position [98142, 0]
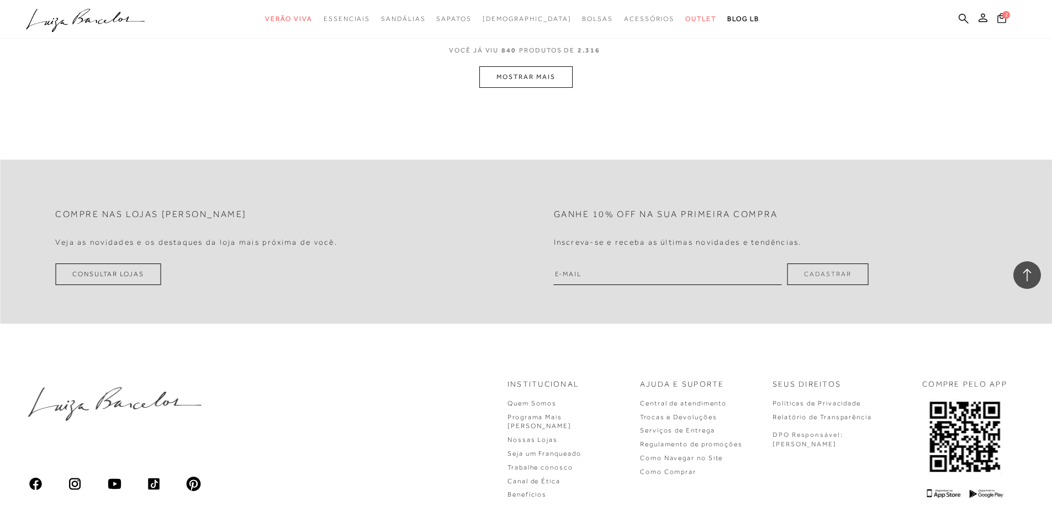
click at [536, 78] on button "MOSTRAR MAIS" at bounding box center [525, 77] width 93 height 22
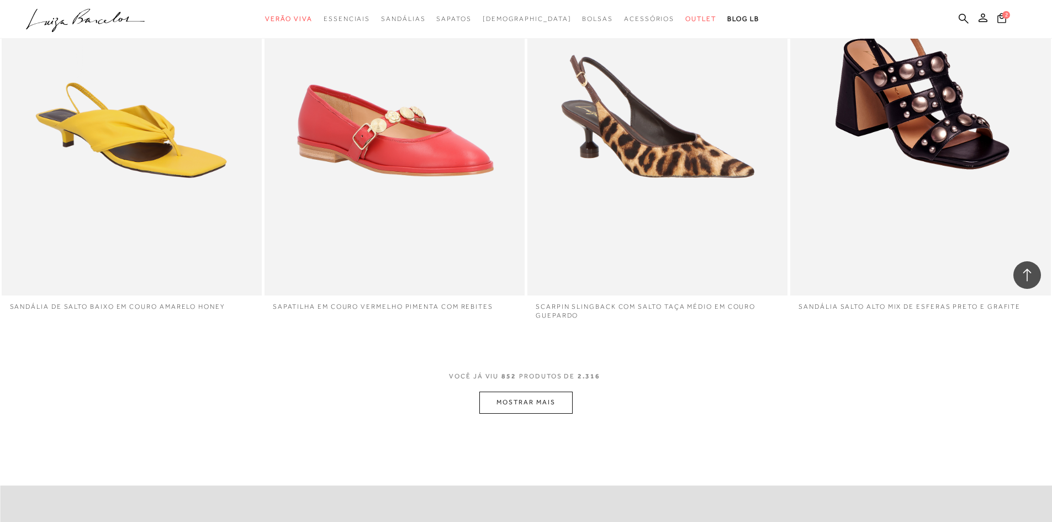
scroll to position [99130, 0]
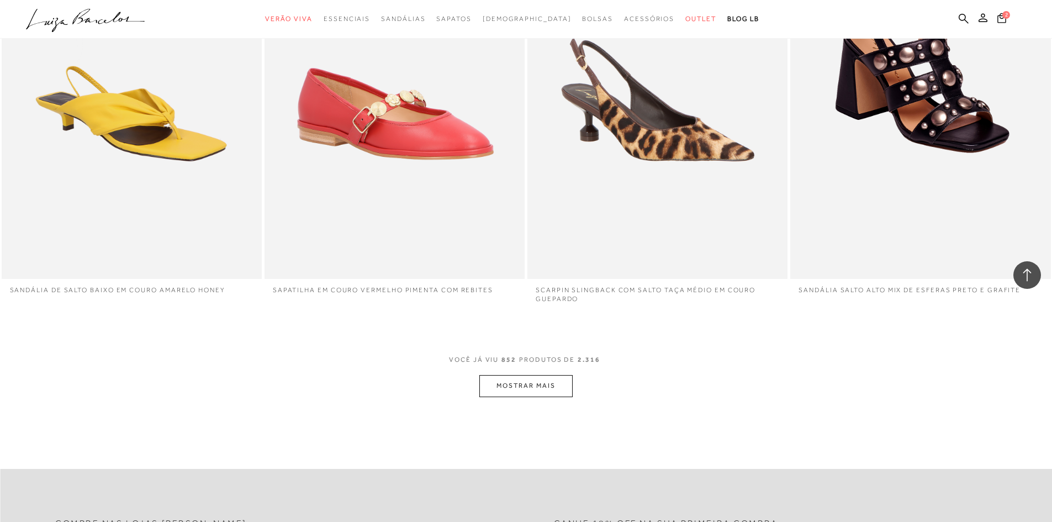
click at [521, 385] on button "MOSTRAR MAIS" at bounding box center [525, 386] width 93 height 22
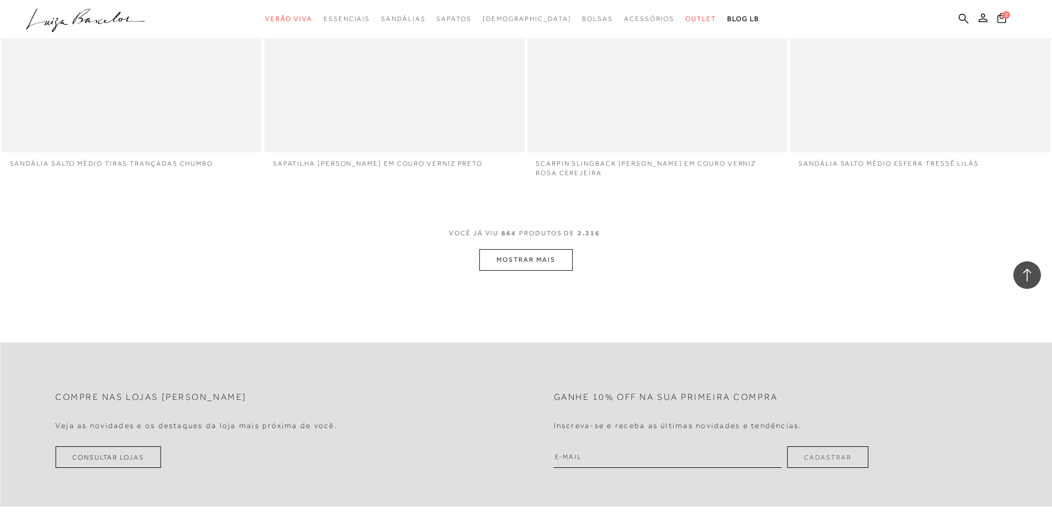
scroll to position [100676, 0]
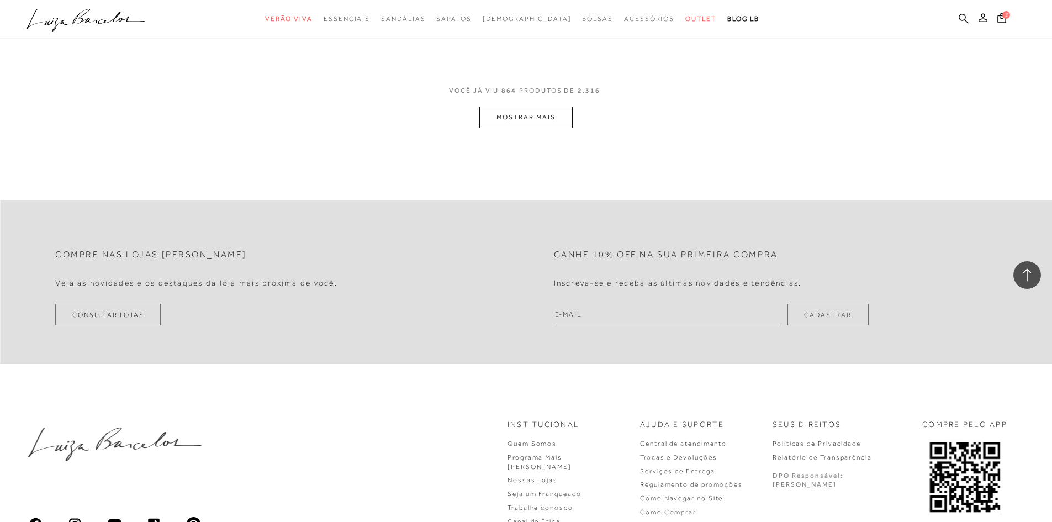
click at [533, 114] on button "MOSTRAR MAIS" at bounding box center [525, 118] width 93 height 22
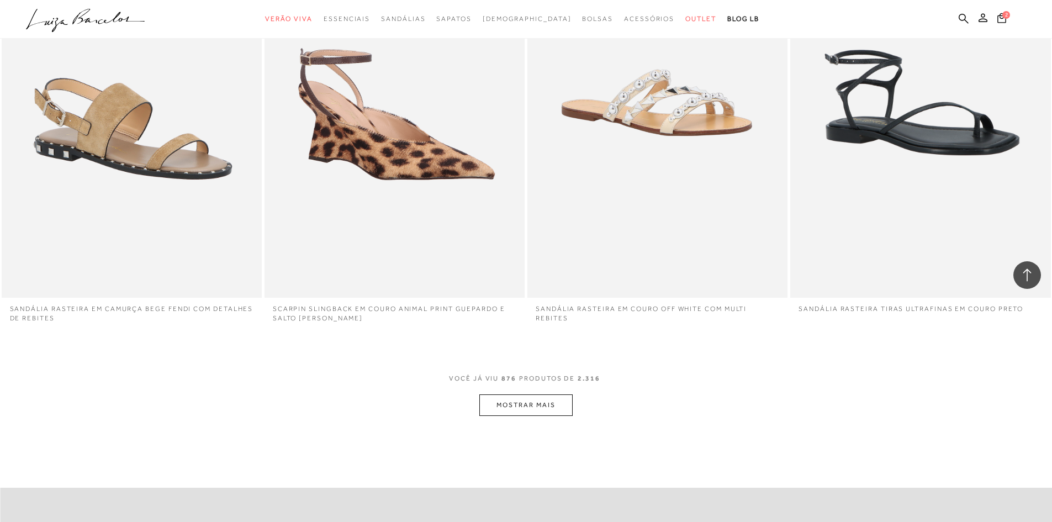
scroll to position [101670, 0]
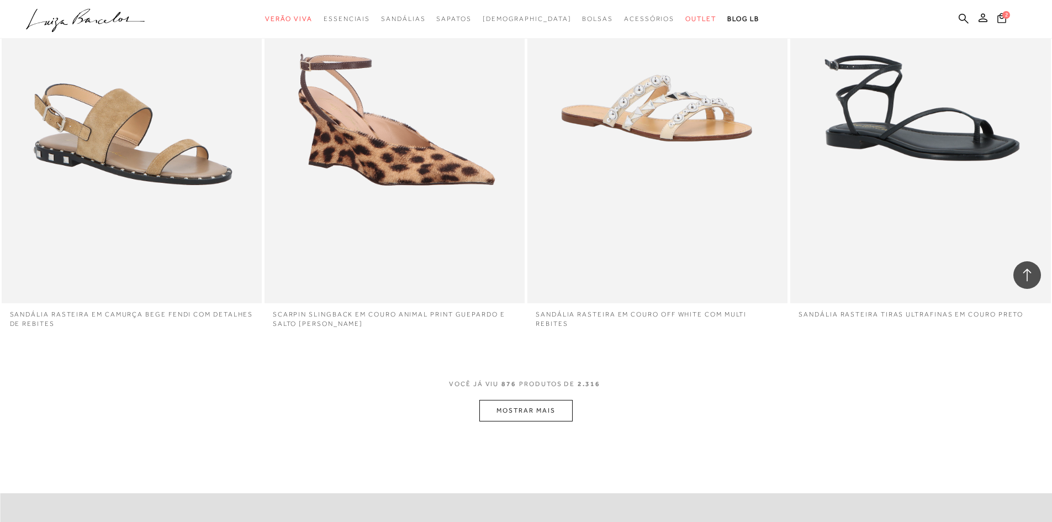
click at [544, 410] on button "MOSTRAR MAIS" at bounding box center [525, 411] width 93 height 22
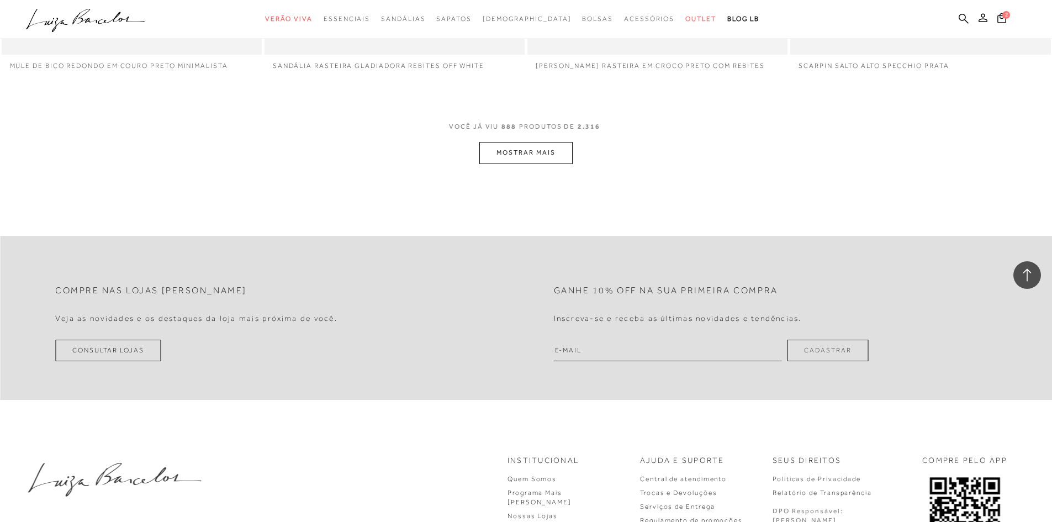
scroll to position [103217, 0]
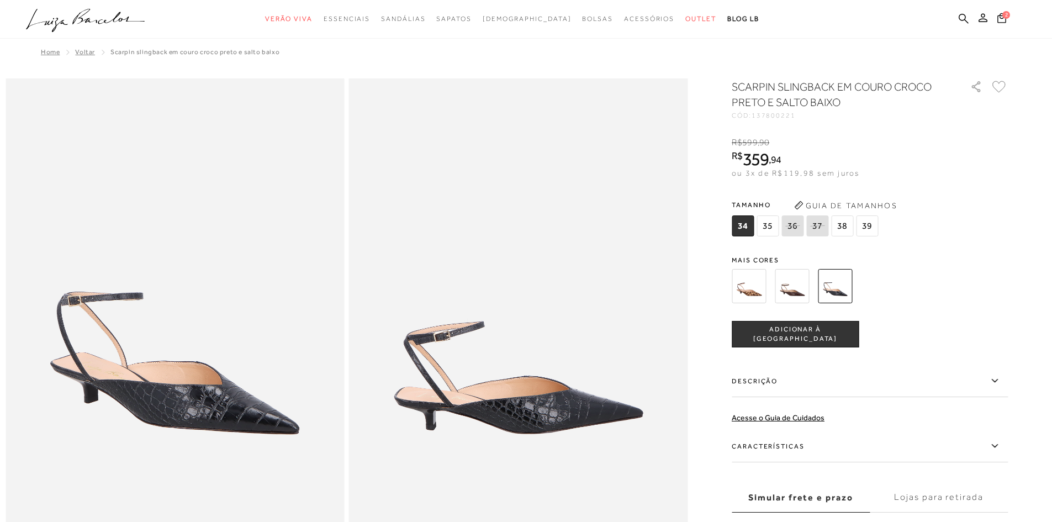
click at [800, 284] on img at bounding box center [792, 286] width 34 height 34
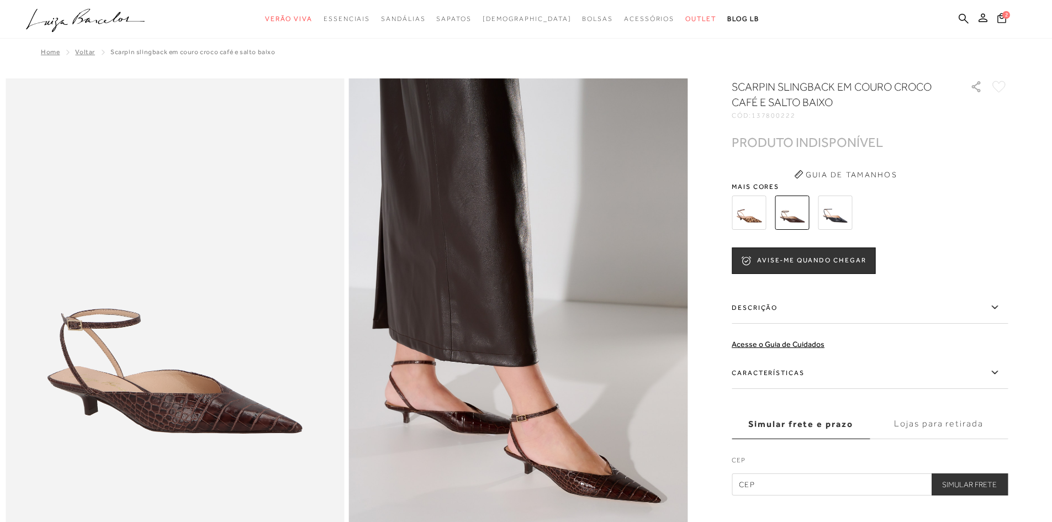
click at [849, 216] on img at bounding box center [835, 213] width 34 height 34
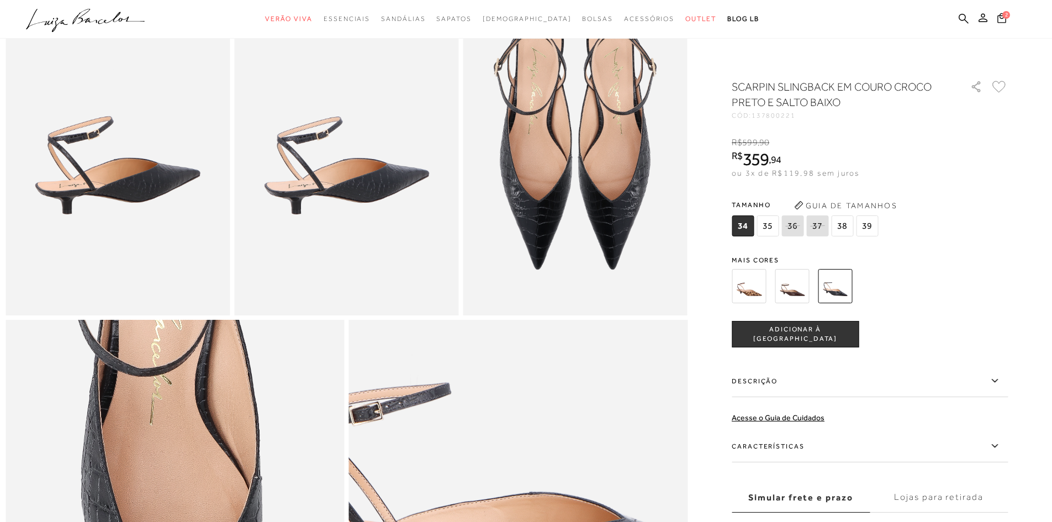
scroll to position [608, 0]
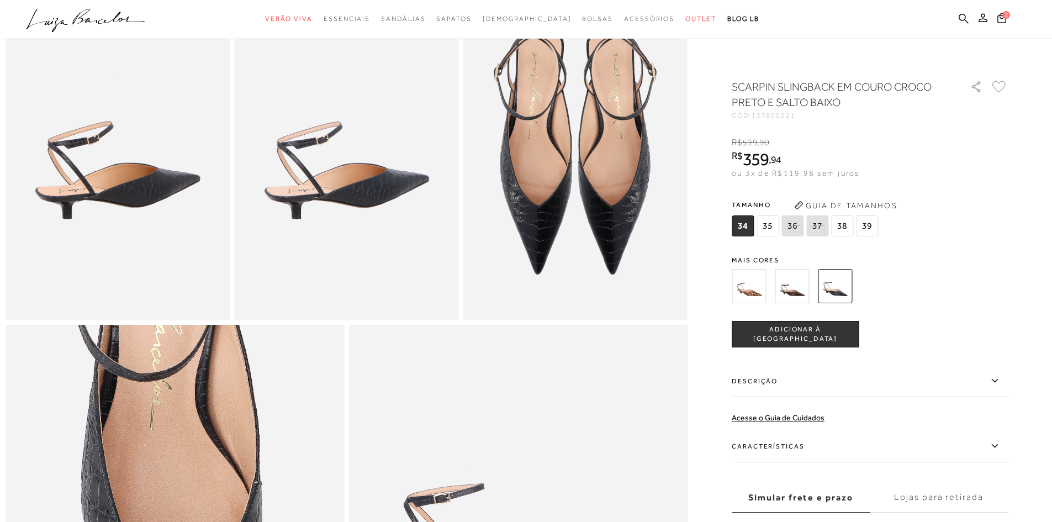
click at [850, 291] on img at bounding box center [835, 286] width 34 height 34
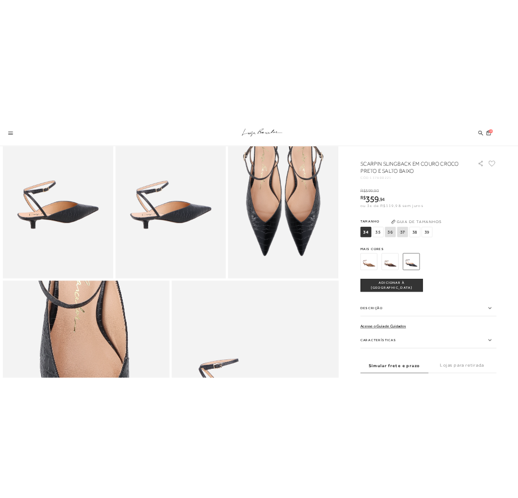
scroll to position [1427, 0]
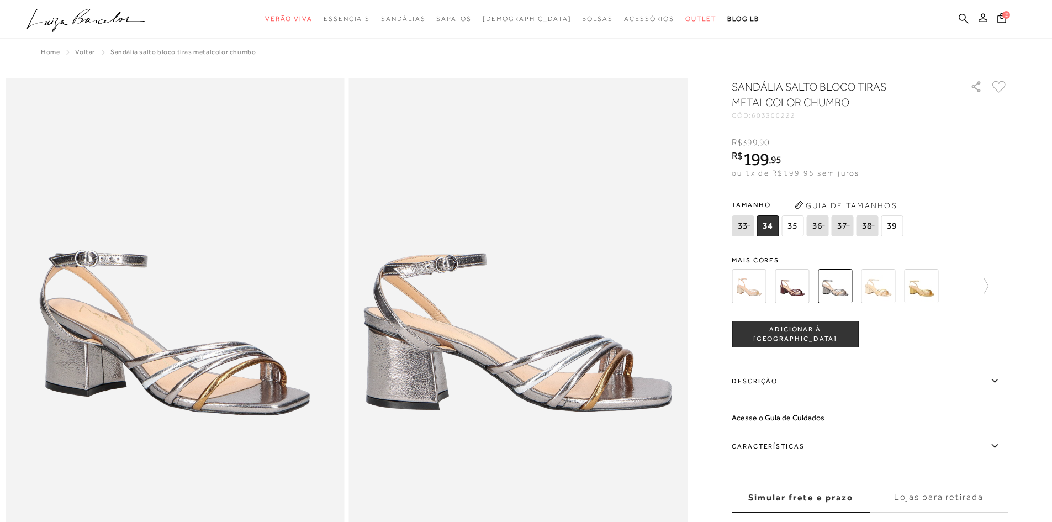
click at [795, 289] on img at bounding box center [792, 286] width 34 height 34
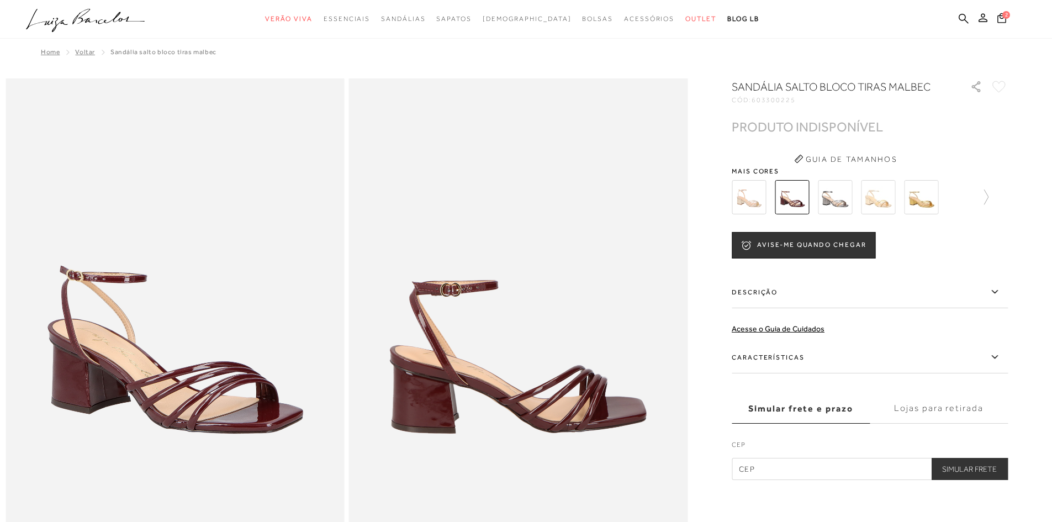
click at [755, 199] on img at bounding box center [749, 197] width 34 height 34
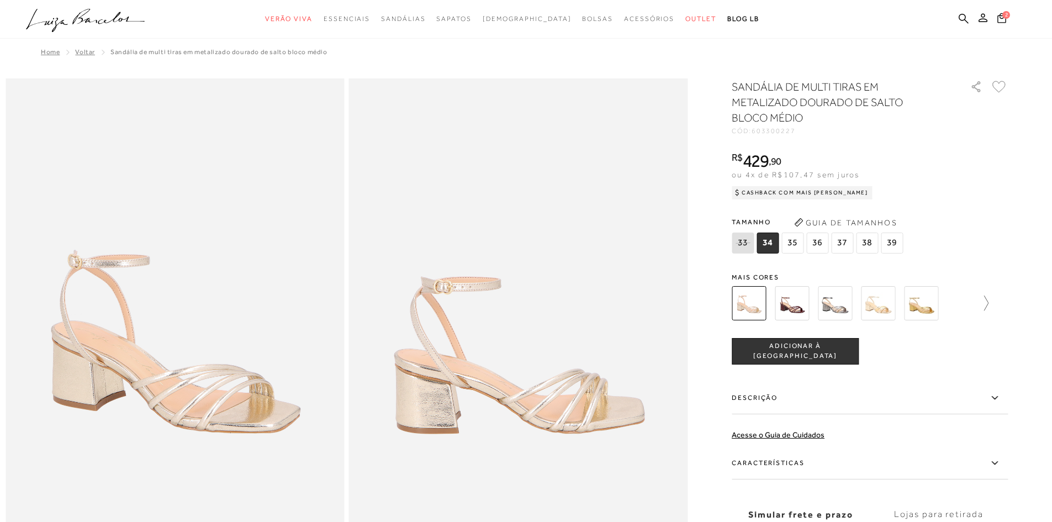
click at [989, 307] on icon at bounding box center [980, 303] width 15 height 15
click at [767, 307] on img at bounding box center [768, 303] width 34 height 34
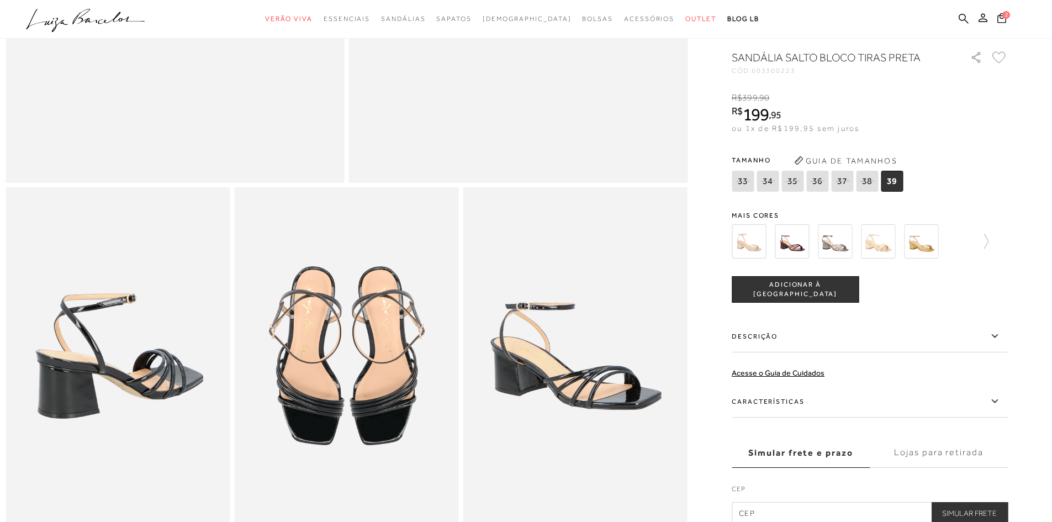
scroll to position [552, 0]
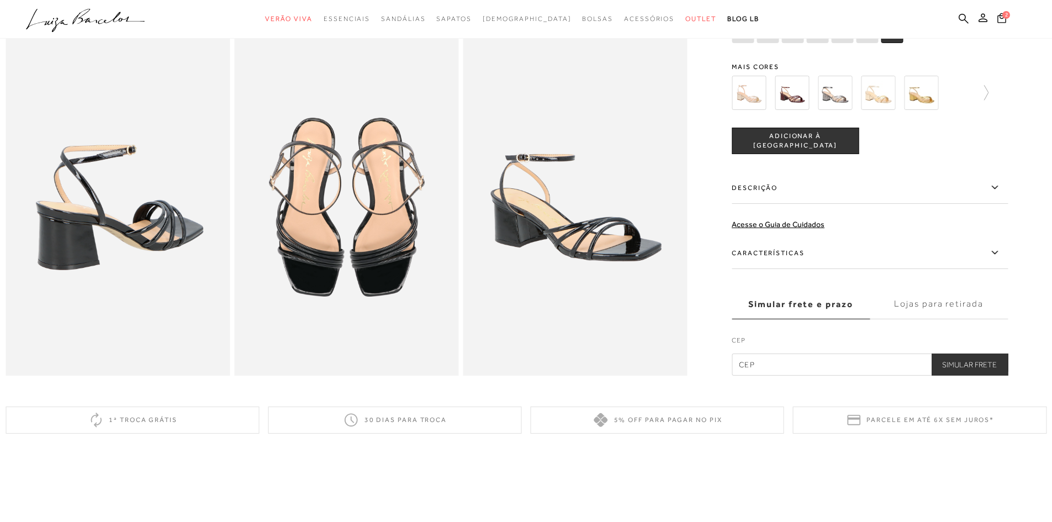
click at [761, 194] on label "Descrição" at bounding box center [870, 188] width 276 height 32
click at [0, 0] on input "Descrição" at bounding box center [0, 0] width 0 height 0
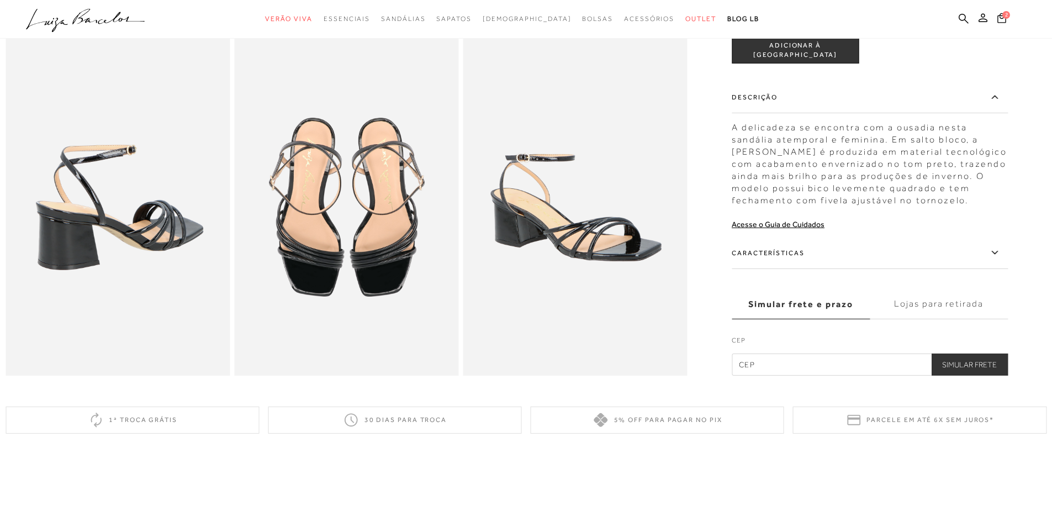
click at [779, 267] on label "Características" at bounding box center [870, 253] width 276 height 32
click at [0, 0] on input "Características" at bounding box center [0, 0] width 0 height 0
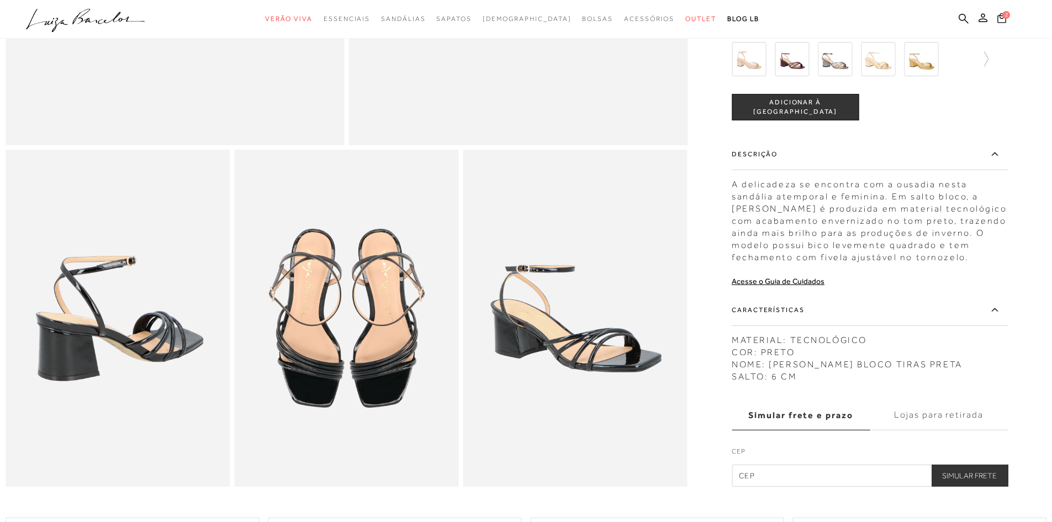
scroll to position [331, 0]
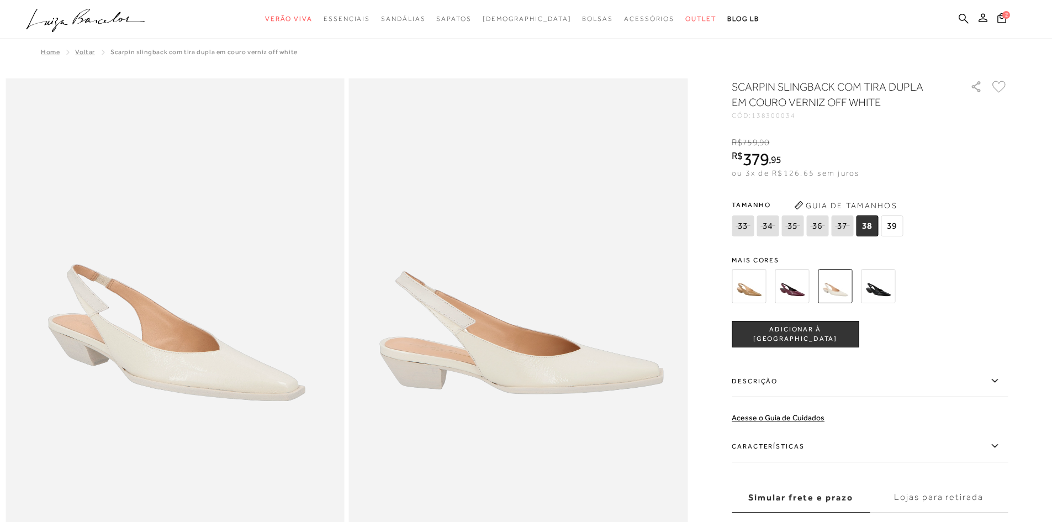
click at [878, 287] on img at bounding box center [878, 286] width 34 height 34
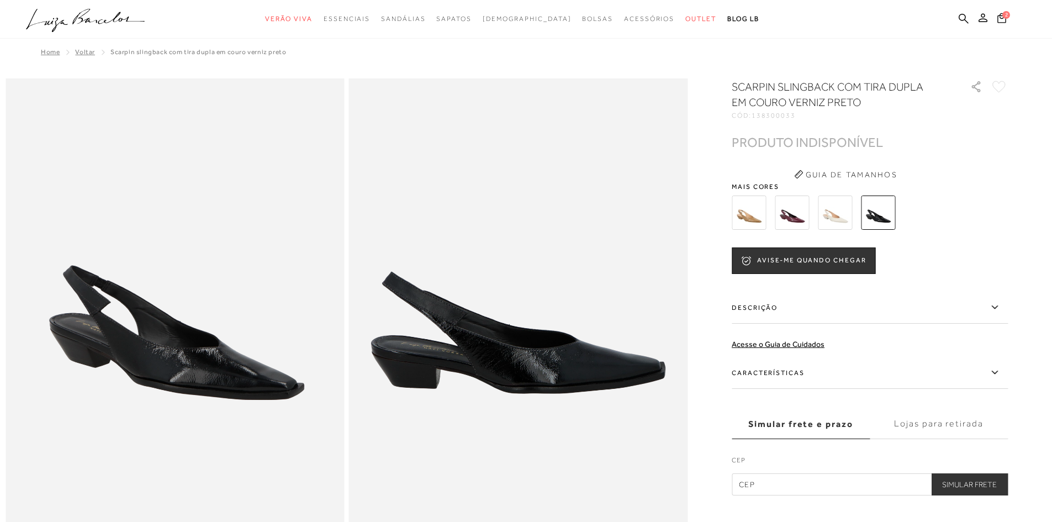
click at [835, 219] on img at bounding box center [835, 213] width 34 height 34
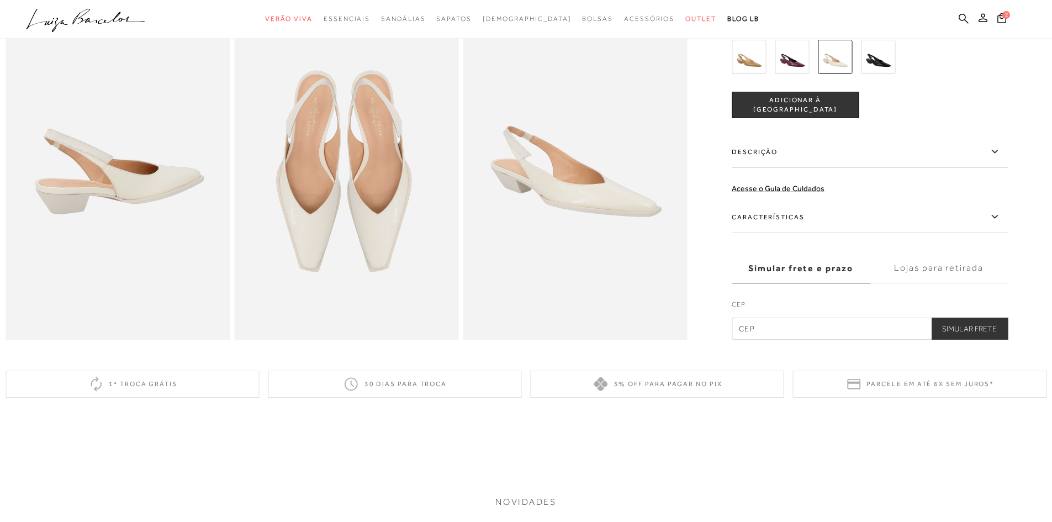
scroll to position [608, 0]
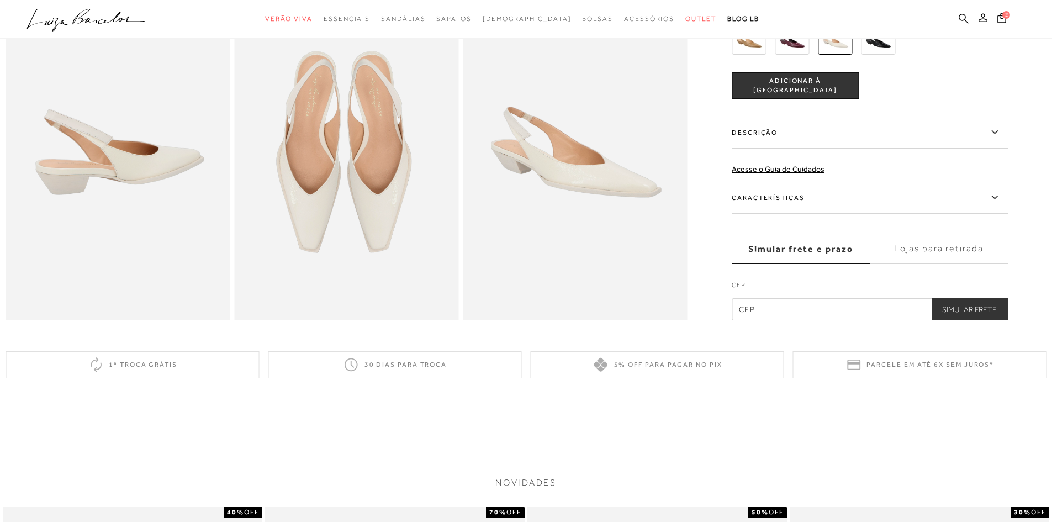
click at [146, 219] on img at bounding box center [118, 151] width 224 height 336
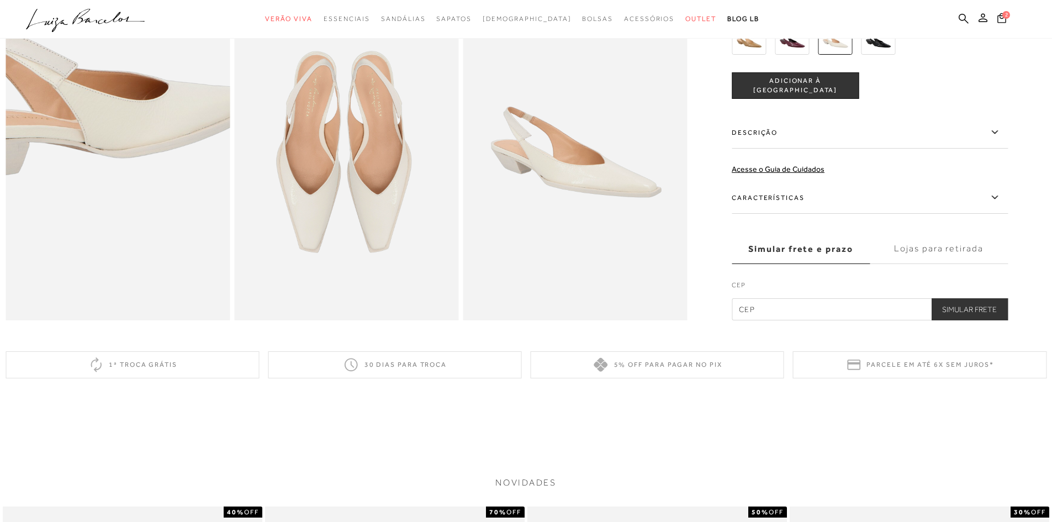
click at [146, 219] on img at bounding box center [87, 93] width 449 height 673
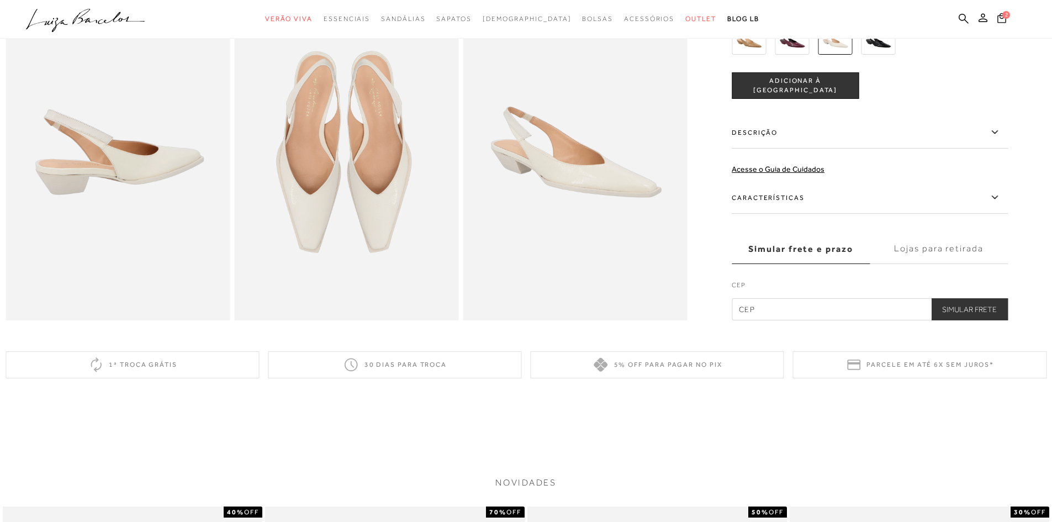
click at [335, 219] on img at bounding box center [346, 151] width 224 height 336
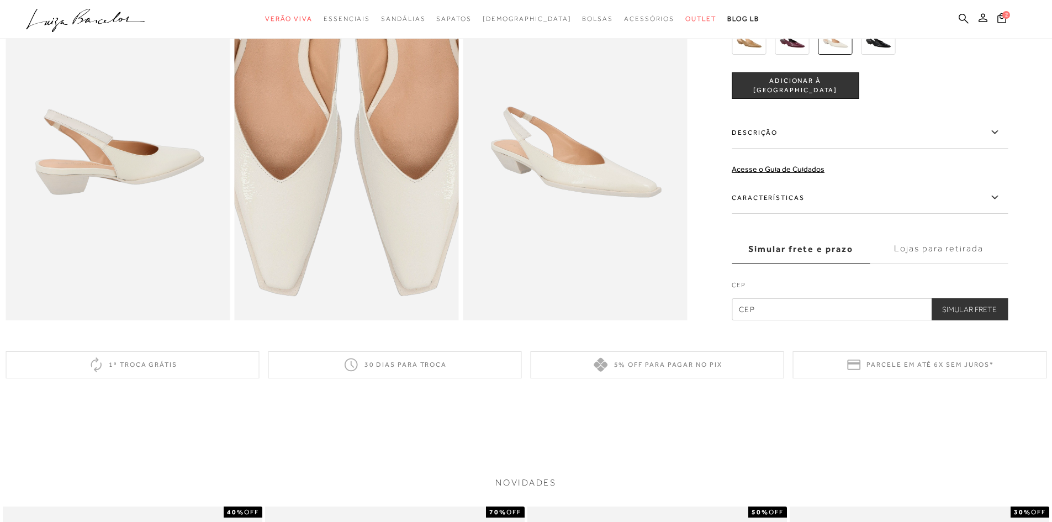
click at [340, 218] on img at bounding box center [353, 95] width 449 height 673
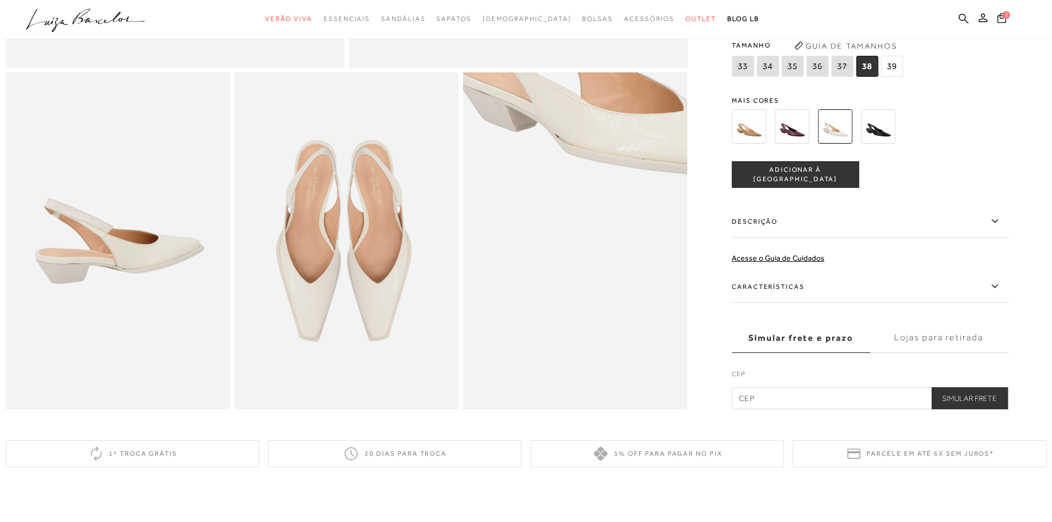
scroll to position [387, 0]
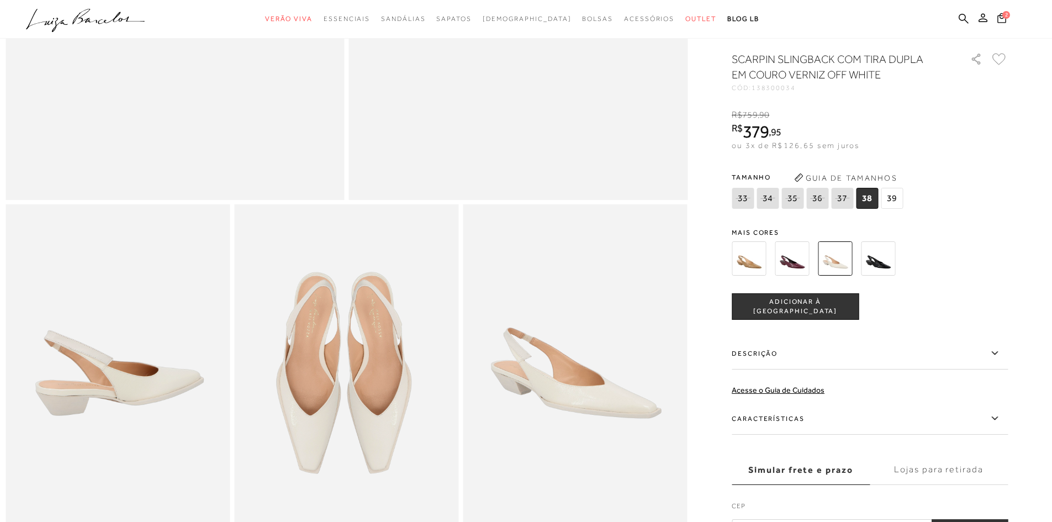
click at [899, 209] on span "39" at bounding box center [892, 198] width 22 height 21
click at [895, 275] on img at bounding box center [878, 258] width 34 height 34
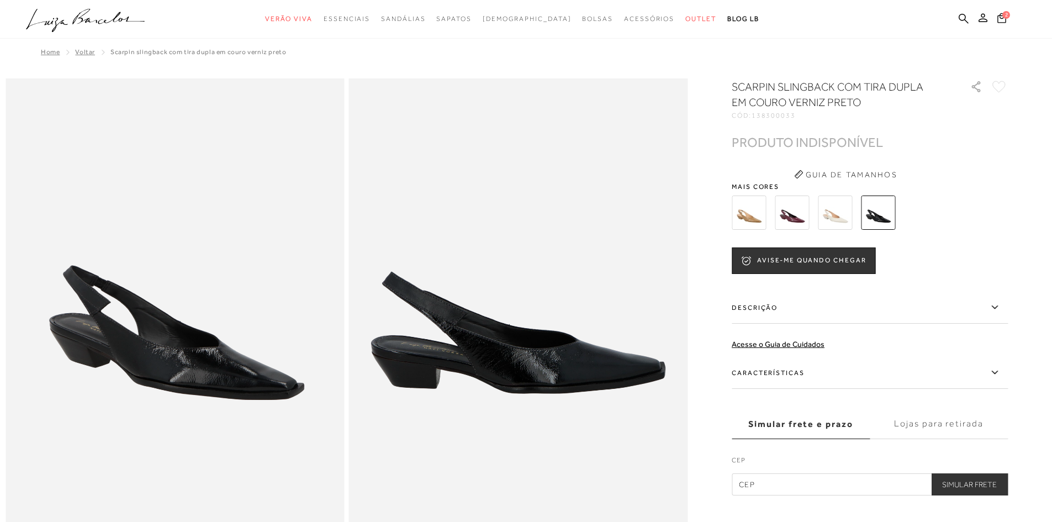
click at [848, 212] on img at bounding box center [835, 213] width 34 height 34
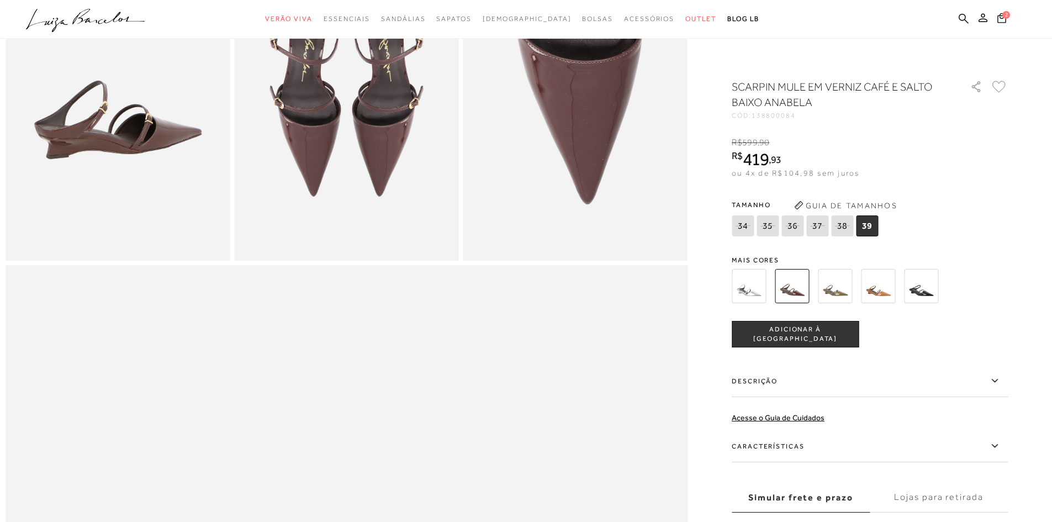
scroll to position [442, 0]
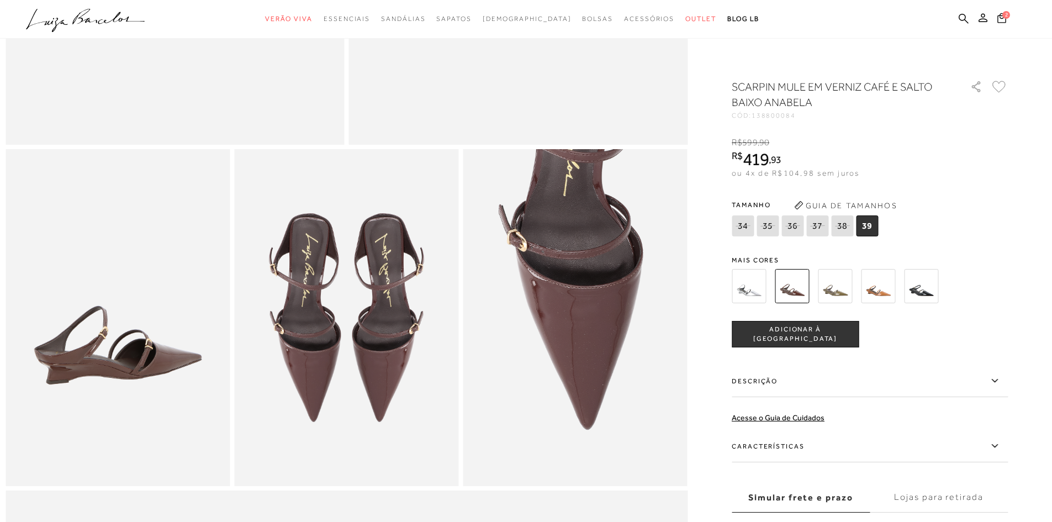
click at [759, 293] on img at bounding box center [749, 286] width 34 height 34
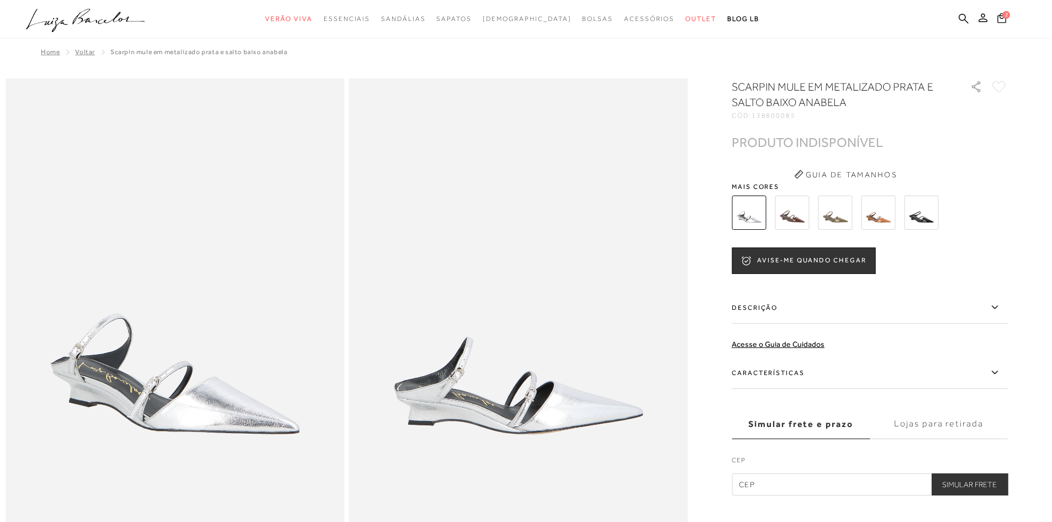
click at [804, 218] on img at bounding box center [792, 213] width 34 height 34
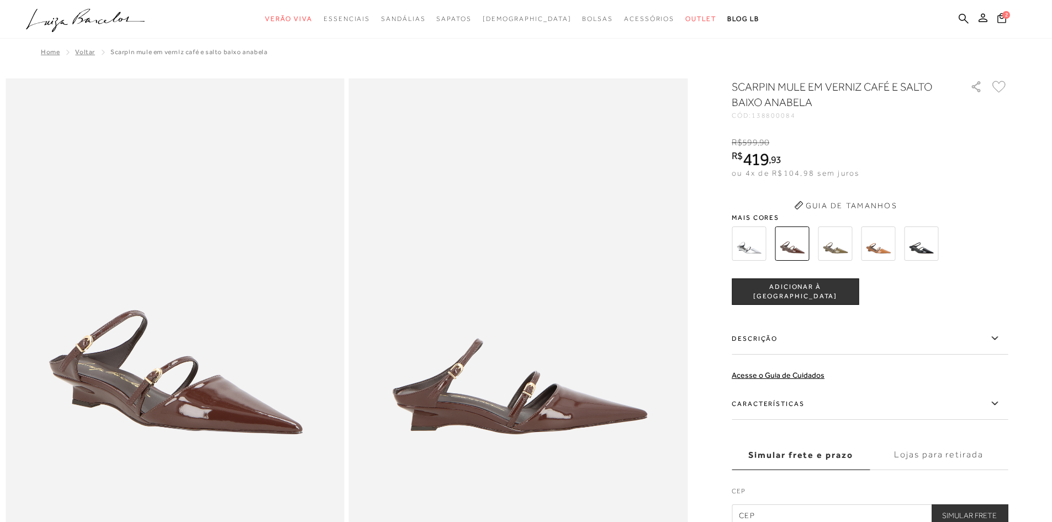
click at [842, 247] on img at bounding box center [835, 243] width 34 height 34
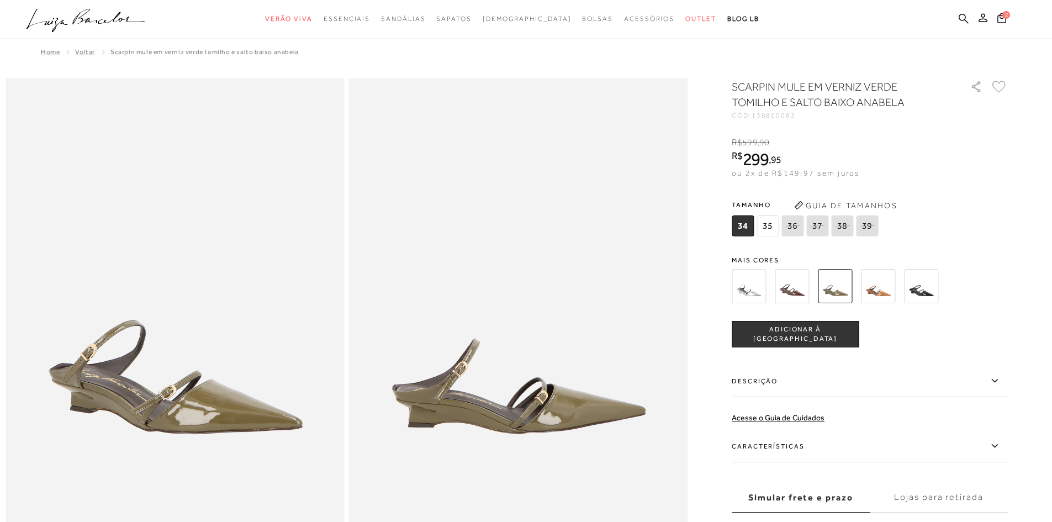
click at [891, 286] on img at bounding box center [878, 286] width 34 height 34
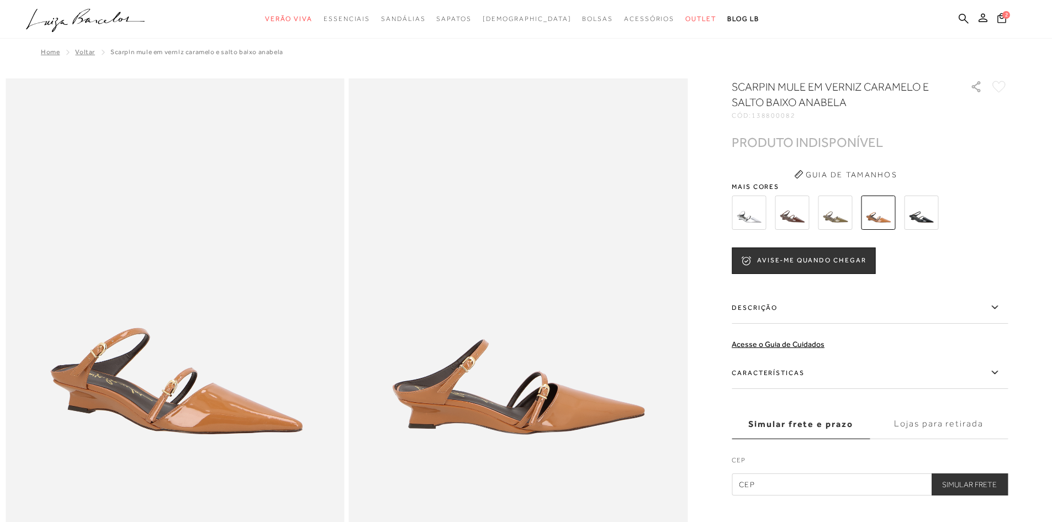
click at [929, 221] on img at bounding box center [921, 213] width 34 height 34
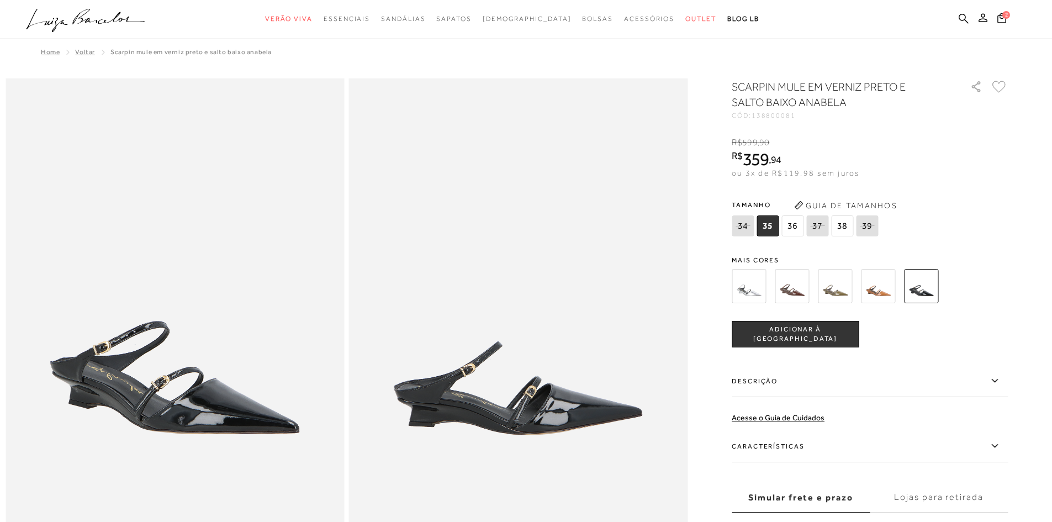
click at [799, 284] on img at bounding box center [792, 286] width 34 height 34
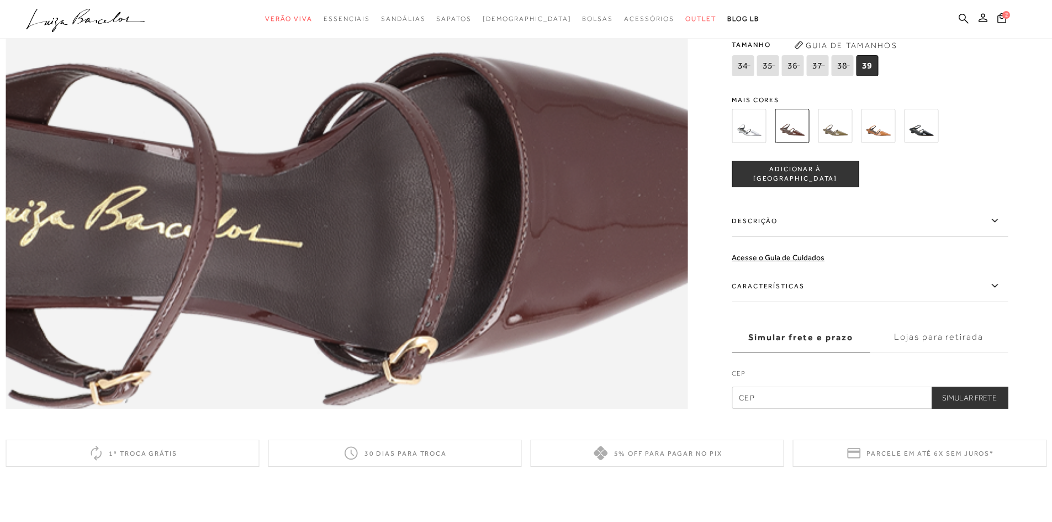
scroll to position [1270, 0]
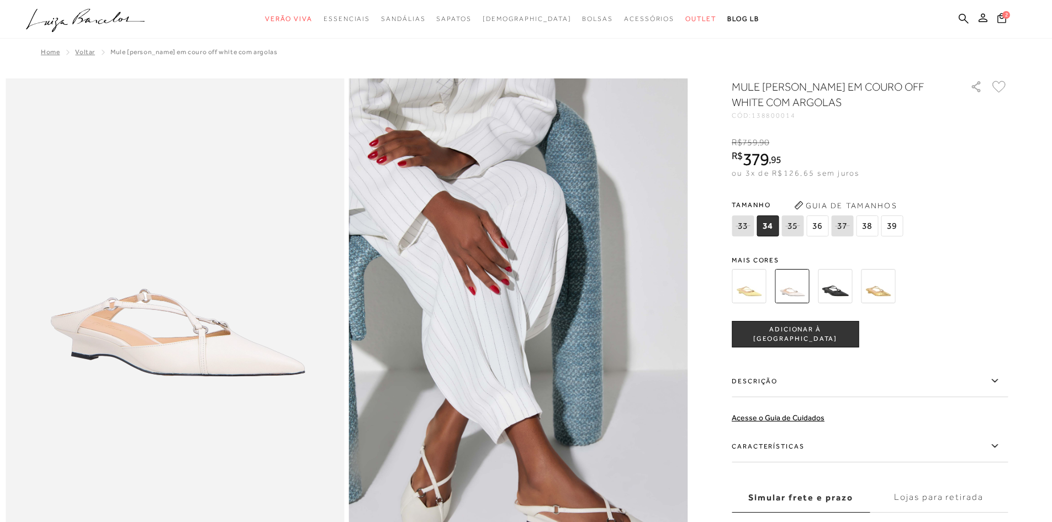
click at [831, 283] on img at bounding box center [835, 286] width 34 height 34
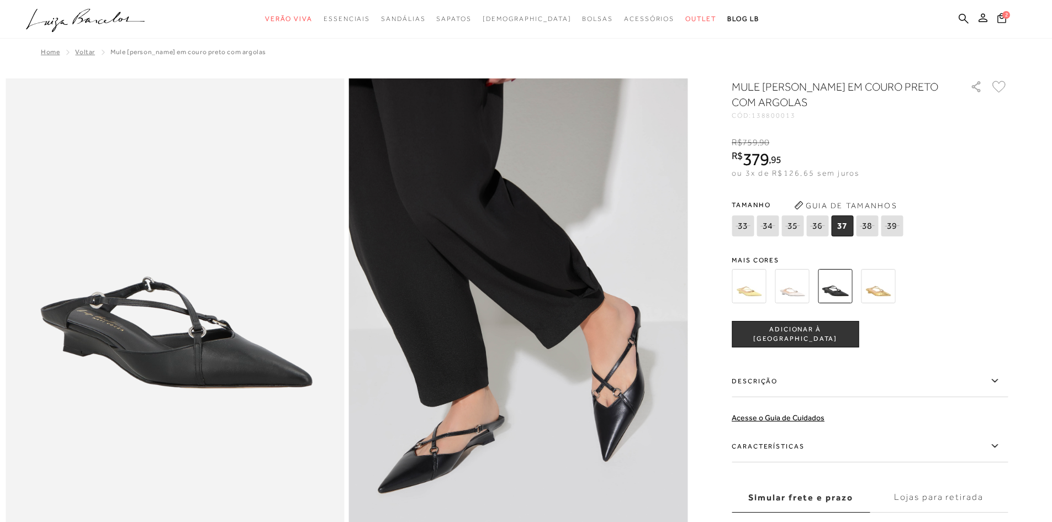
click at [886, 278] on img at bounding box center [878, 286] width 34 height 34
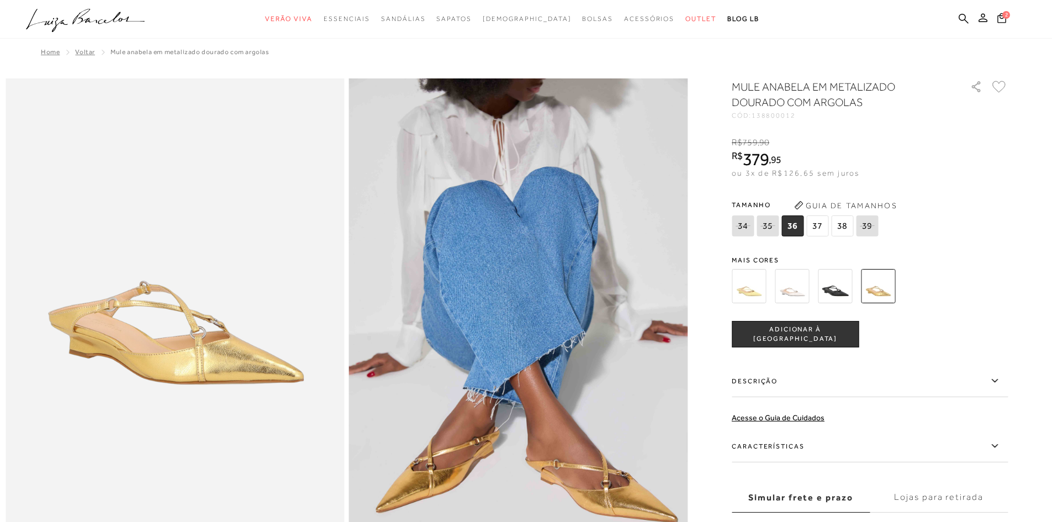
click at [745, 284] on img at bounding box center [749, 286] width 34 height 34
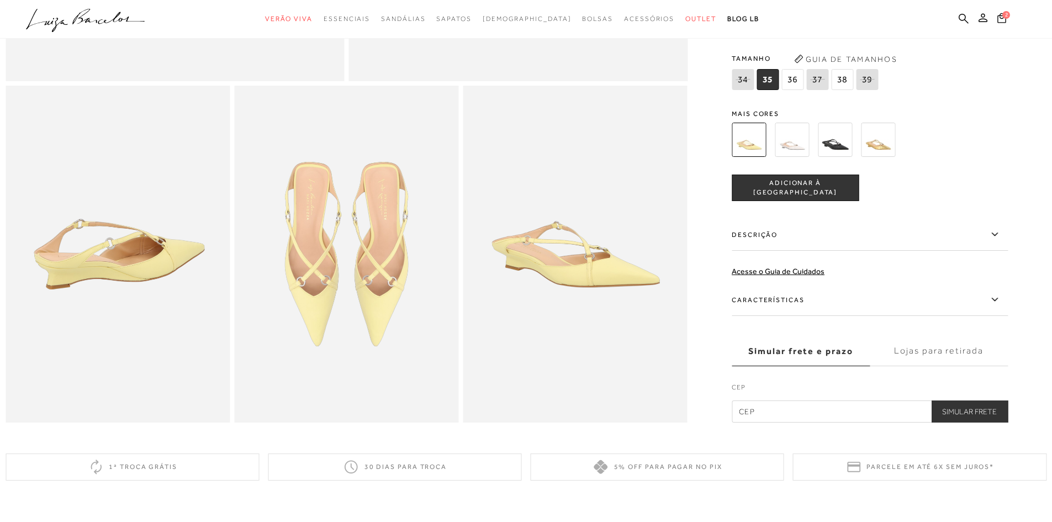
scroll to position [331, 0]
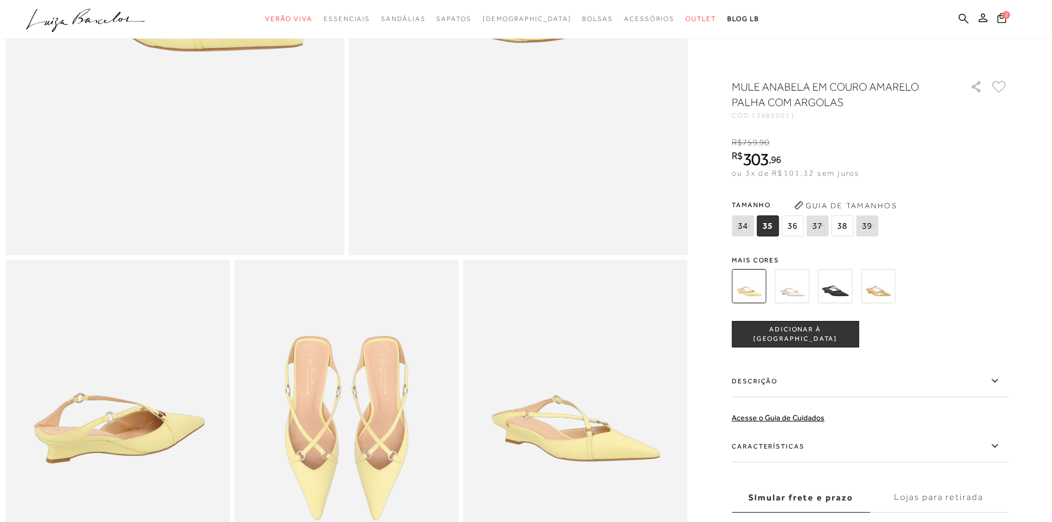
click at [805, 282] on img at bounding box center [792, 286] width 34 height 34
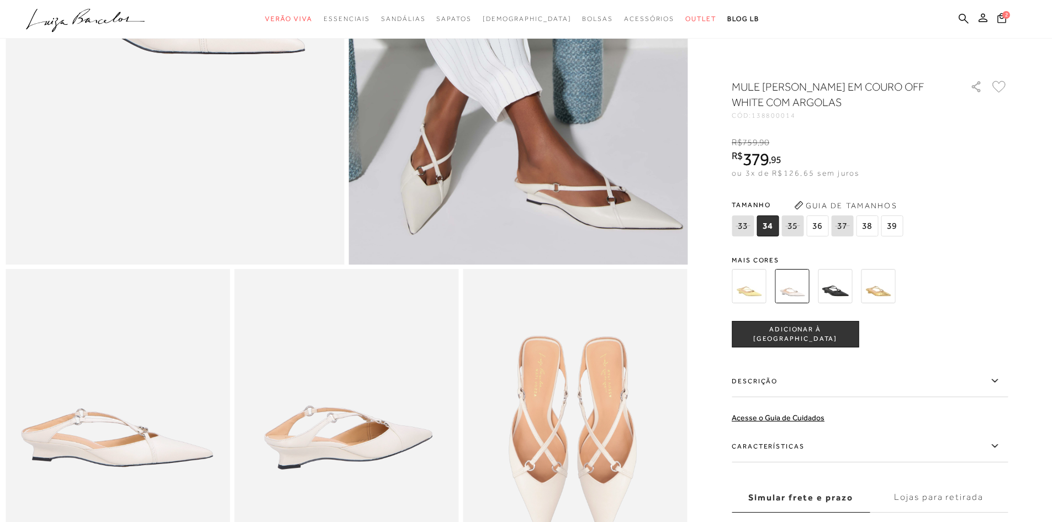
scroll to position [331, 0]
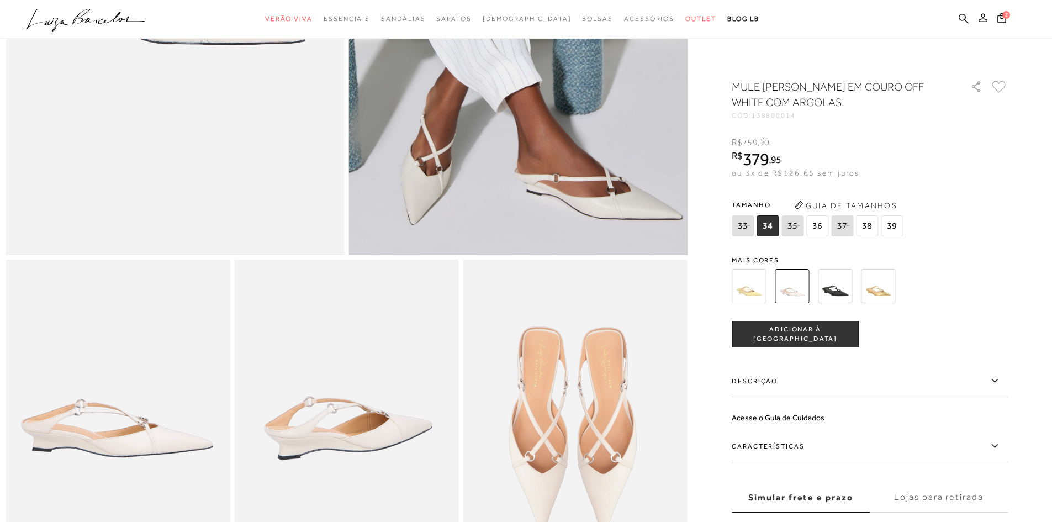
click at [835, 286] on img at bounding box center [835, 286] width 34 height 34
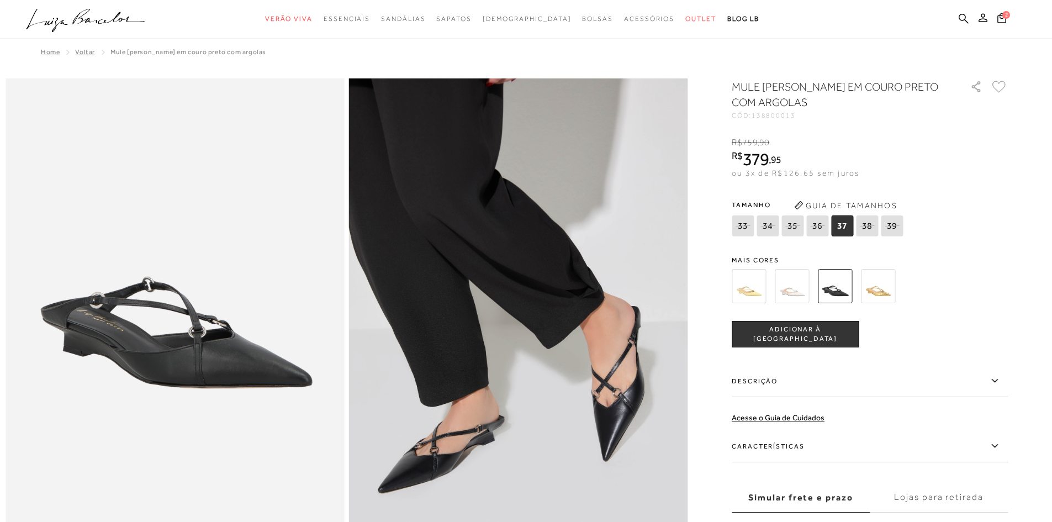
click at [787, 288] on img at bounding box center [792, 286] width 34 height 34
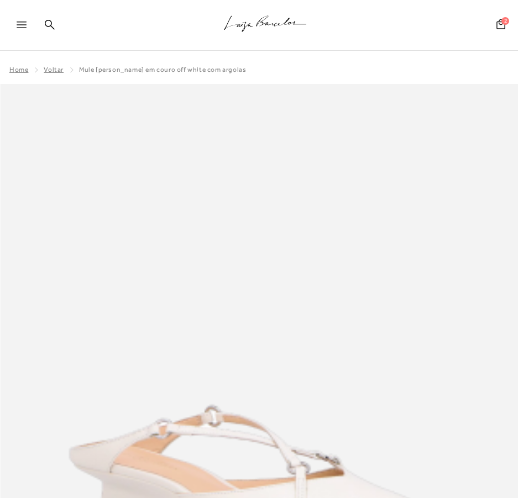
click at [502, 24] on icon at bounding box center [500, 24] width 9 height 10
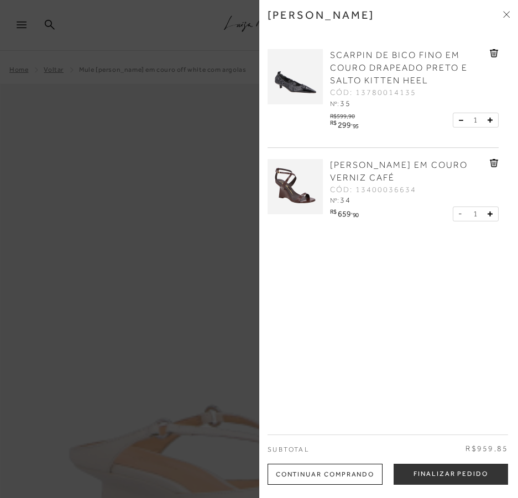
click at [487, 62] on div "SCARPIN DE BICO FINO EM COURO DRAPEADO PRETO E SALTO KITTEN HEEL CÓD: 137800141…" at bounding box center [412, 79] width 171 height 61
click at [494, 55] on icon at bounding box center [493, 53] width 8 height 8
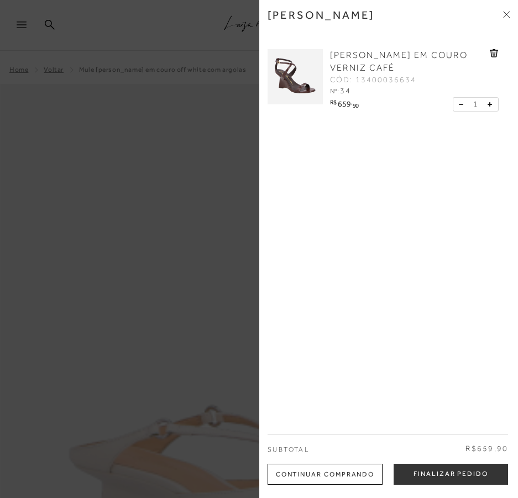
click at [494, 54] on icon at bounding box center [493, 53] width 8 height 8
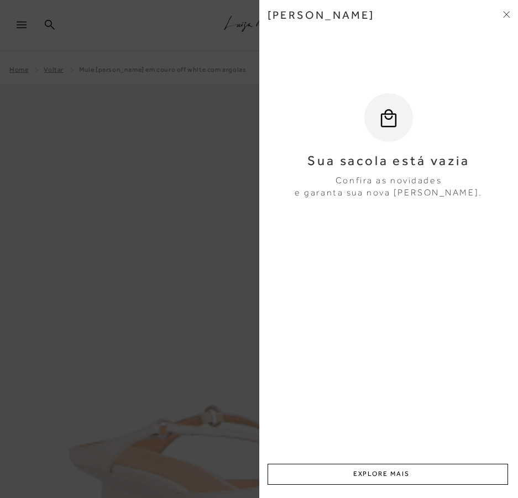
click at [505, 13] on icon at bounding box center [504, 12] width 3 height 3
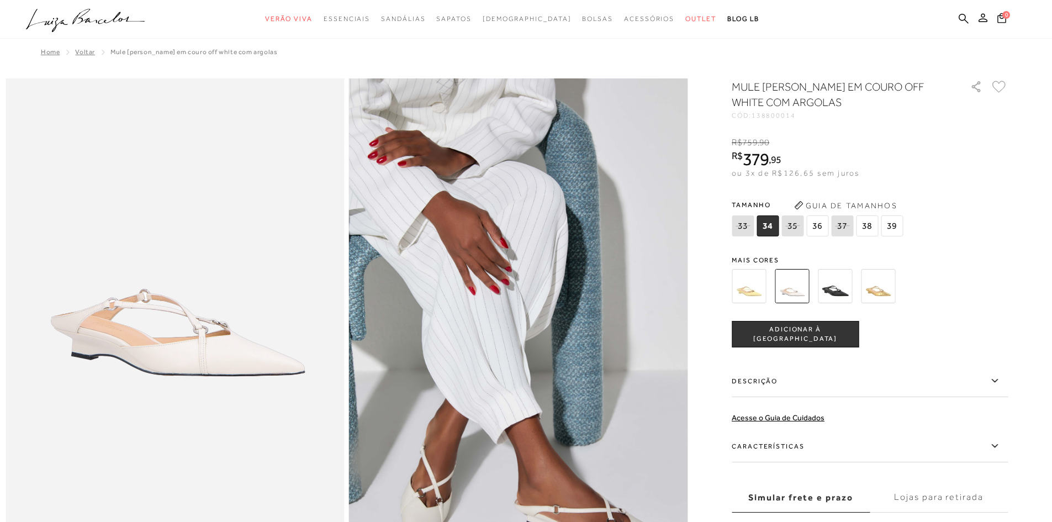
click at [895, 222] on span "39" at bounding box center [892, 225] width 22 height 21
click at [760, 293] on img at bounding box center [749, 286] width 34 height 34
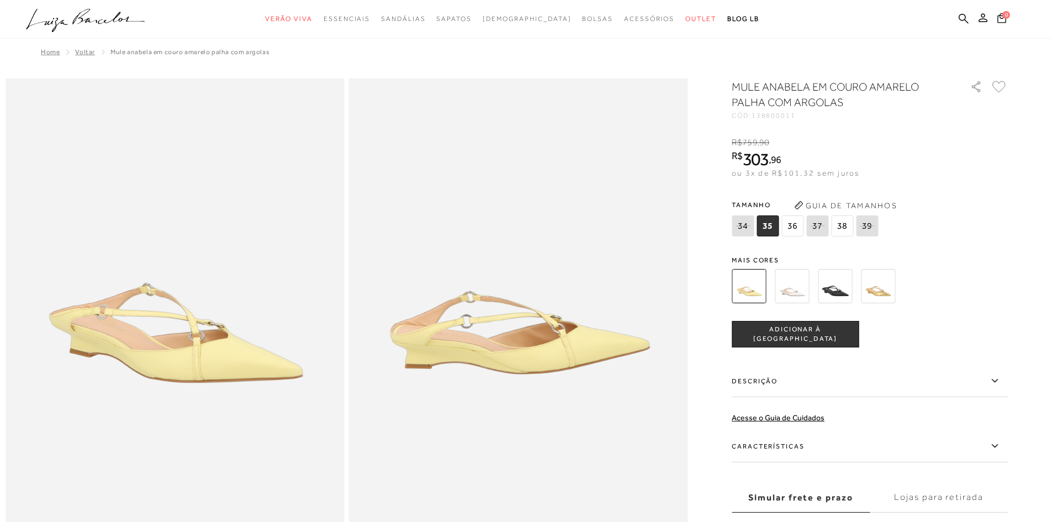
click at [801, 287] on img at bounding box center [792, 286] width 34 height 34
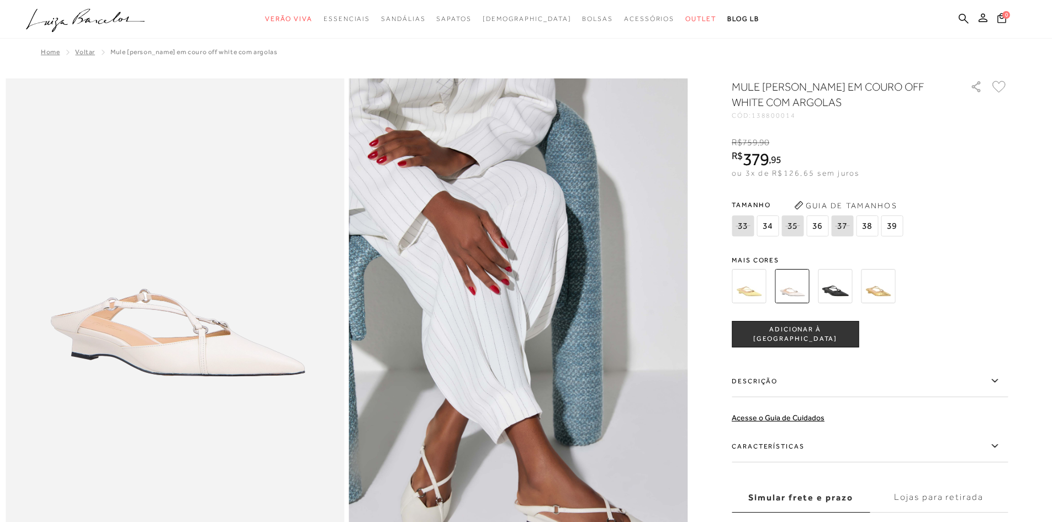
click at [830, 255] on div "MULE ANABELA EM COURO OFF WHITE COM ARGOLAS CÓD: 138800014 × É necessário selec…" at bounding box center [870, 324] width 276 height 490
click at [845, 291] on img at bounding box center [835, 286] width 34 height 34
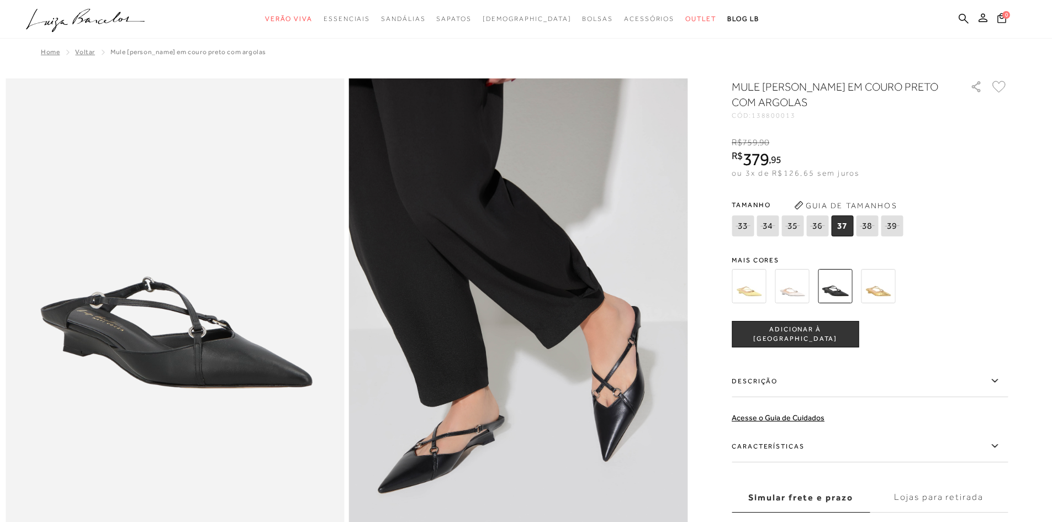
click at [885, 286] on img at bounding box center [878, 286] width 34 height 34
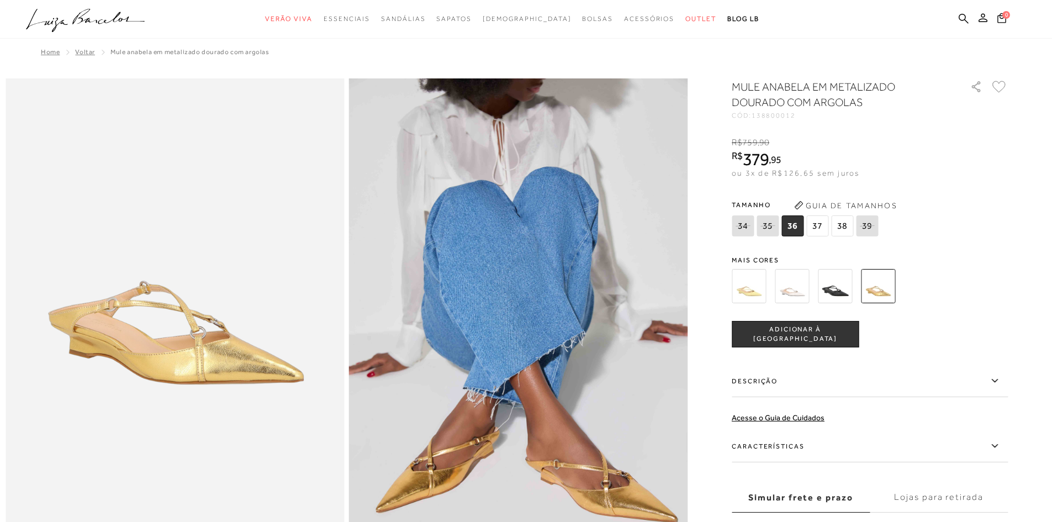
click at [798, 286] on img at bounding box center [792, 286] width 34 height 34
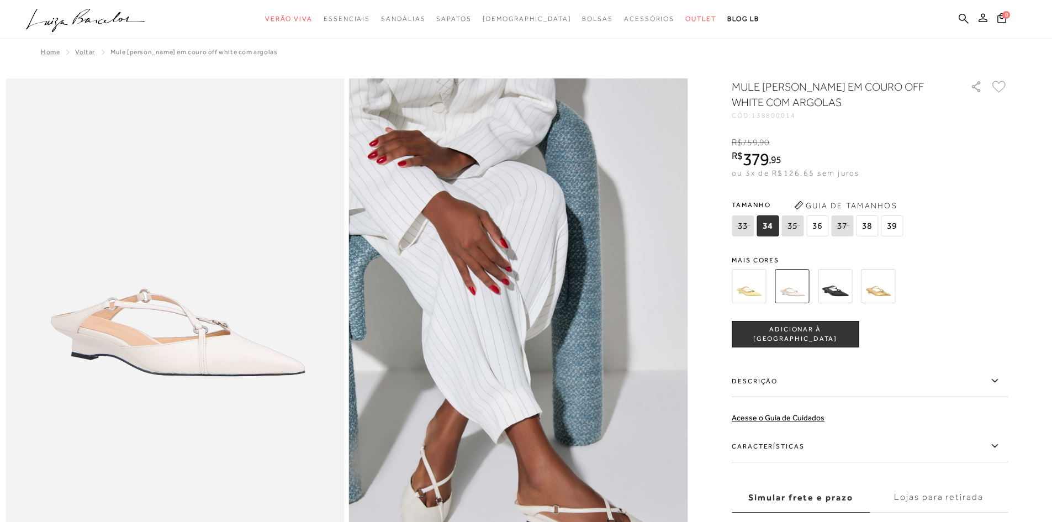
click at [891, 226] on span "39" at bounding box center [892, 225] width 22 height 21
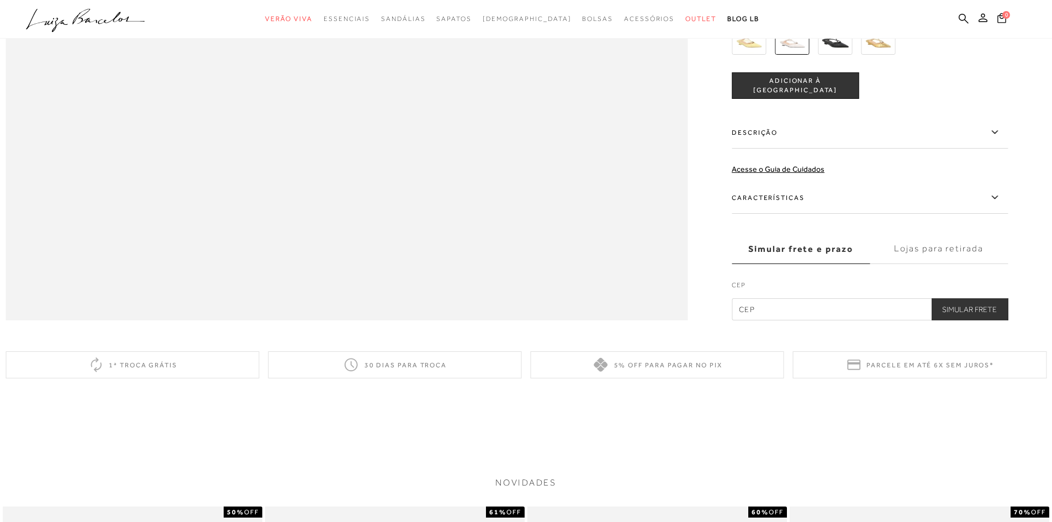
scroll to position [1712, 0]
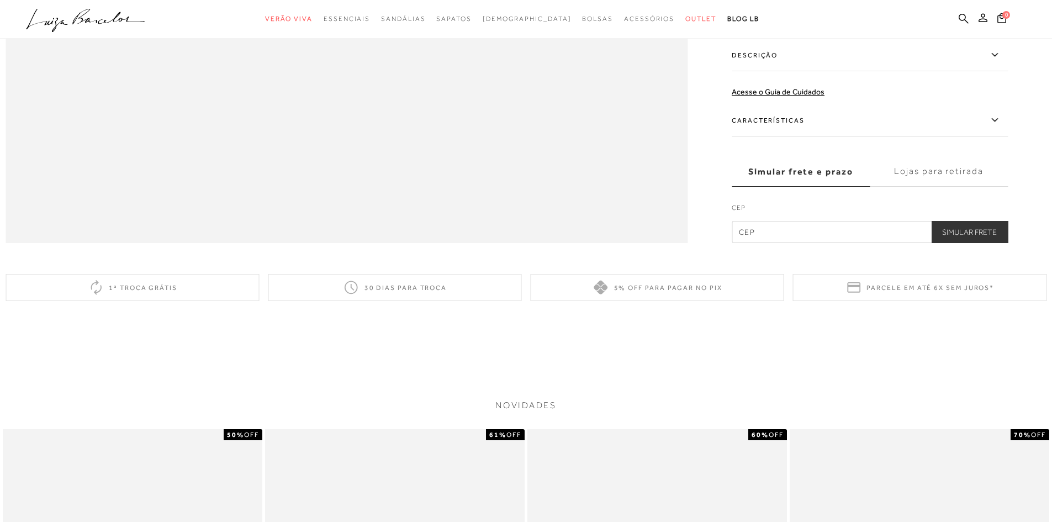
click at [804, 243] on input "text" at bounding box center [870, 232] width 276 height 22
type input "70863-080"
click at [979, 243] on button "Simular Frete" at bounding box center [969, 232] width 77 height 22
click at [963, 243] on button "Simular Frete" at bounding box center [969, 232] width 77 height 22
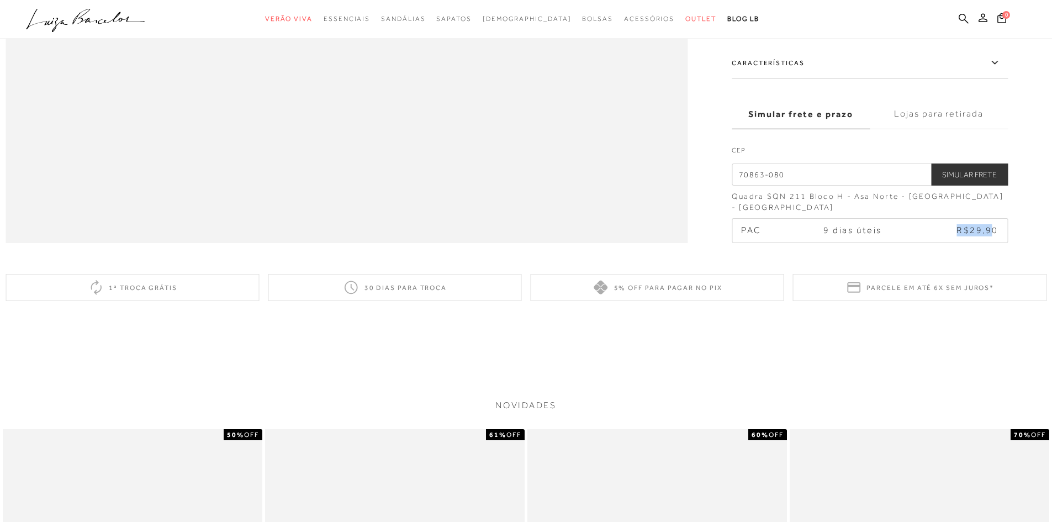
drag, startPoint x: 999, startPoint y: 249, endPoint x: 927, endPoint y: 257, distance: 71.7
click at [927, 242] on td "R$29,90" at bounding box center [960, 230] width 94 height 23
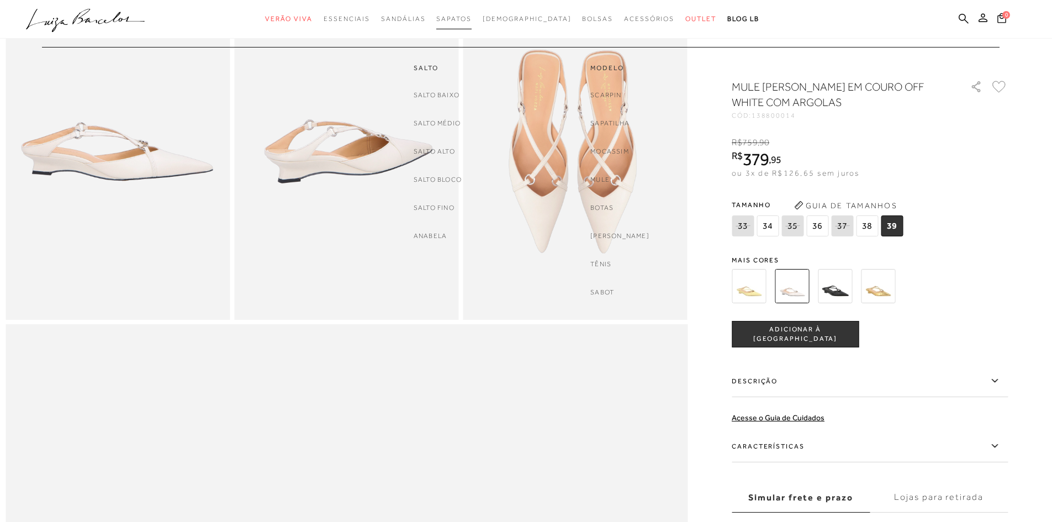
scroll to position [608, 0]
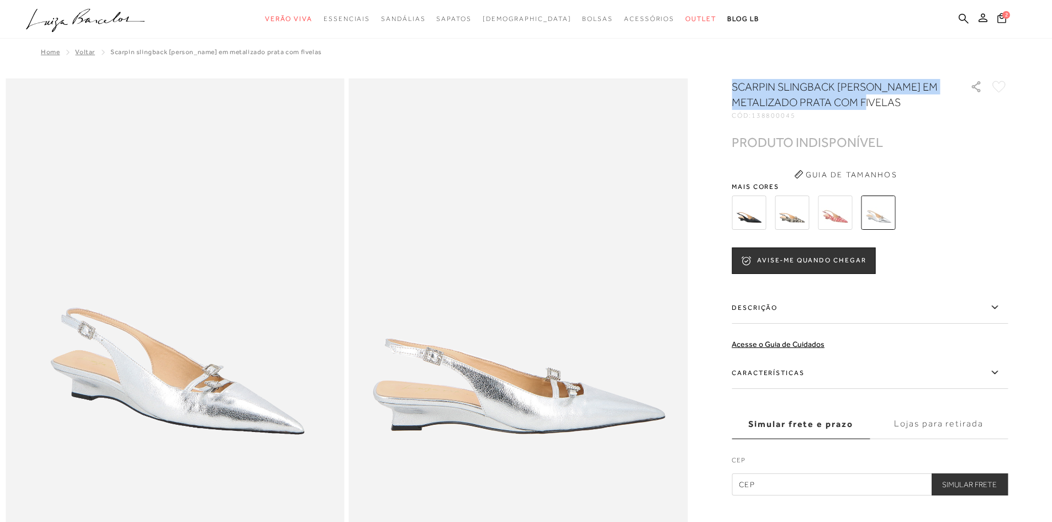
drag, startPoint x: 897, startPoint y: 103, endPoint x: 737, endPoint y: 82, distance: 160.9
click at [737, 82] on h1 "SCARPIN SLINGBACK [PERSON_NAME] EM METALIZADO PRATA COM FIVELAS" at bounding box center [835, 94] width 207 height 31
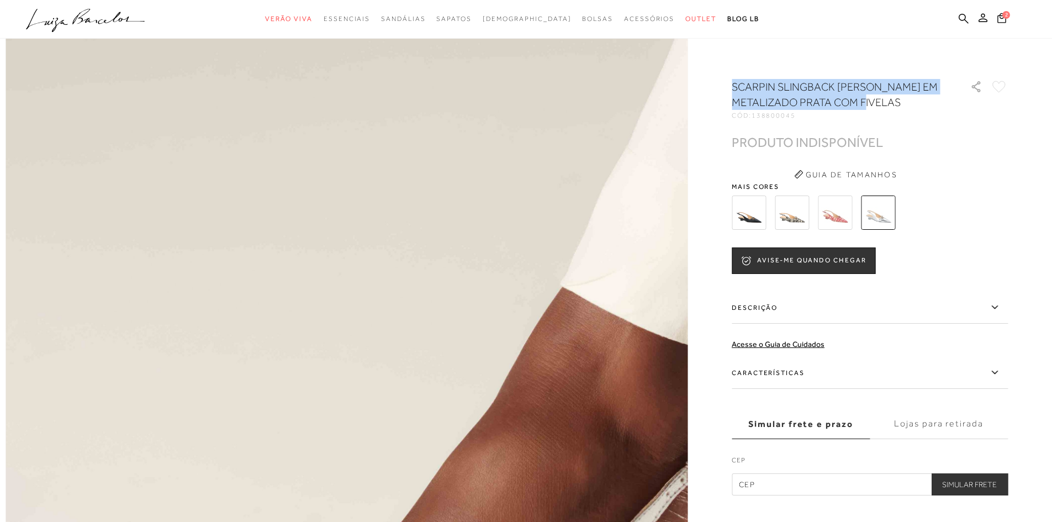
scroll to position [1270, 0]
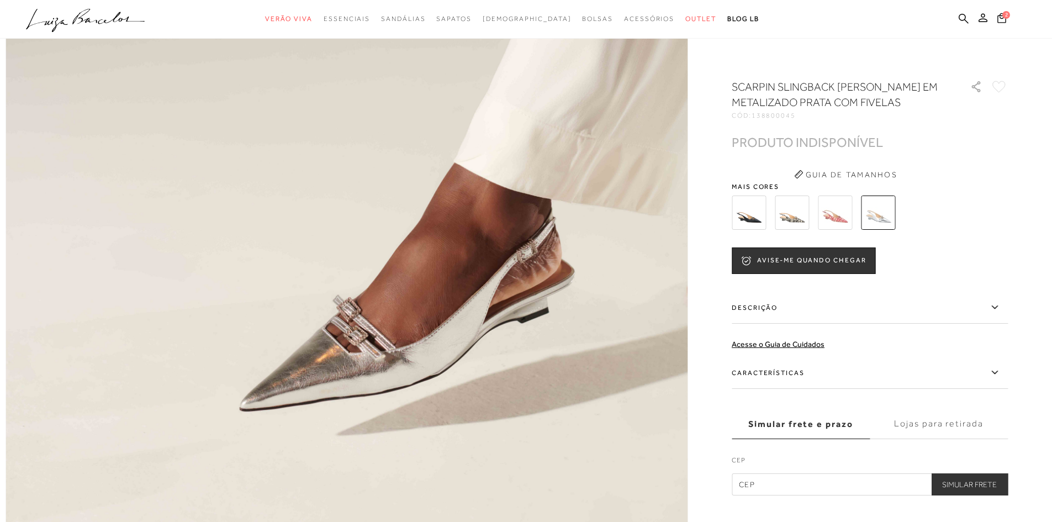
click at [754, 300] on label "Descrição" at bounding box center [870, 308] width 276 height 32
click at [0, 0] on input "Descrição" at bounding box center [0, 0] width 0 height 0
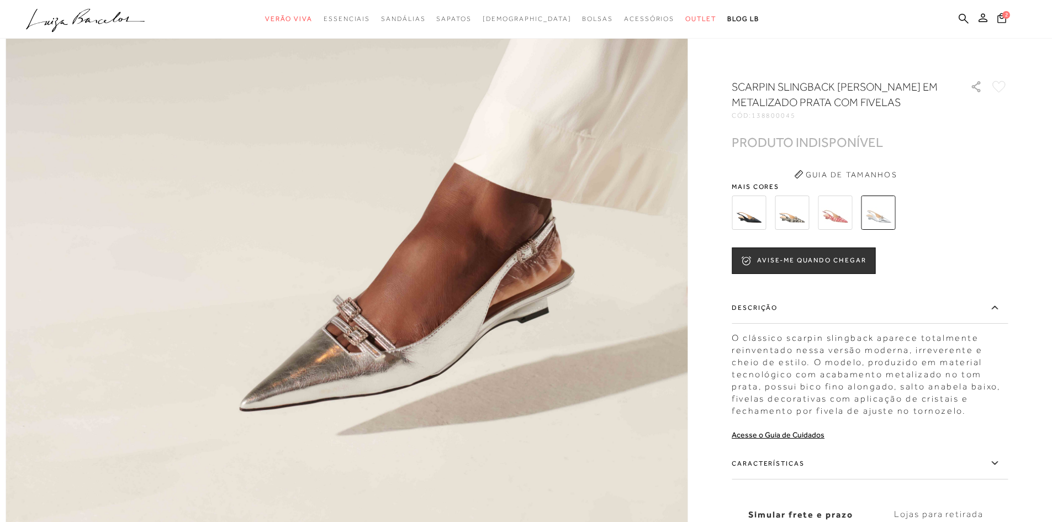
click at [794, 463] on label "Características" at bounding box center [870, 463] width 276 height 32
click at [0, 0] on input "Características" at bounding box center [0, 0] width 0 height 0
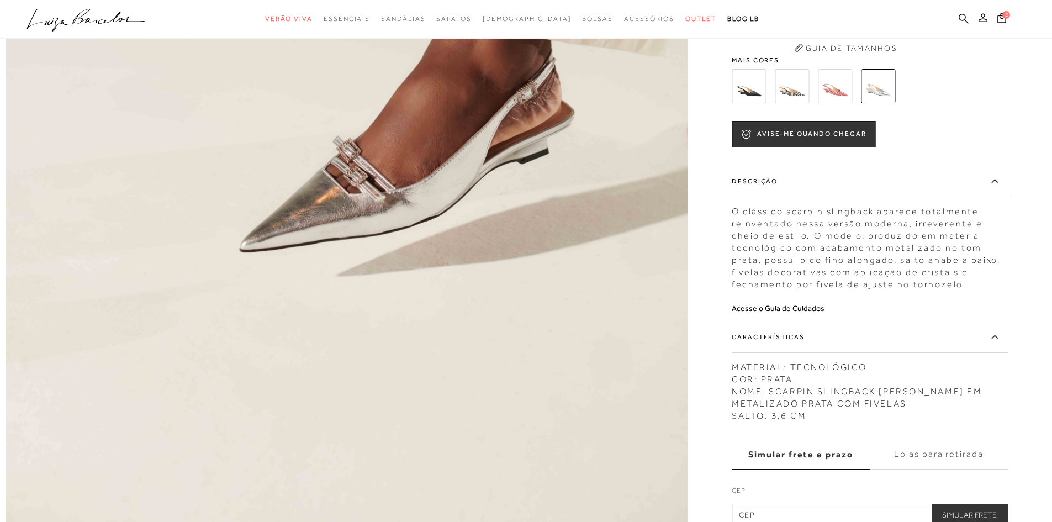
scroll to position [1436, 0]
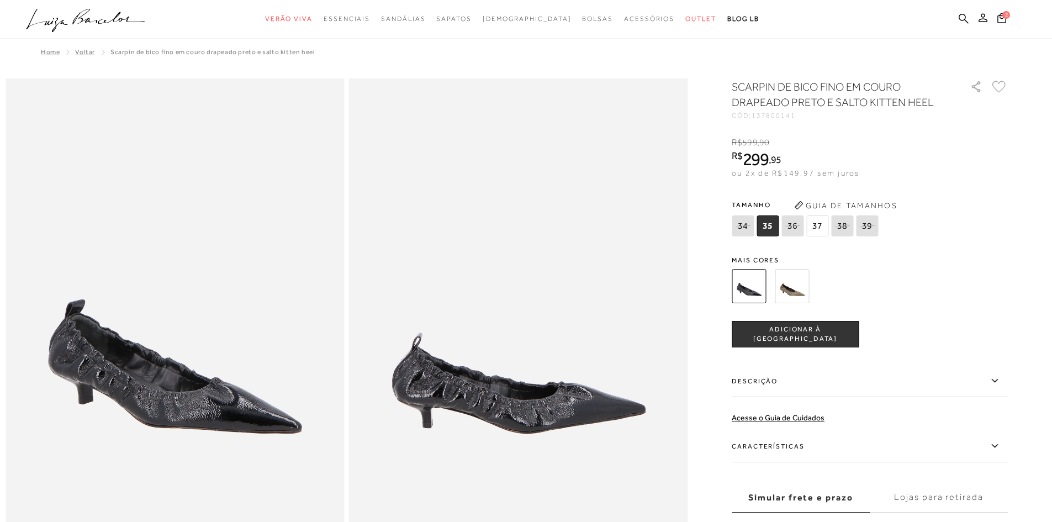
click at [796, 287] on img at bounding box center [792, 286] width 34 height 34
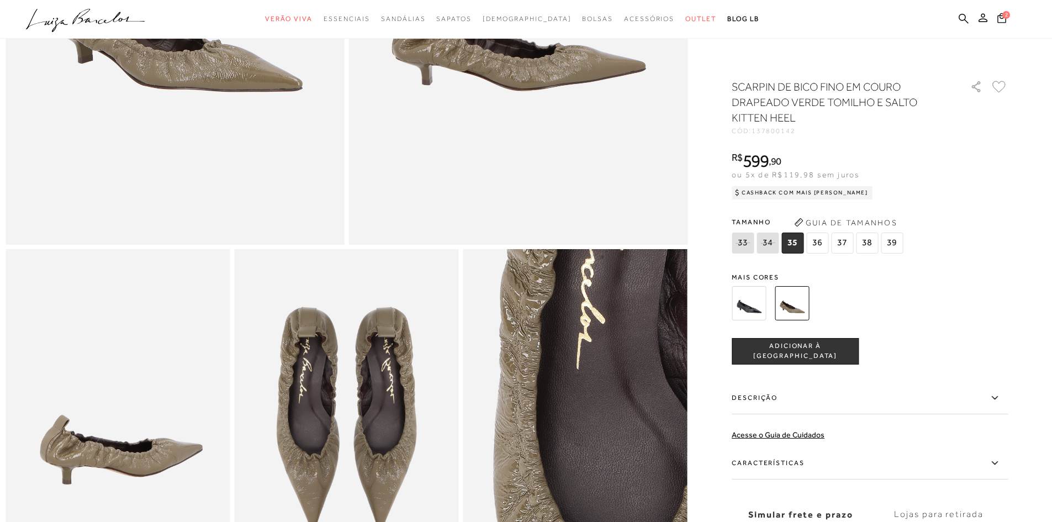
scroll to position [497, 0]
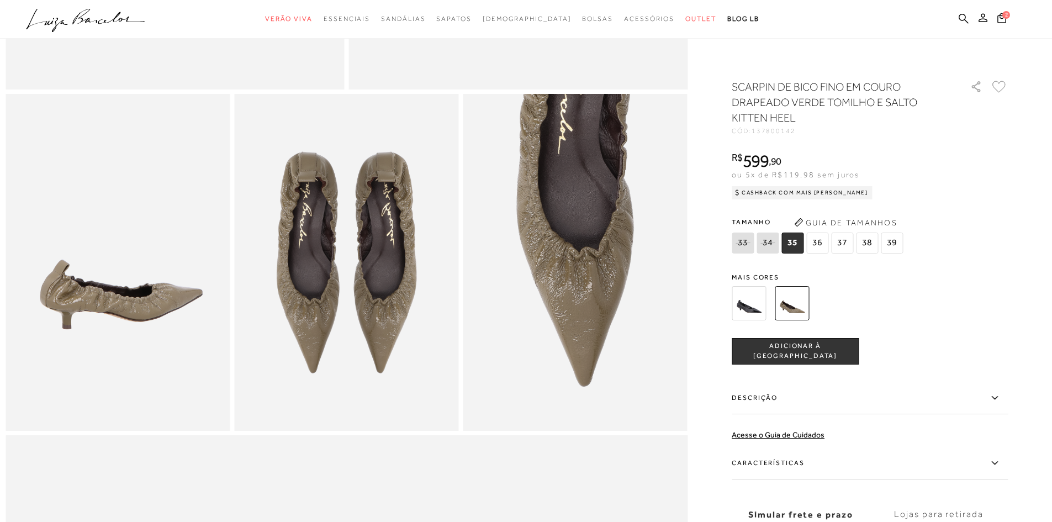
click at [752, 309] on img at bounding box center [749, 303] width 34 height 34
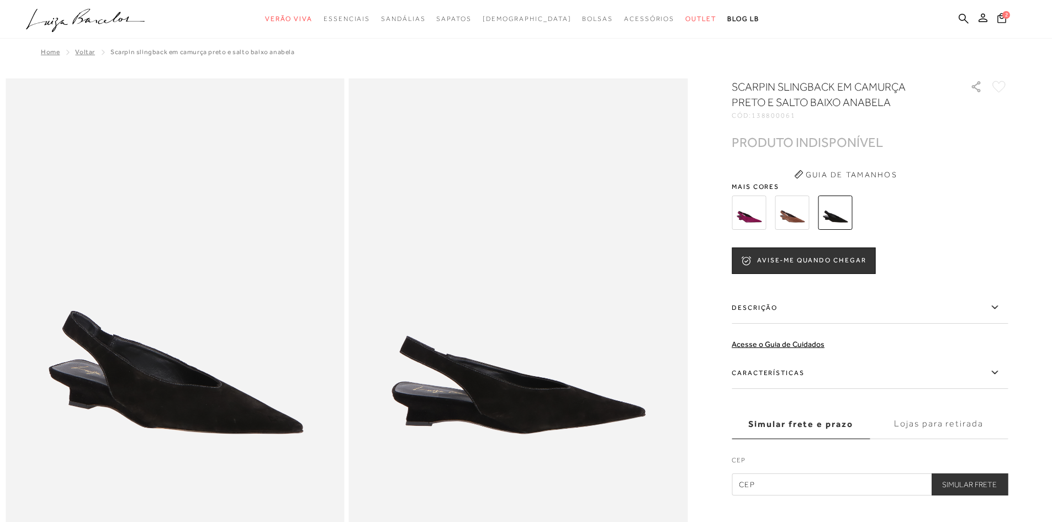
click at [808, 212] on img at bounding box center [792, 213] width 34 height 34
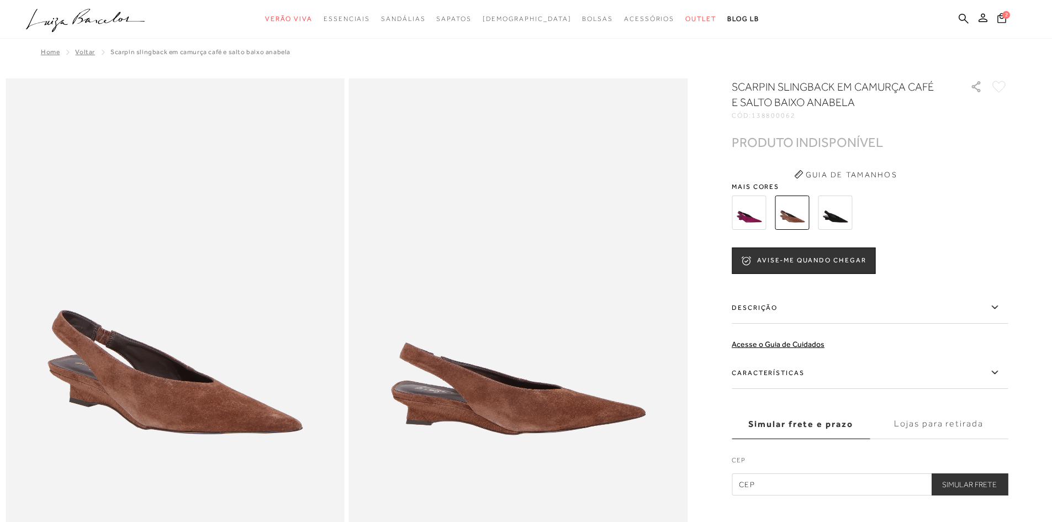
click at [756, 215] on img at bounding box center [749, 213] width 34 height 34
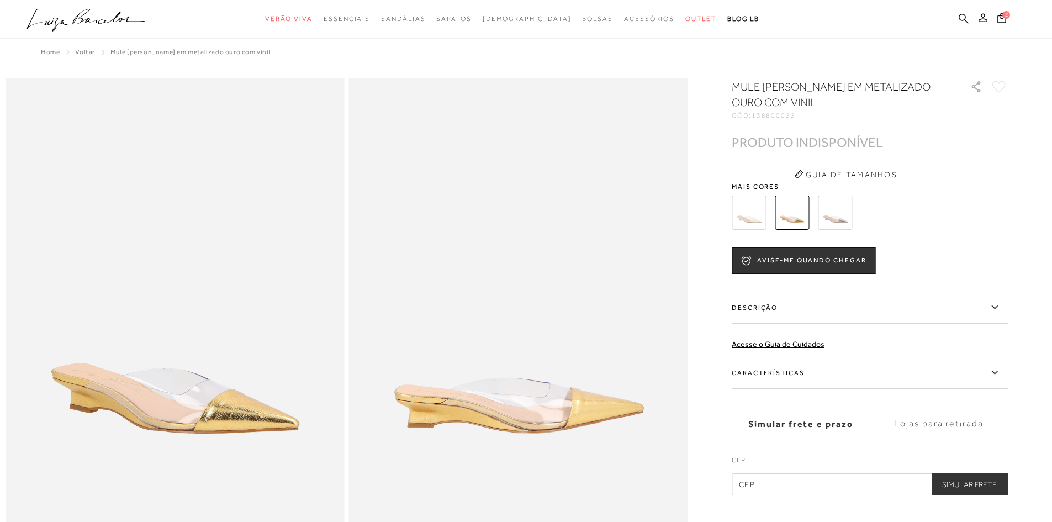
drag, startPoint x: 0, startPoint y: 0, endPoint x: 842, endPoint y: 215, distance: 869.3
click at [842, 215] on img at bounding box center [835, 213] width 34 height 34
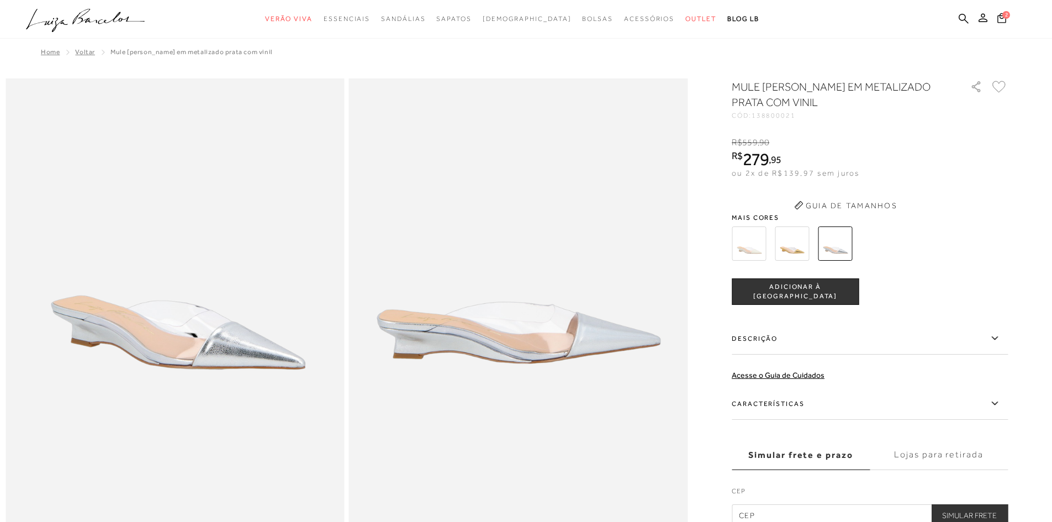
click at [751, 207] on div "MULE [PERSON_NAME] EM METALIZADO PRATA COM VINIL CÓD: 138800021 × É necessário …" at bounding box center [870, 302] width 276 height 447
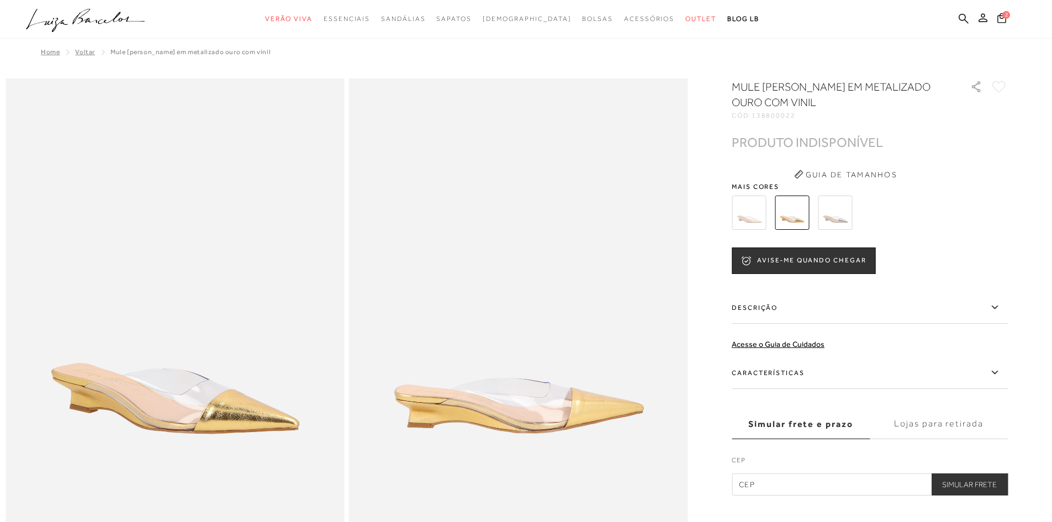
drag, startPoint x: 0, startPoint y: 0, endPoint x: 759, endPoint y: 206, distance: 786.4
click at [759, 206] on img at bounding box center [749, 213] width 34 height 34
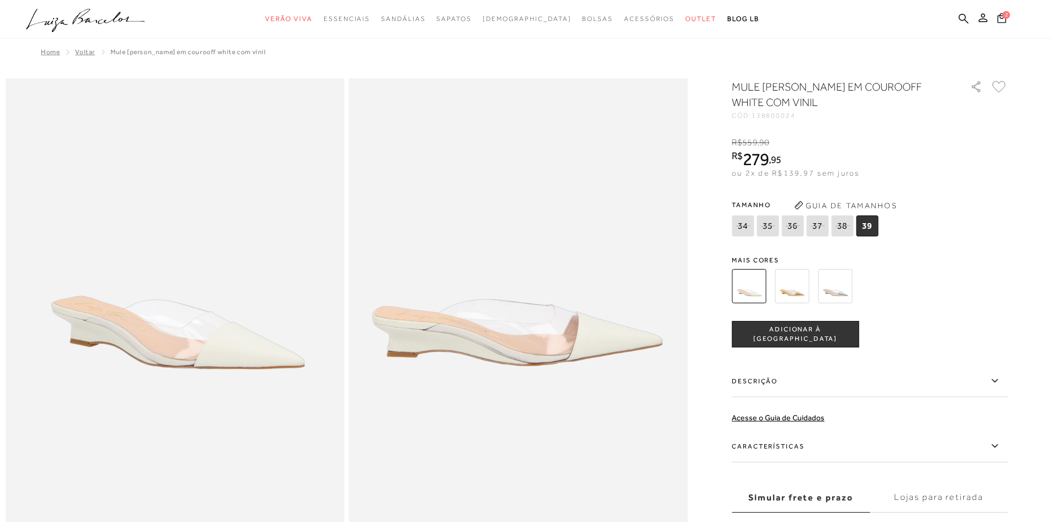
click at [844, 283] on img at bounding box center [835, 286] width 34 height 34
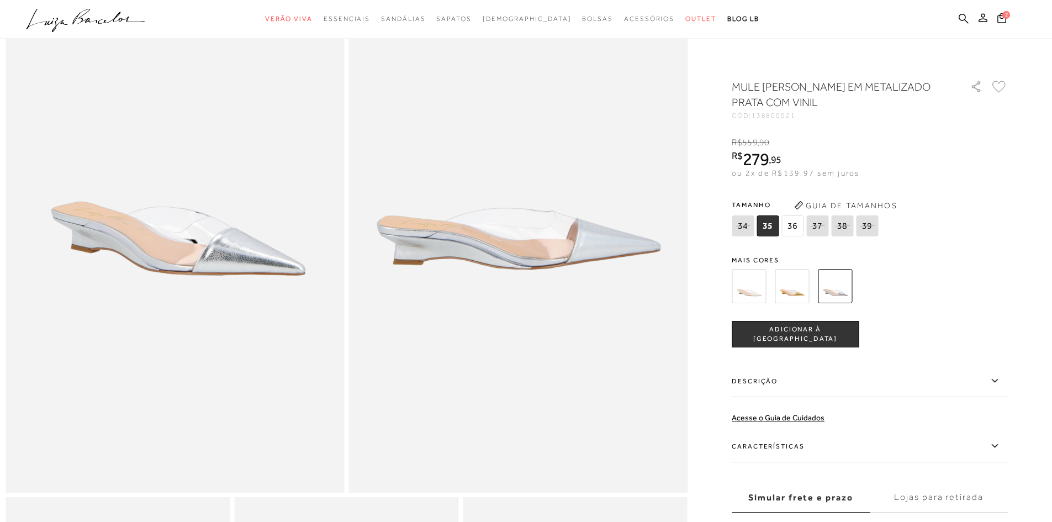
scroll to position [55, 0]
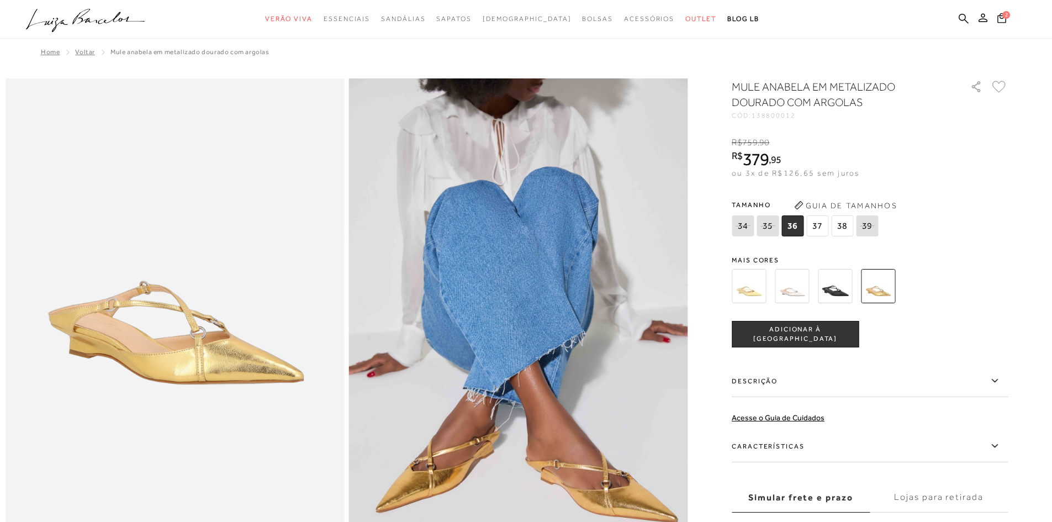
click at [797, 287] on img at bounding box center [792, 286] width 34 height 34
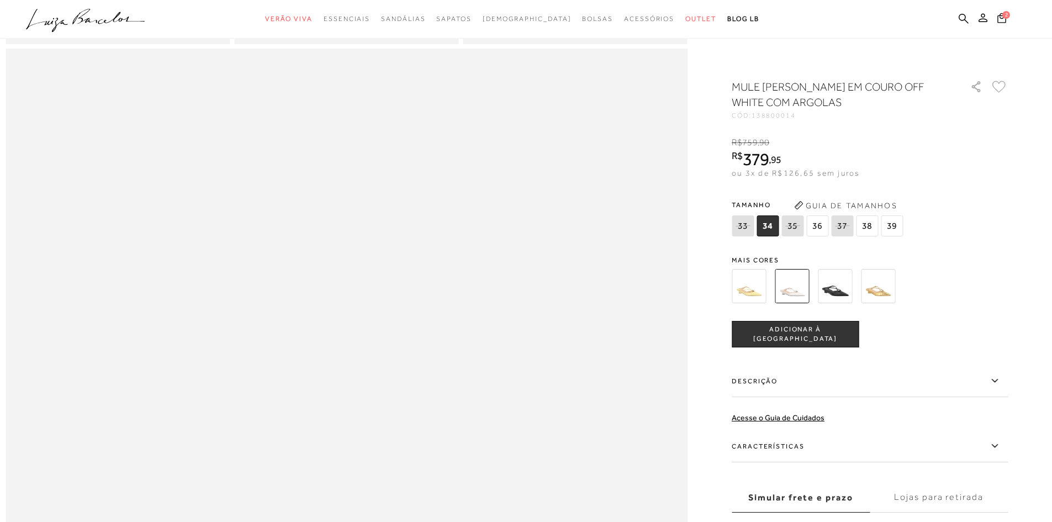
scroll to position [1105, 0]
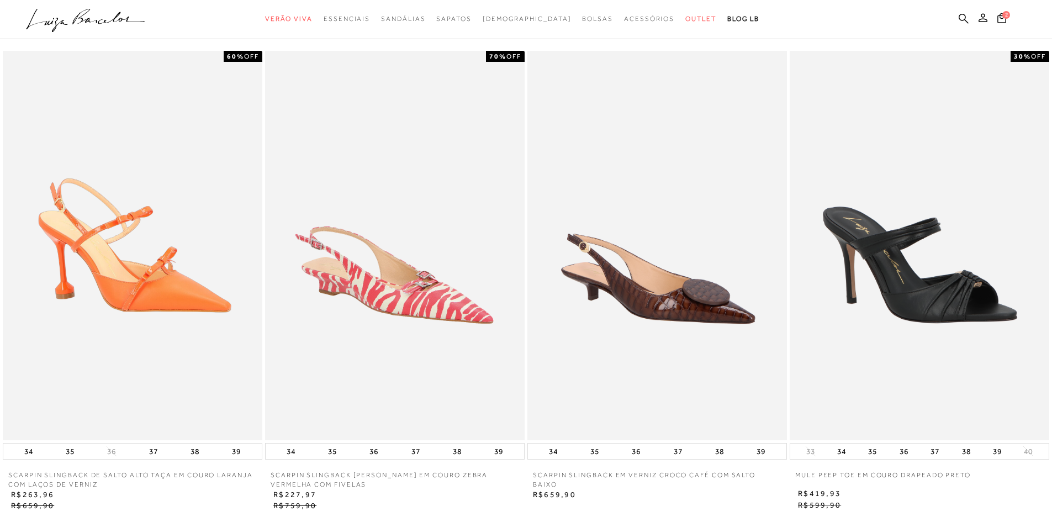
scroll to position [1703, 0]
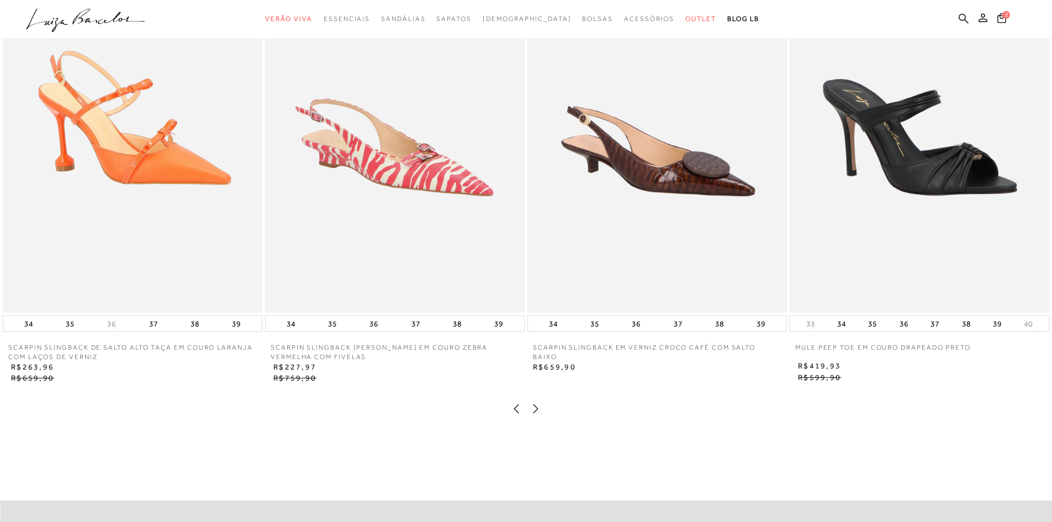
click at [299, 362] on p "SCARPIN SLINGBACK ANABELA EM COURO ZEBRA VERMELHA COM FIVELAS" at bounding box center [395, 352] width 260 height 19
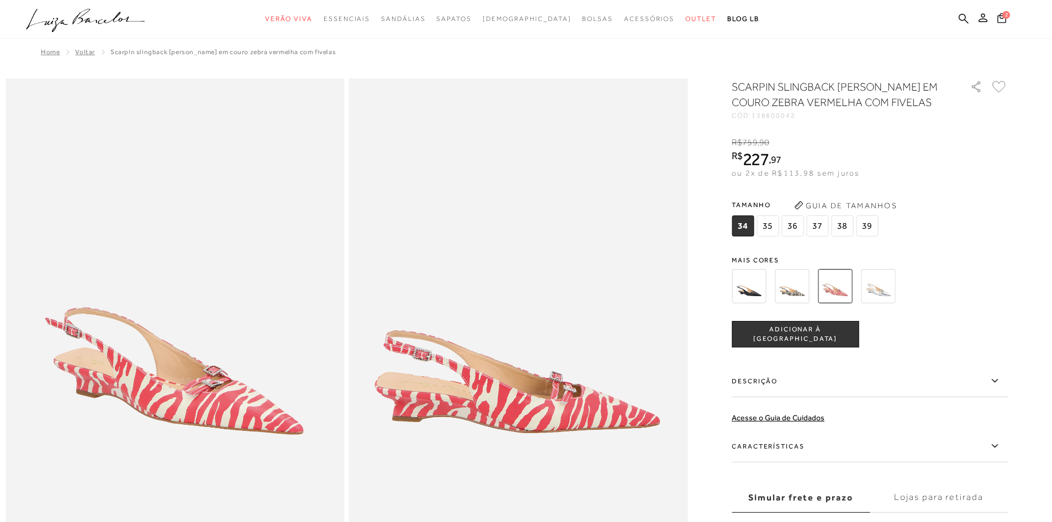
click at [517, 300] on img at bounding box center [749, 286] width 34 height 34
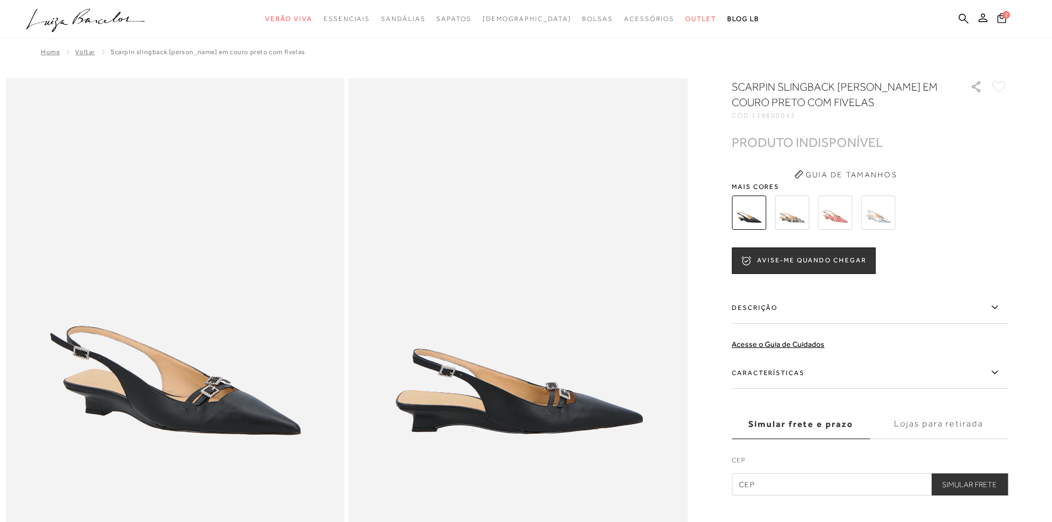
click at [517, 217] on img at bounding box center [792, 213] width 34 height 34
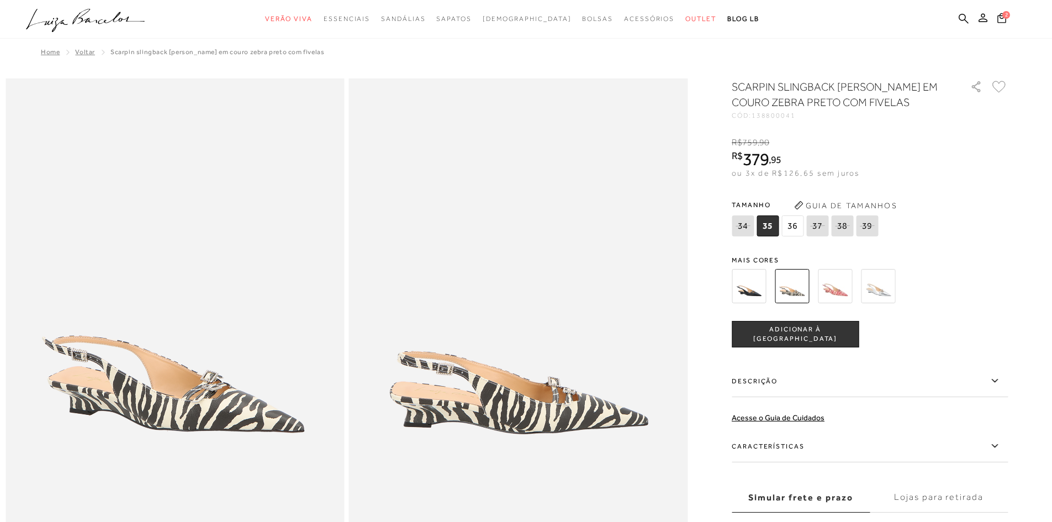
click at [517, 294] on img at bounding box center [878, 286] width 34 height 34
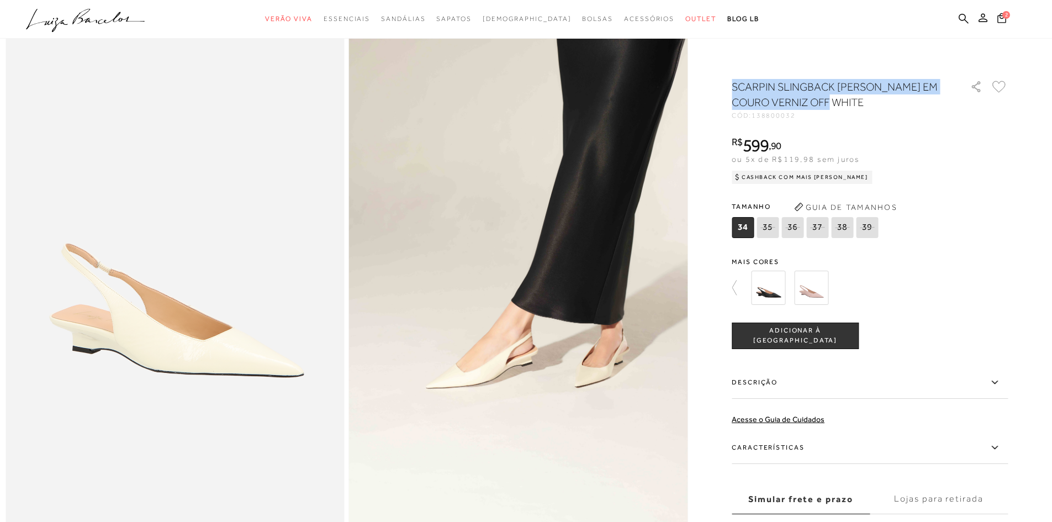
click at [768, 292] on img at bounding box center [768, 288] width 34 height 34
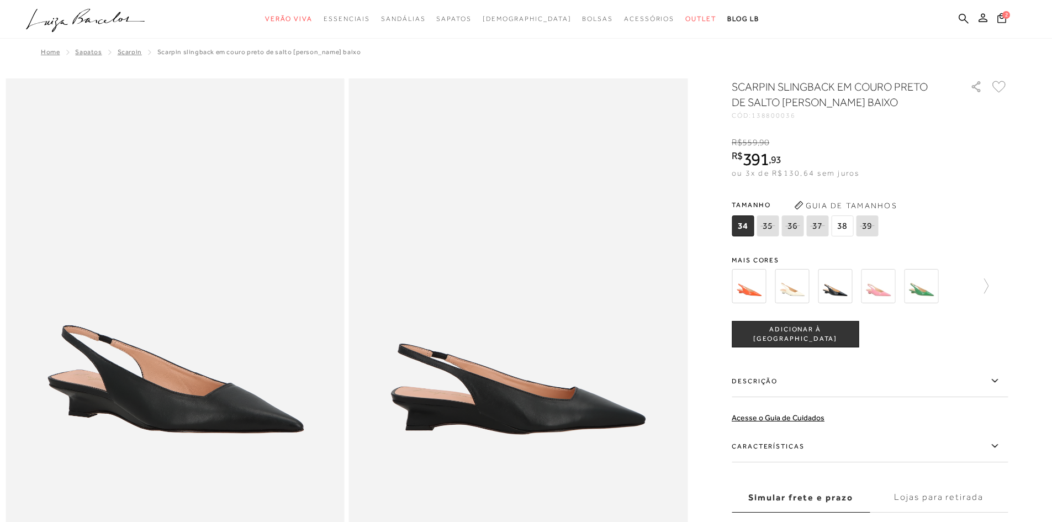
click at [794, 291] on img at bounding box center [792, 286] width 34 height 34
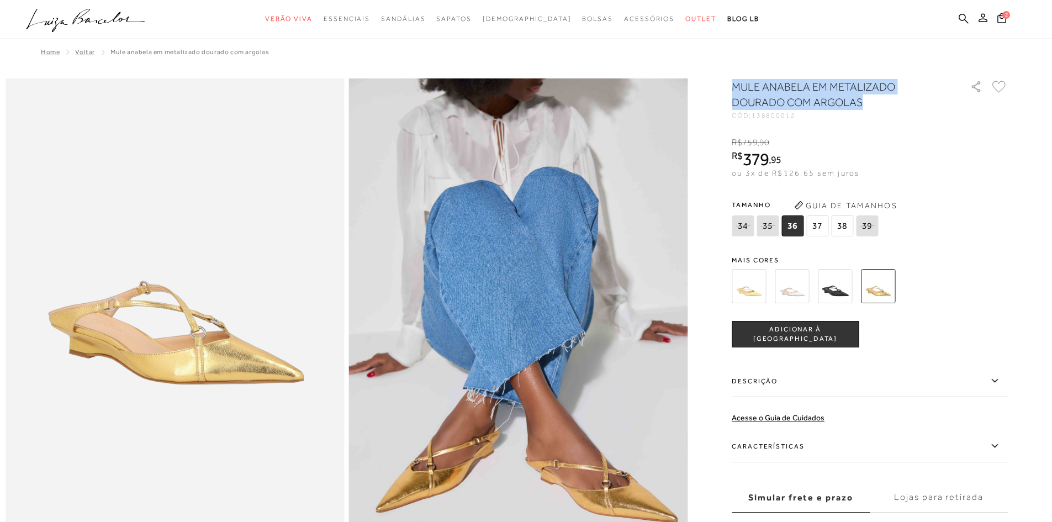
click at [844, 279] on img at bounding box center [835, 286] width 34 height 34
